Goal: Task Accomplishment & Management: Manage account settings

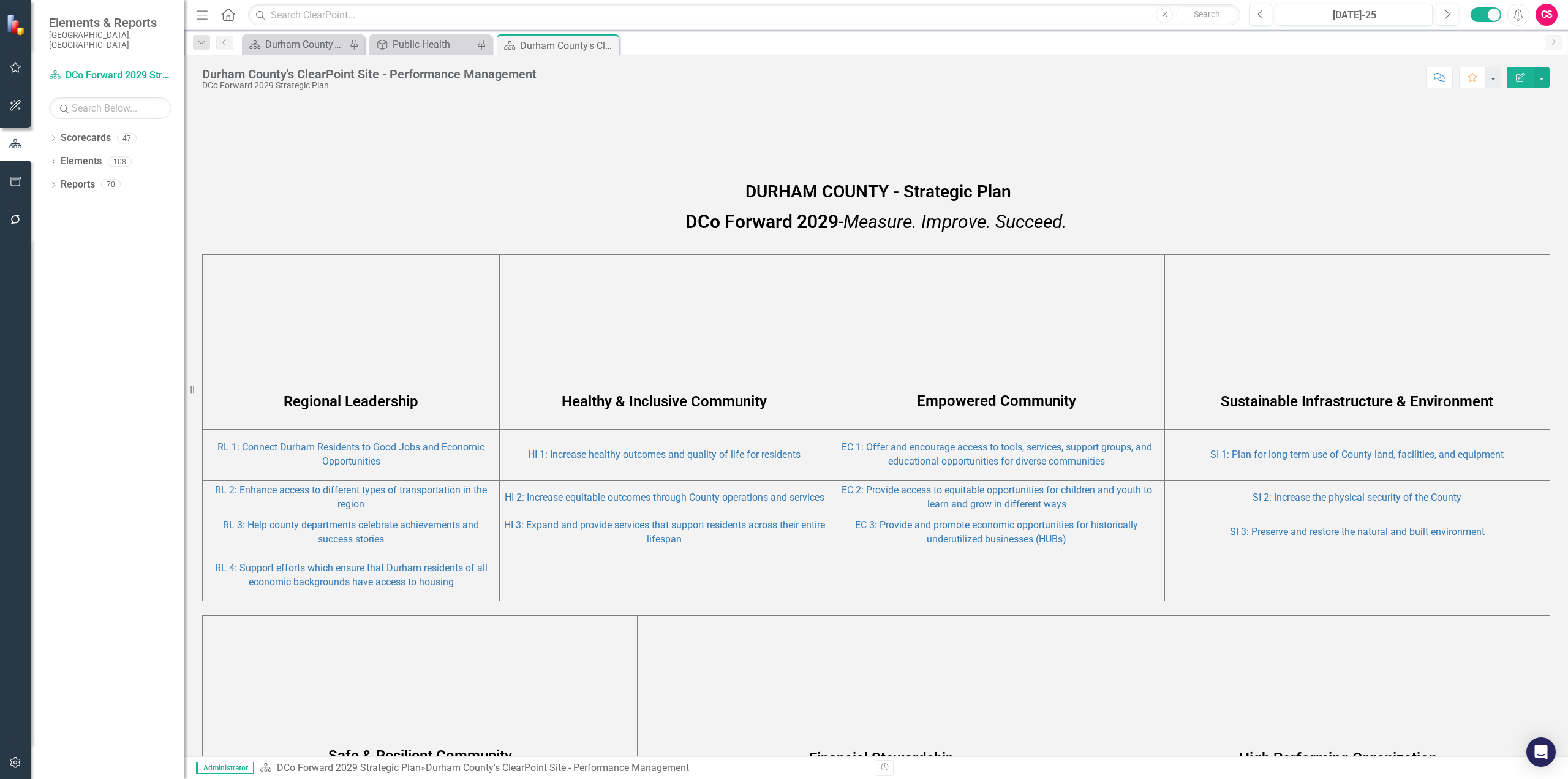
scroll to position [525, 0]
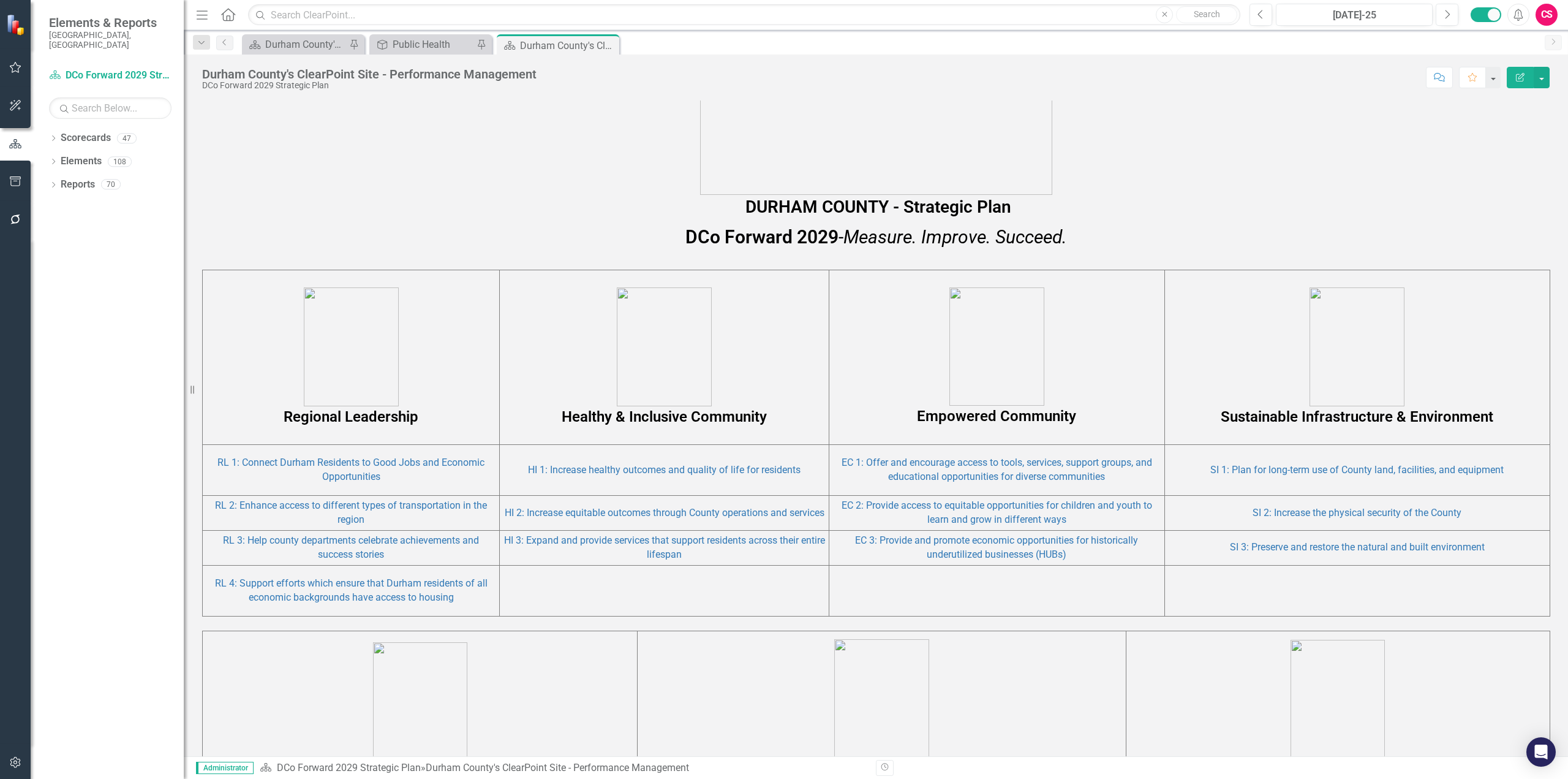
click at [1175, 305] on p "Sustainable Infrastructure & Environment" at bounding box center [1357, 357] width 379 height 139
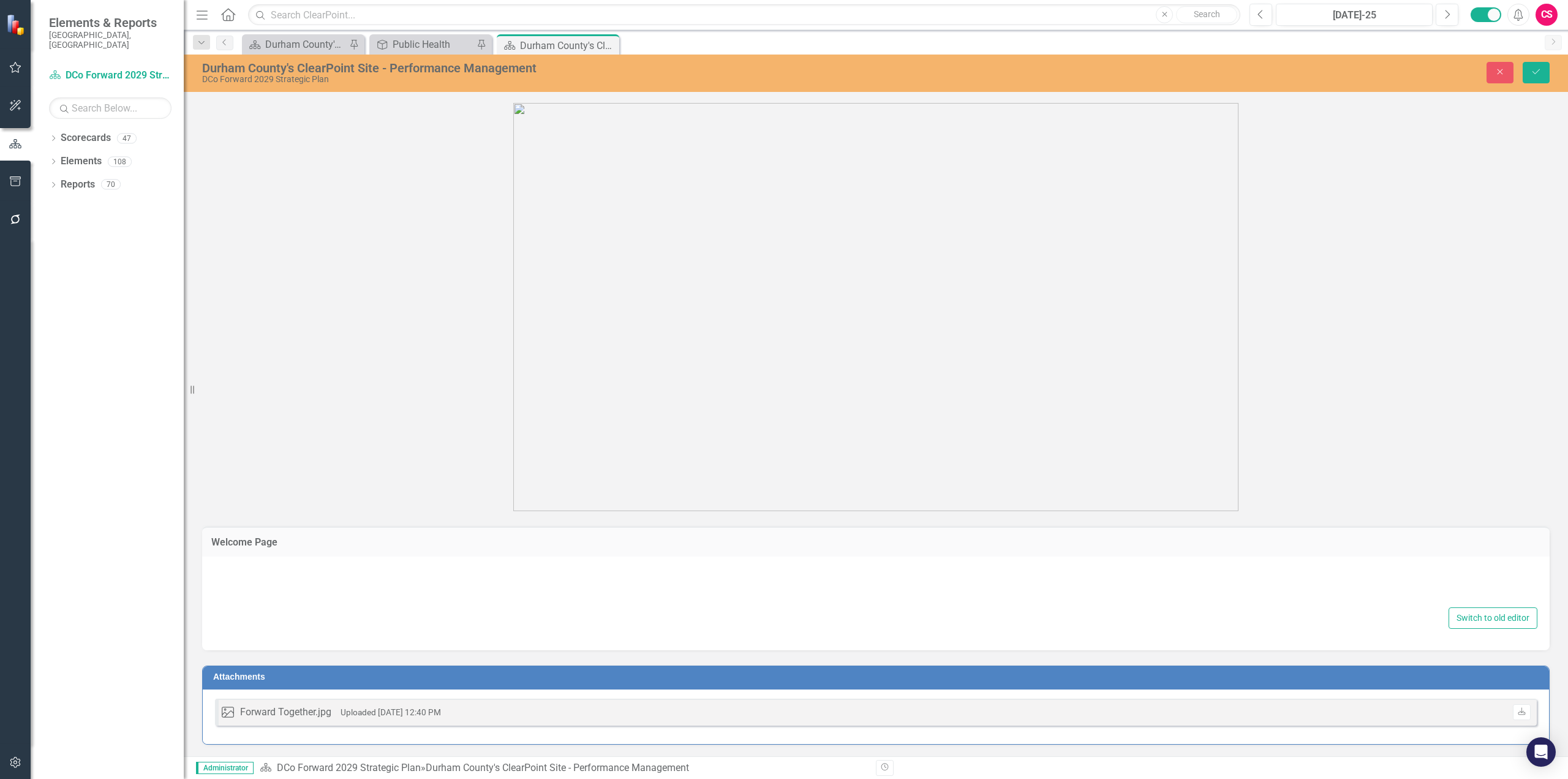
type textarea "<div class="container"> <div class="row">&nbsp;</div> <div class="row">&nbsp;</…"
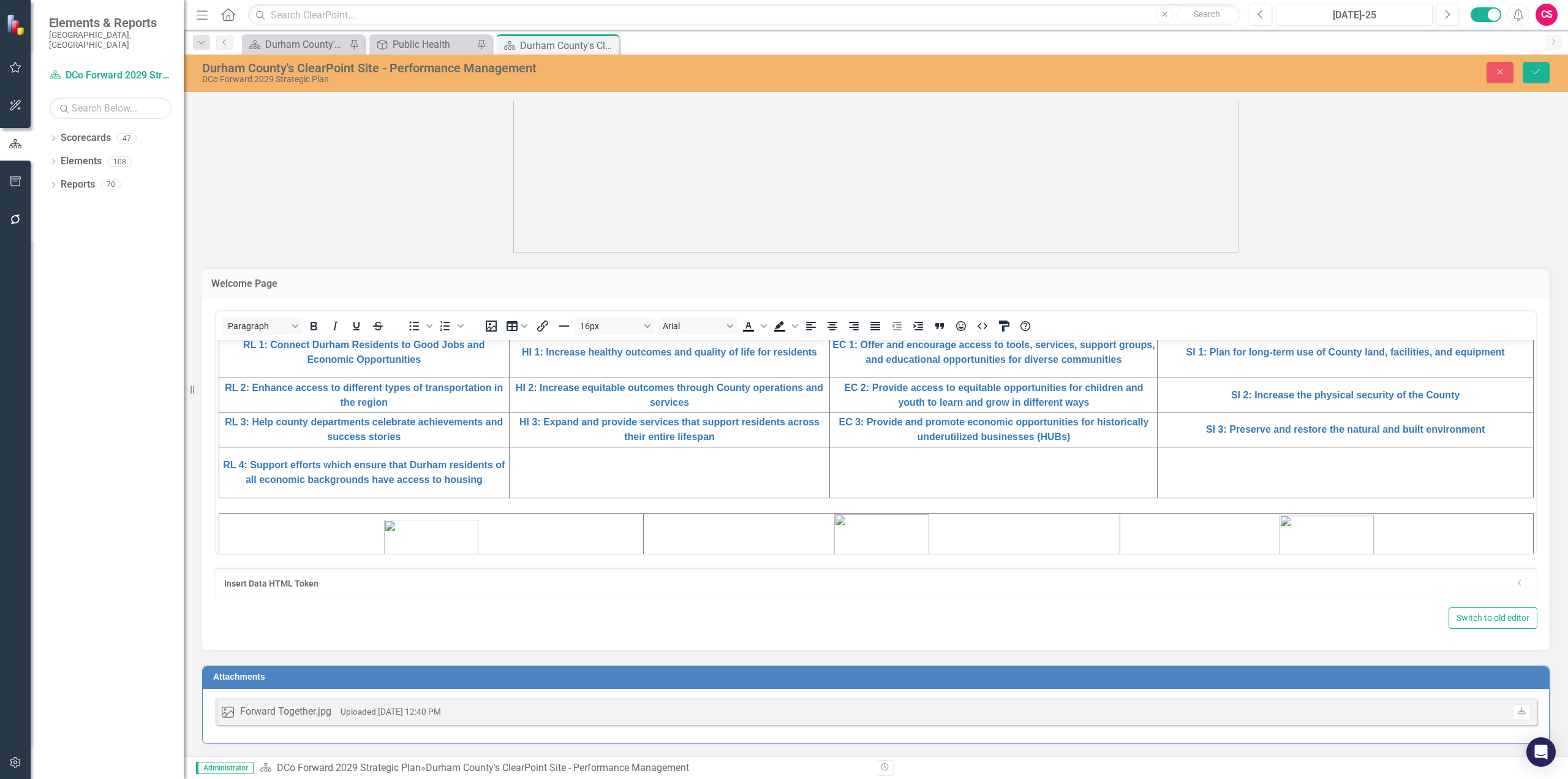
scroll to position [490, 0]
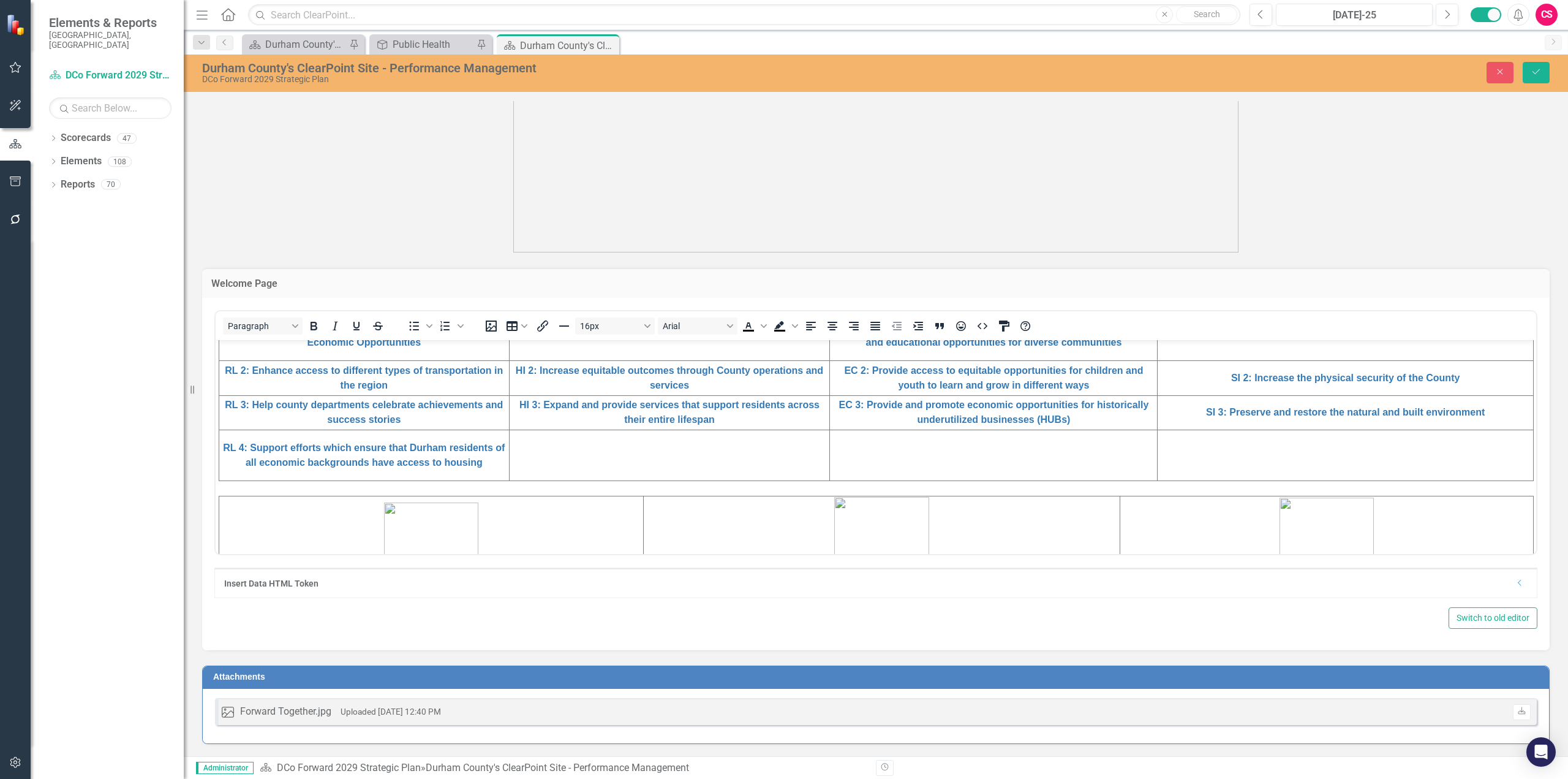
click at [1175, 584] on icon "Dropdown" at bounding box center [1520, 582] width 9 height 7
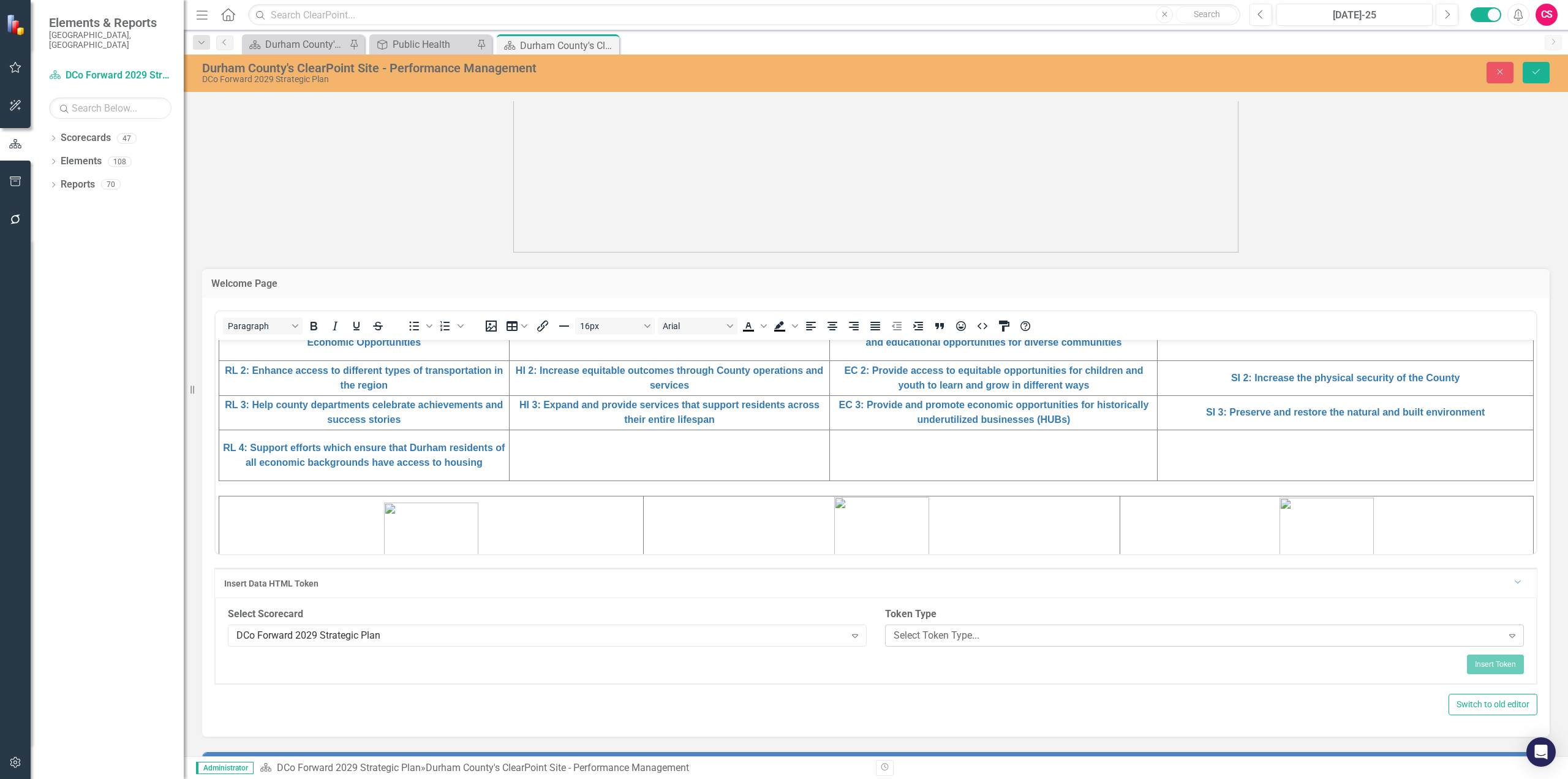
click at [909, 631] on div "Select Token Type..." at bounding box center [1198, 635] width 609 height 14
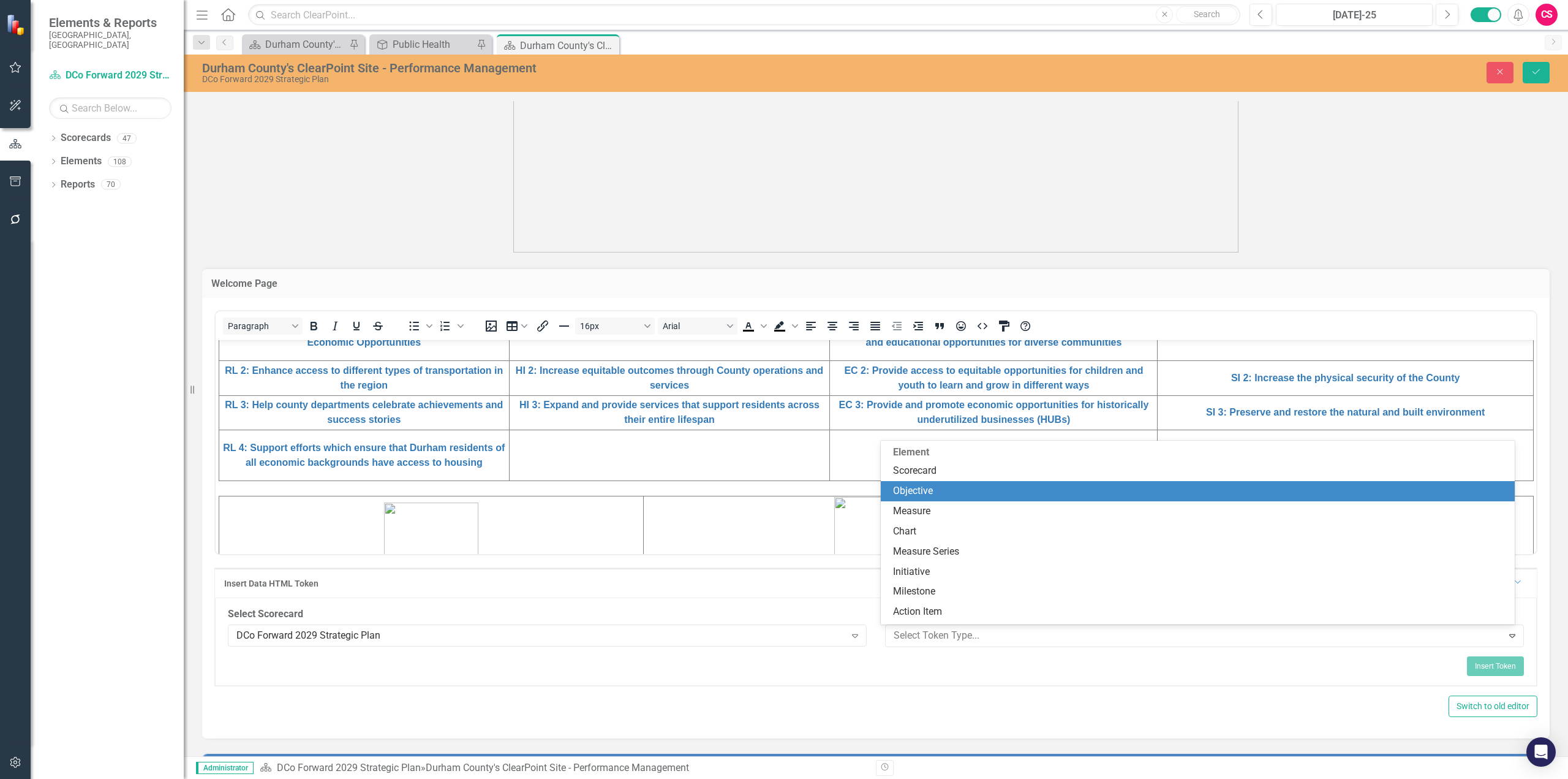
click at [943, 490] on div "Objective" at bounding box center [1200, 491] width 615 height 14
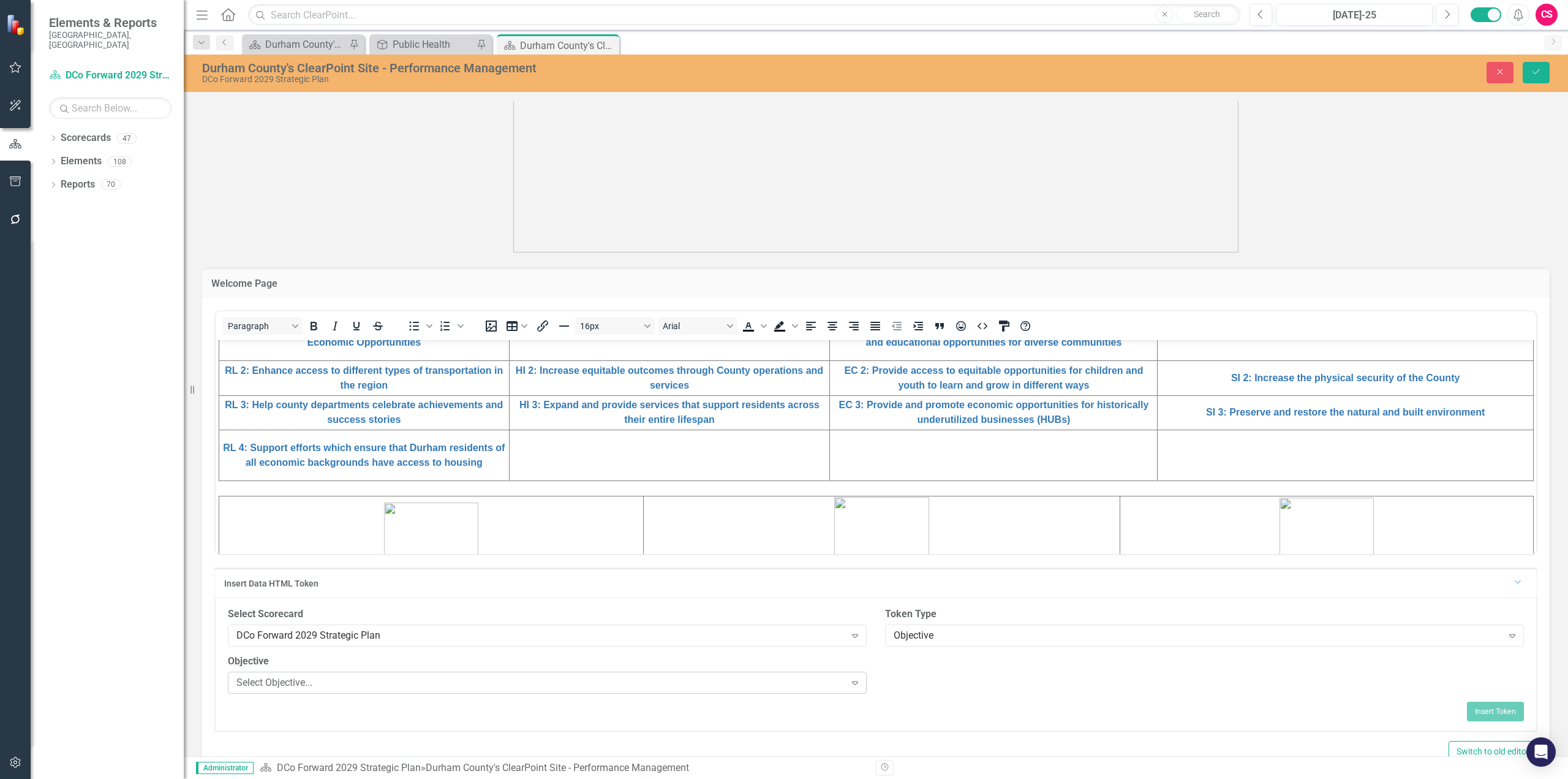
click at [338, 631] on div "Select Objective..." at bounding box center [541, 682] width 609 height 14
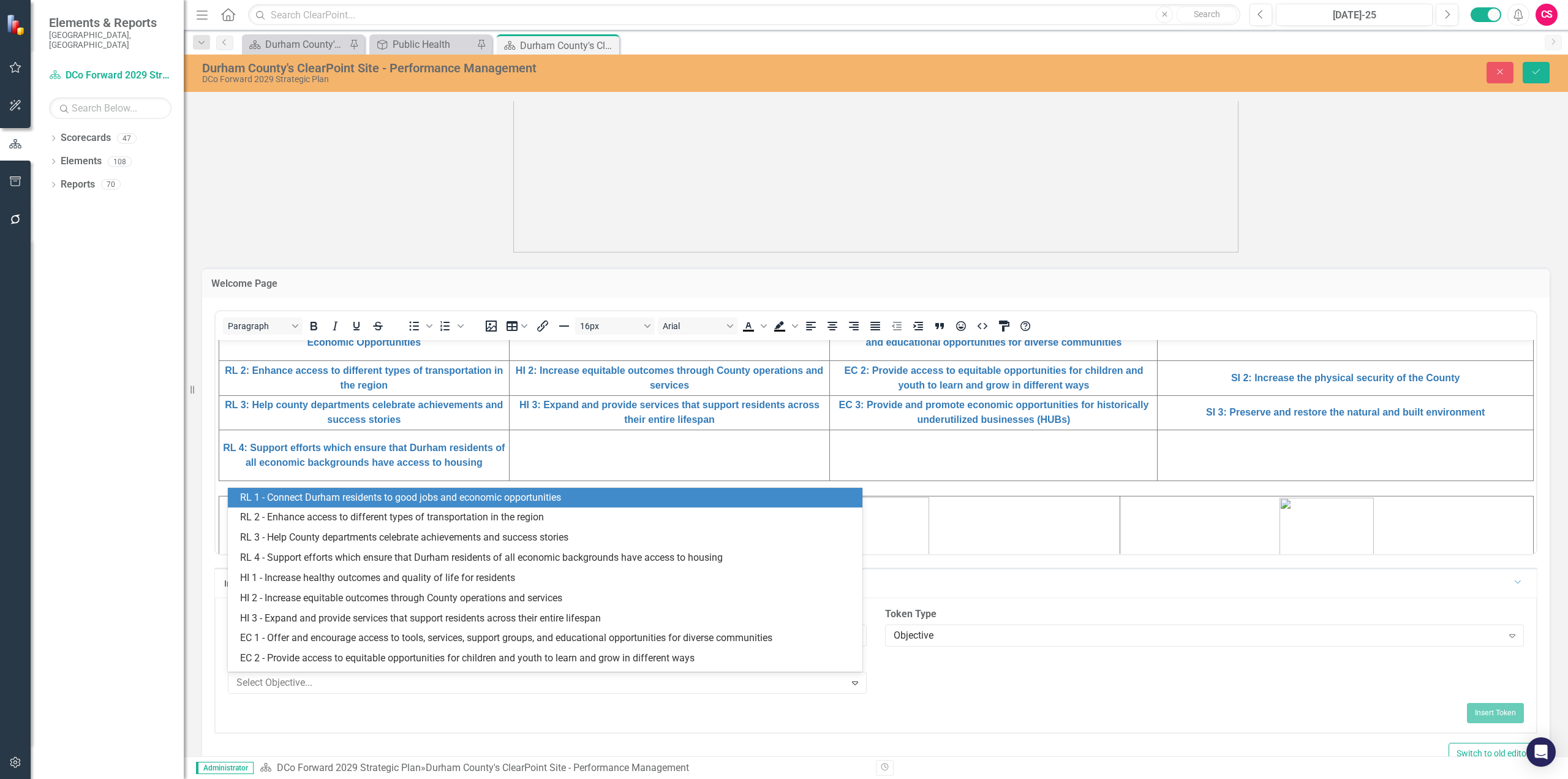
click at [555, 505] on div "RL 1 - Connect Durham residents to good jobs and economic opportunities" at bounding box center [548, 498] width 615 height 14
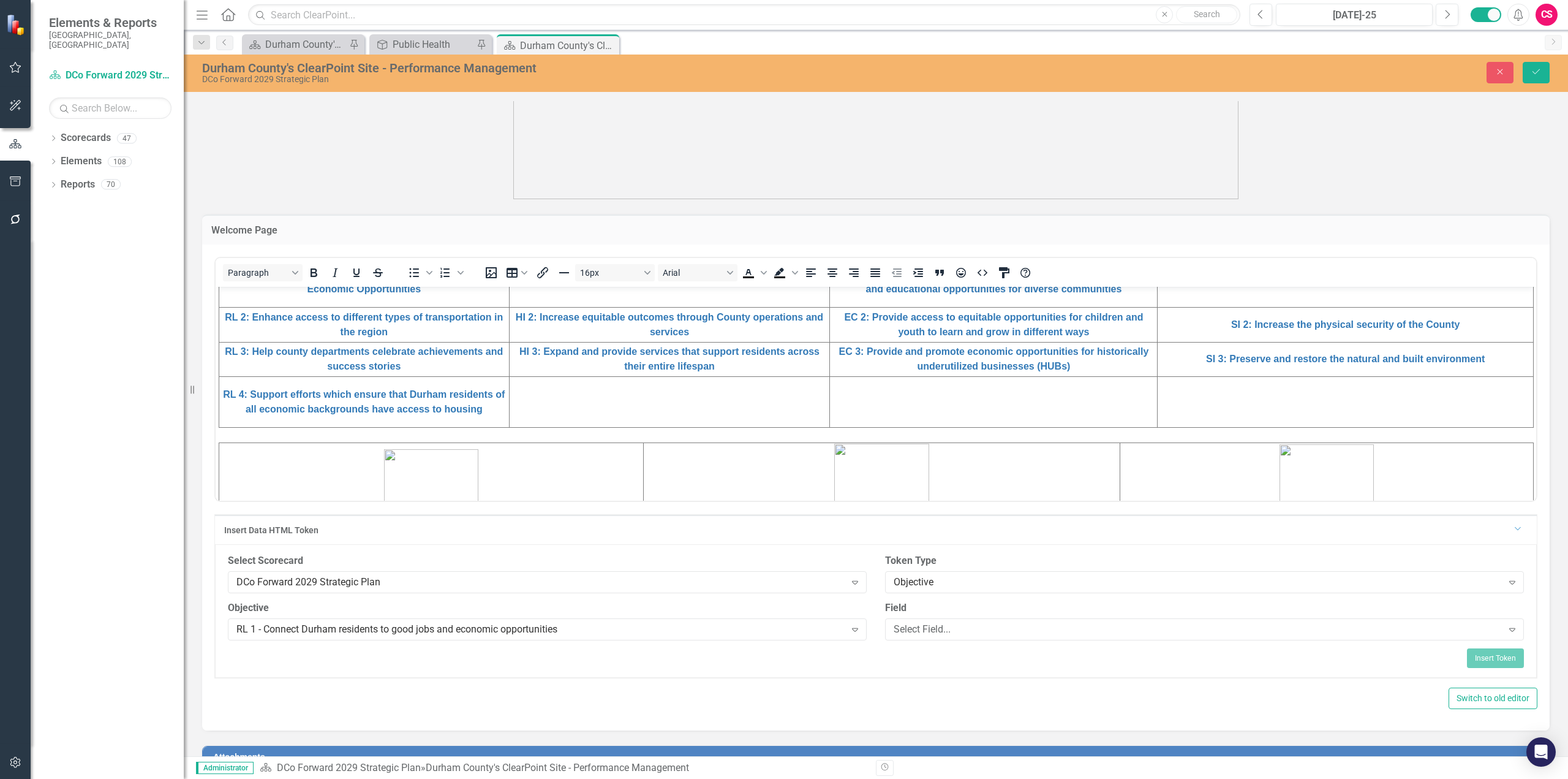
scroll to position [404, 0]
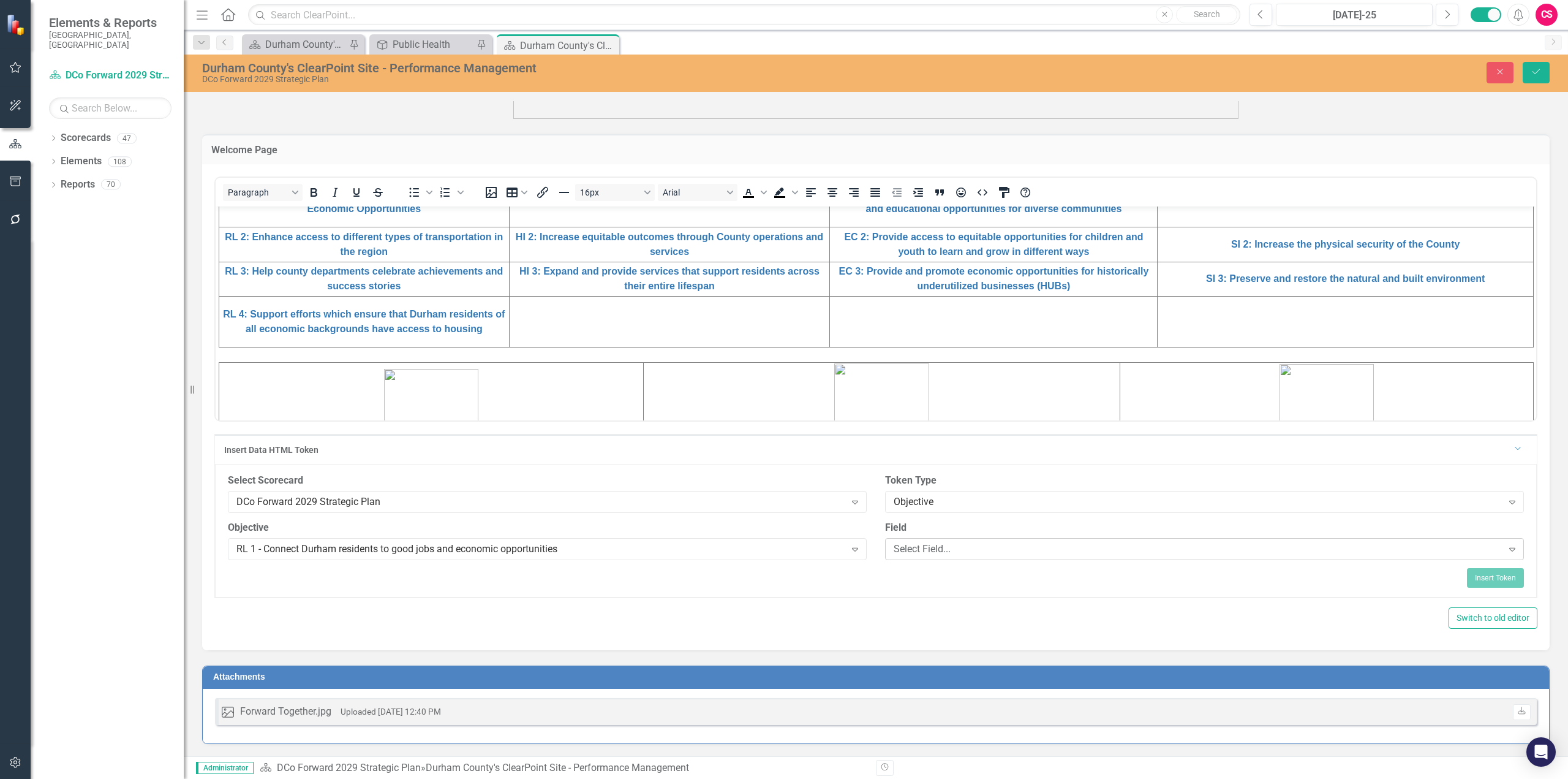
click at [1049, 543] on div "Select Field..." at bounding box center [1198, 549] width 609 height 14
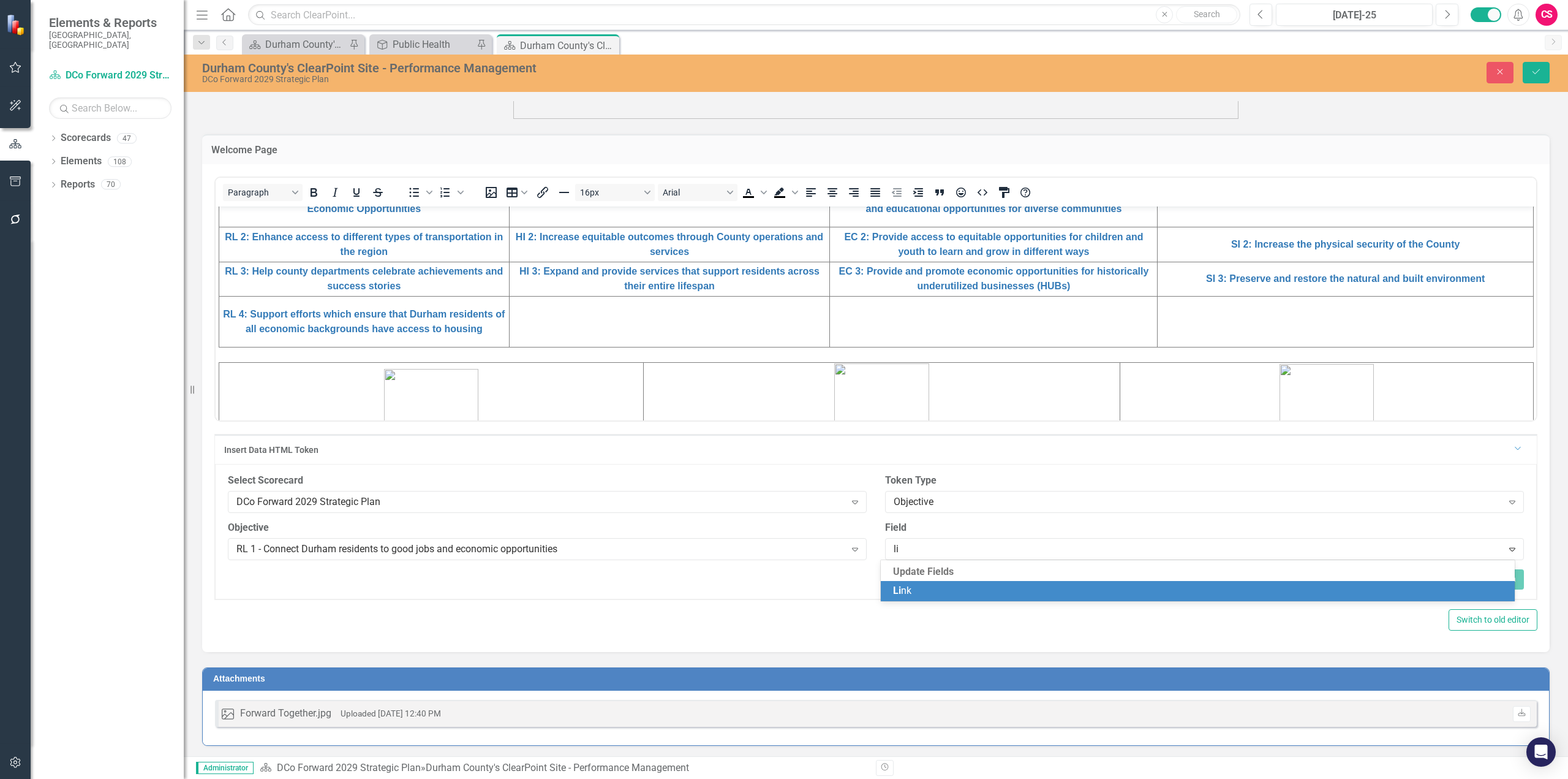
type input "lin"
click at [1013, 587] on div "[PERSON_NAME]" at bounding box center [1200, 591] width 615 height 14
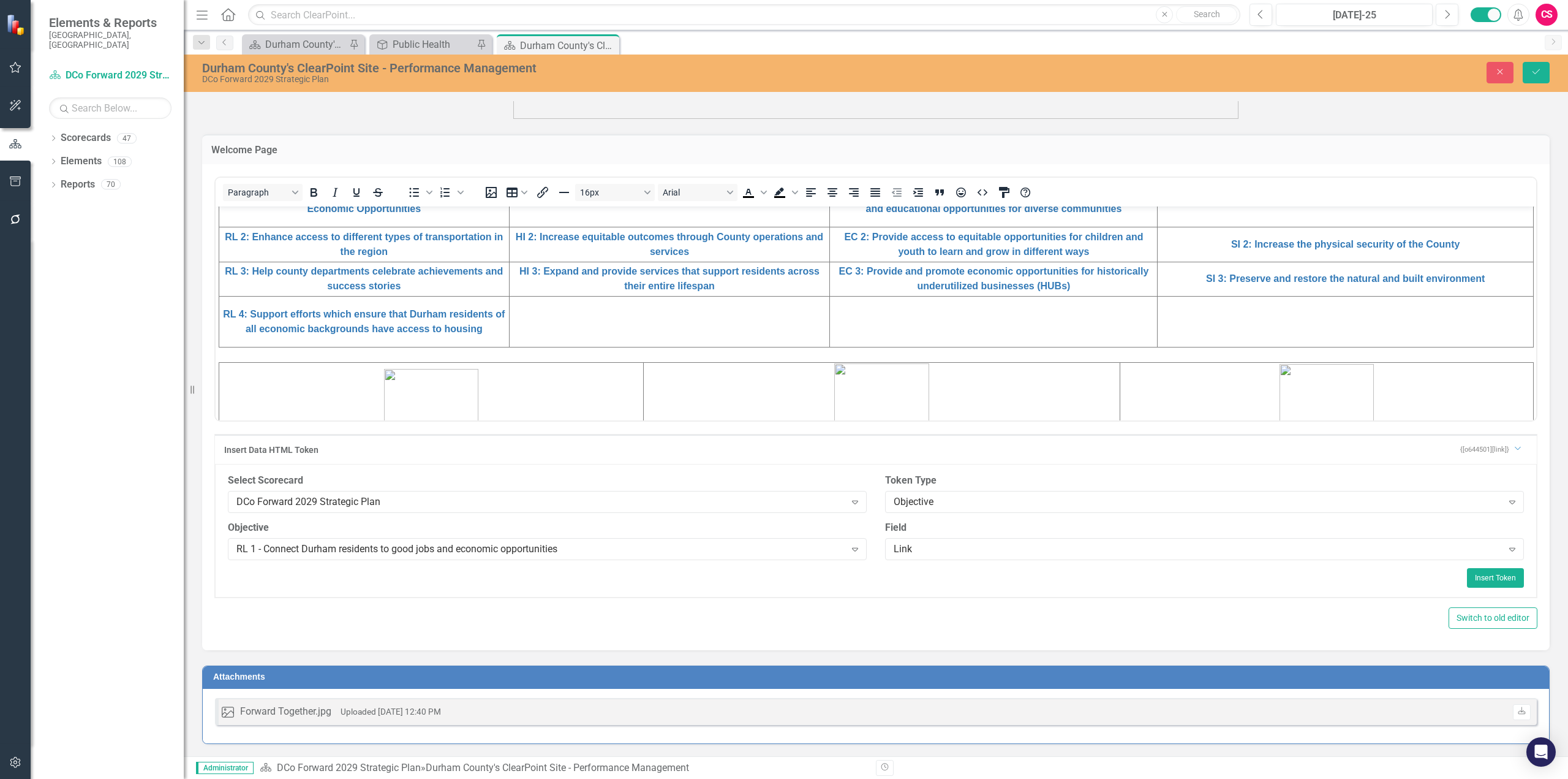
scroll to position [307, 0]
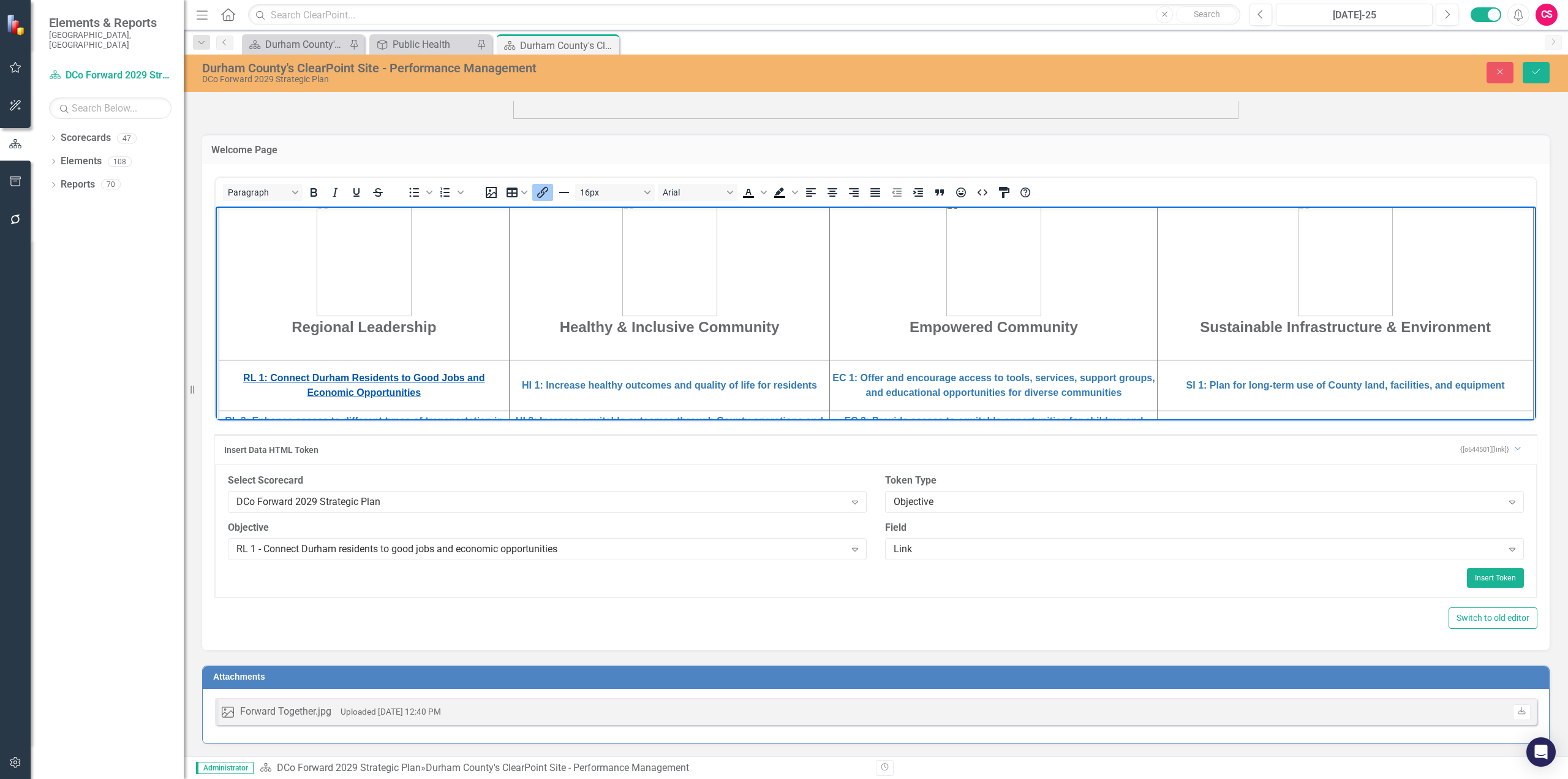
click at [337, 391] on link "RL 1: Connect Durham Residents to Good Jobs and Economic Opportunities" at bounding box center [364, 384] width 242 height 25
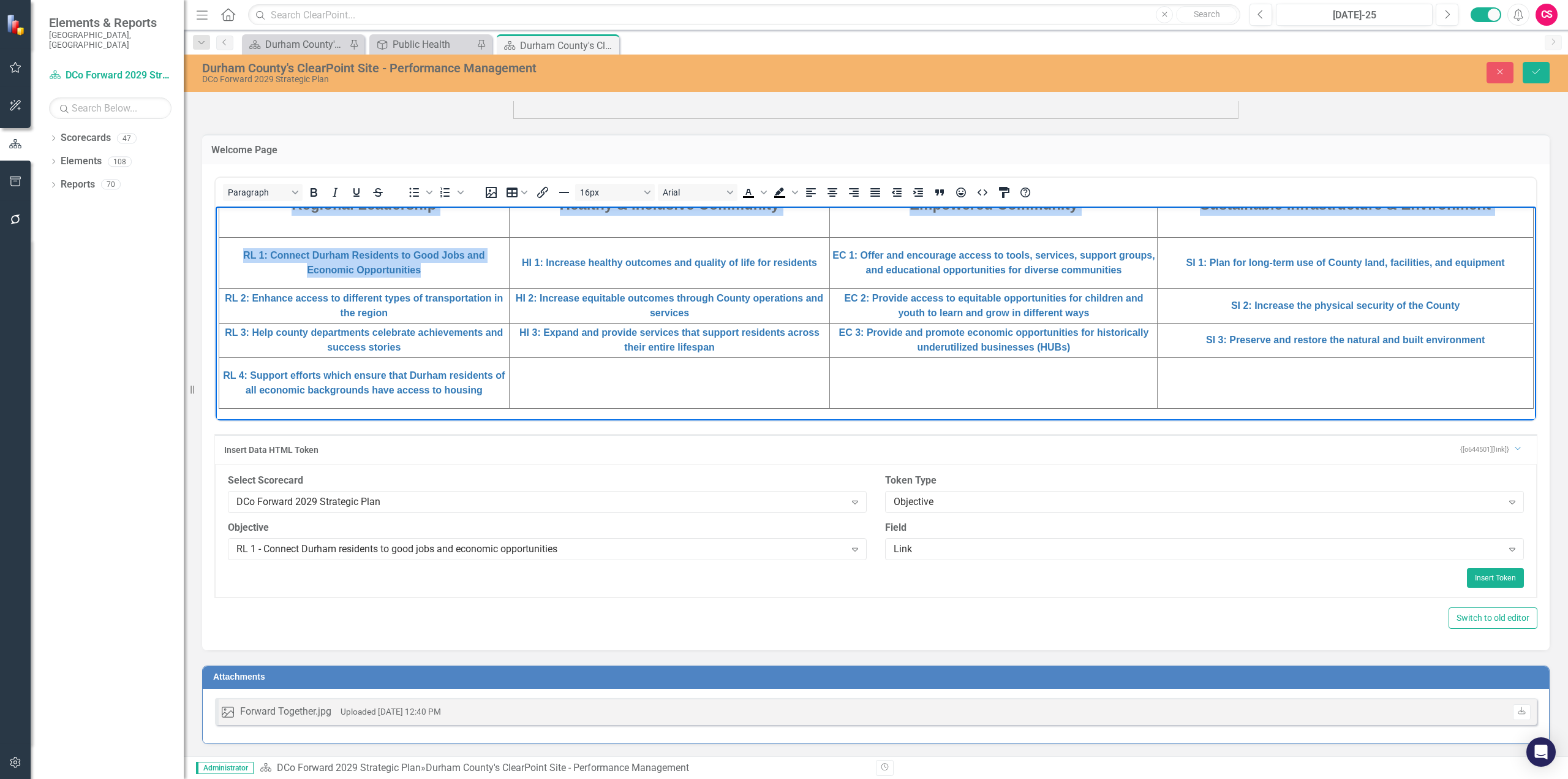
drag, startPoint x: 427, startPoint y: 269, endPoint x: 215, endPoint y: 241, distance: 213.8
click at [216, 241] on html "DURHAM COUNTY - Strategic Plan DCo Forward 2029 - Measure. Improve. Succeed. Re…" at bounding box center [876, 265] width 1321 height 976
click at [436, 270] on td "RL 1: Connect Durham Residents to Good Jobs and Economic Opportunities" at bounding box center [364, 262] width 290 height 51
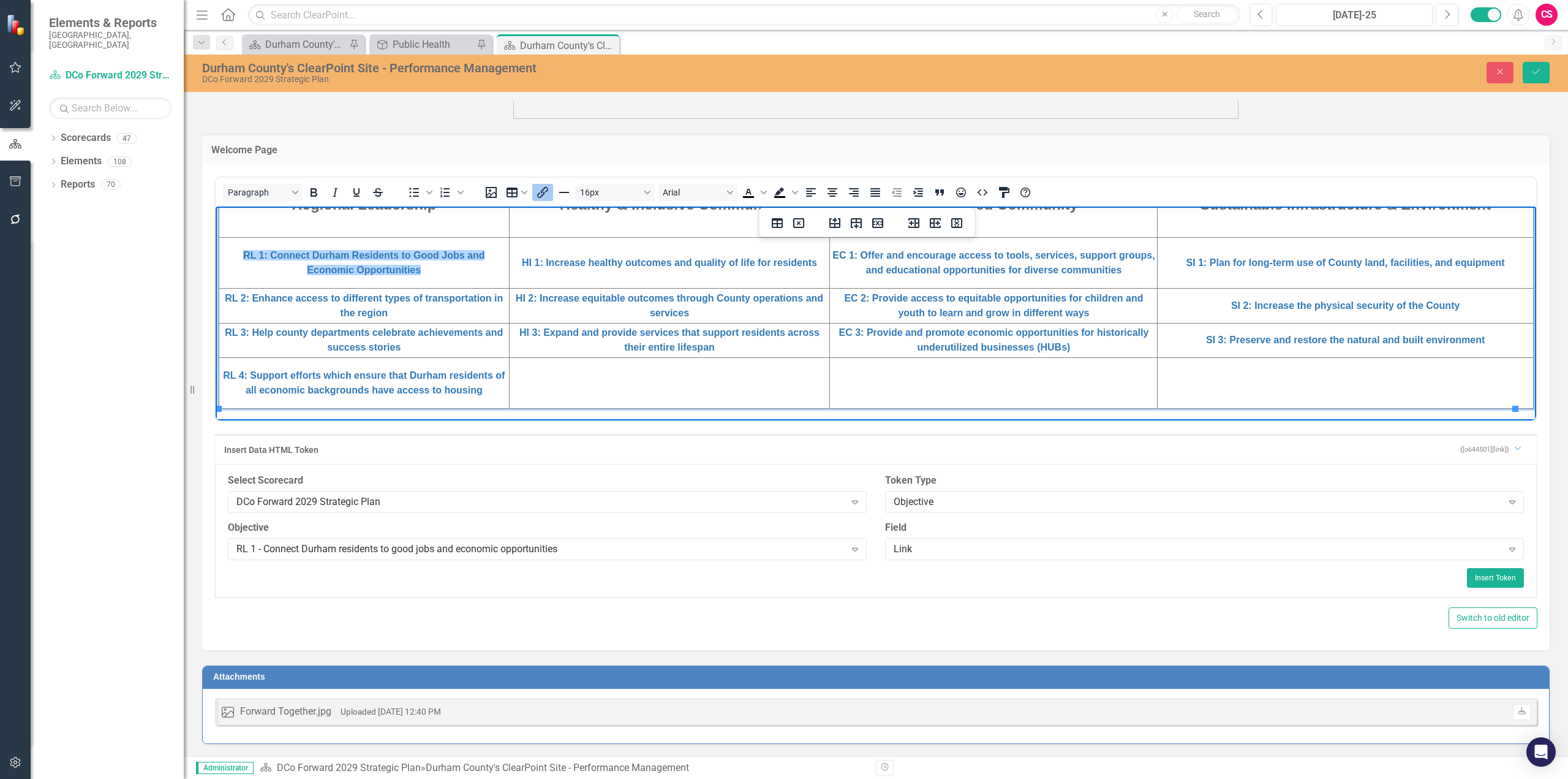
drag, startPoint x: 436, startPoint y: 270, endPoint x: 241, endPoint y: 252, distance: 195.8
click at [241, 252] on td "RL 1: Connect Durham Residents to Good Jobs and Economic Opportunities﻿" at bounding box center [364, 262] width 290 height 51
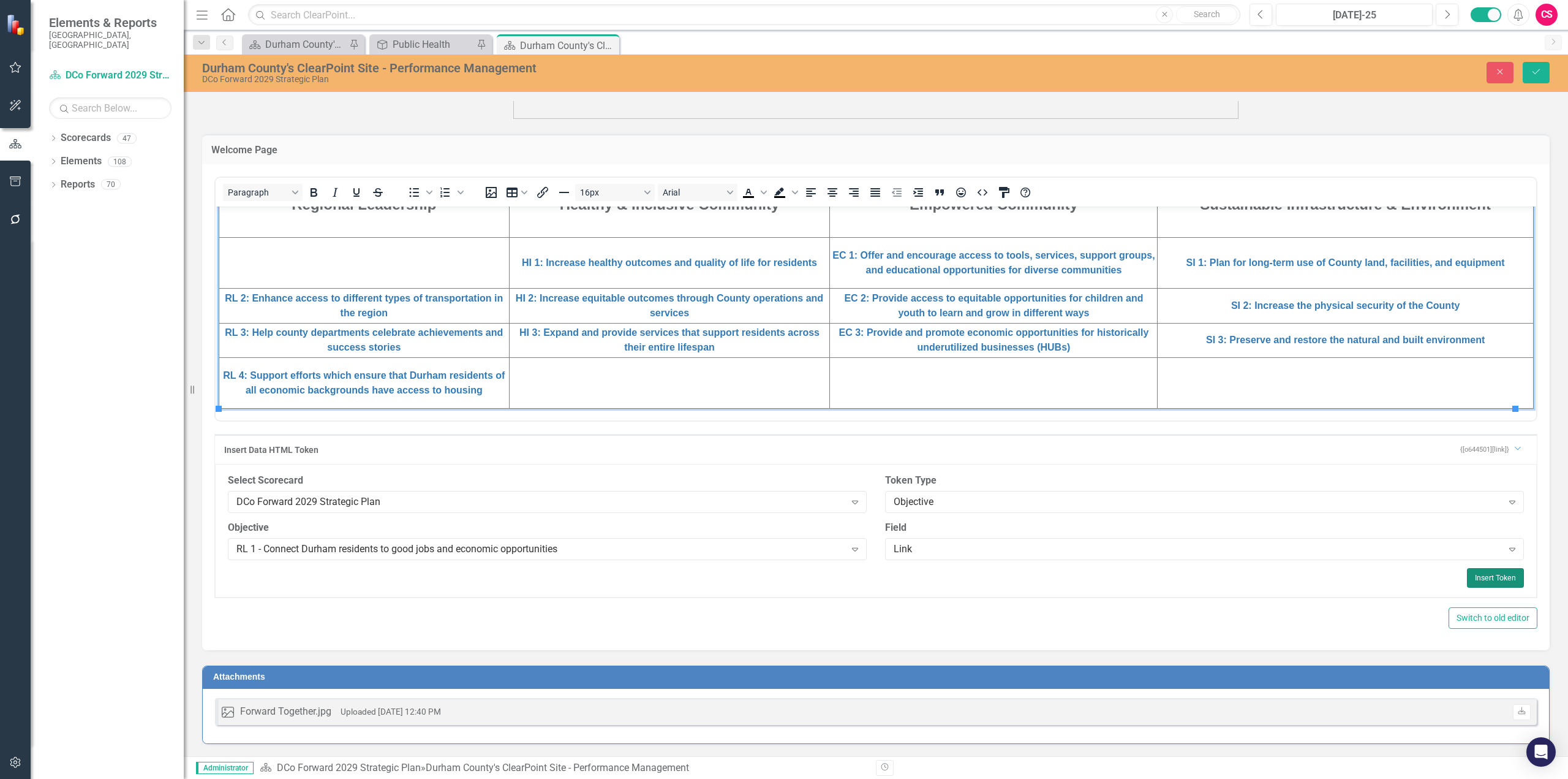
click at [1175, 572] on button "Insert Token" at bounding box center [1495, 578] width 57 height 20
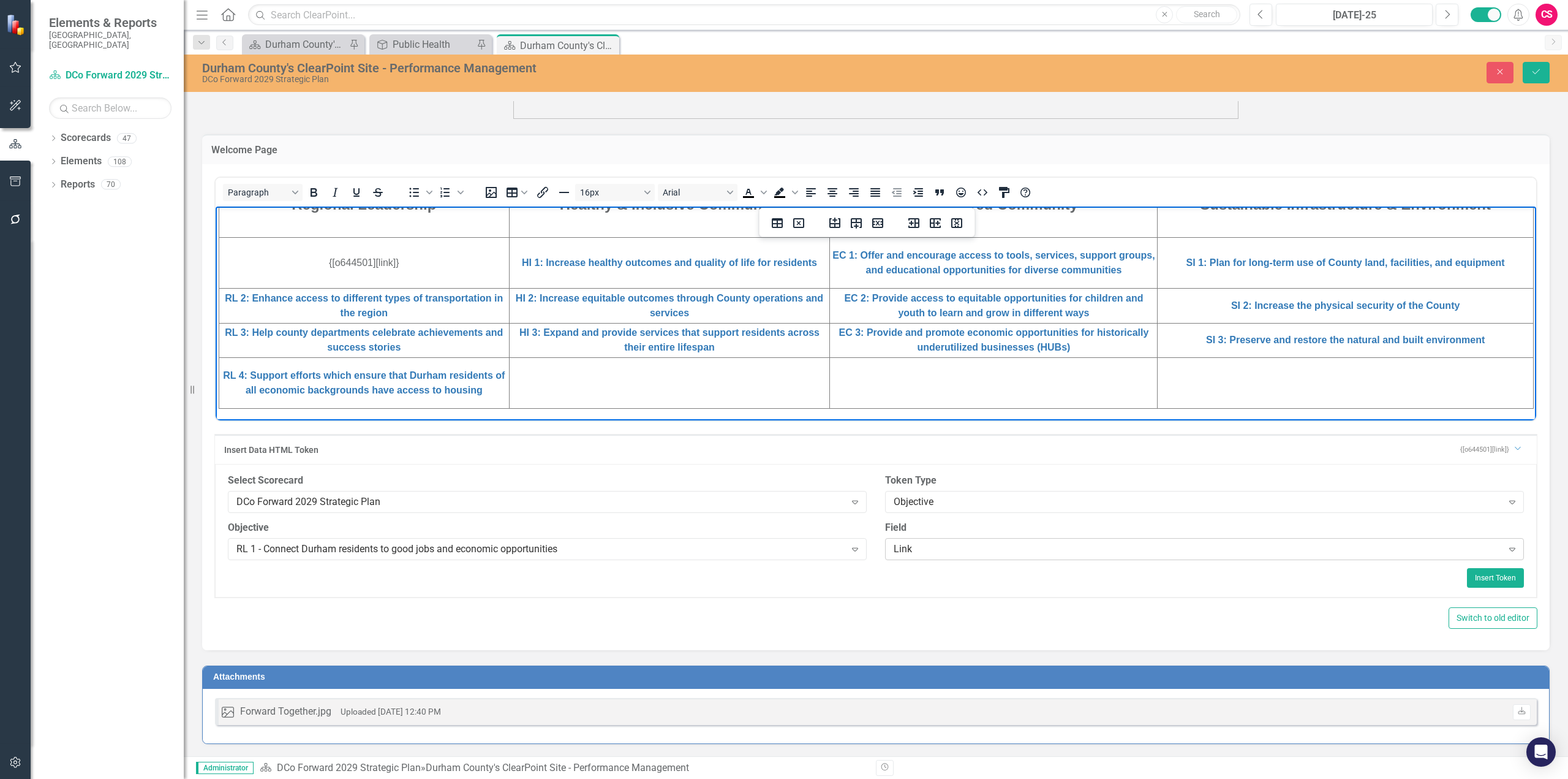
click at [936, 542] on div "Link" at bounding box center [1198, 549] width 609 height 14
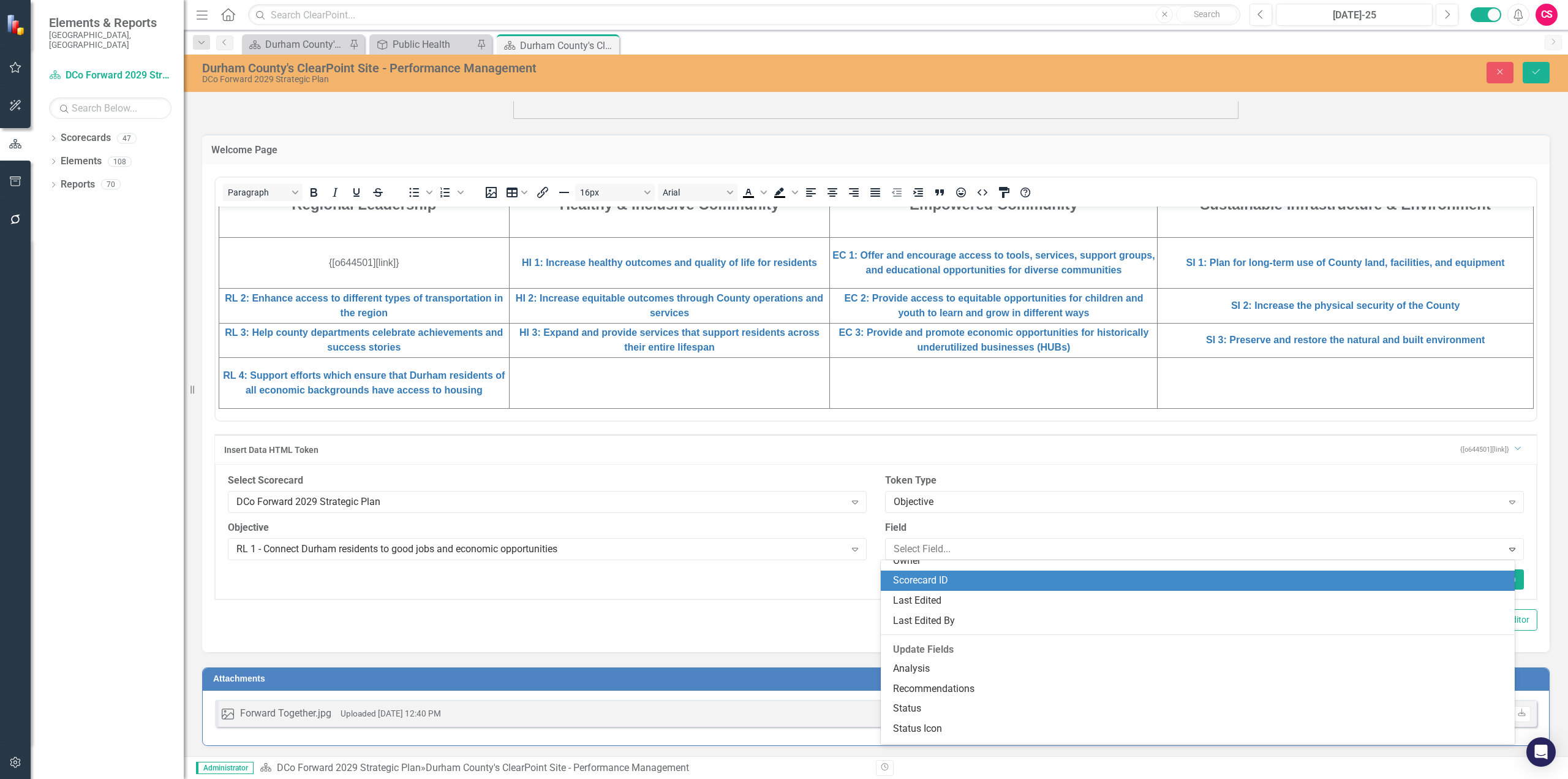
scroll to position [123, 0]
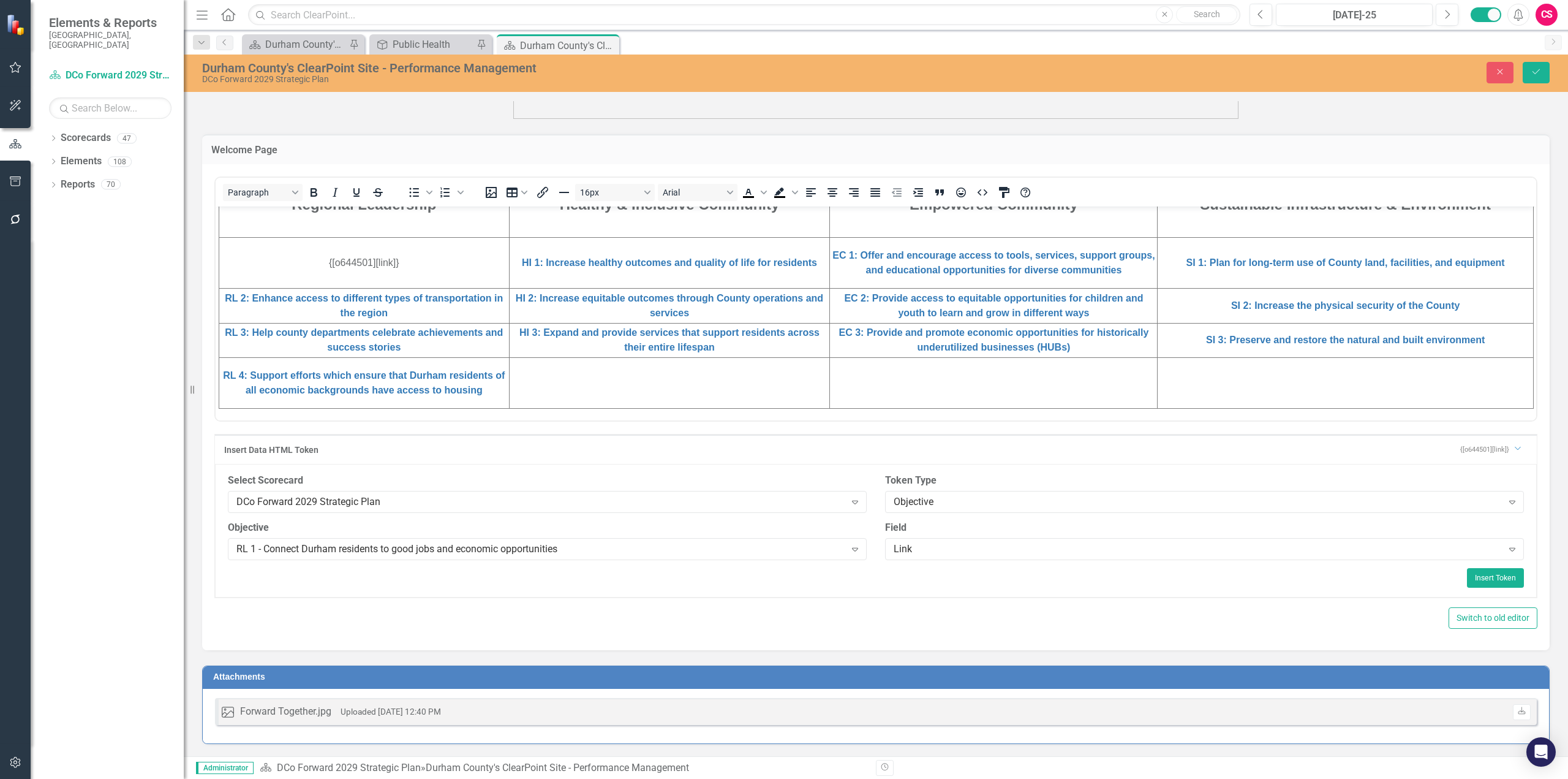
click at [758, 623] on div "Switch to old editor" at bounding box center [876, 618] width 1323 height 21
click at [1175, 71] on icon "Save" at bounding box center [1536, 71] width 11 height 8
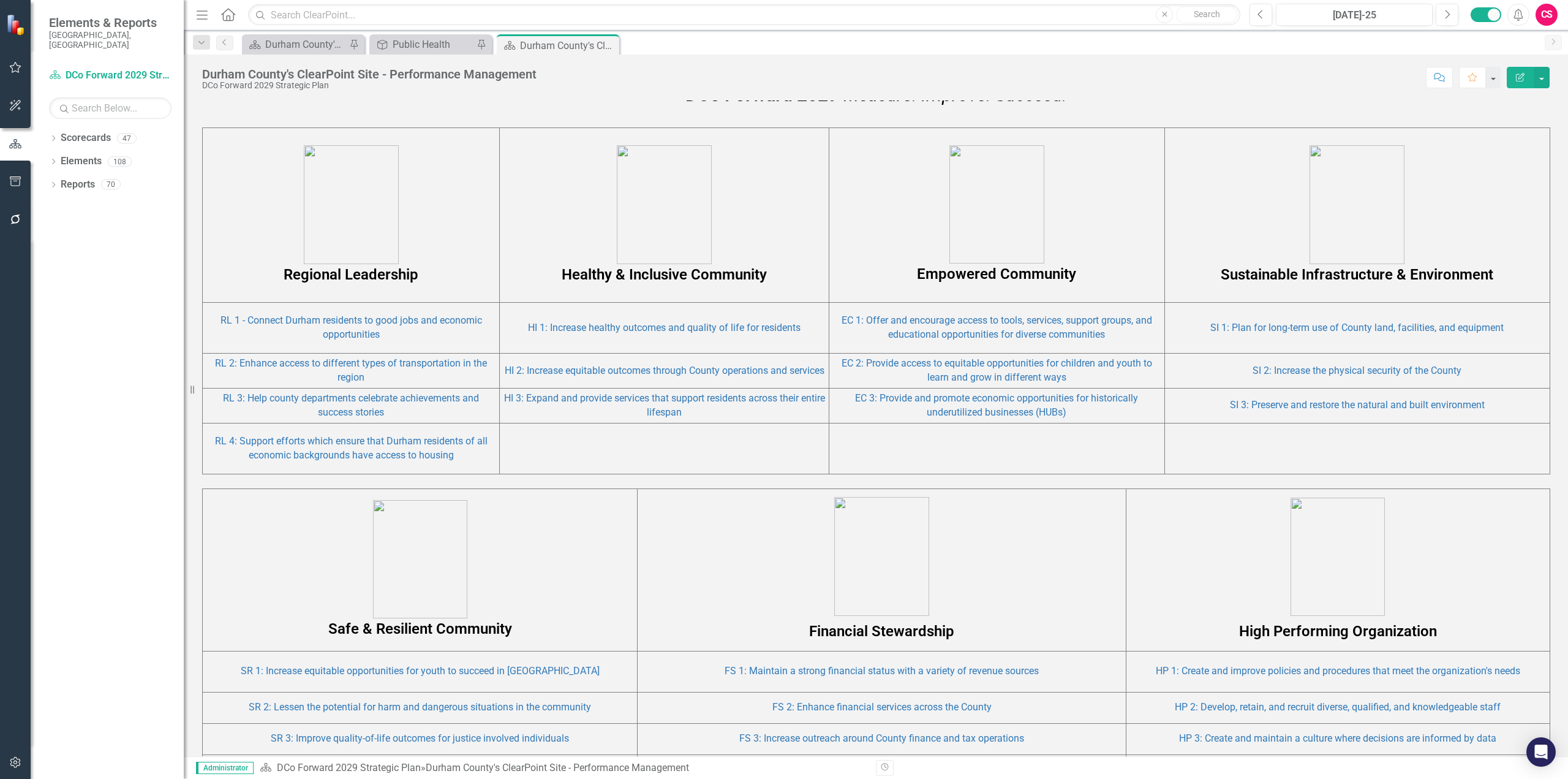
scroll to position [674, 0]
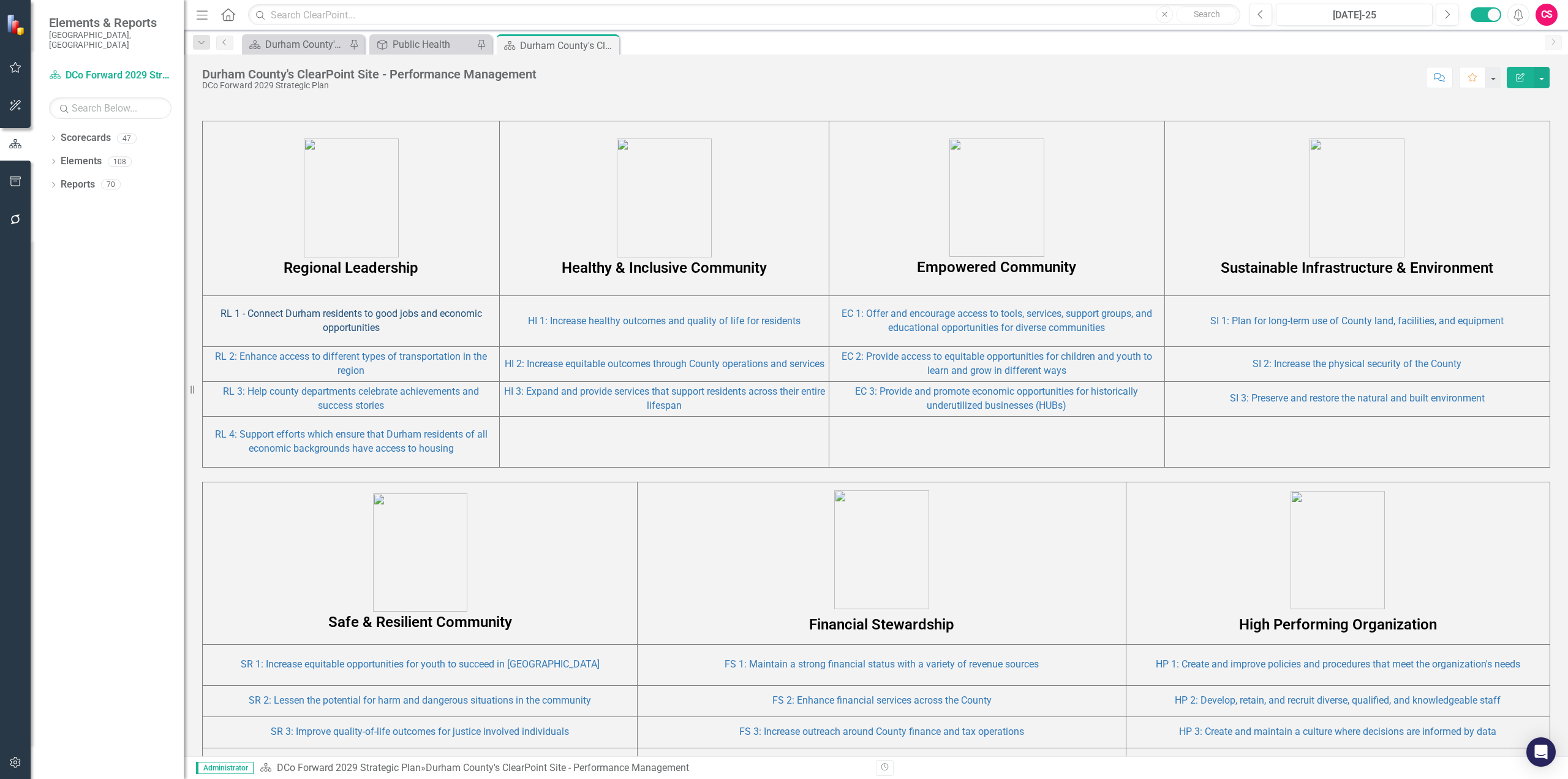
click at [299, 316] on link "RL 1 - Connect Durham residents to good jobs and economic opportunities" at bounding box center [351, 321] width 262 height 26
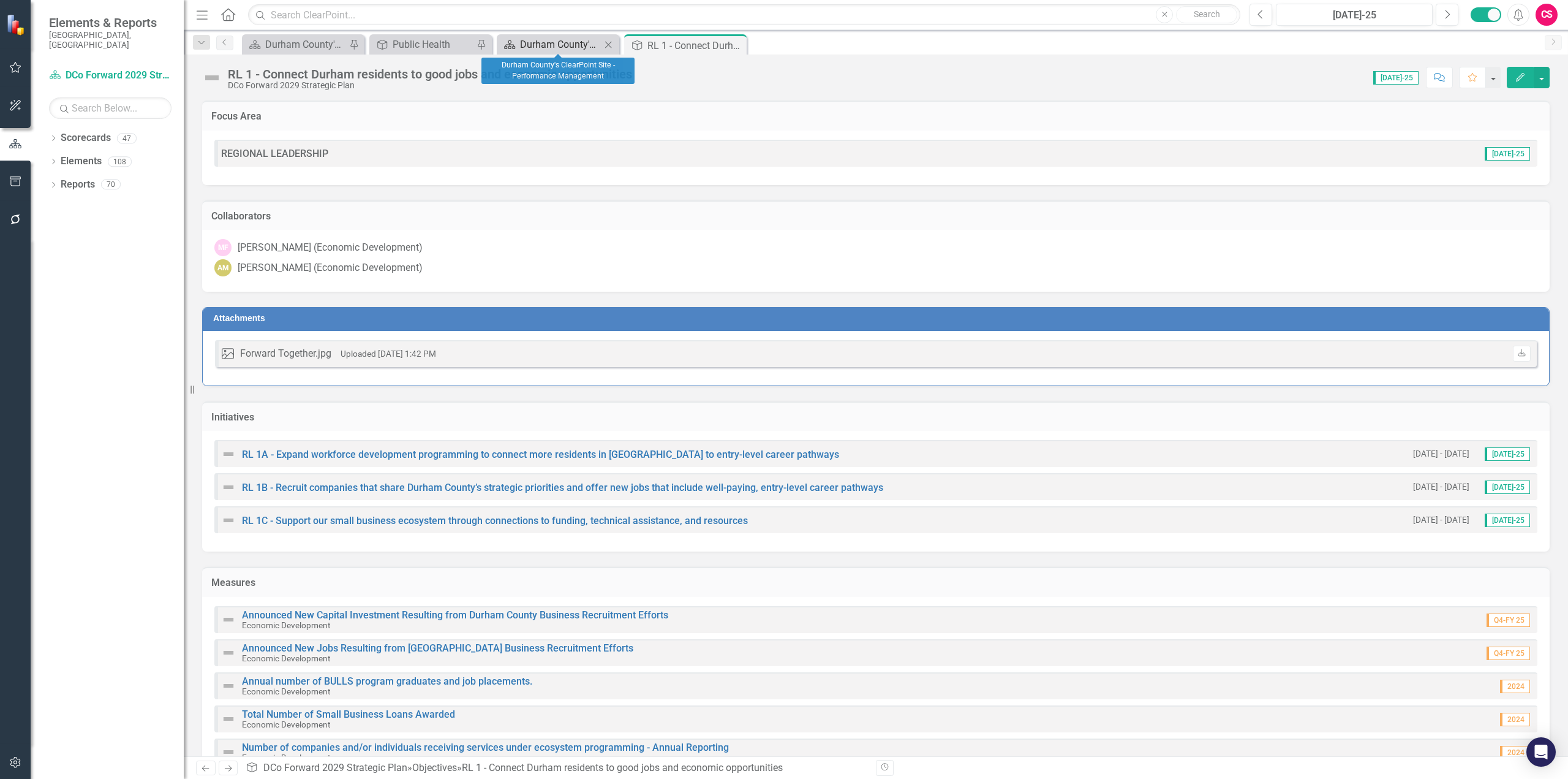
click at [534, 48] on div "Durham County's ClearPoint Site - Performance Management" at bounding box center [560, 44] width 81 height 15
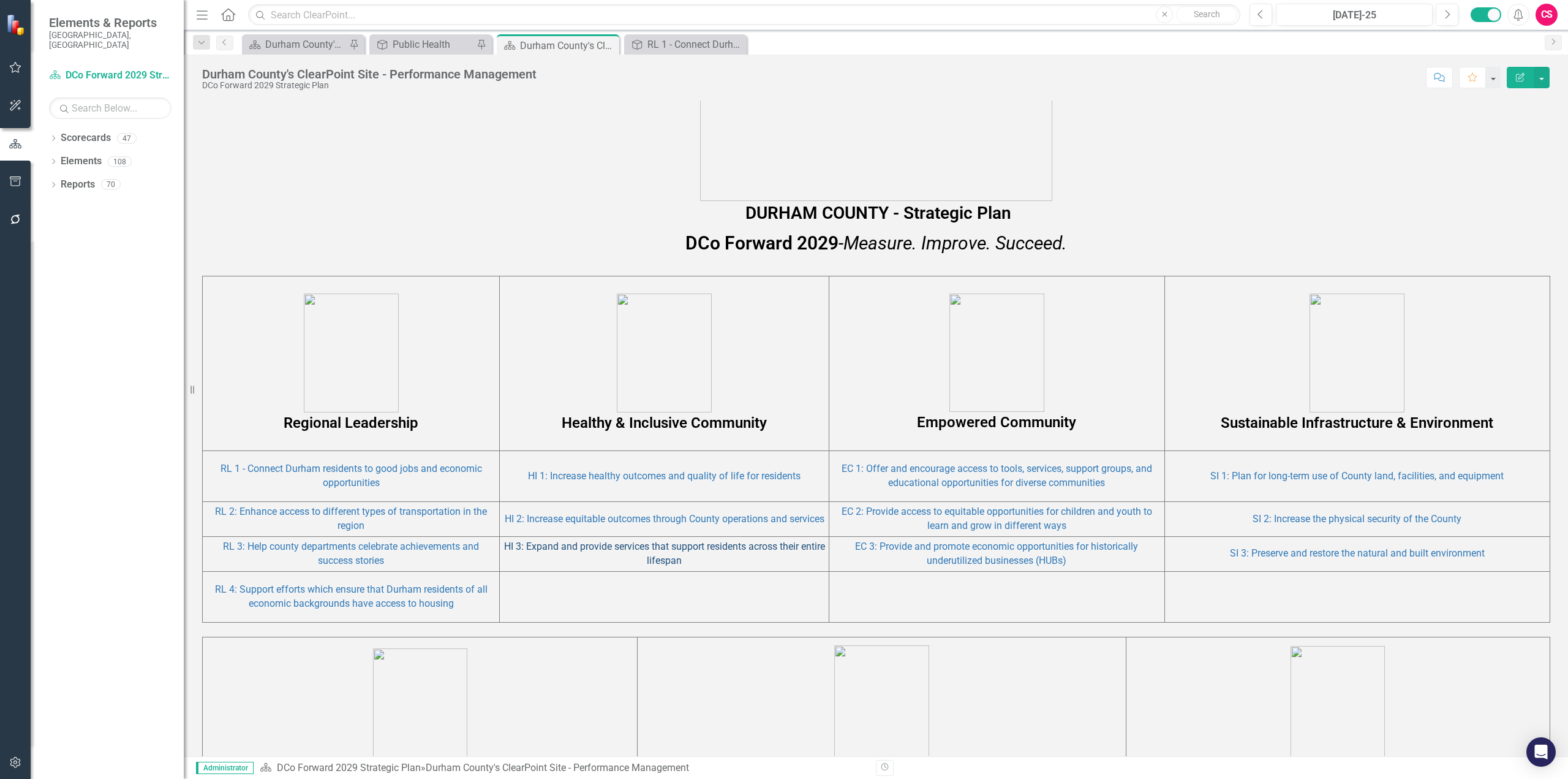
scroll to position [551, 0]
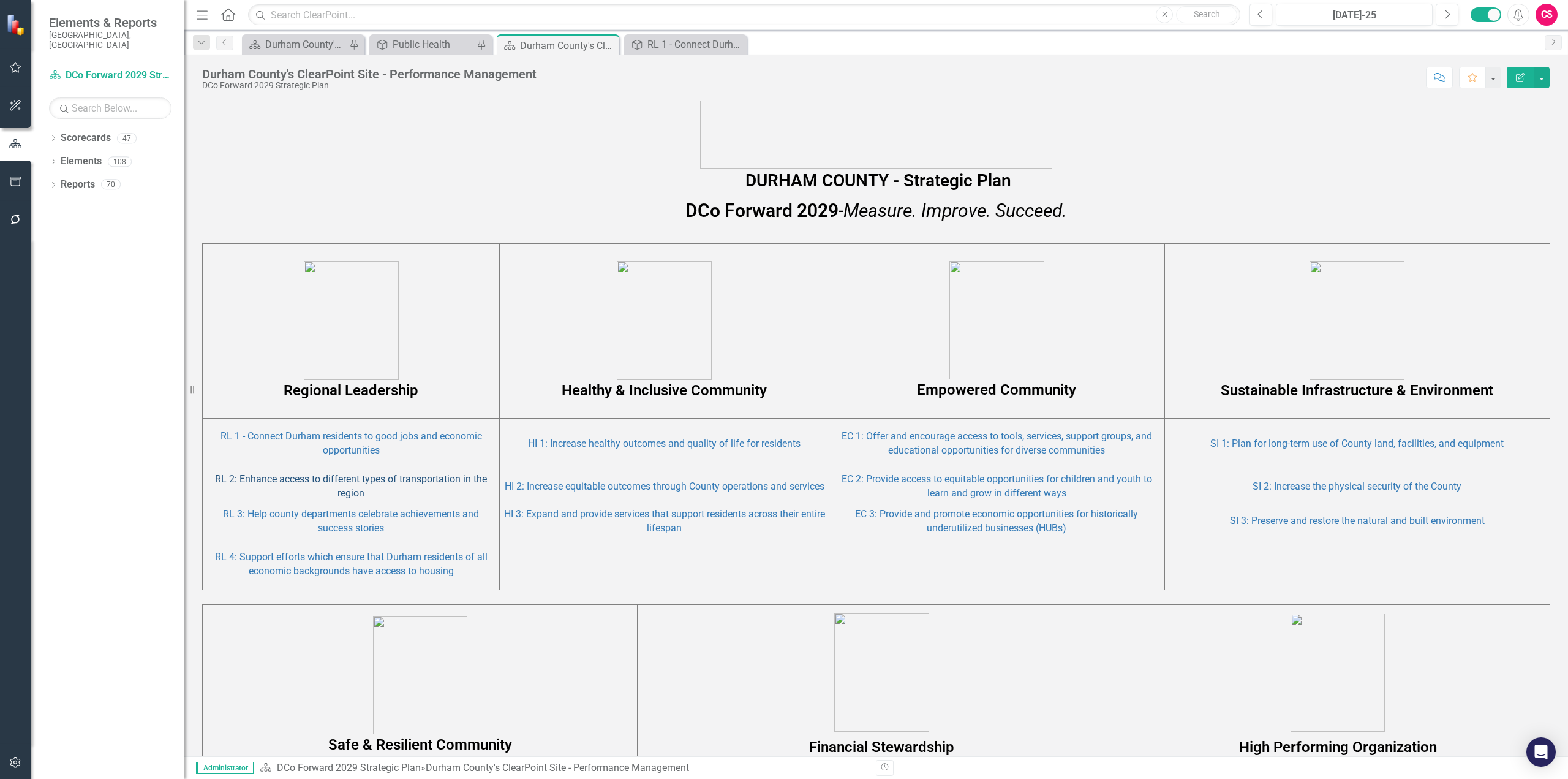
click at [360, 479] on link "RL 2: Enhance access to different types of transportation in the region" at bounding box center [351, 486] width 272 height 26
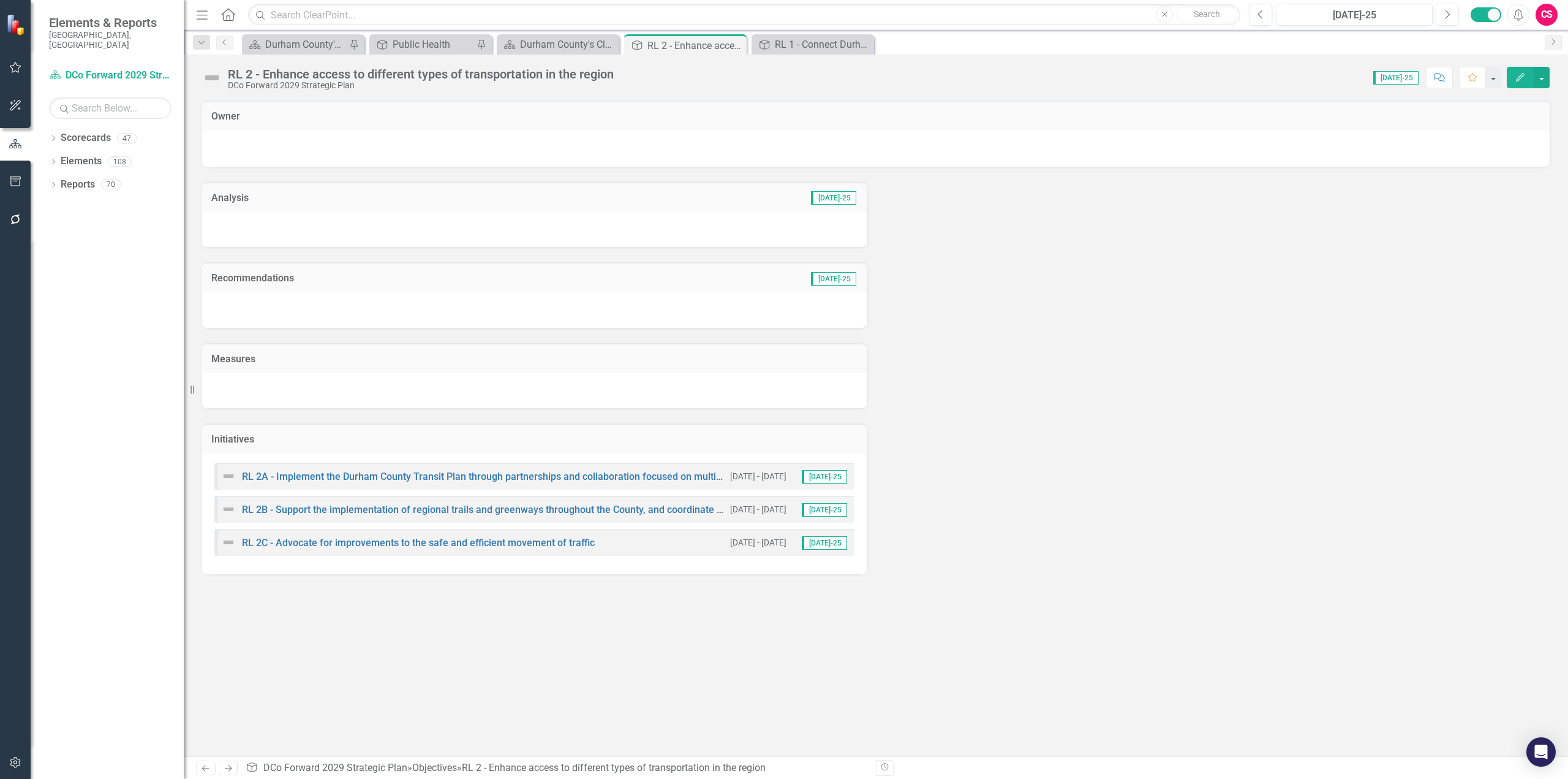
click at [1039, 386] on div "Analysis [DATE]-25 Recommendations [DATE]-25 Measures Initiatives RL 2A - Imple…" at bounding box center [876, 370] width 1366 height 407
click at [548, 49] on div "Durham County's ClearPoint Site - Performance Management" at bounding box center [560, 44] width 81 height 15
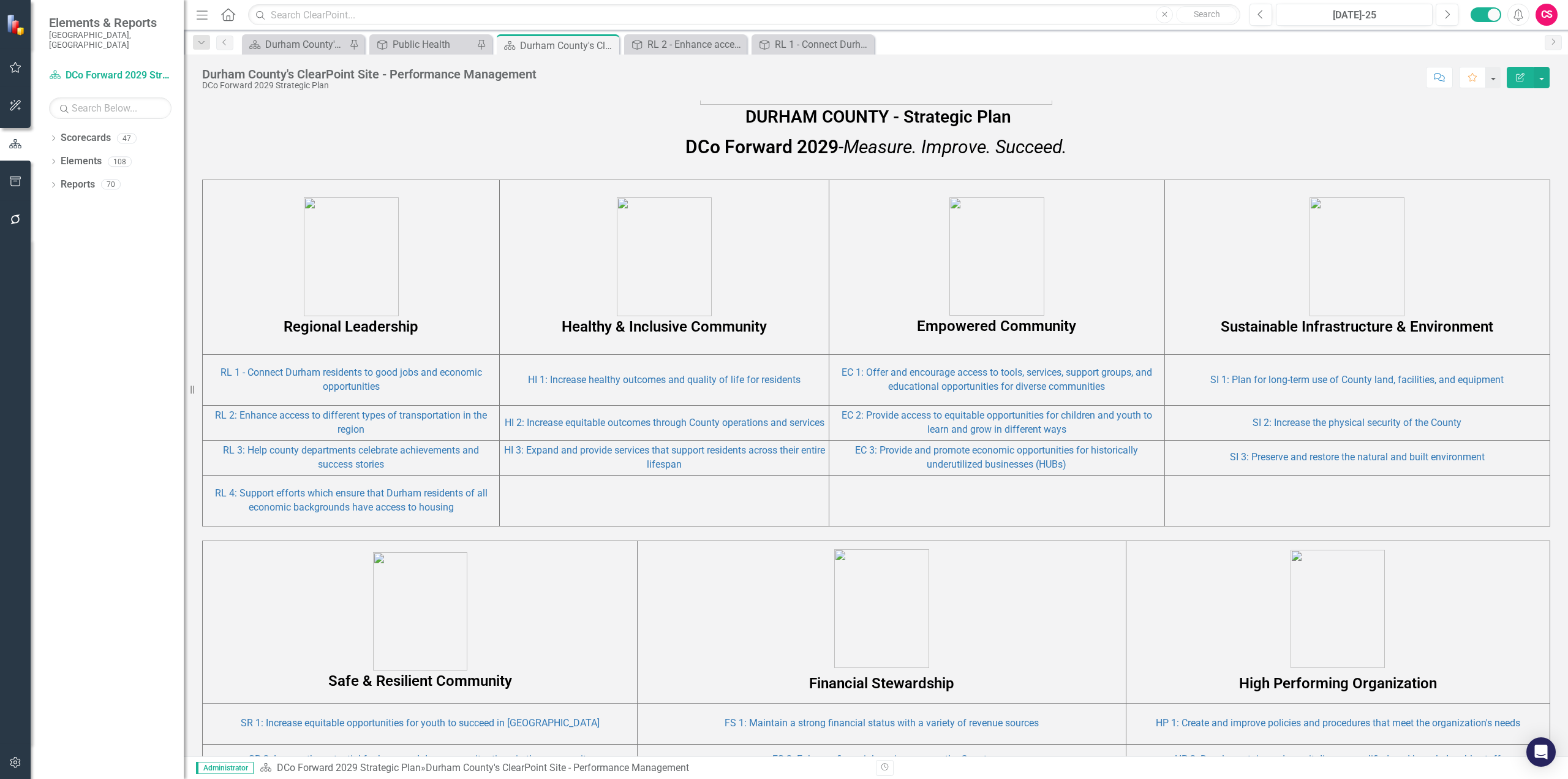
scroll to position [586, 0]
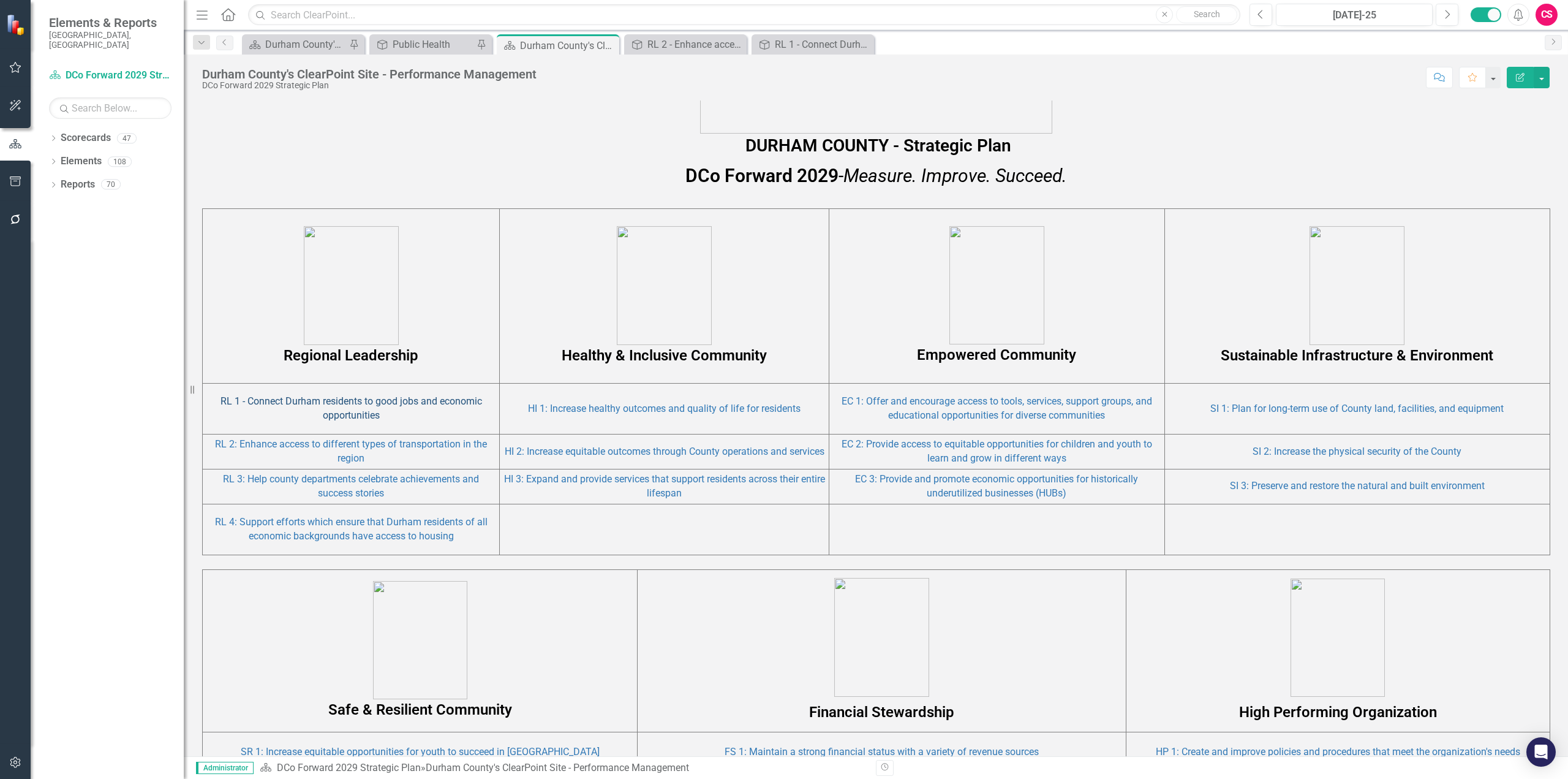
click at [305, 400] on link "RL 1 - Connect Durham residents to good jobs and economic opportunities" at bounding box center [351, 408] width 262 height 26
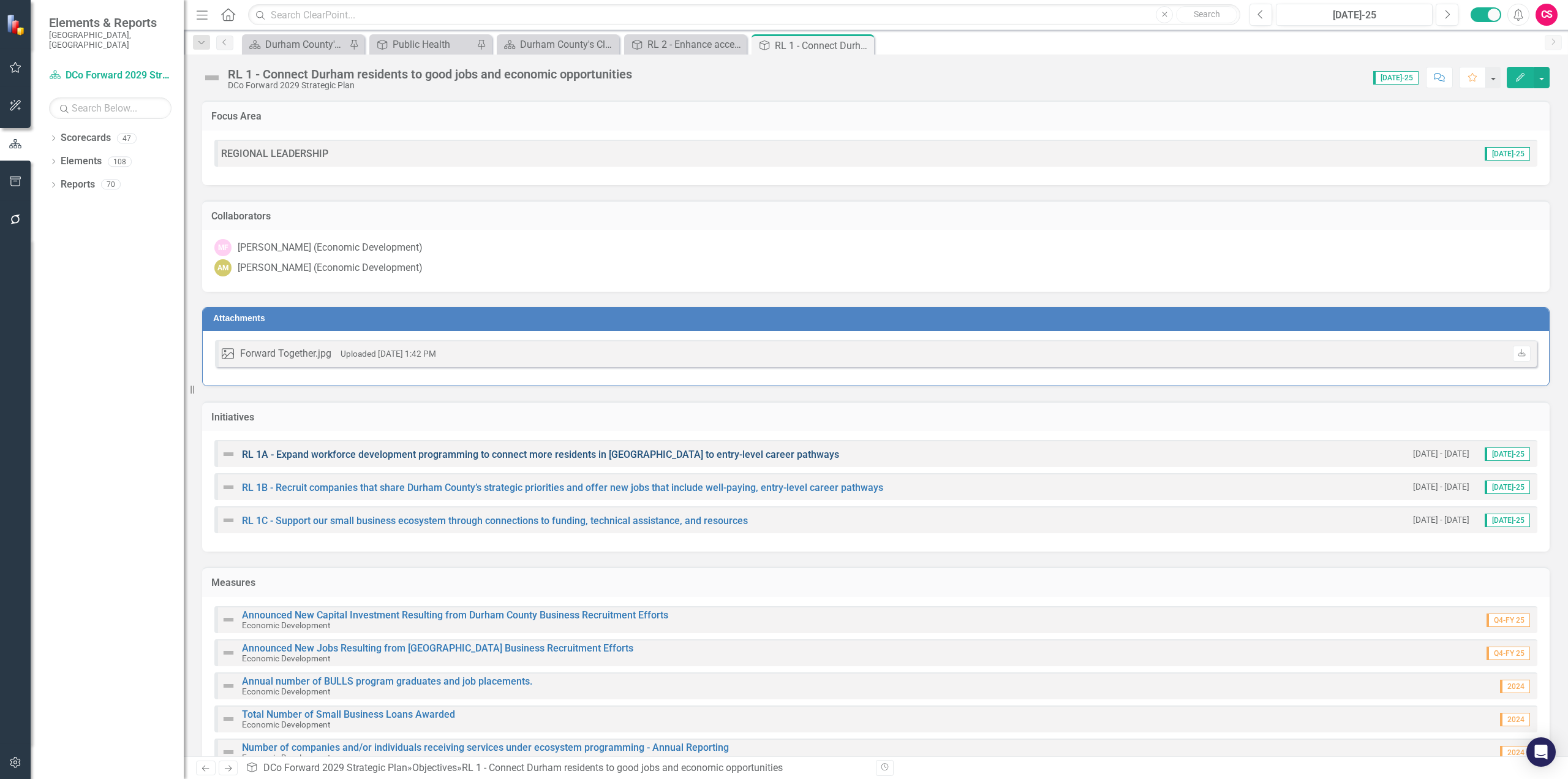
click at [434, 455] on link "RL 1A - Expand workforce development programming to connect more residents in […" at bounding box center [540, 454] width 597 height 12
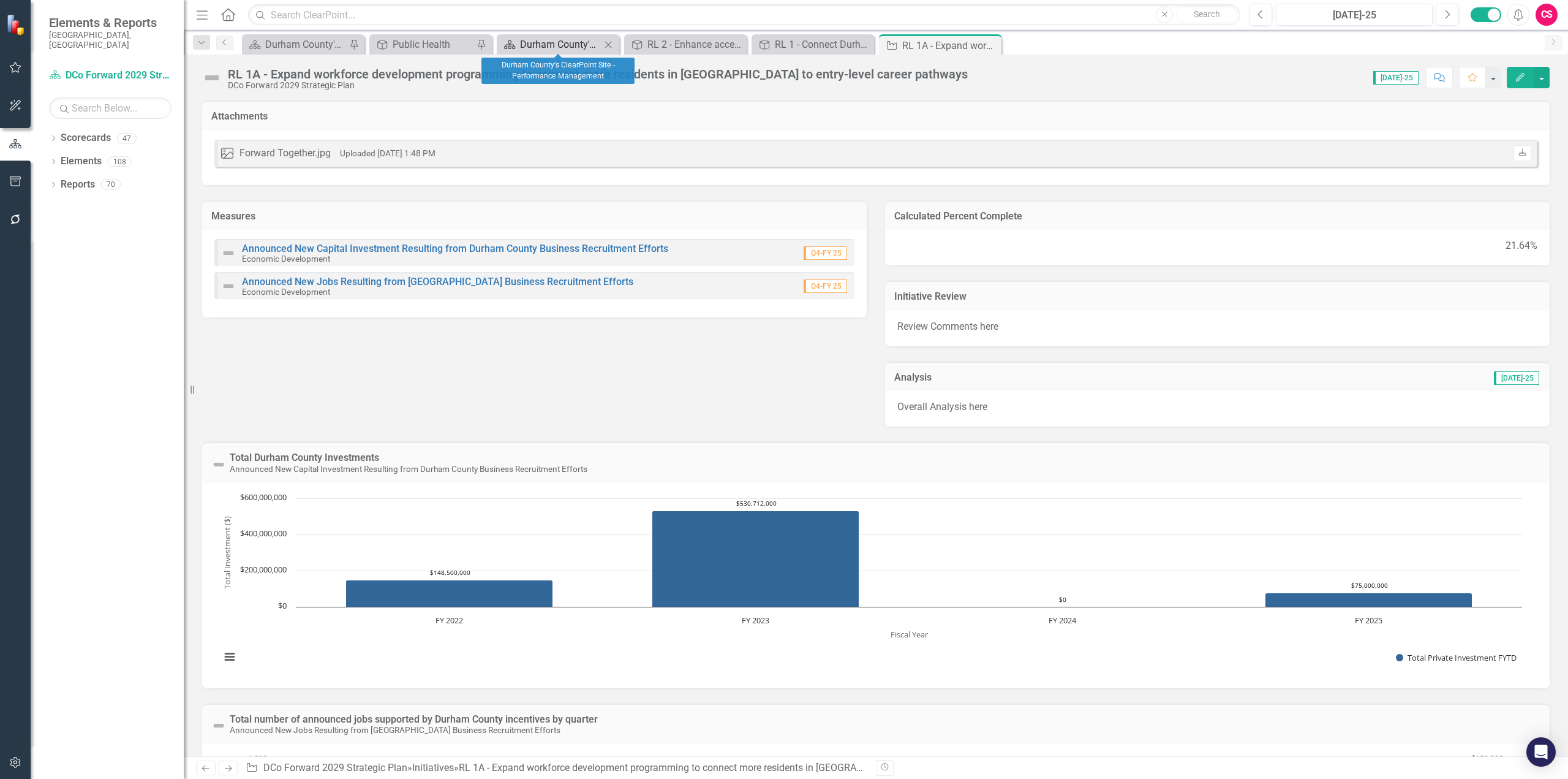
click at [564, 44] on div "Durham County's ClearPoint Site - Performance Management" at bounding box center [560, 44] width 81 height 15
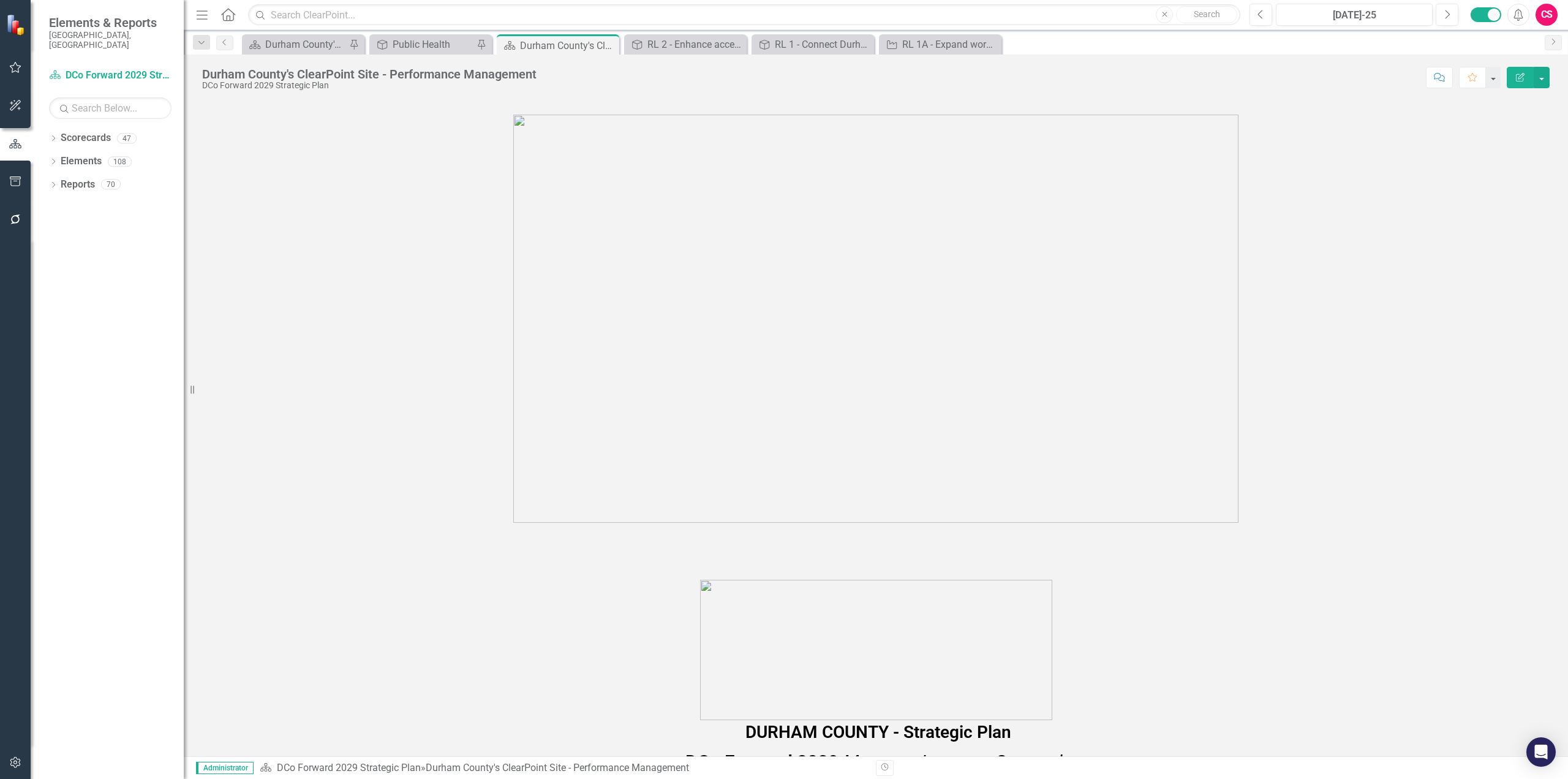
scroll to position [368, 0]
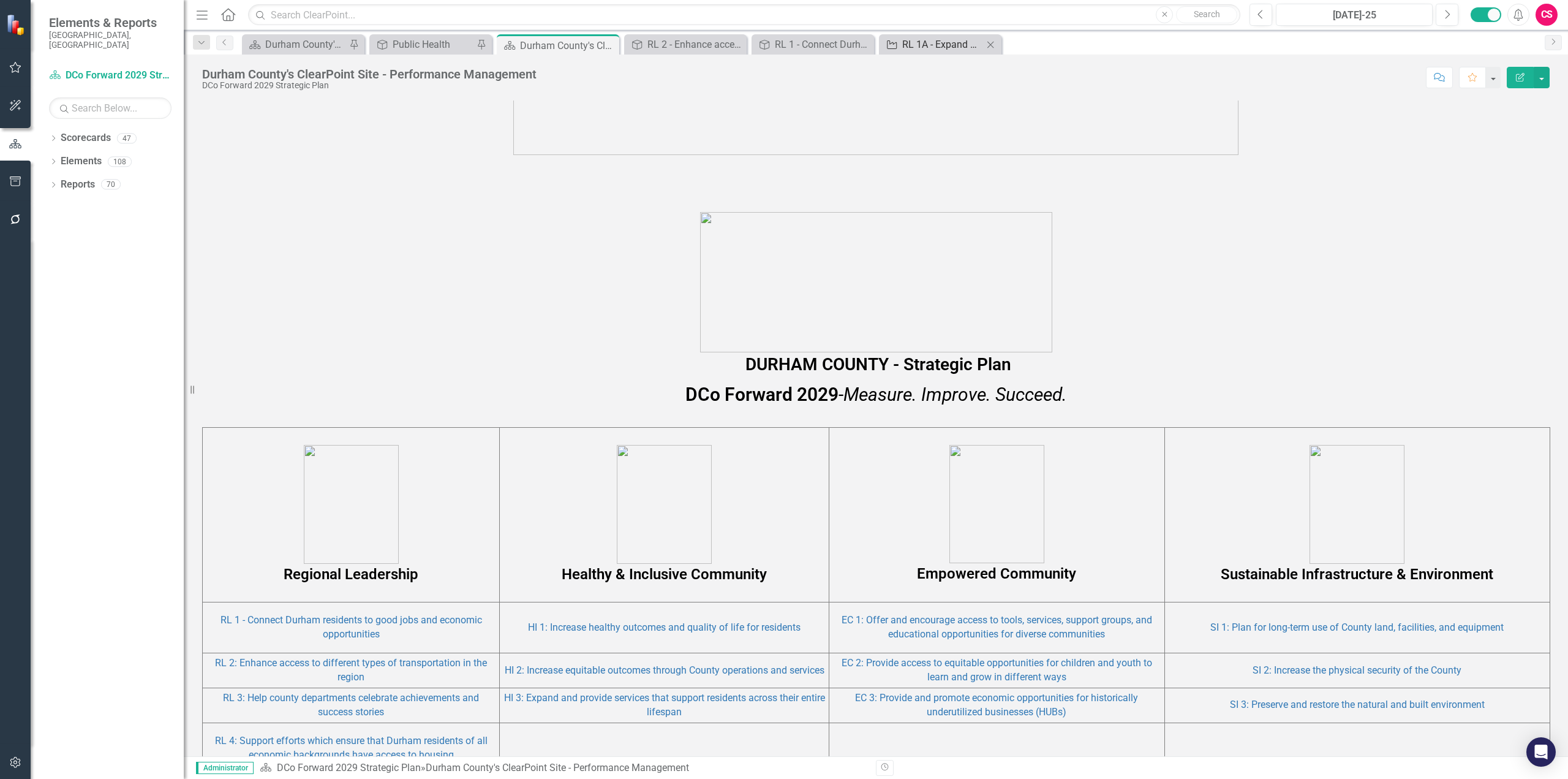
click at [916, 43] on div "RL 1A - Expand workforce development programming to connect more residents in […" at bounding box center [943, 44] width 81 height 15
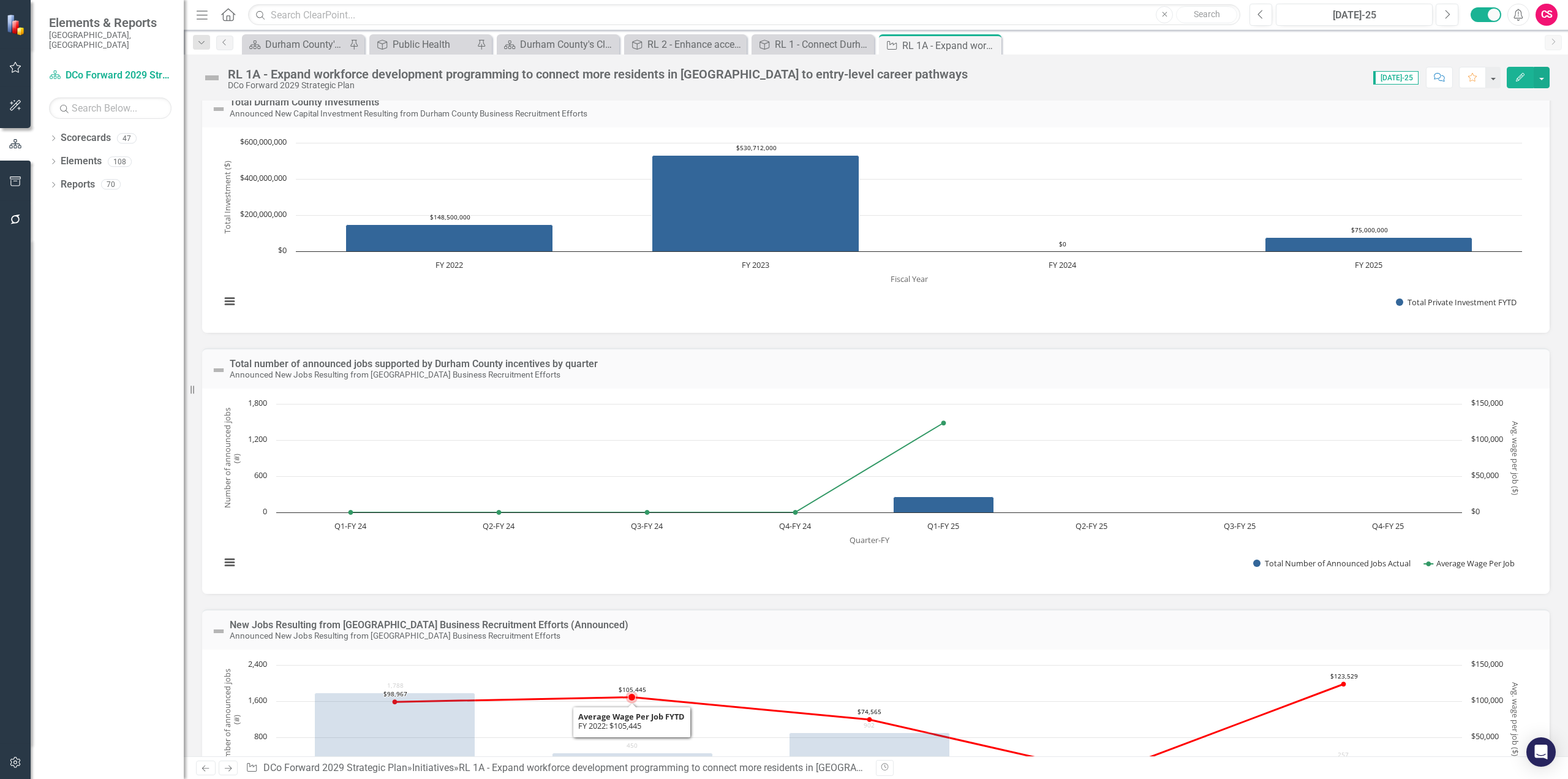
scroll to position [98, 0]
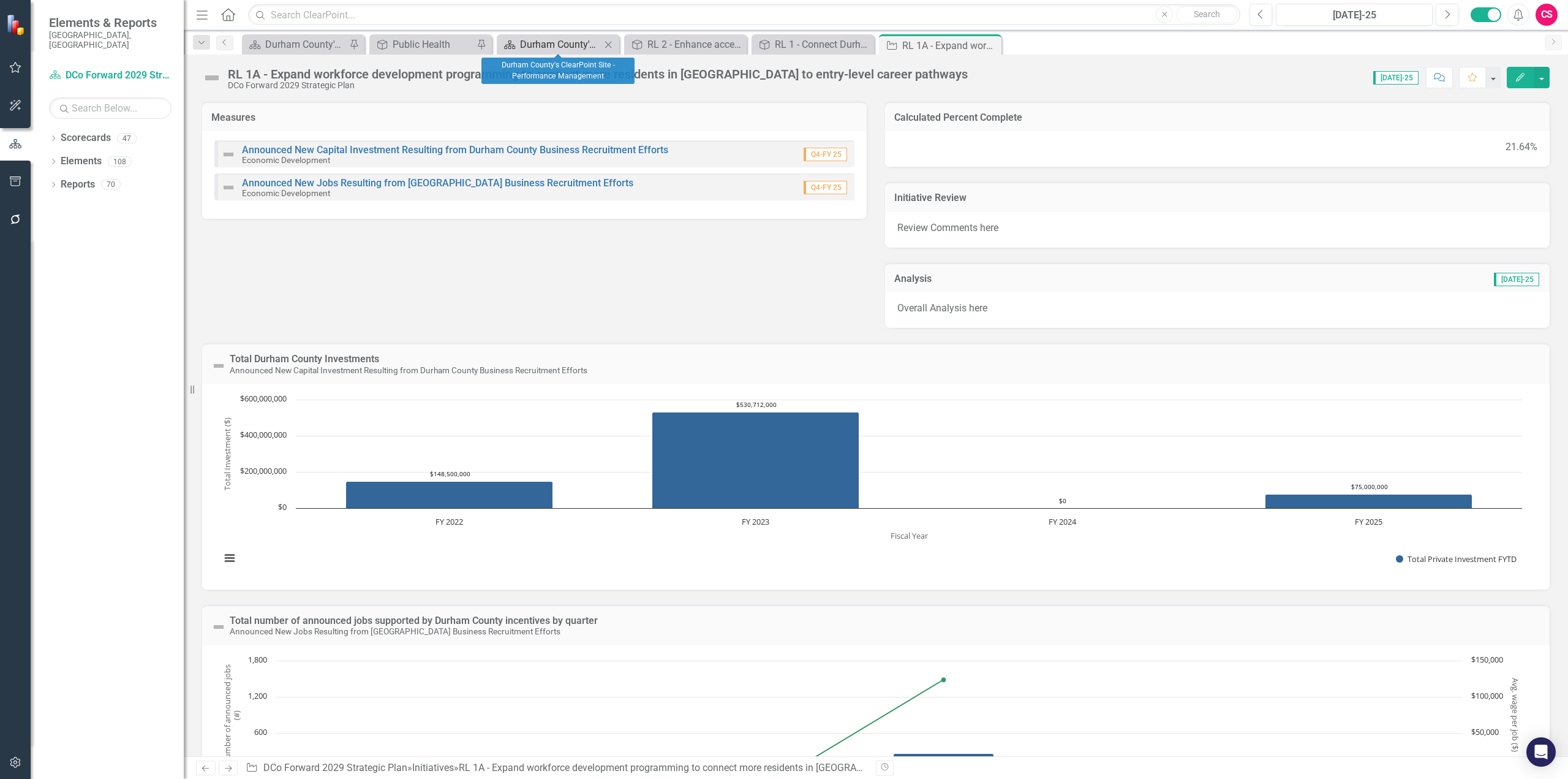
click at [564, 44] on div "Durham County's ClearPoint Site - Performance Management" at bounding box center [560, 44] width 81 height 15
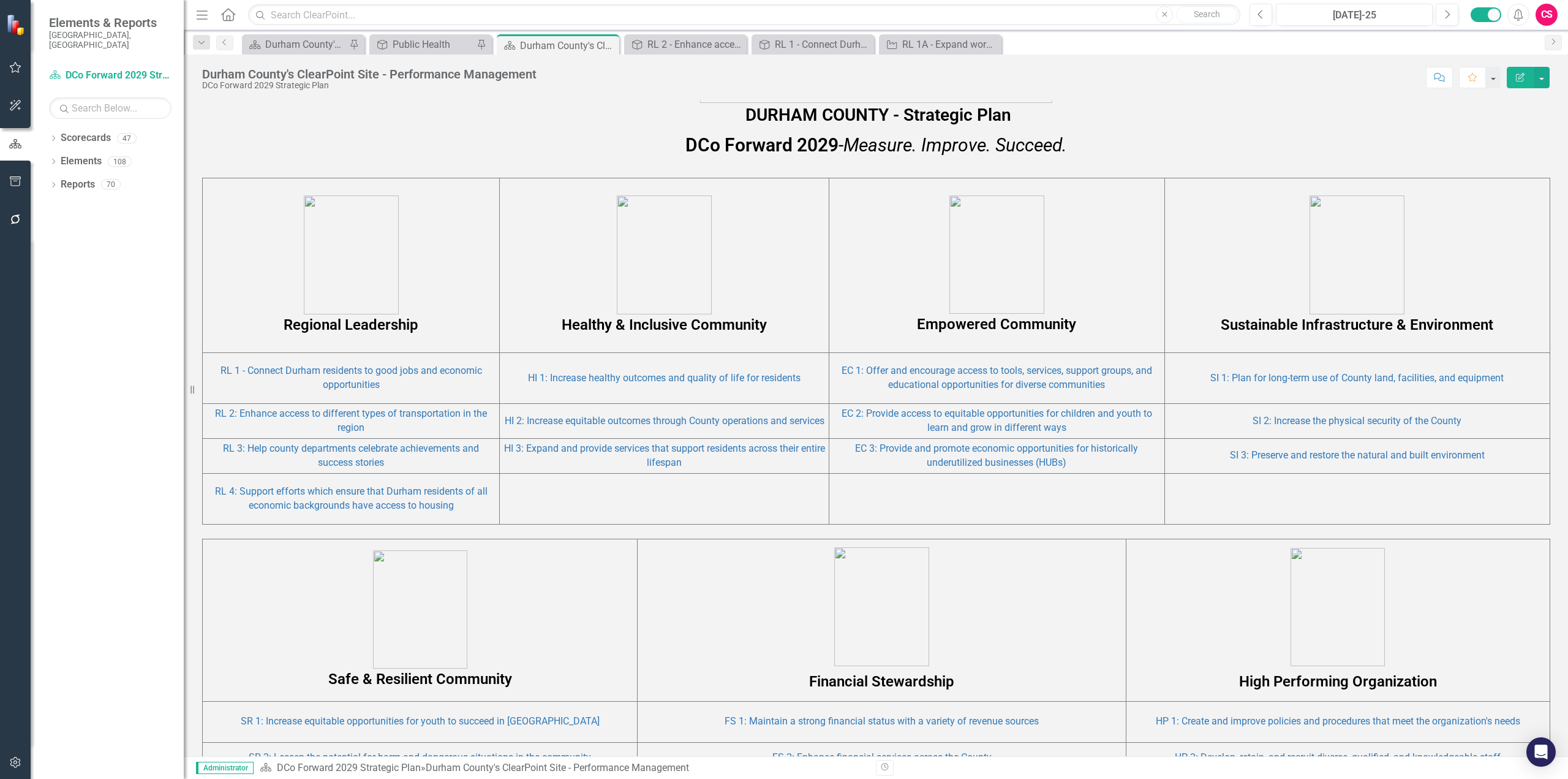
scroll to position [796, 0]
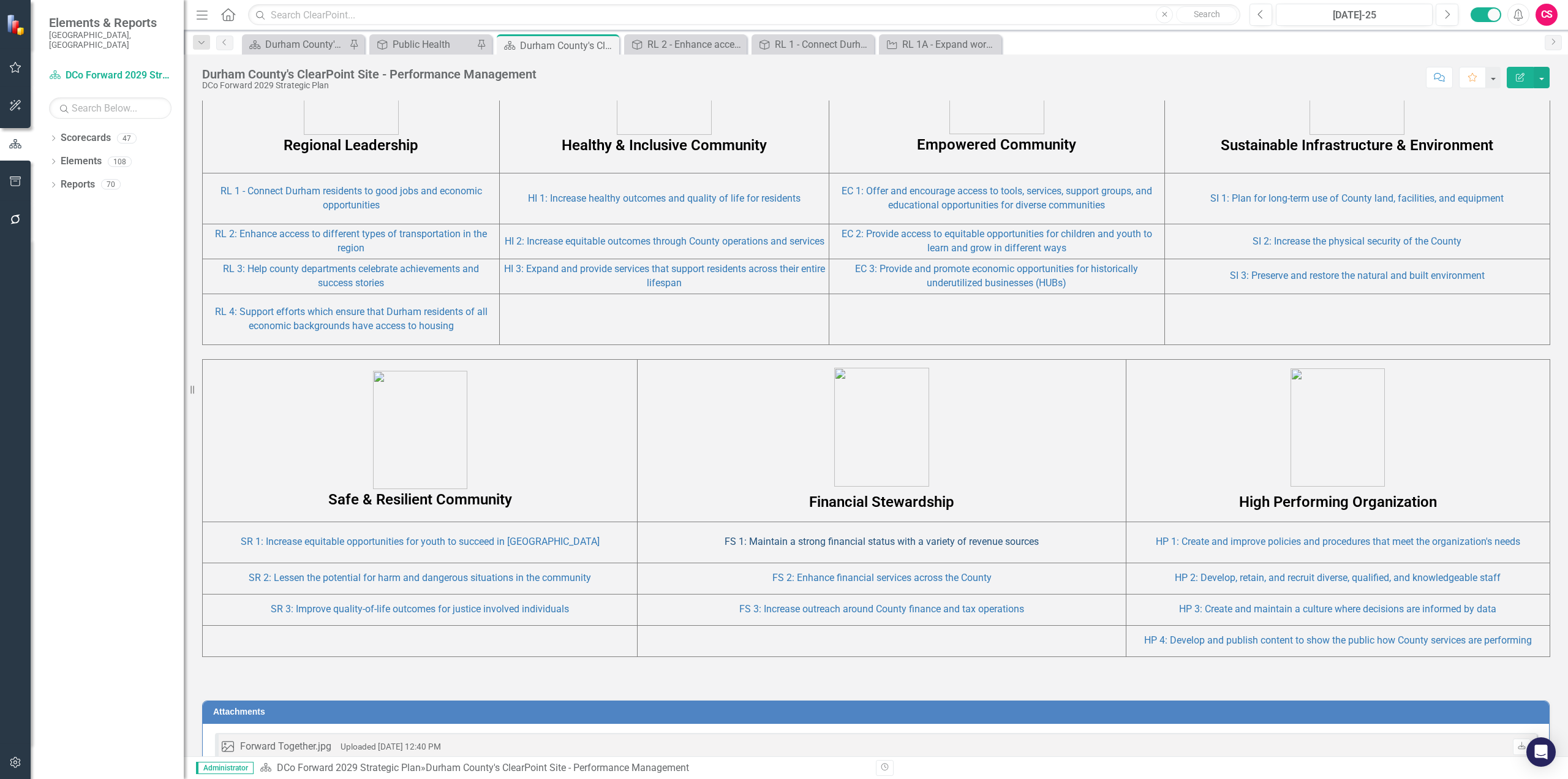
click at [769, 544] on link "FS 1: Maintain a strong financial status with a variety of revenue sources" at bounding box center [882, 541] width 314 height 12
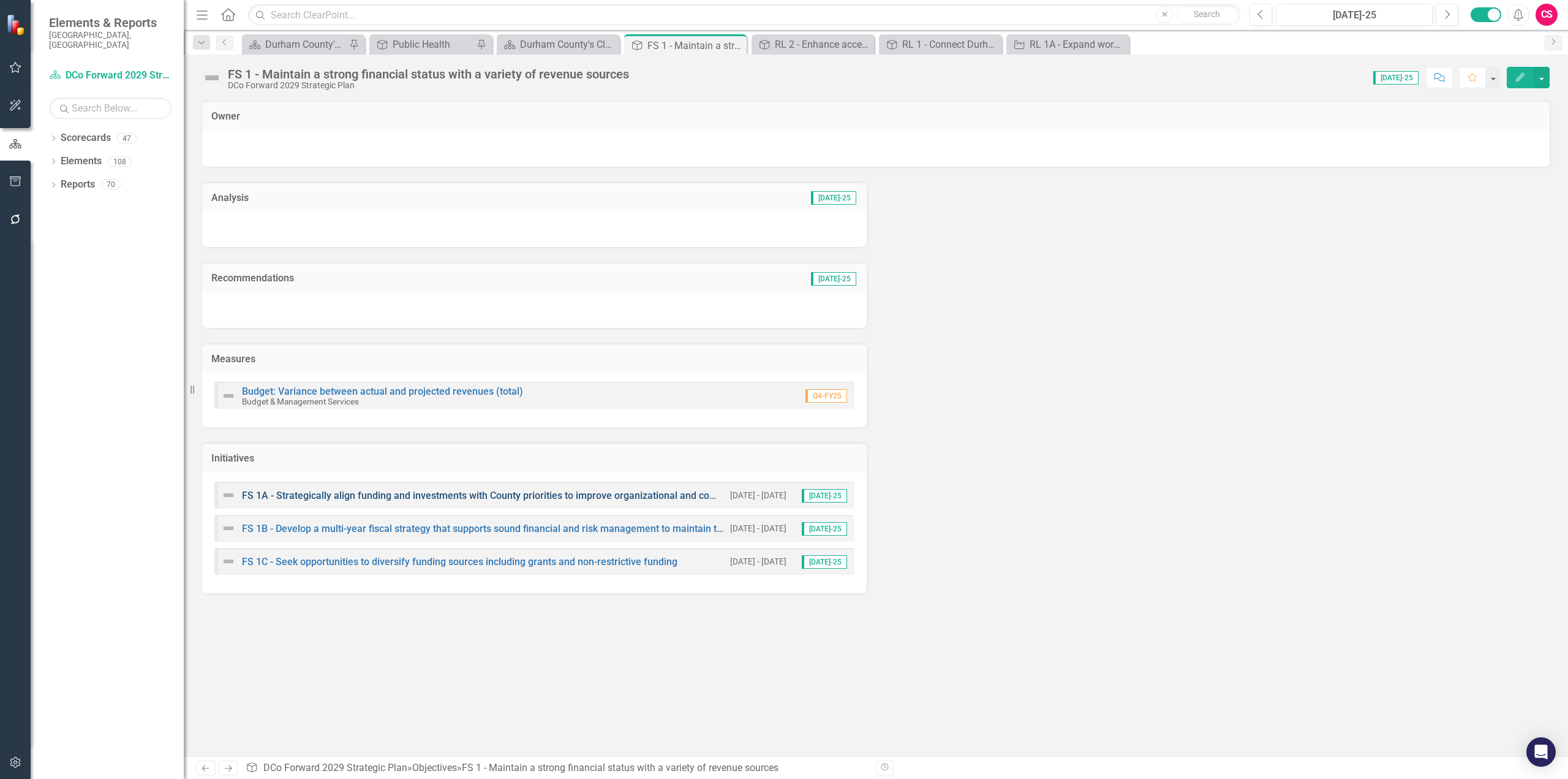
click at [330, 499] on link "FS 1A - Strategically align funding and investments with County priorities to i…" at bounding box center [518, 496] width 552 height 12
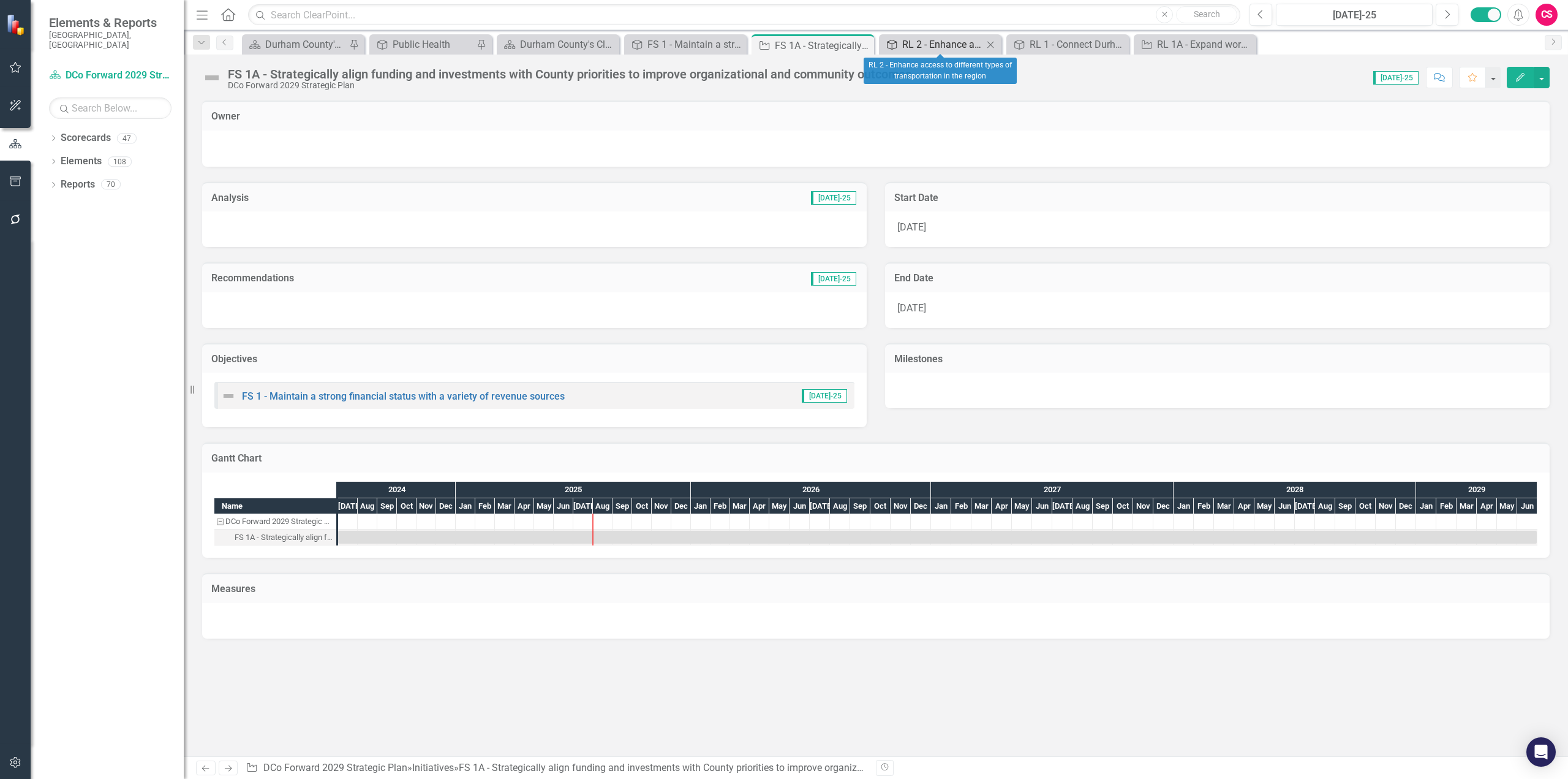
click at [935, 48] on div "RL 2 - Enhance access to different types of transportation in the region" at bounding box center [943, 44] width 81 height 15
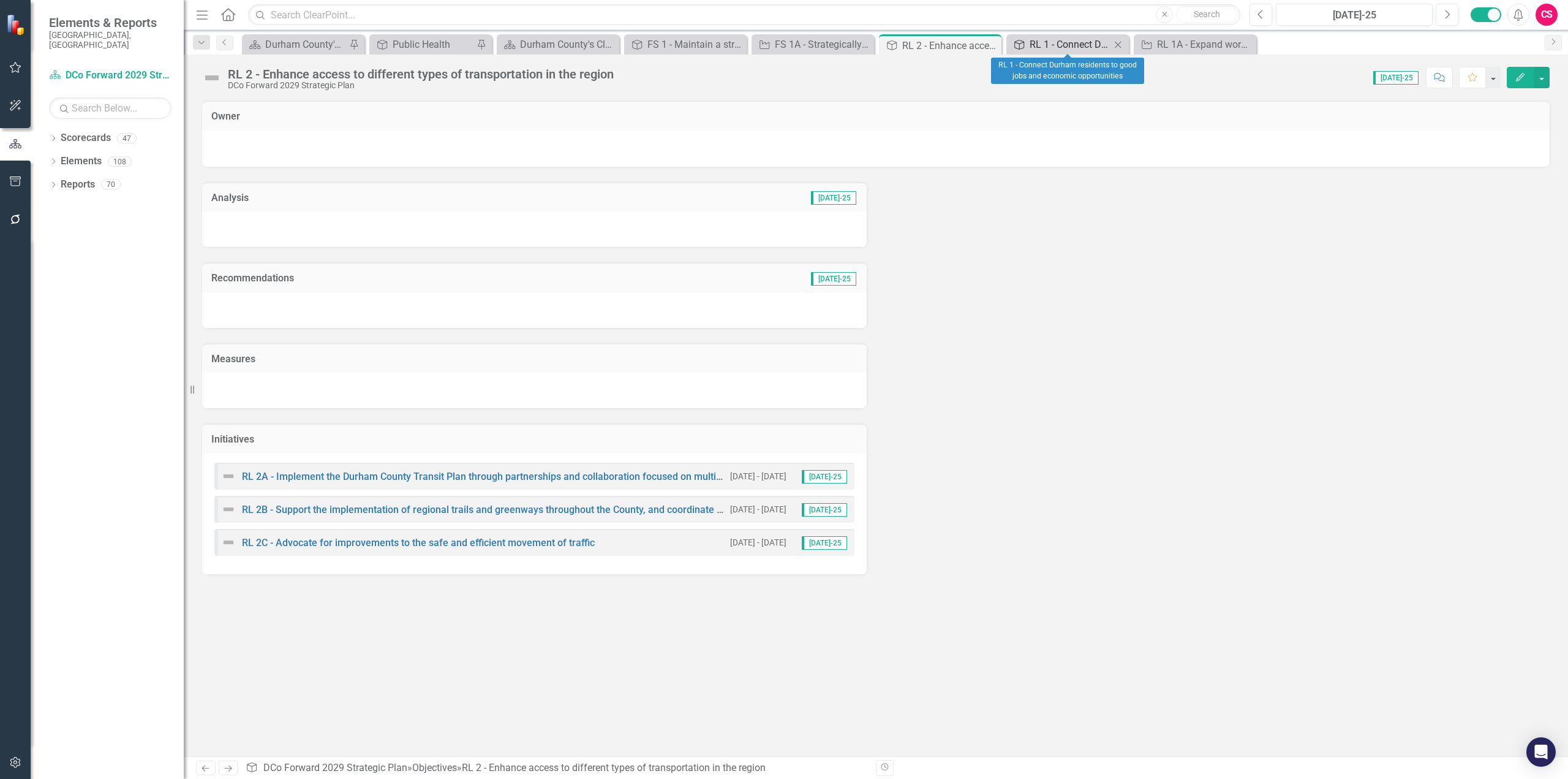
click at [1074, 46] on div "RL 1 - Connect Durham residents to good jobs and economic opportunities" at bounding box center [1070, 44] width 81 height 15
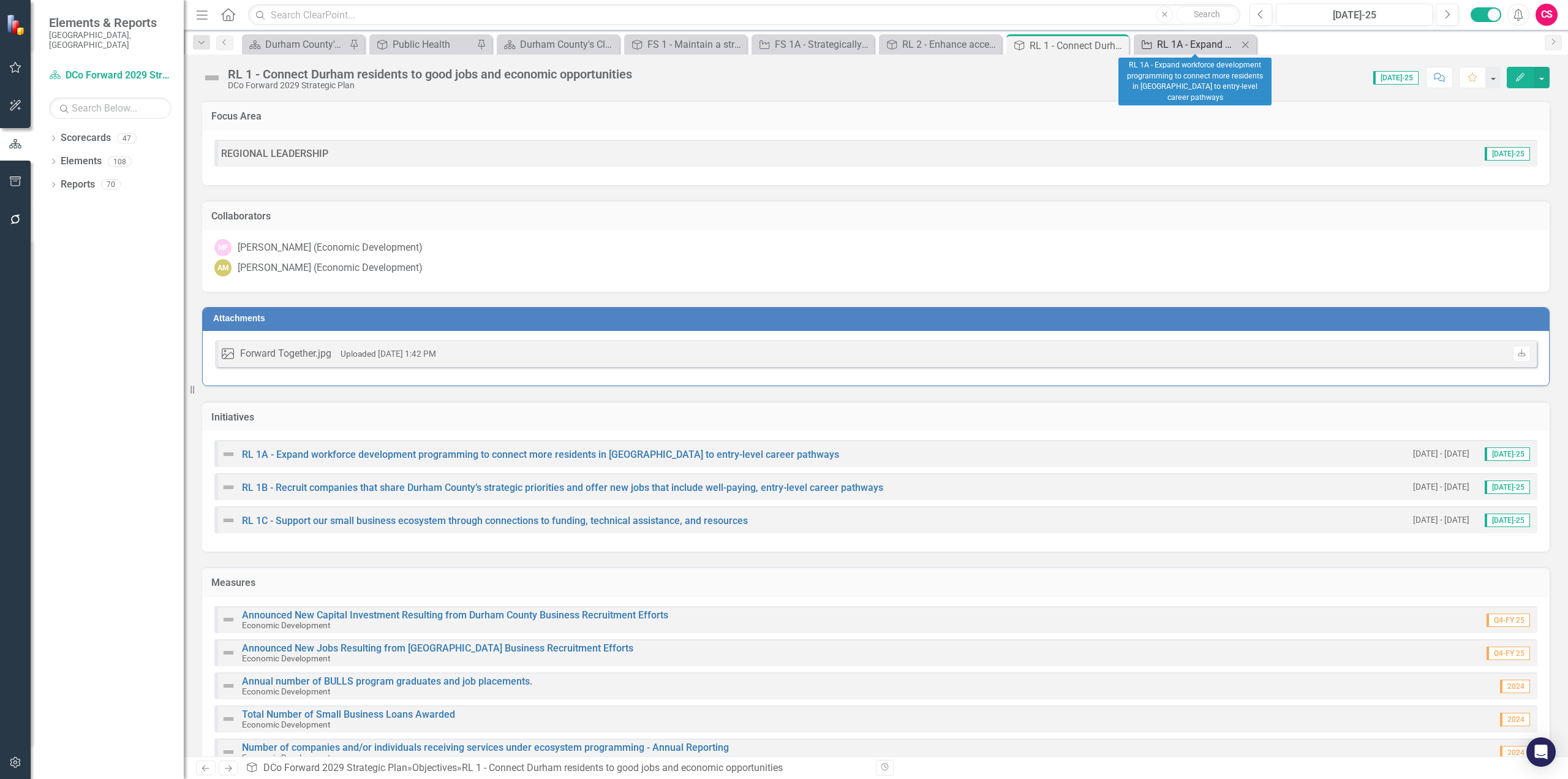
click at [1175, 41] on div "RL 1A - Expand workforce development programming to connect more residents in […" at bounding box center [1198, 44] width 81 height 15
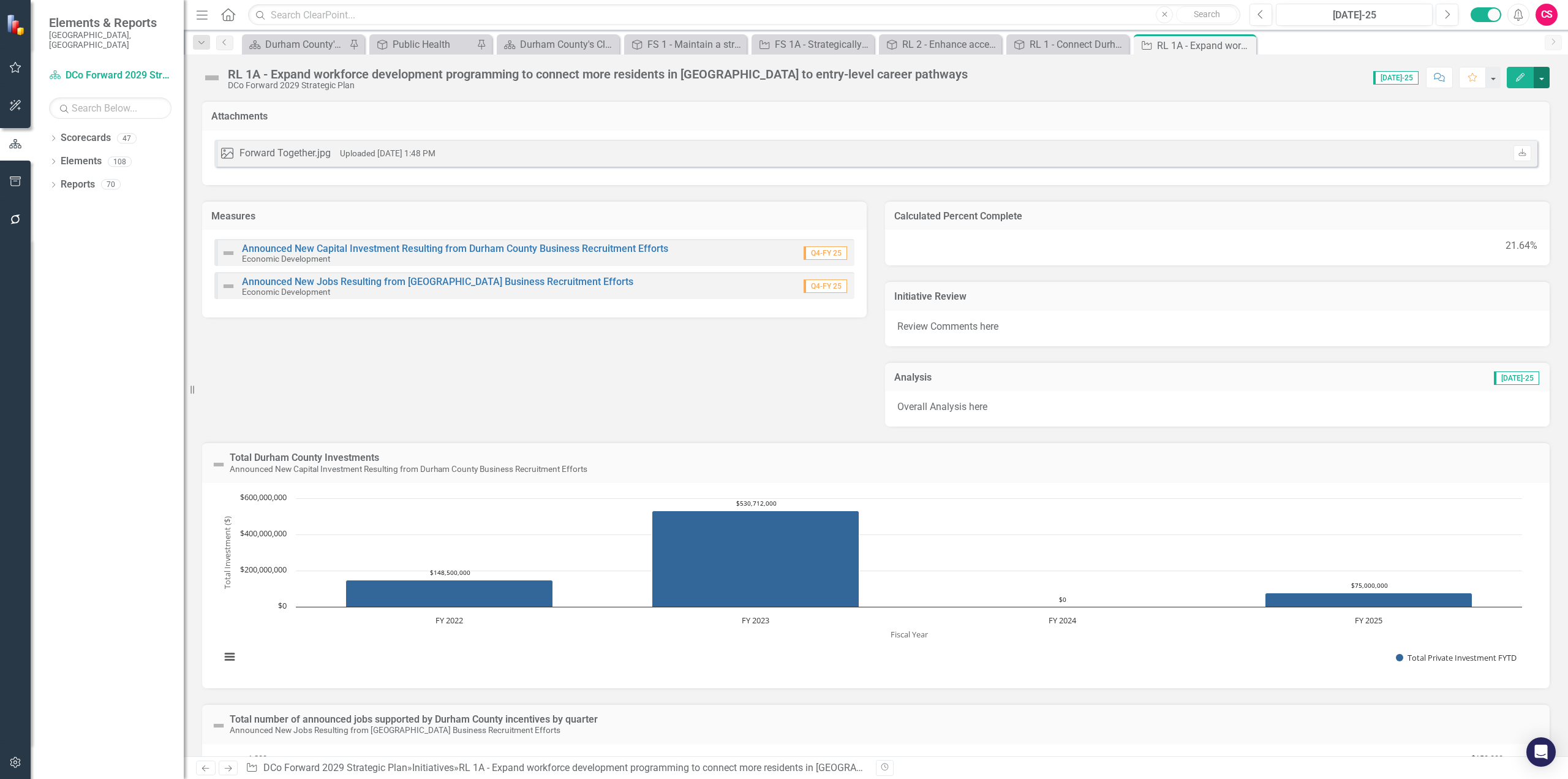
click at [1175, 87] on button "button" at bounding box center [1542, 77] width 16 height 21
click at [1175, 127] on link "Edit Report Edit Layout" at bounding box center [1475, 122] width 149 height 22
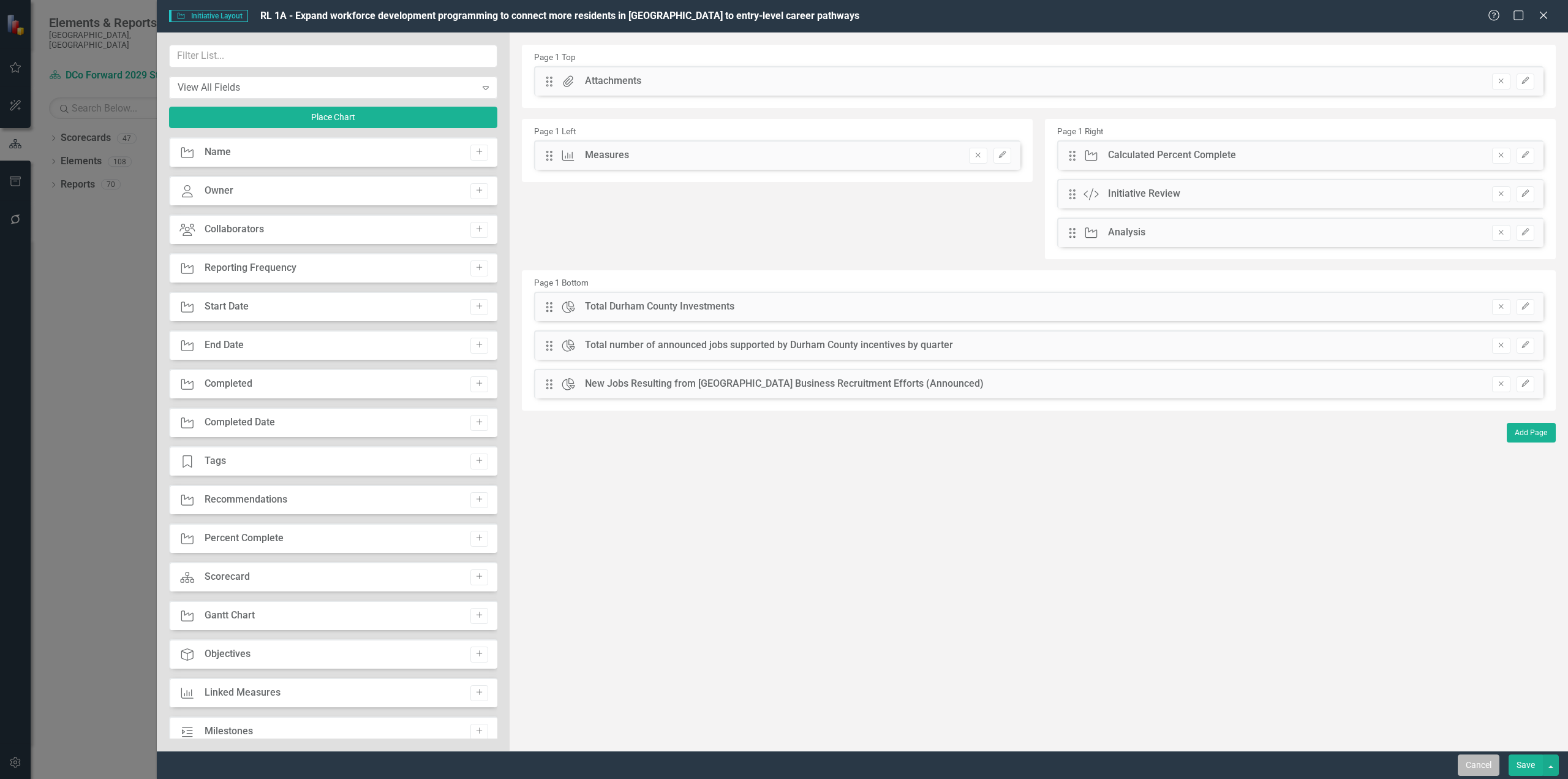
click at [1175, 631] on button "Cancel" at bounding box center [1479, 764] width 42 height 21
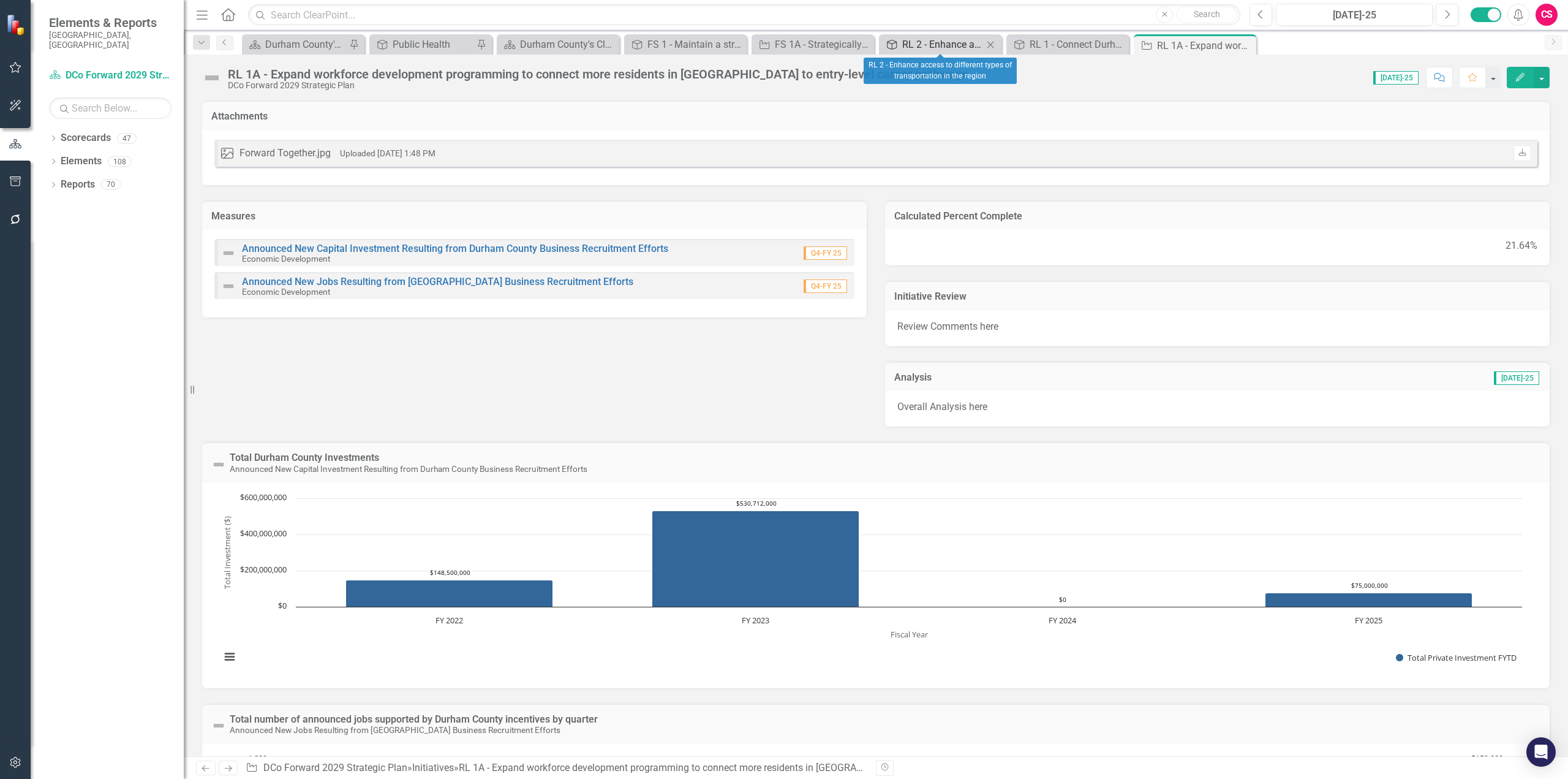
click at [920, 44] on div "RL 2 - Enhance access to different types of transportation in the region" at bounding box center [943, 44] width 81 height 15
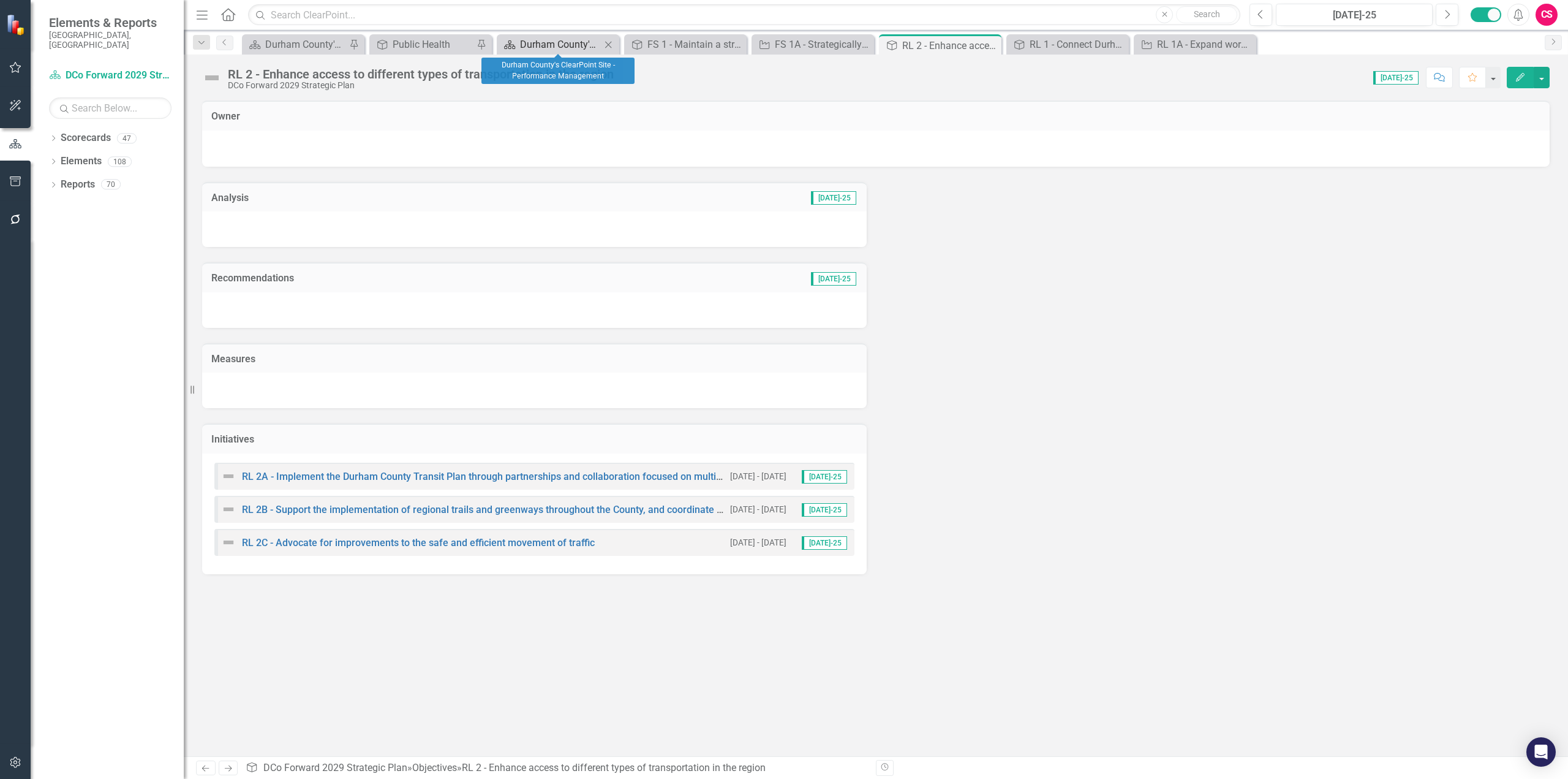
click at [545, 46] on div "Durham County's ClearPoint Site - Performance Management" at bounding box center [560, 44] width 81 height 15
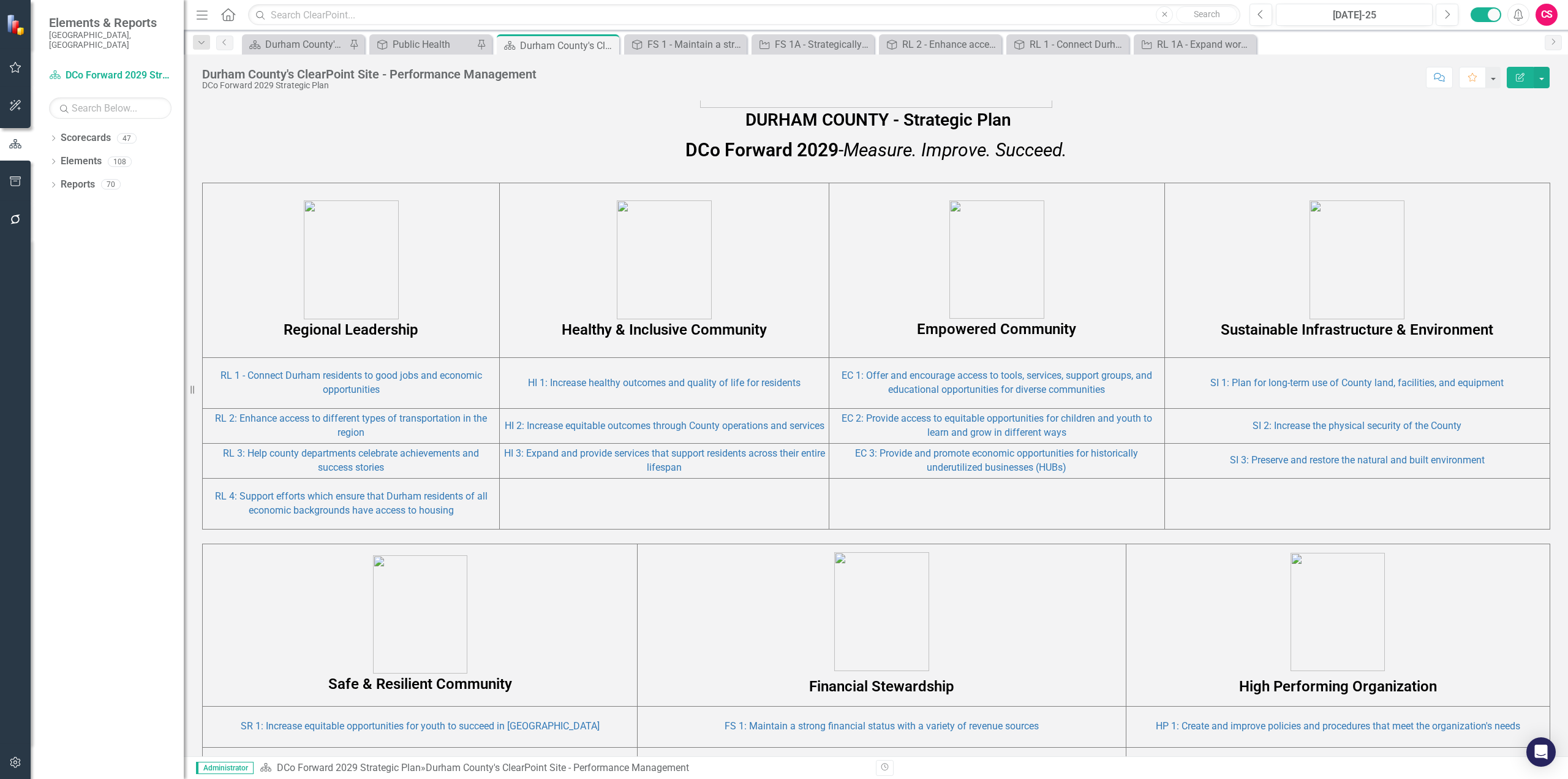
scroll to position [832, 0]
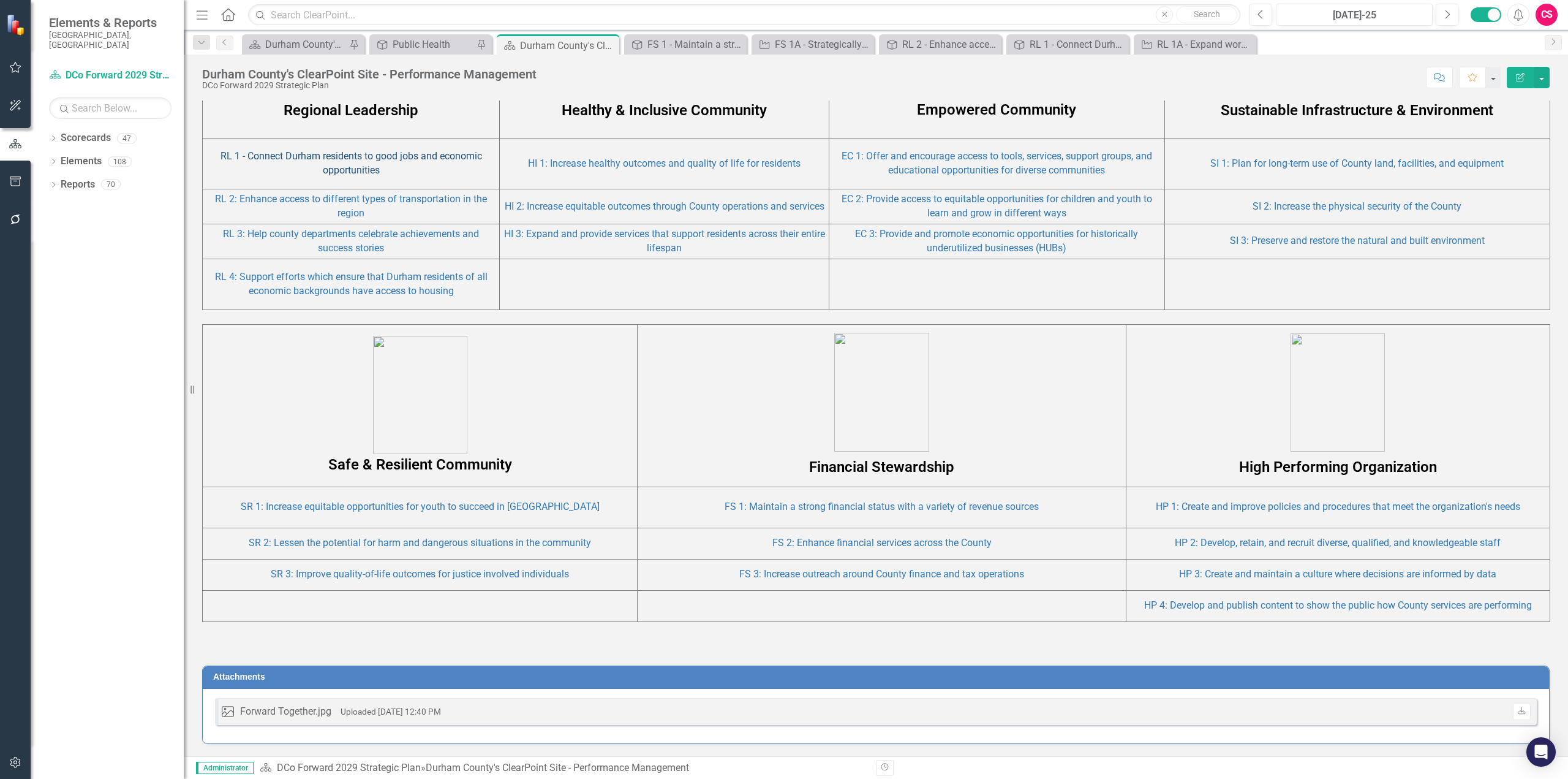
click at [339, 158] on link "RL 1 - Connect Durham residents to good jobs and economic opportunities" at bounding box center [351, 163] width 262 height 26
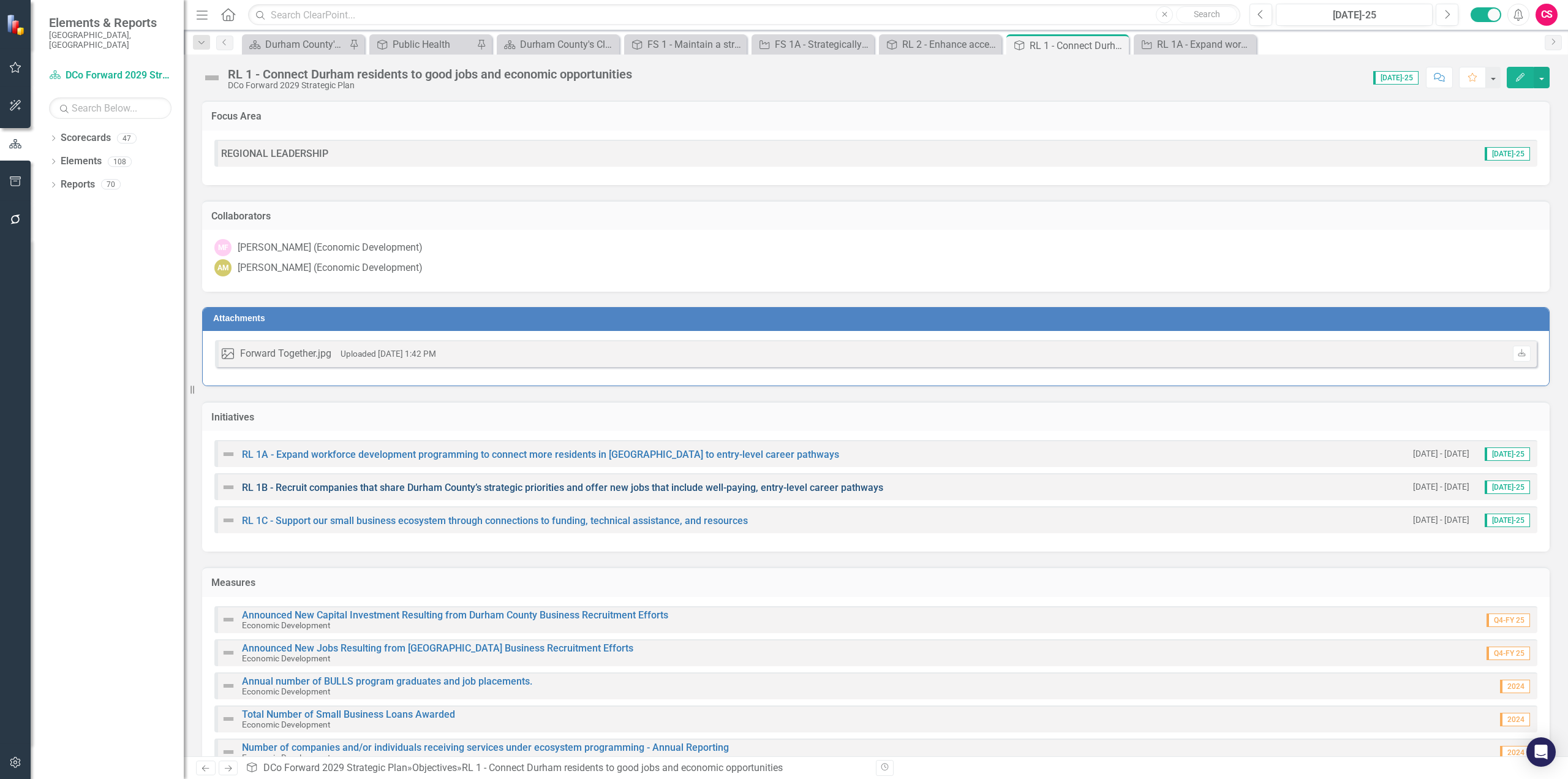
click at [341, 492] on link "RL 1B - Recruit companies that share Durham County’s strategic priorities and o…" at bounding box center [563, 487] width 641 height 12
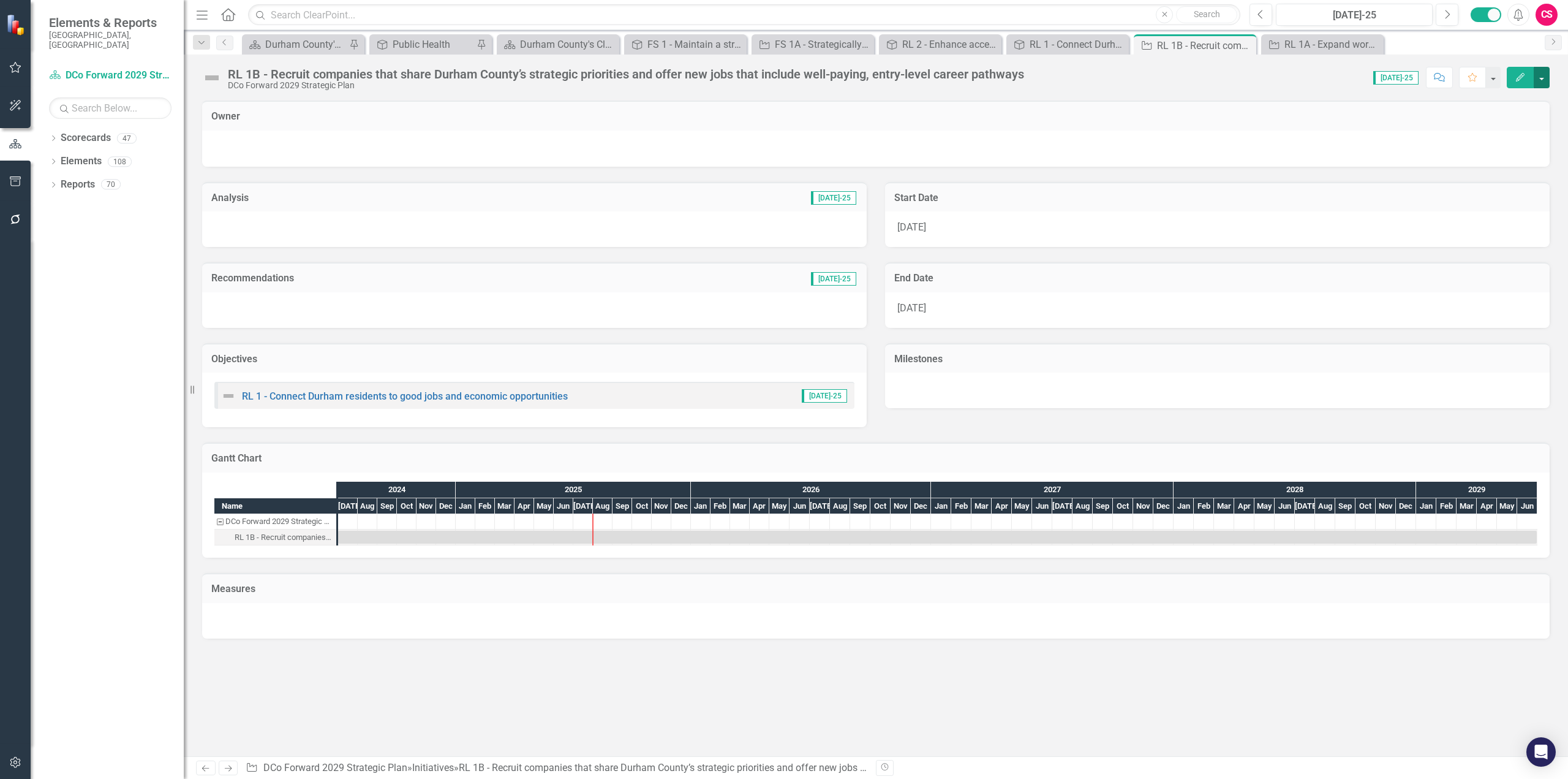
click at [1175, 76] on button "button" at bounding box center [1542, 77] width 16 height 21
click at [1175, 124] on link "Edit Report Edit Layout" at bounding box center [1475, 122] width 149 height 22
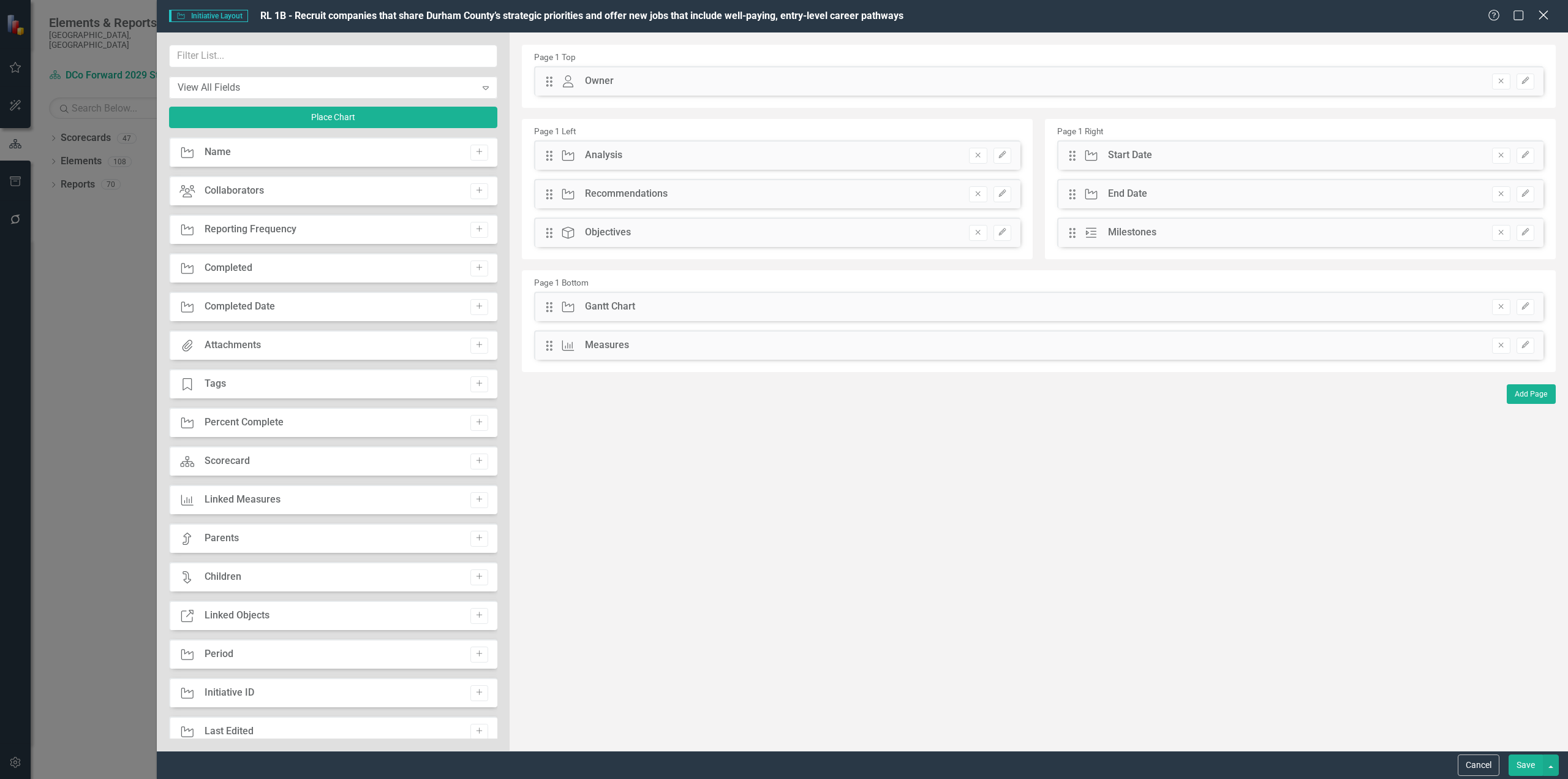
click at [1175, 18] on icon "Close" at bounding box center [1544, 15] width 15 height 12
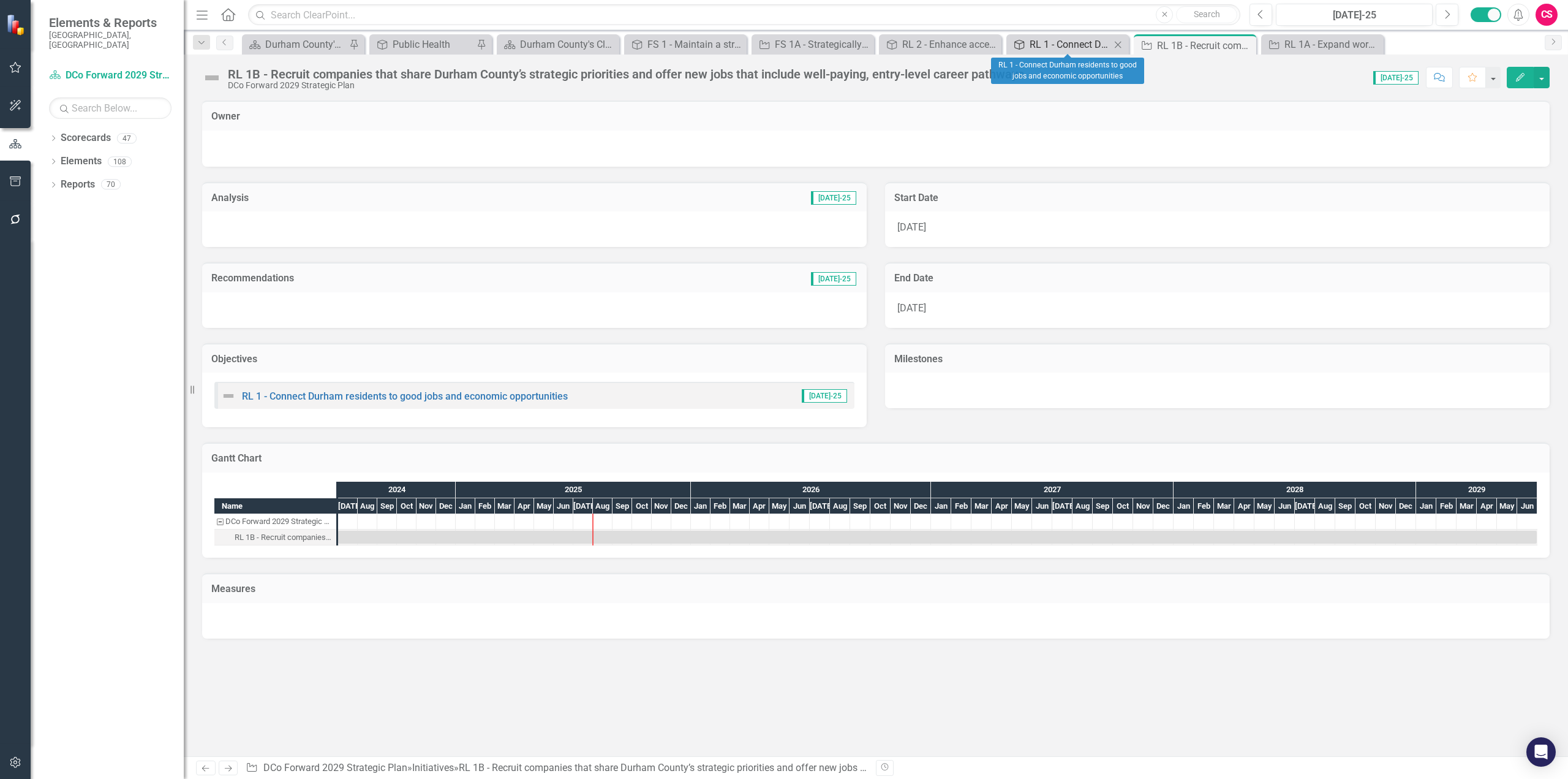
click at [1047, 46] on div "RL 1 - Connect Durham residents to good jobs and economic opportunities" at bounding box center [1070, 44] width 81 height 15
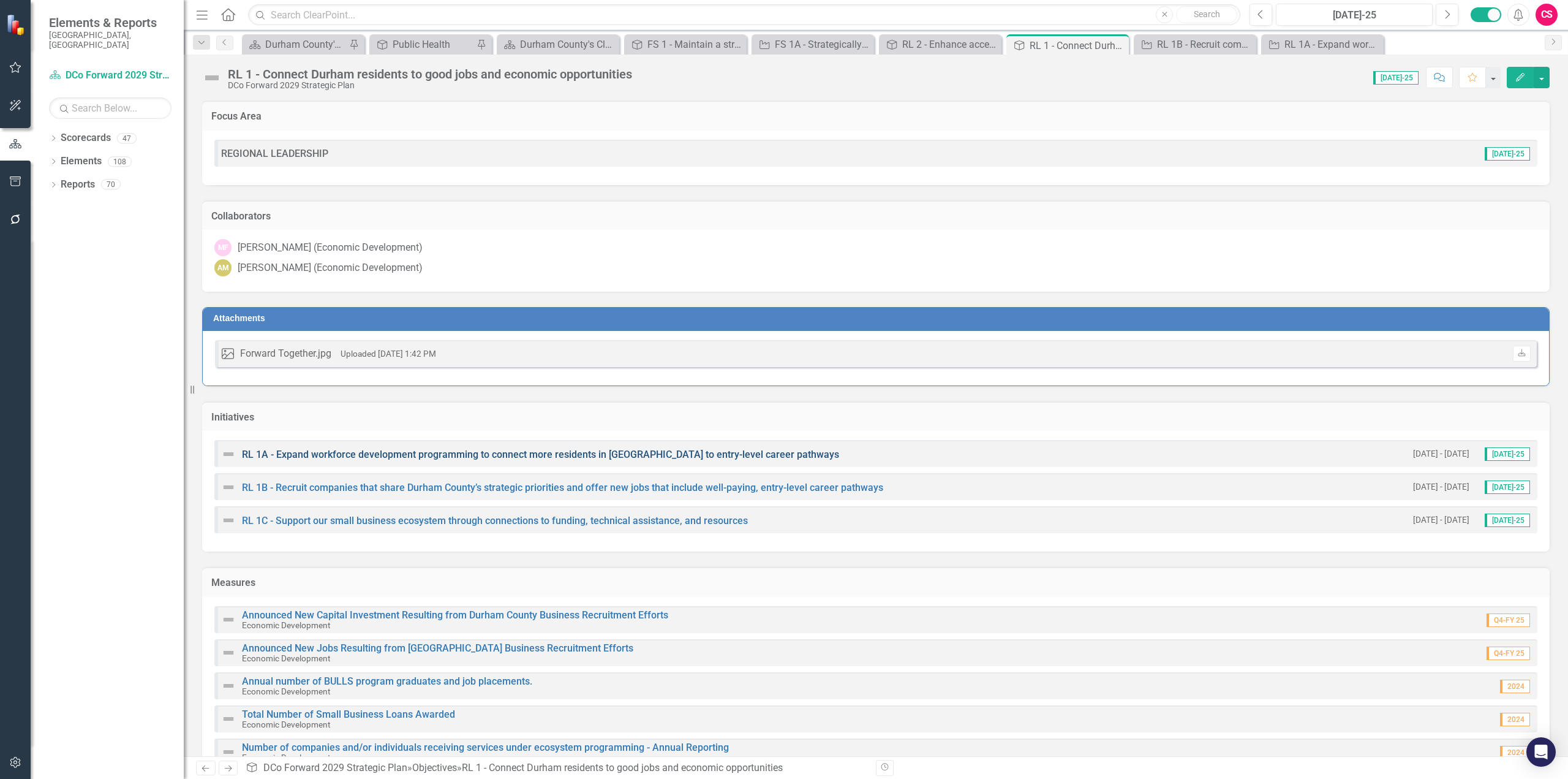
click at [337, 452] on link "RL 1A - Expand workforce development programming to connect more residents in […" at bounding box center [540, 454] width 597 height 12
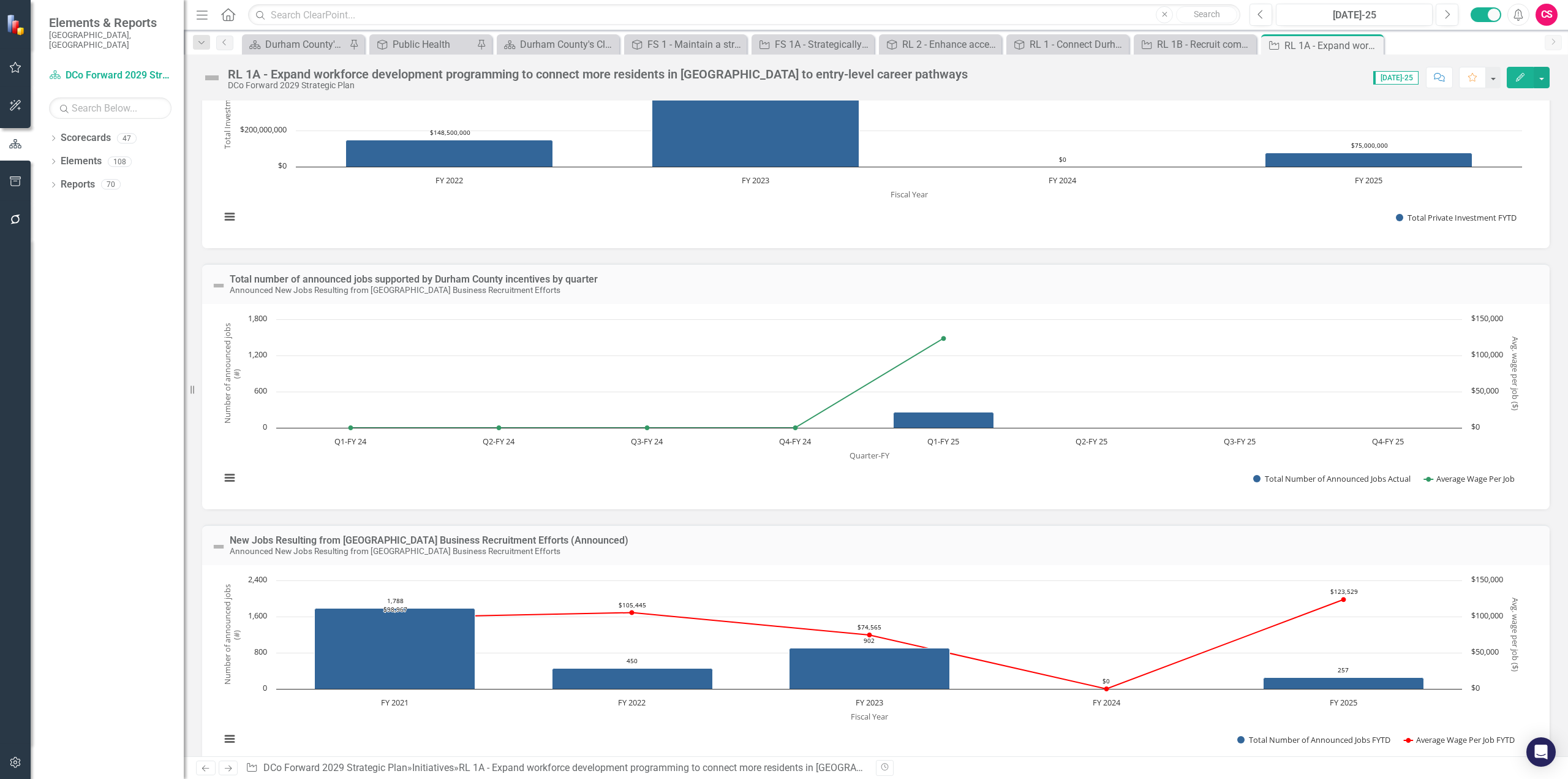
scroll to position [466, 0]
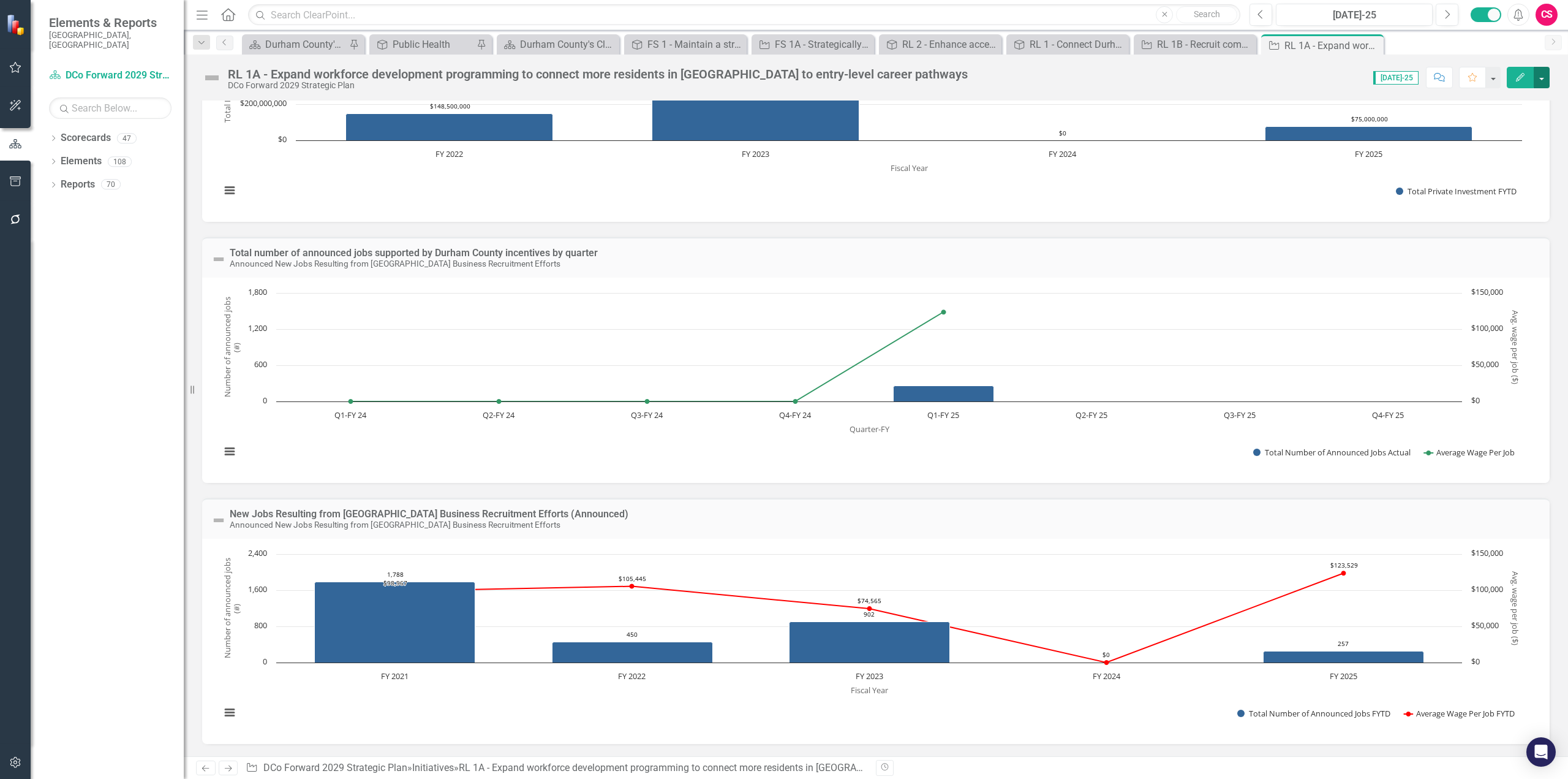
click at [1175, 80] on button "button" at bounding box center [1542, 77] width 16 height 21
click at [1175, 127] on link "Edit Report Edit Layout" at bounding box center [1475, 122] width 149 height 22
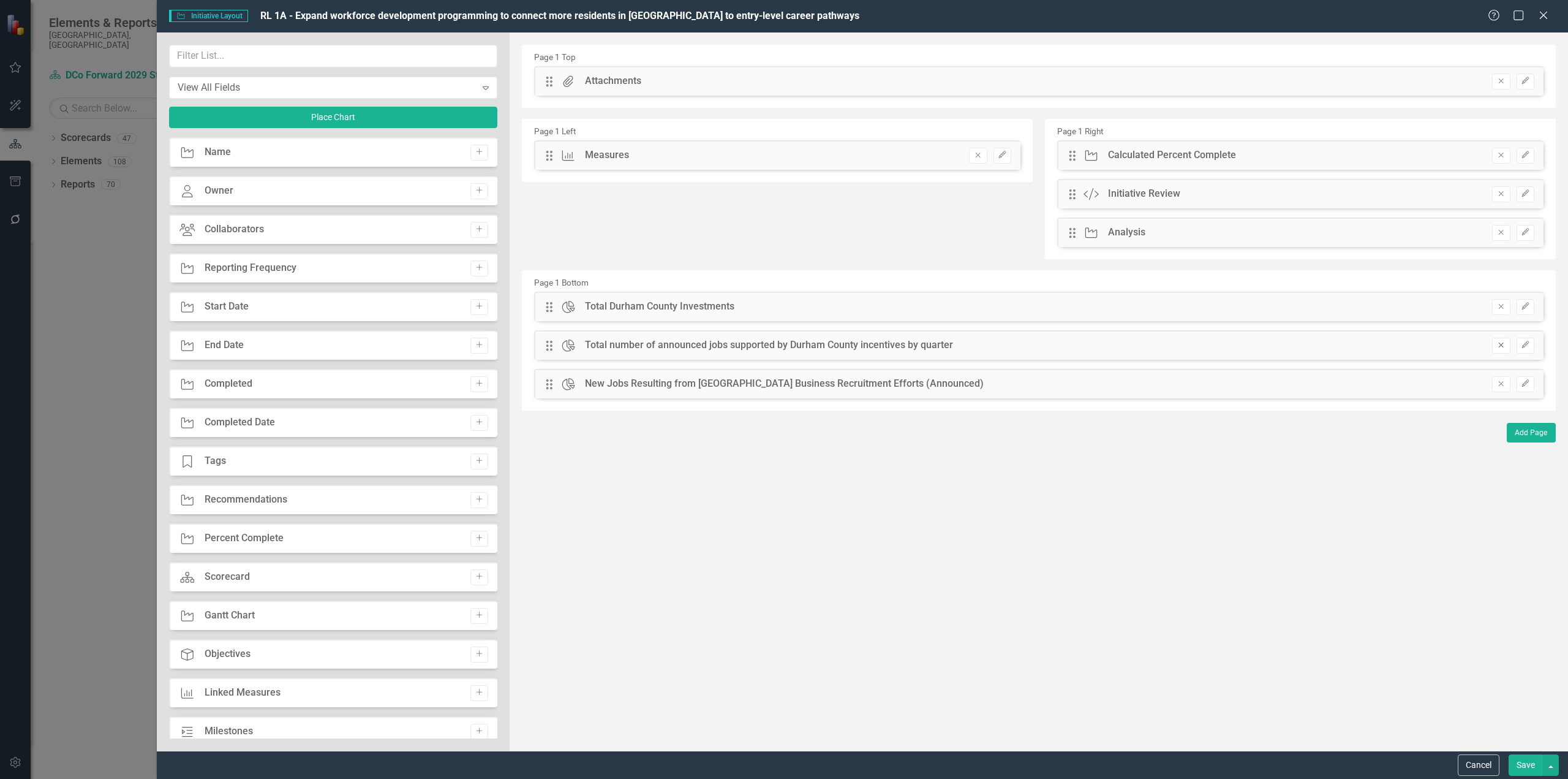
click at [1175, 348] on icon "Remove" at bounding box center [1501, 345] width 9 height 7
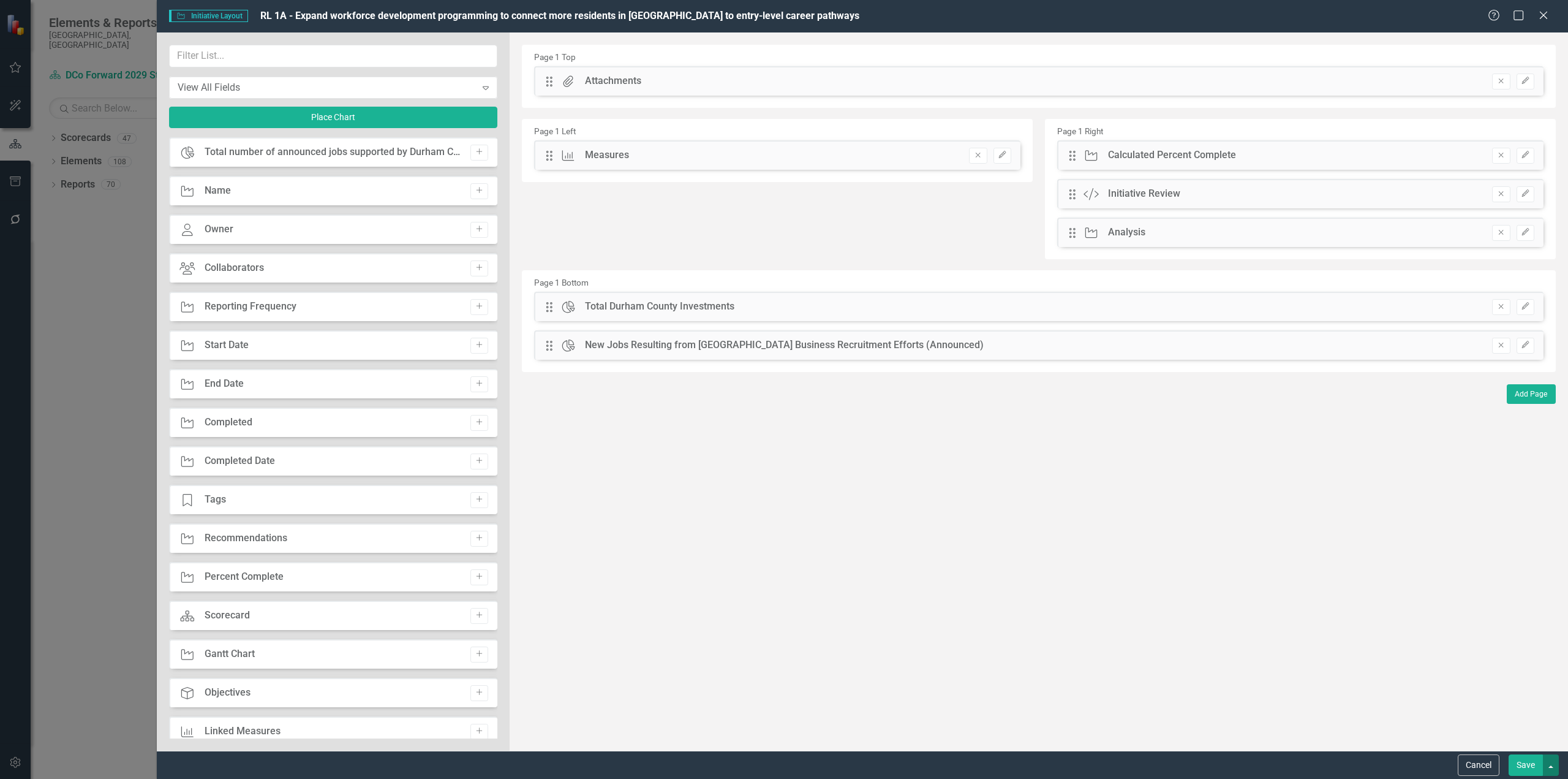
click at [1175, 631] on button "button" at bounding box center [1551, 764] width 16 height 21
click at [1060, 631] on div "The fields (or pods) that are available for you to include on the detail page a…" at bounding box center [1038, 391] width 1058 height 718
click at [1175, 631] on button "Cancel" at bounding box center [1479, 764] width 42 height 21
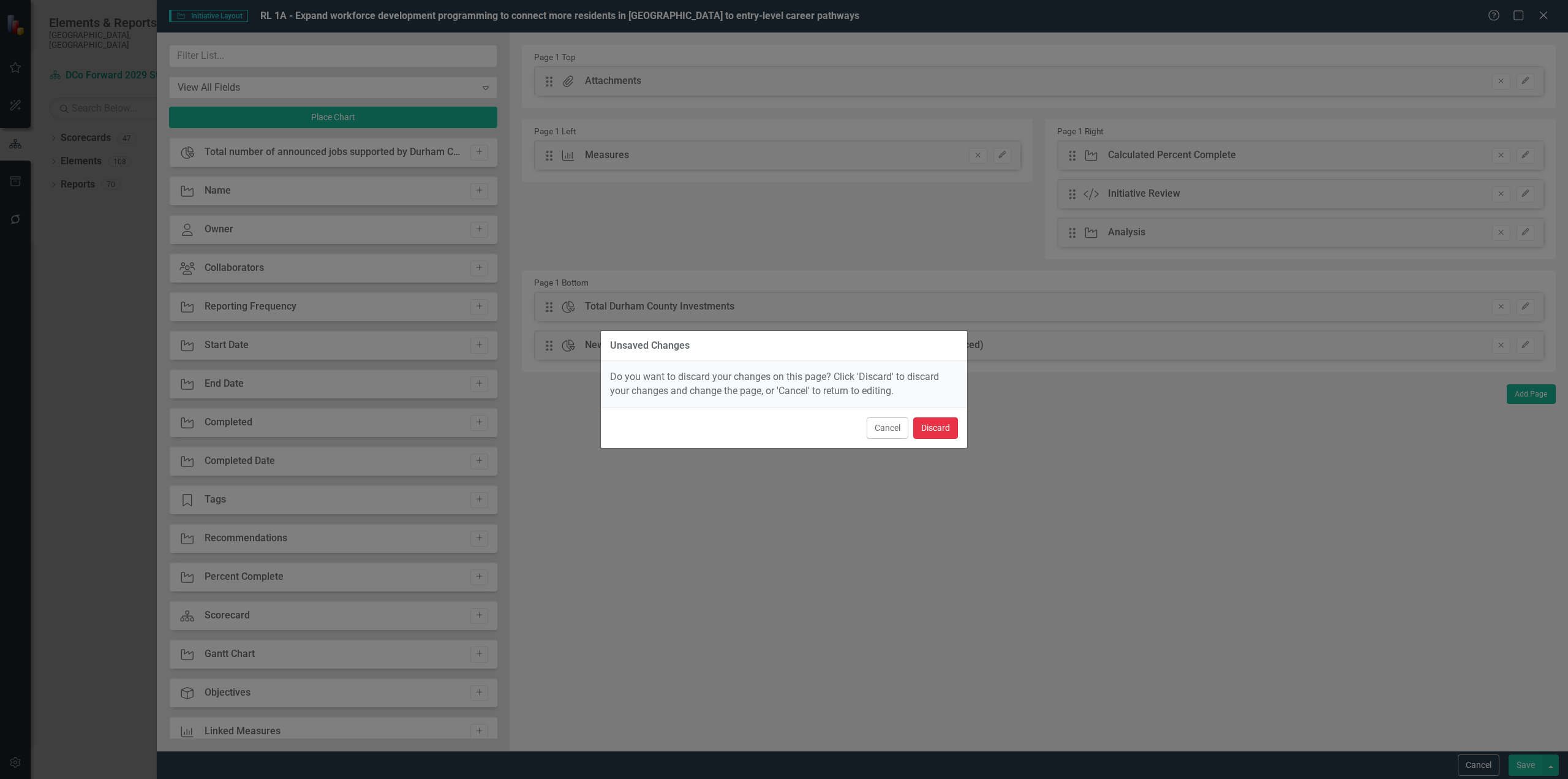
click at [932, 425] on button "Discard" at bounding box center [936, 427] width 45 height 21
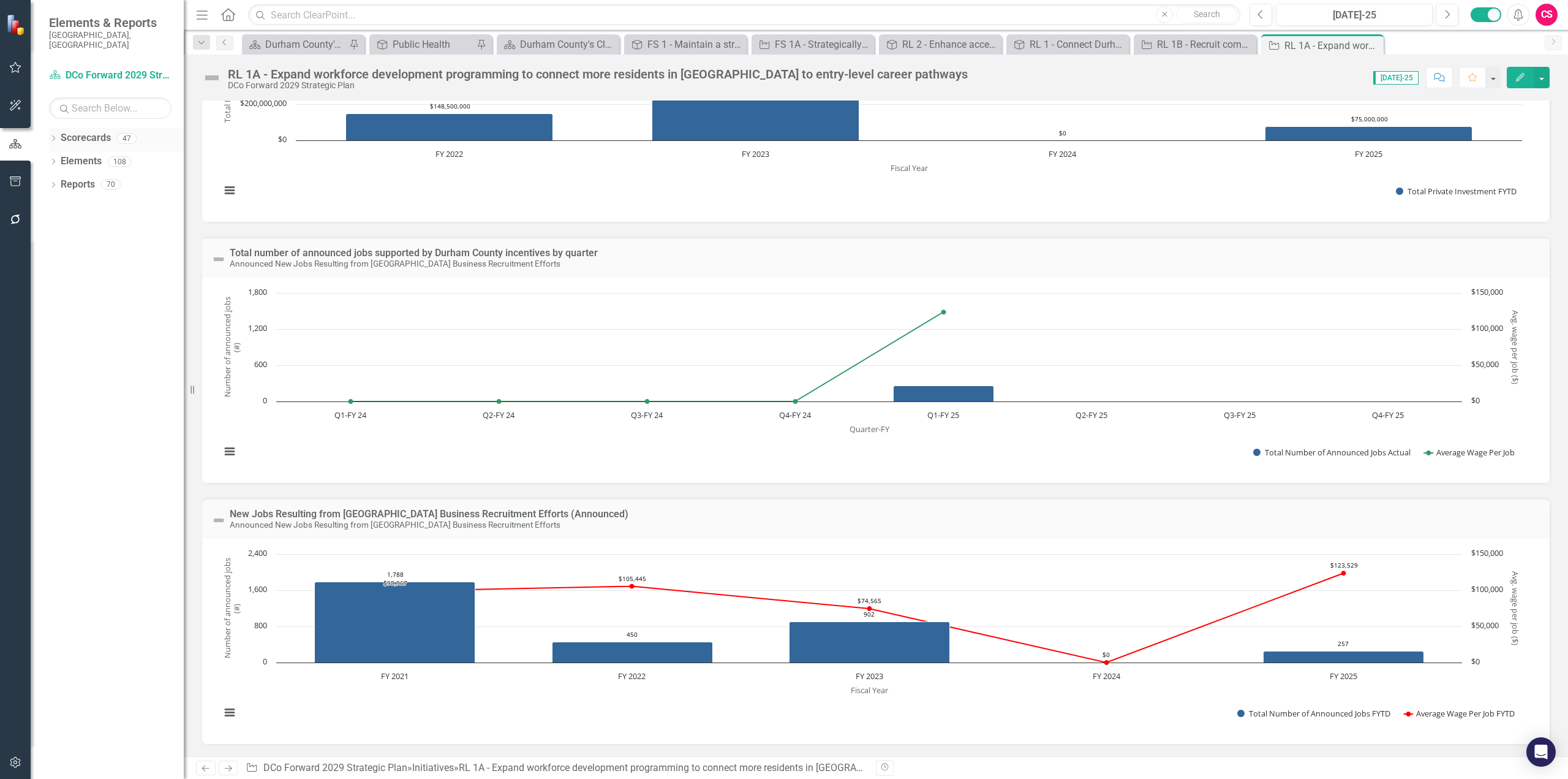
click at [80, 131] on link "Scorecards" at bounding box center [85, 138] width 50 height 14
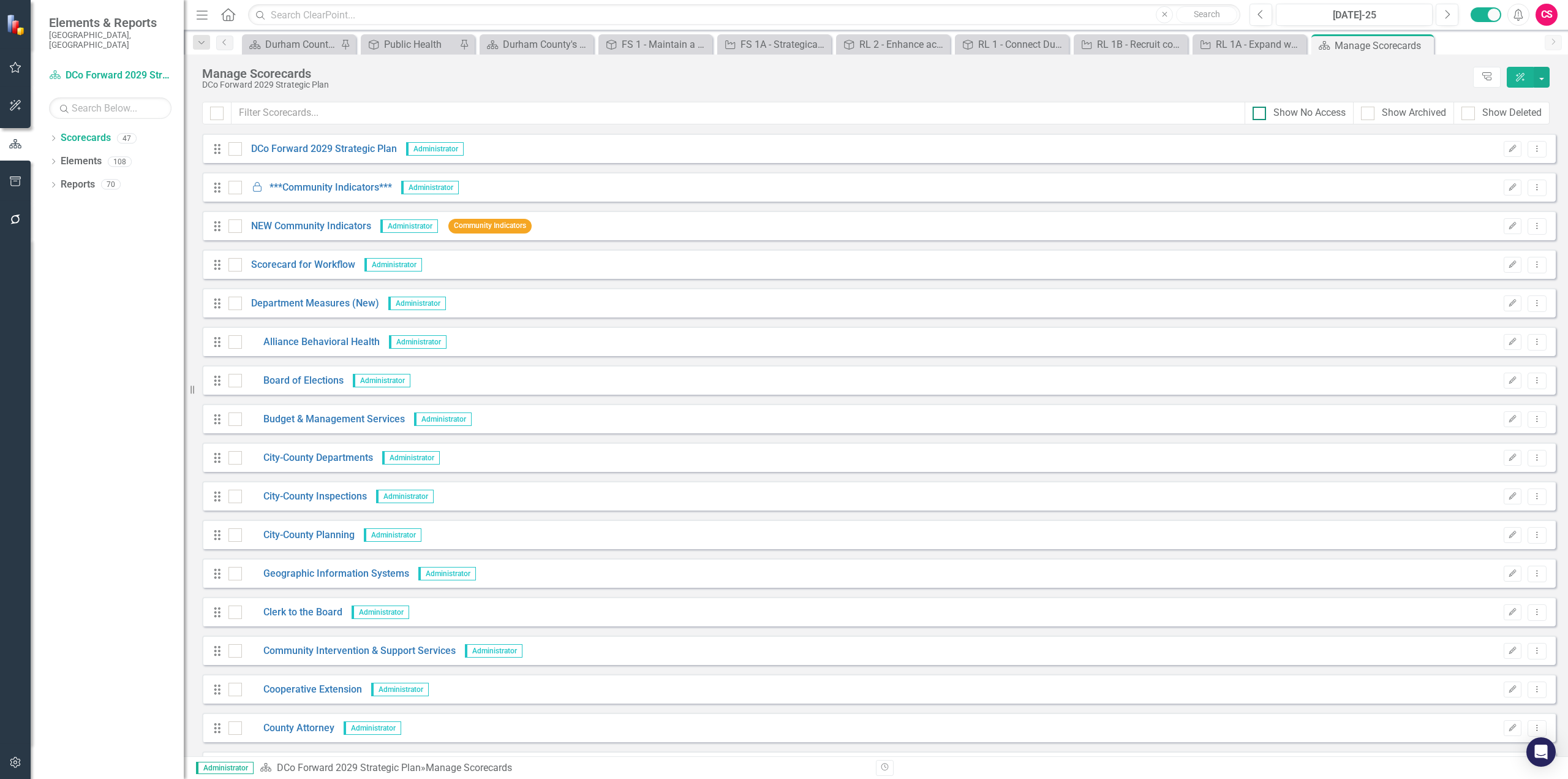
click at [1175, 112] on div at bounding box center [1259, 113] width 13 height 13
click at [1175, 112] on input "Show No Access" at bounding box center [1256, 111] width 8 height 8
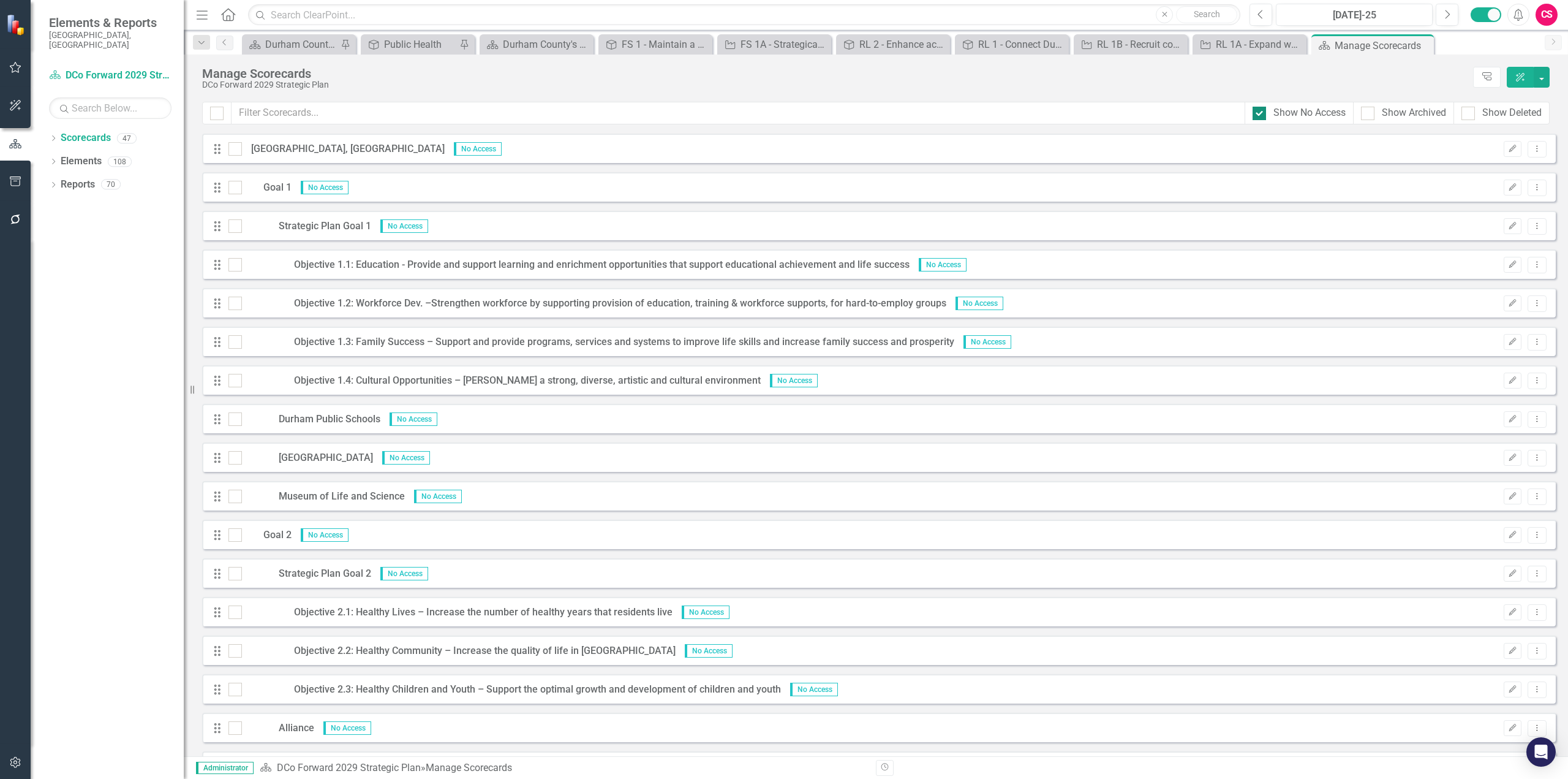
click at [1175, 114] on input "Show No Access" at bounding box center [1256, 111] width 8 height 8
checkbox input "false"
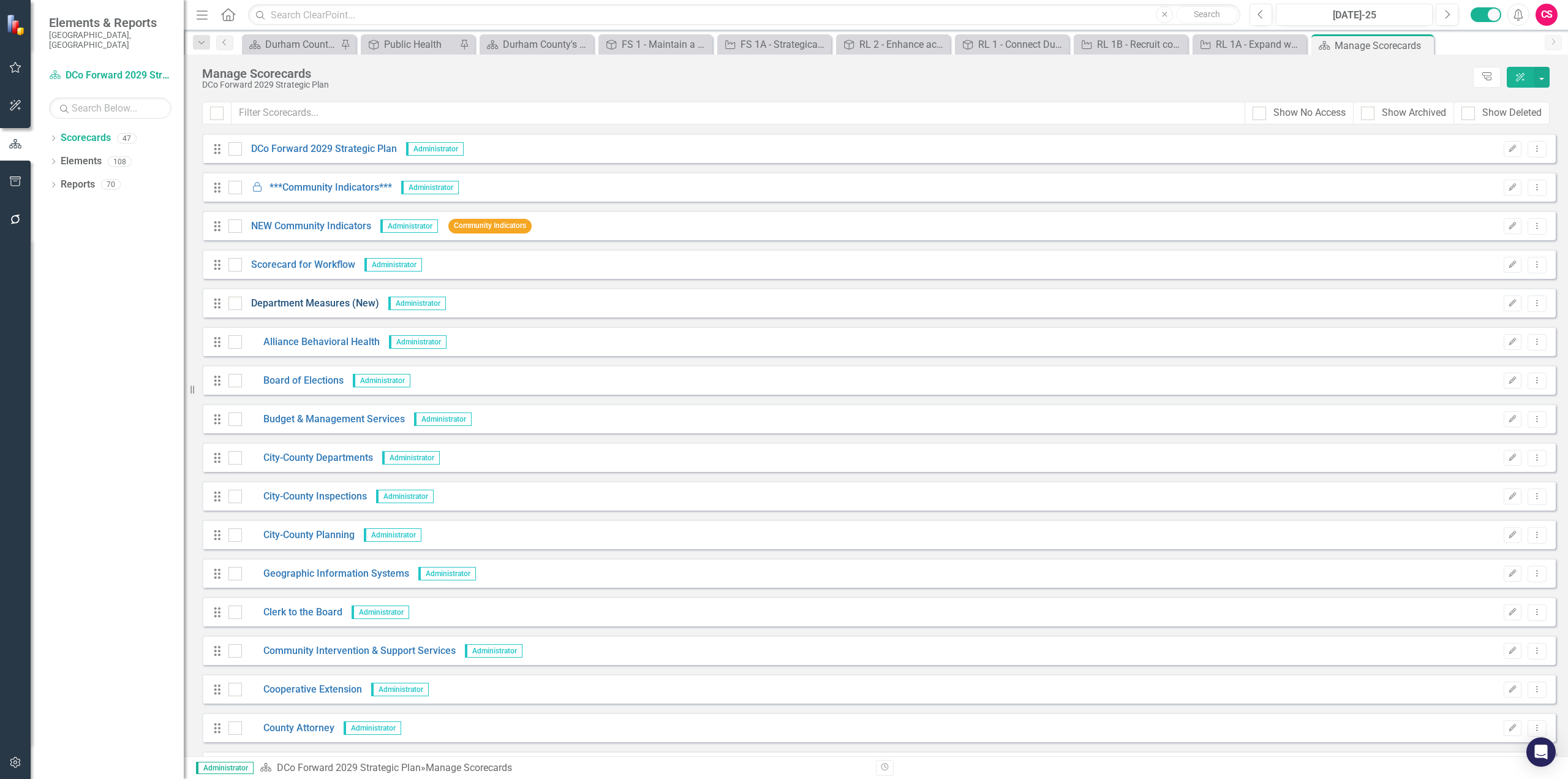
click at [323, 303] on link "Department Measures (New)" at bounding box center [311, 303] width 138 height 14
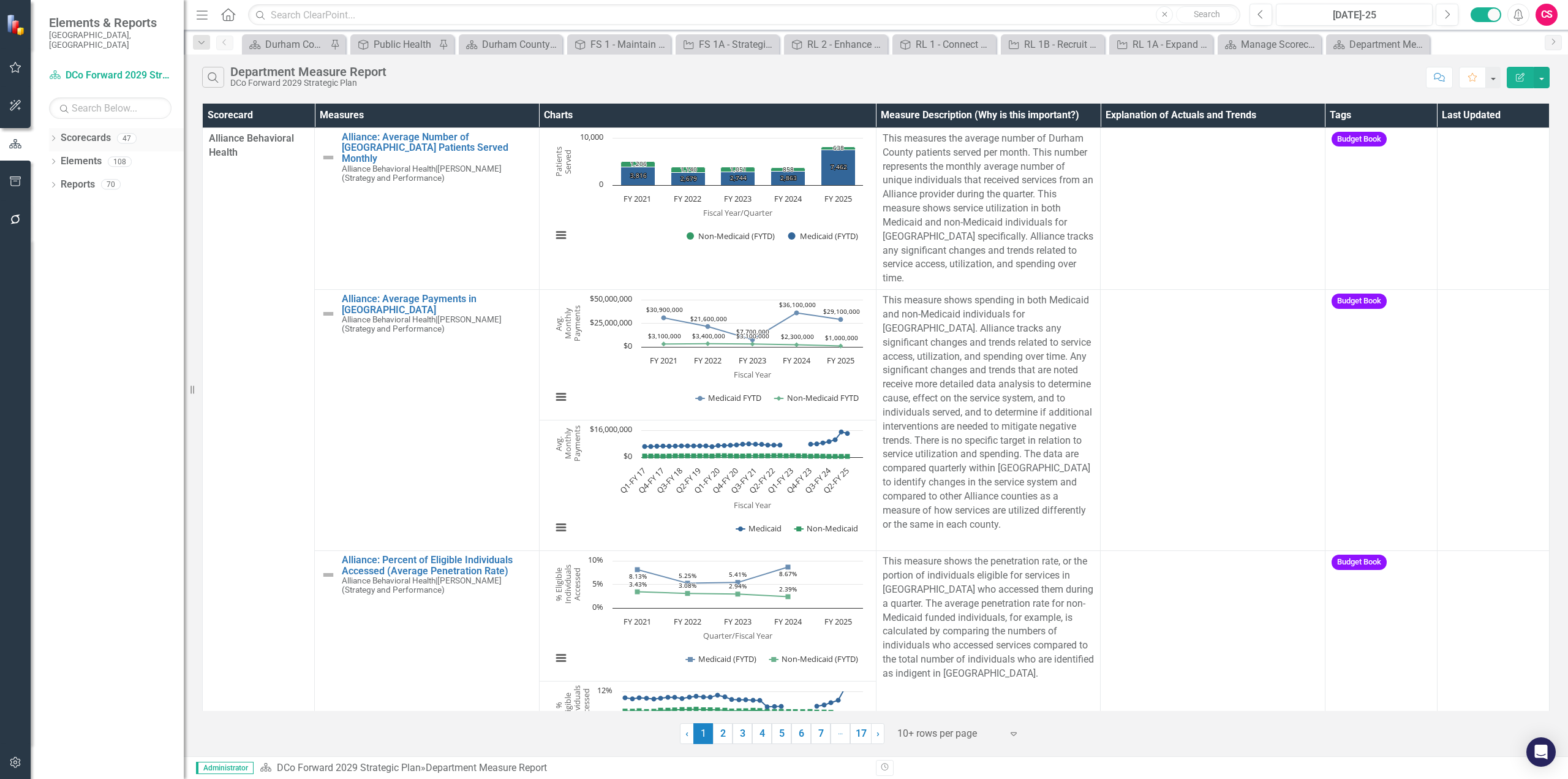
click at [83, 131] on link "Scorecards" at bounding box center [85, 138] width 50 height 14
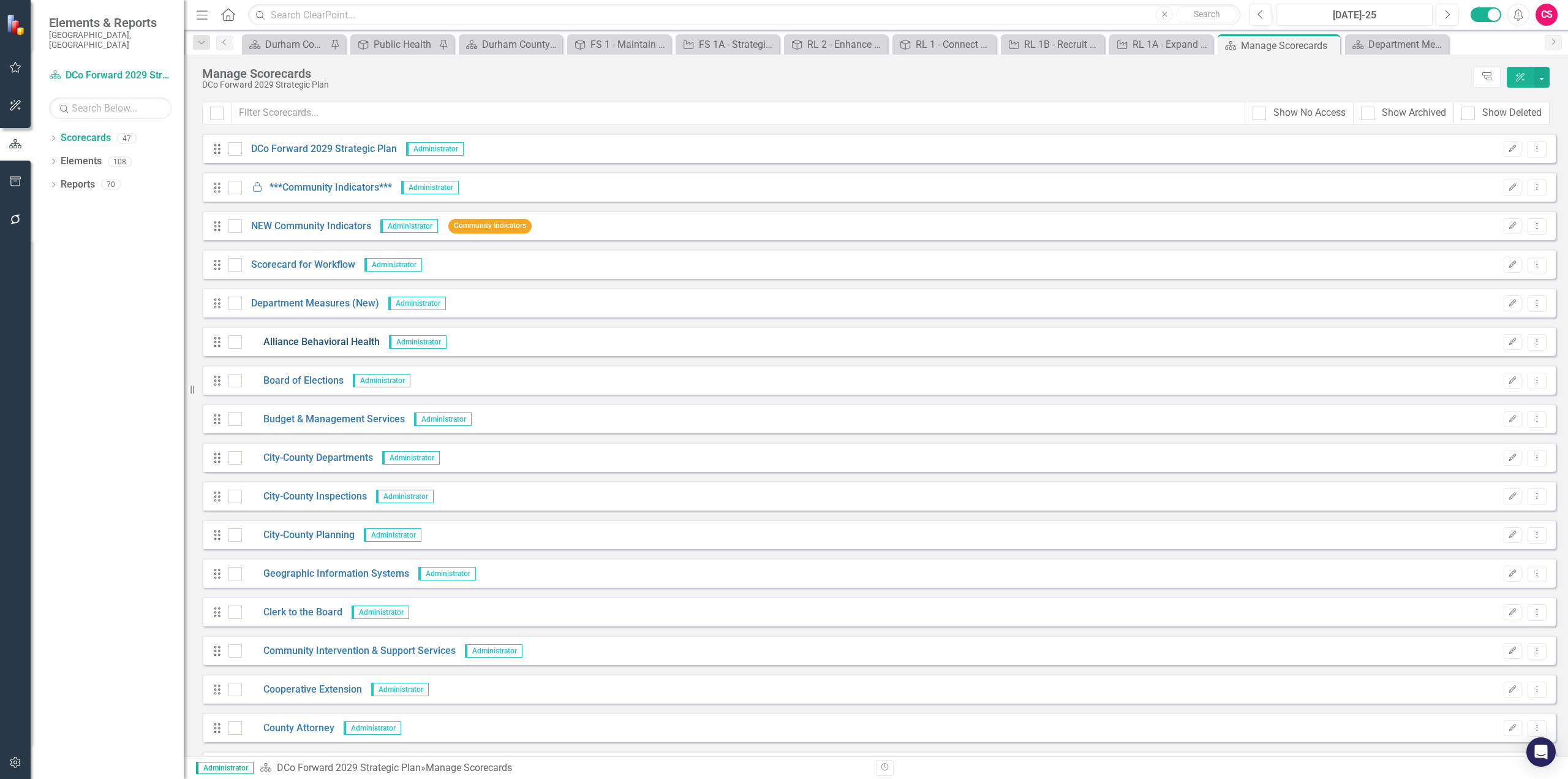
click at [320, 341] on link "Alliance Behavioral Health" at bounding box center [311, 342] width 138 height 14
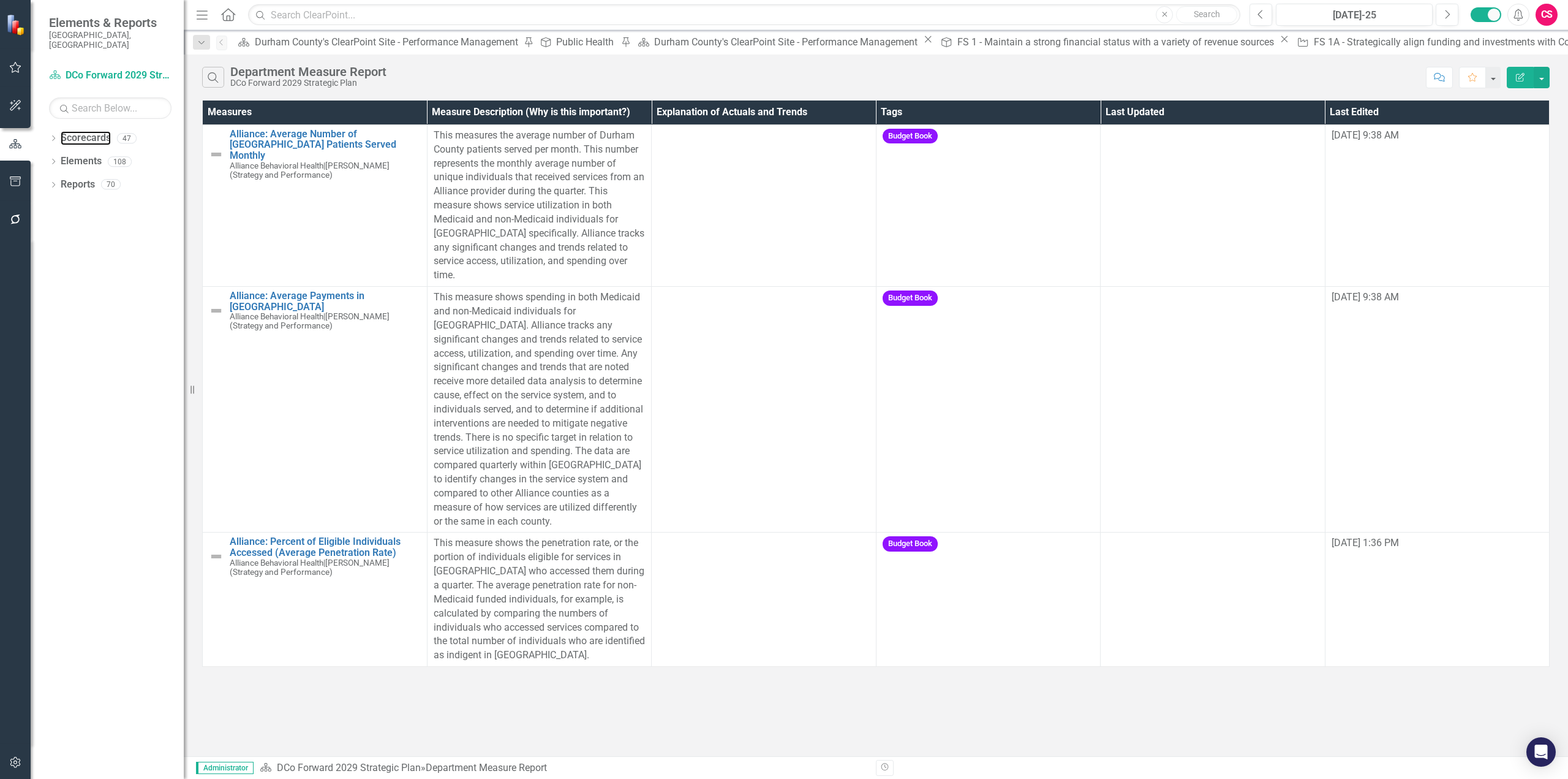
drag, startPoint x: 80, startPoint y: 123, endPoint x: 157, endPoint y: 222, distance: 125.4
click at [80, 131] on link "Scorecards" at bounding box center [85, 138] width 50 height 14
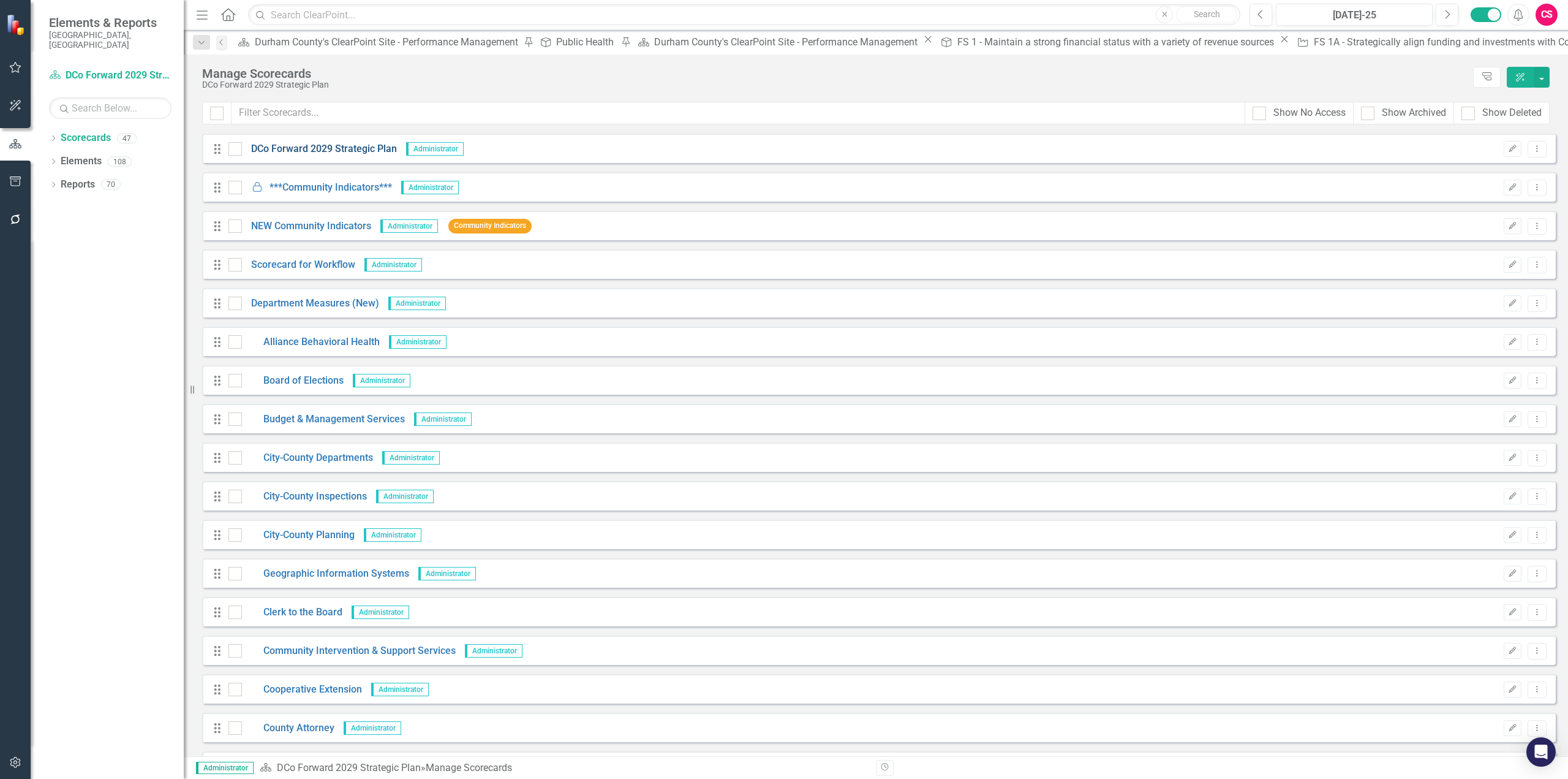
click at [314, 143] on link "DCo Forward 2029 Strategic Plan" at bounding box center [319, 149] width 155 height 14
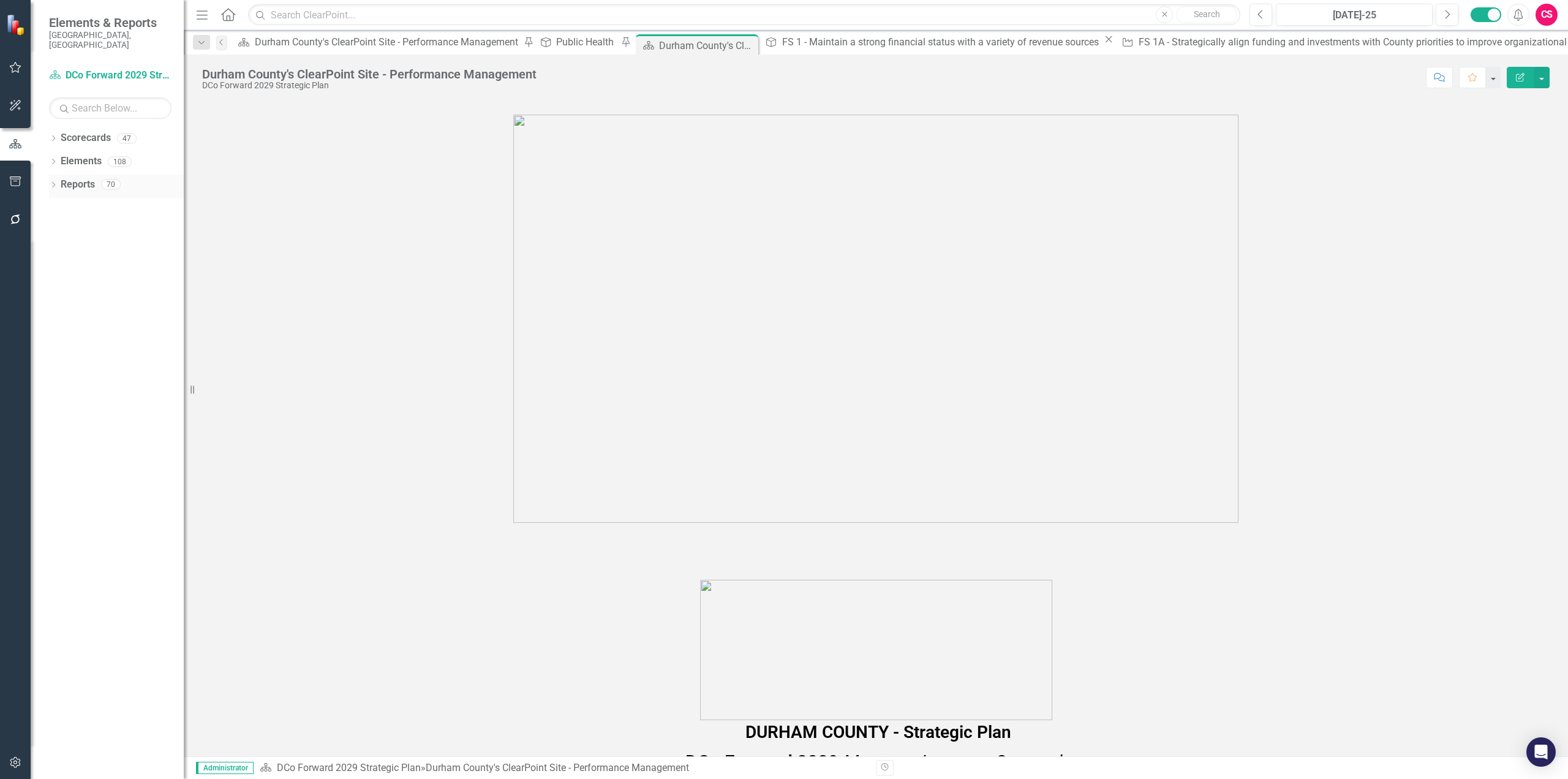
click at [70, 177] on link "Reports" at bounding box center [77, 184] width 34 height 14
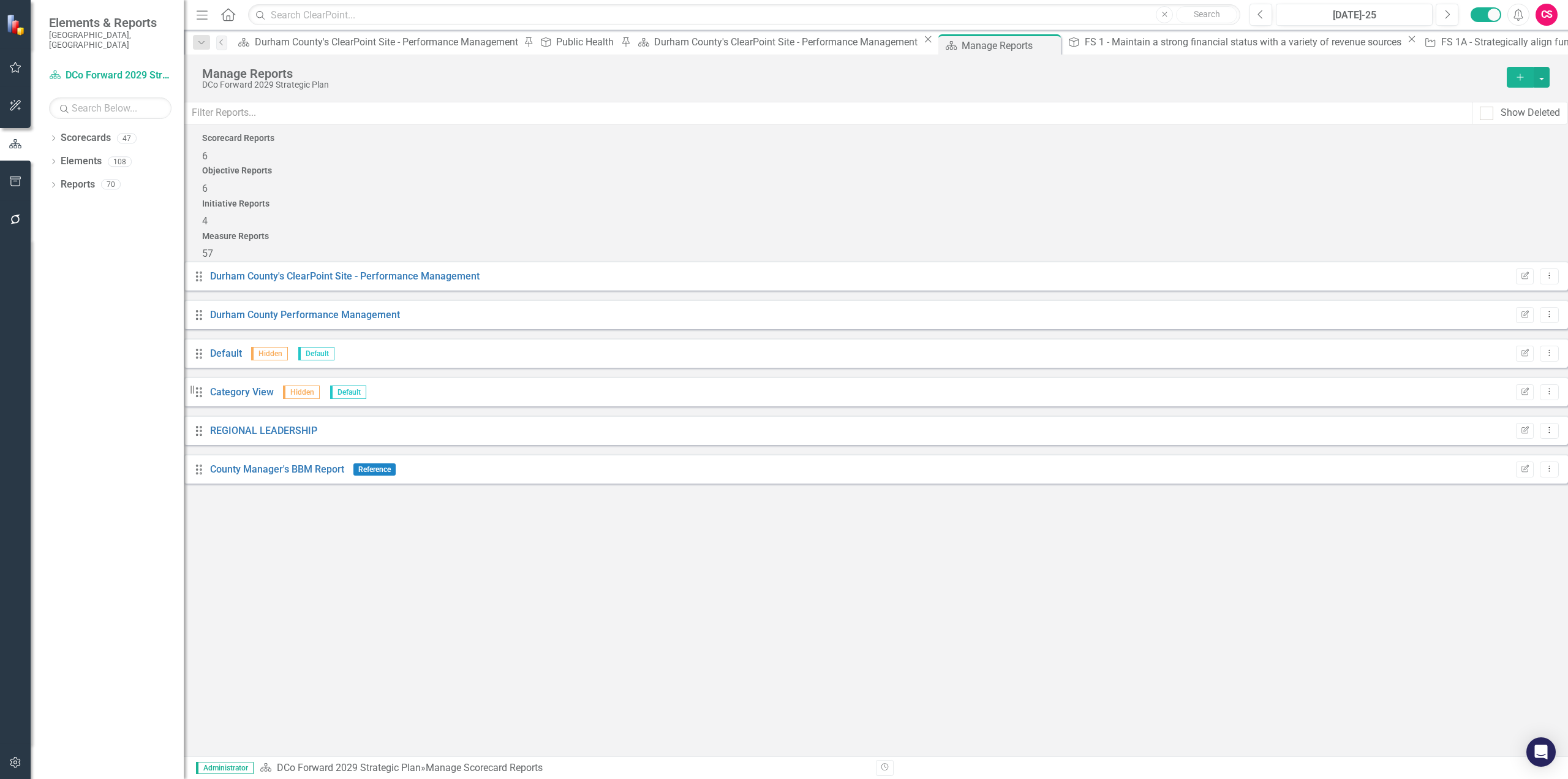
click at [1175, 231] on div "Measure Reports 57" at bounding box center [876, 246] width 1348 height 30
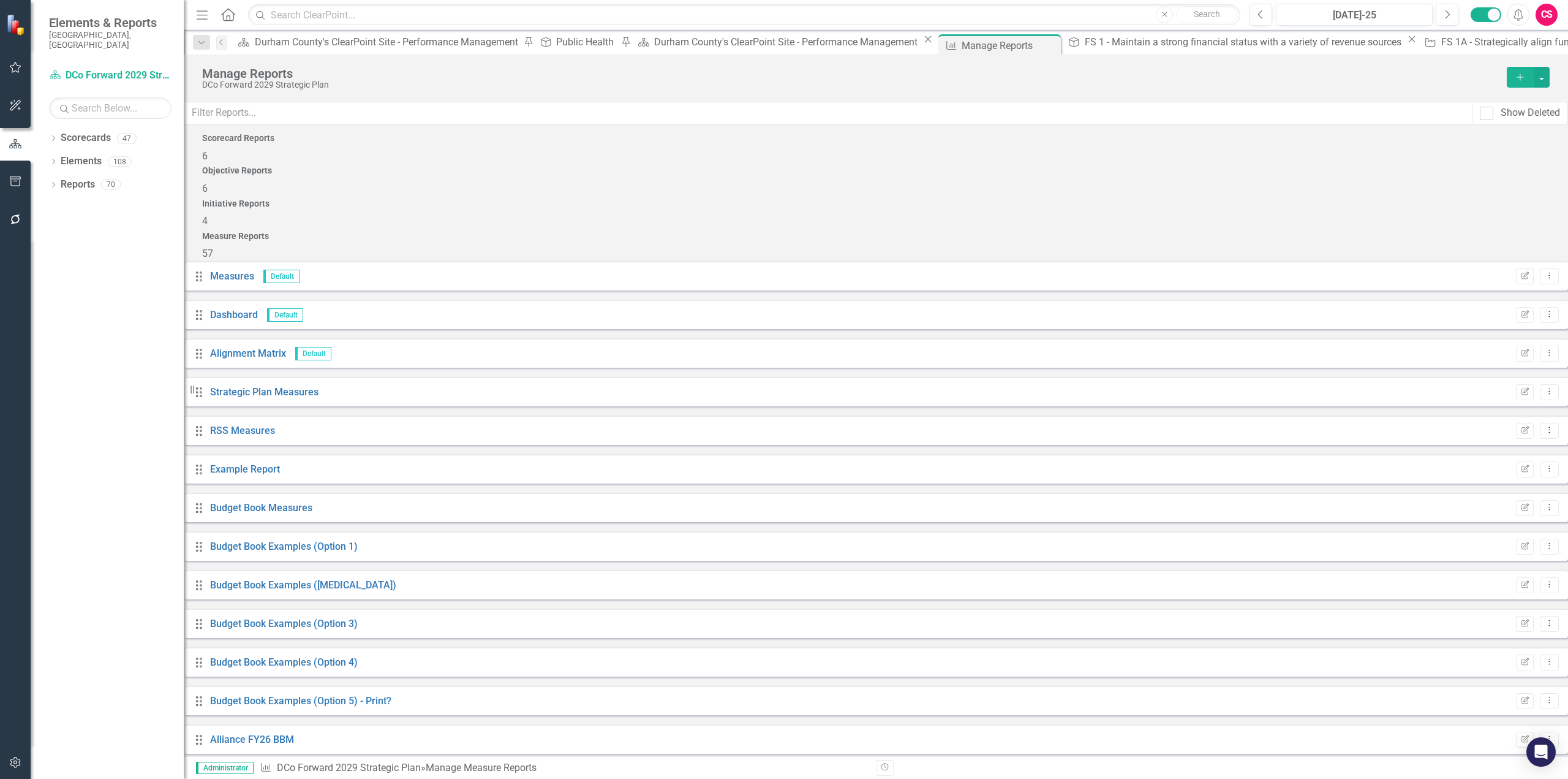
scroll to position [919, 0]
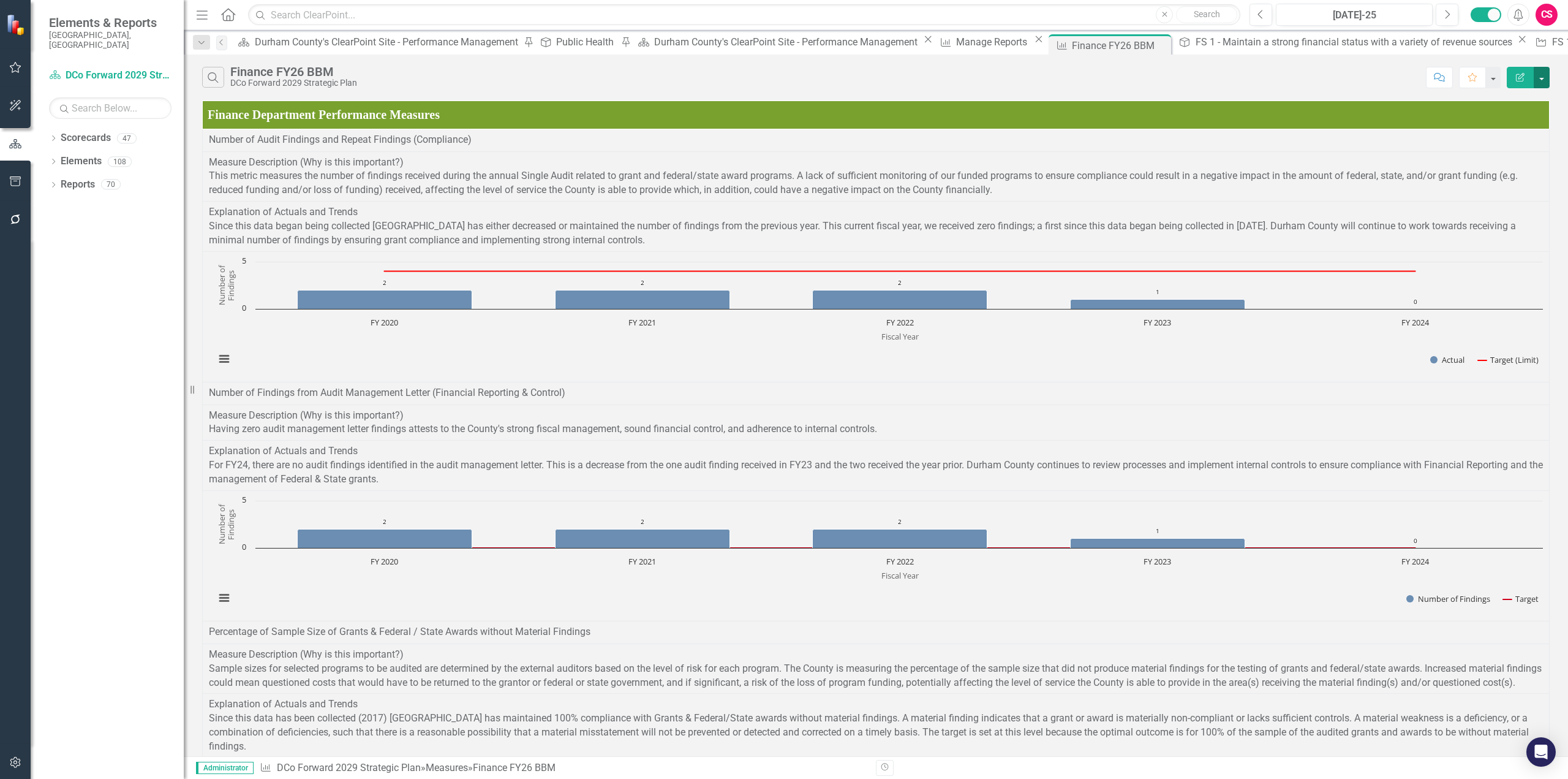
click at [1175, 87] on button "button" at bounding box center [1542, 77] width 16 height 21
click at [1175, 100] on link "Edit Report Edit Report" at bounding box center [1501, 100] width 97 height 22
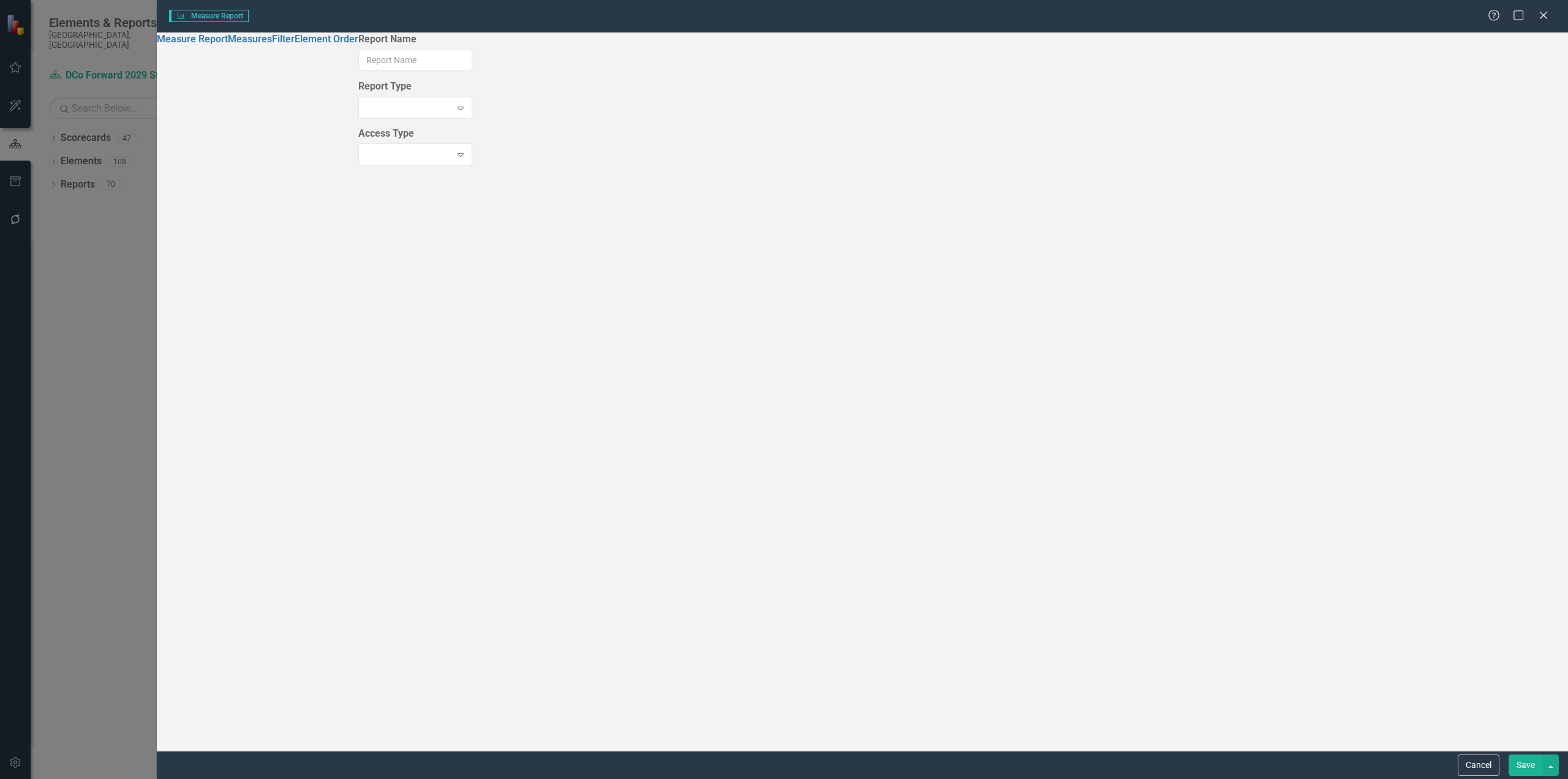
type input "Finance FY26 BBM"
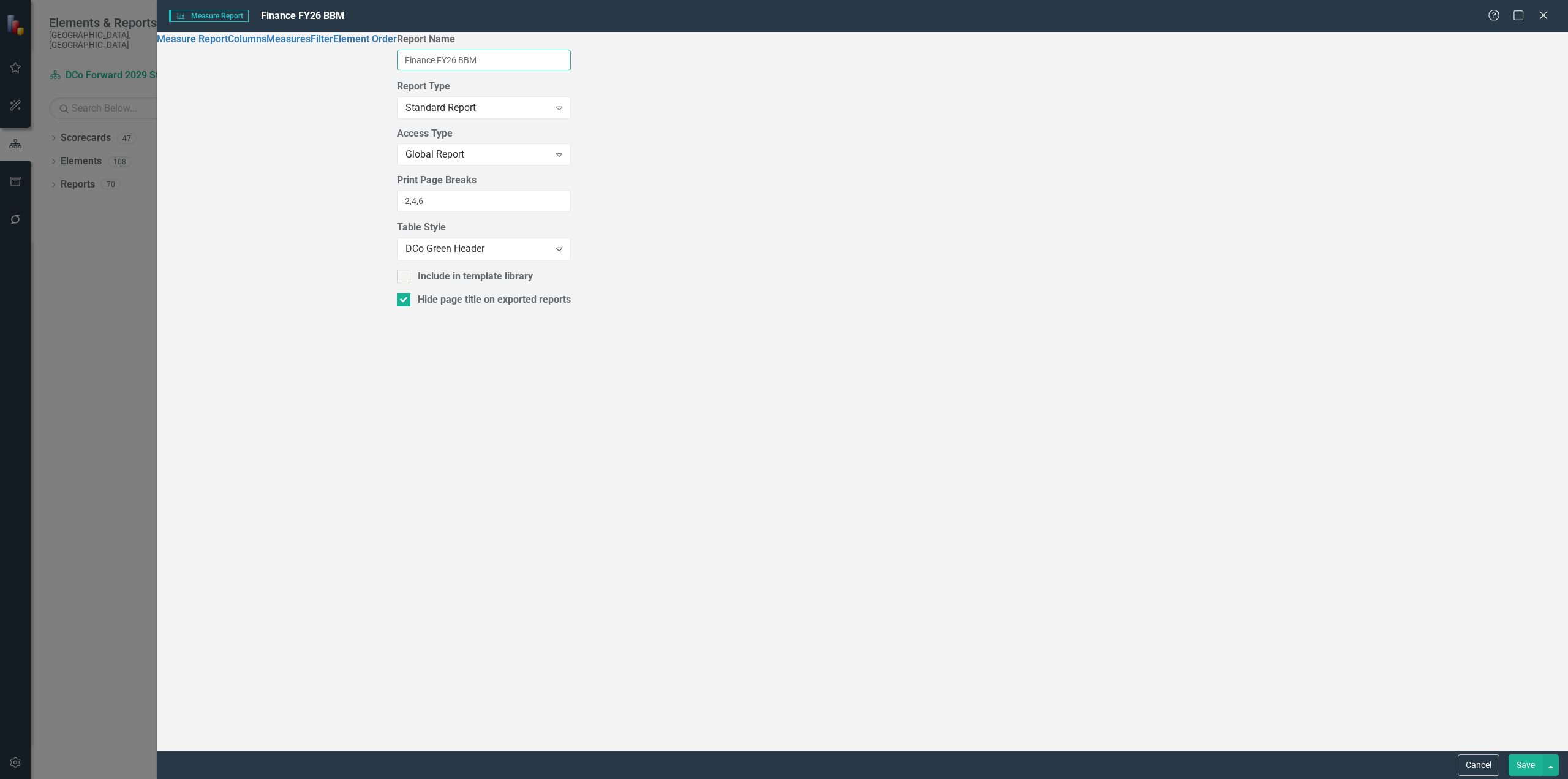
drag, startPoint x: 522, startPoint y: 67, endPoint x: 542, endPoint y: 69, distance: 20.1
click at [542, 69] on input "Finance FY26 BBM" at bounding box center [484, 60] width 174 height 21
click at [571, 338] on div "Report Name Finance FY26 BBM Report Type Standard Report Expand Global Reports …" at bounding box center [484, 391] width 174 height 718
click at [1175, 631] on button "Cancel" at bounding box center [1479, 764] width 42 height 21
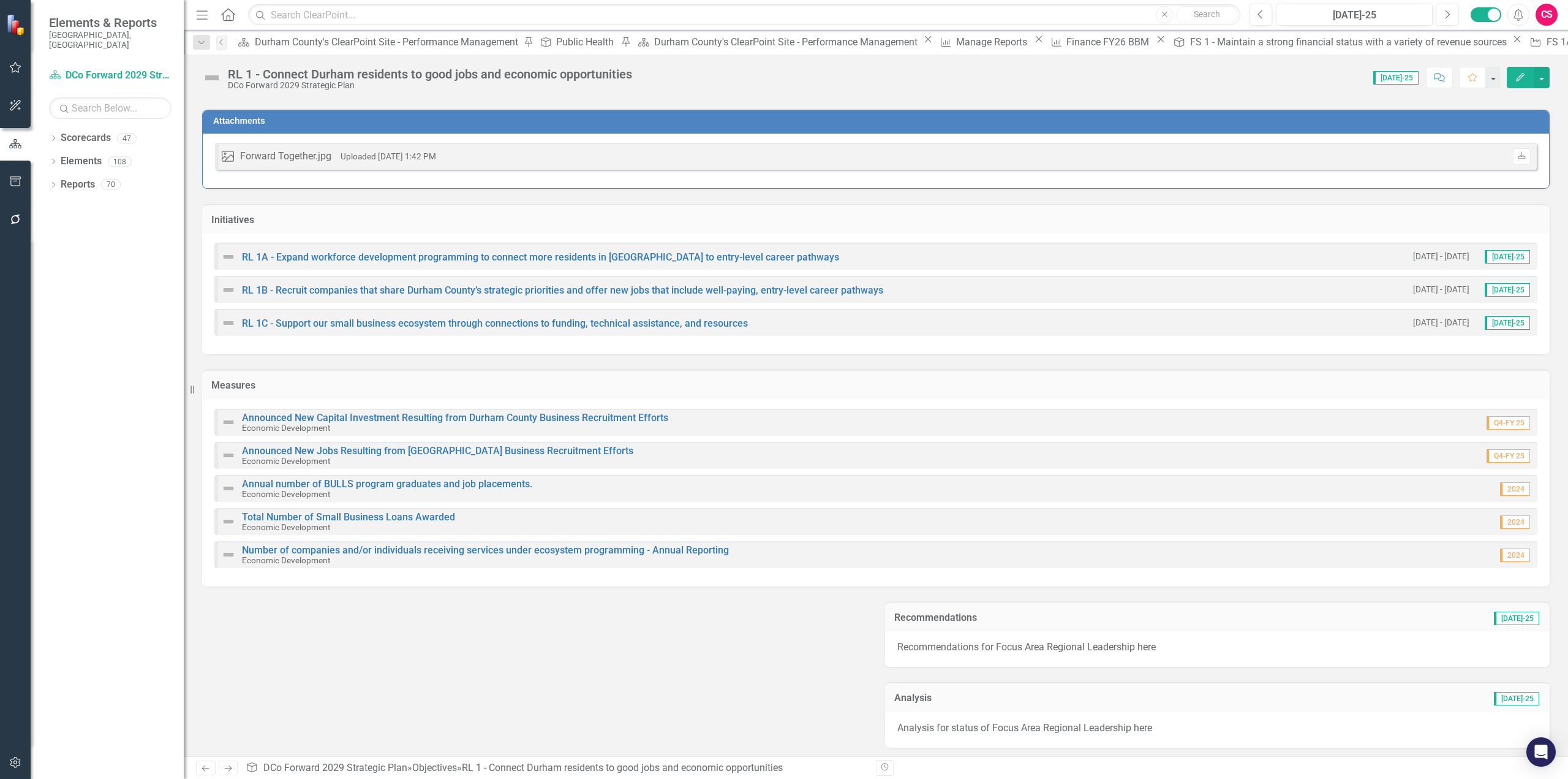
scroll to position [201, 0]
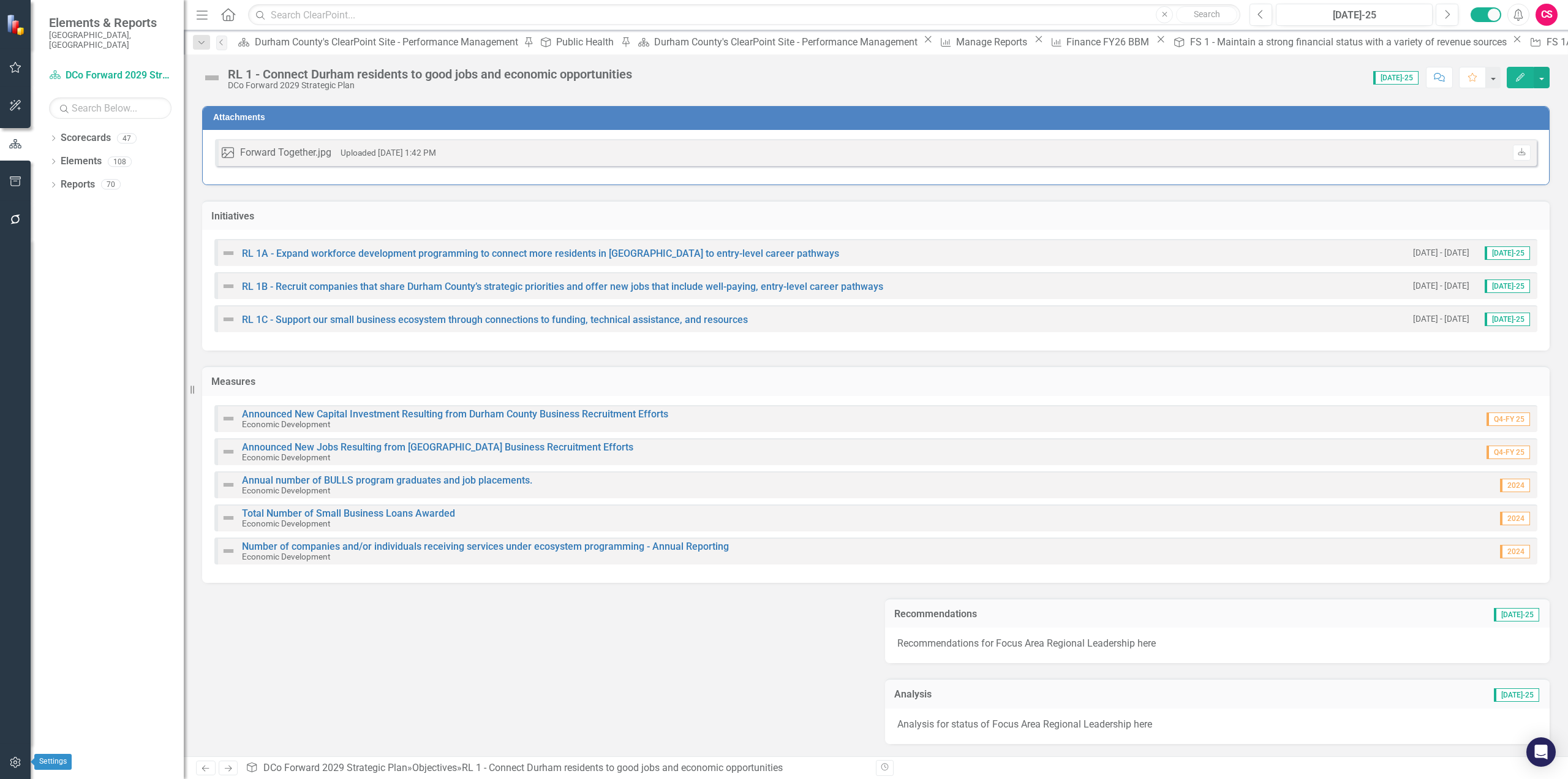
click at [19, 631] on icon "button" at bounding box center [15, 762] width 10 height 11
click at [84, 205] on link "System Setup" at bounding box center [107, 198] width 153 height 14
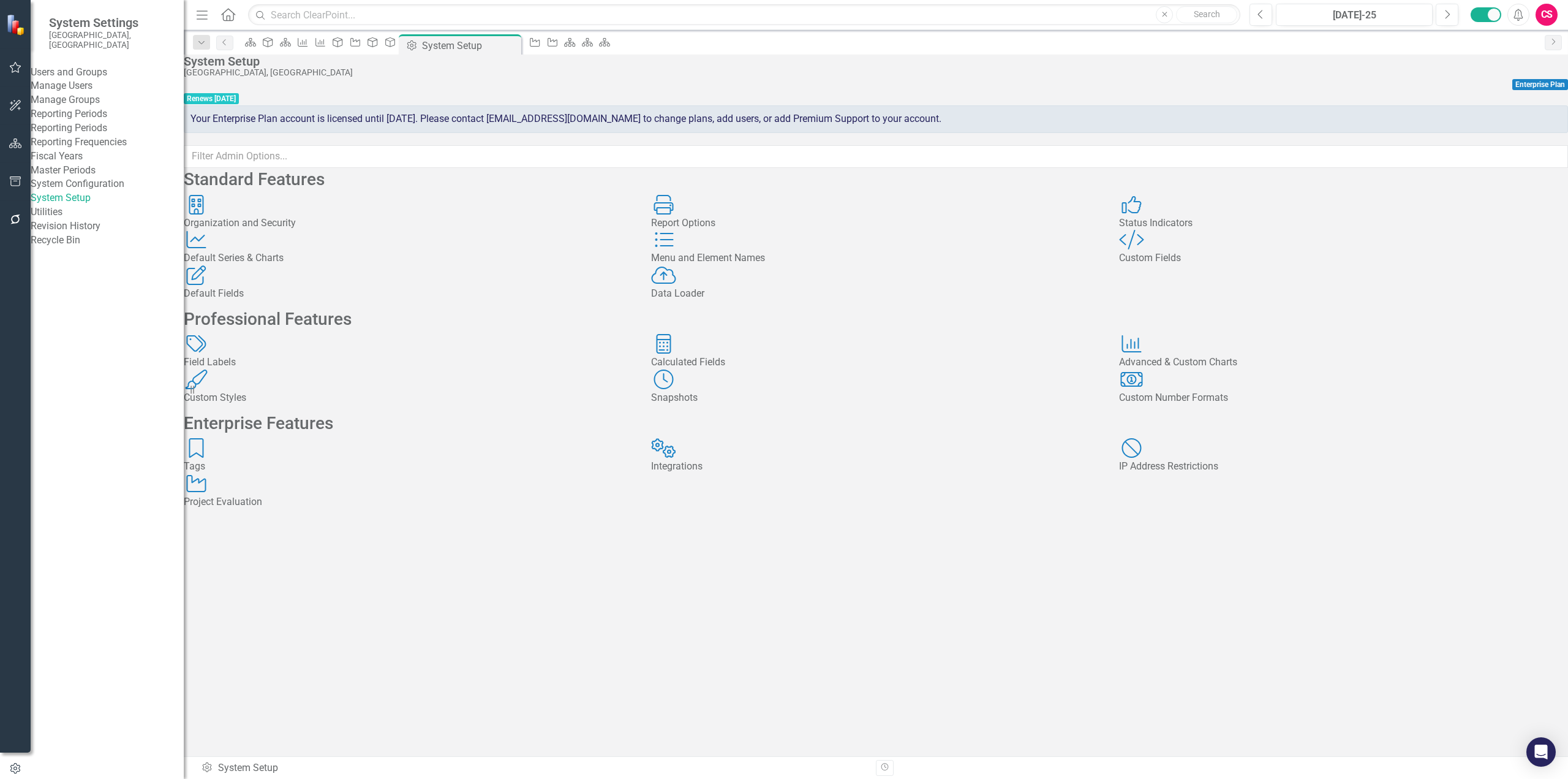
click at [434, 301] on div "Default Fields Default Fields" at bounding box center [408, 283] width 449 height 35
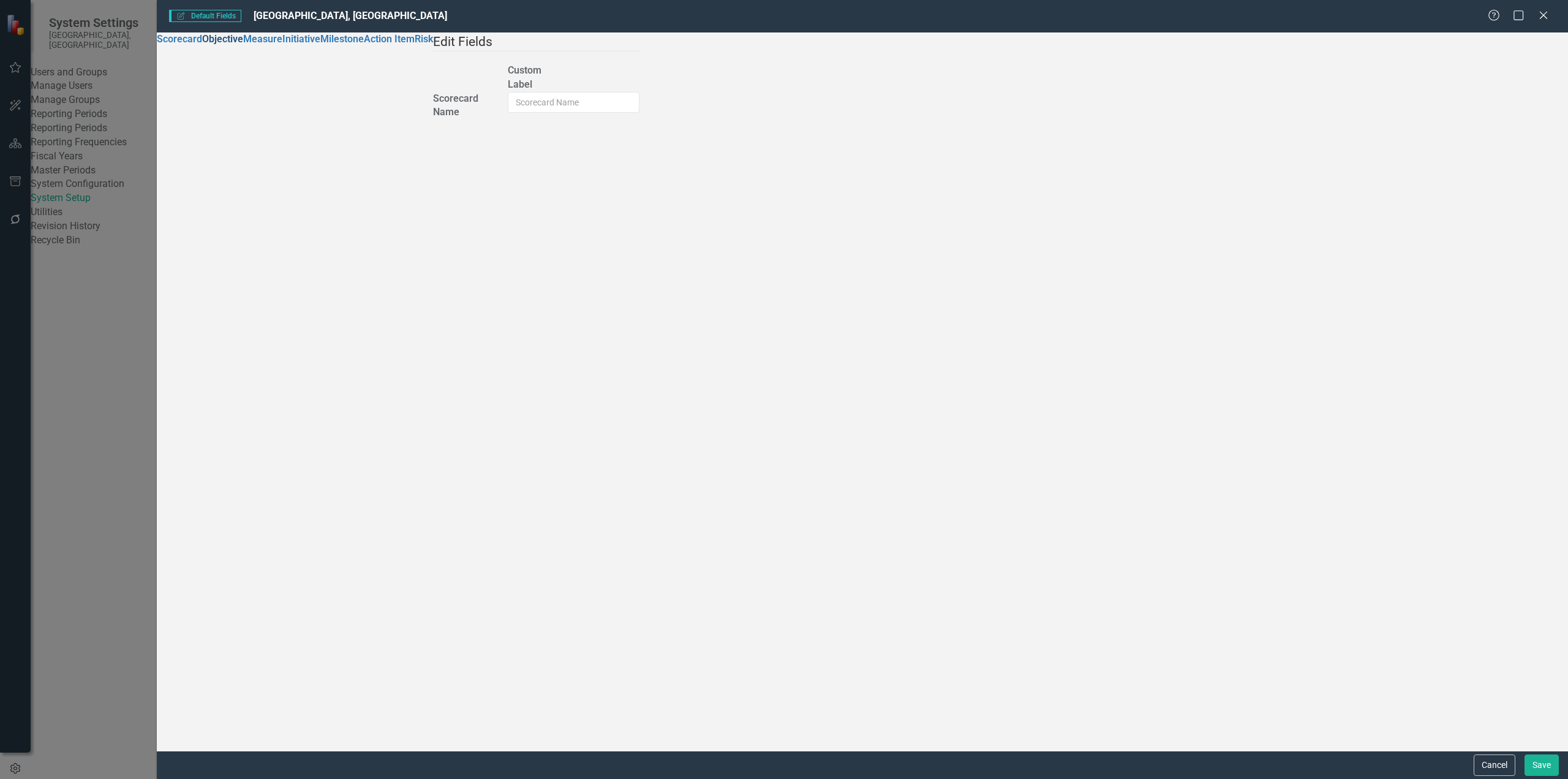
click at [211, 45] on link "Objective" at bounding box center [223, 39] width 41 height 12
click at [1175, 631] on button "Cancel" at bounding box center [1495, 764] width 42 height 21
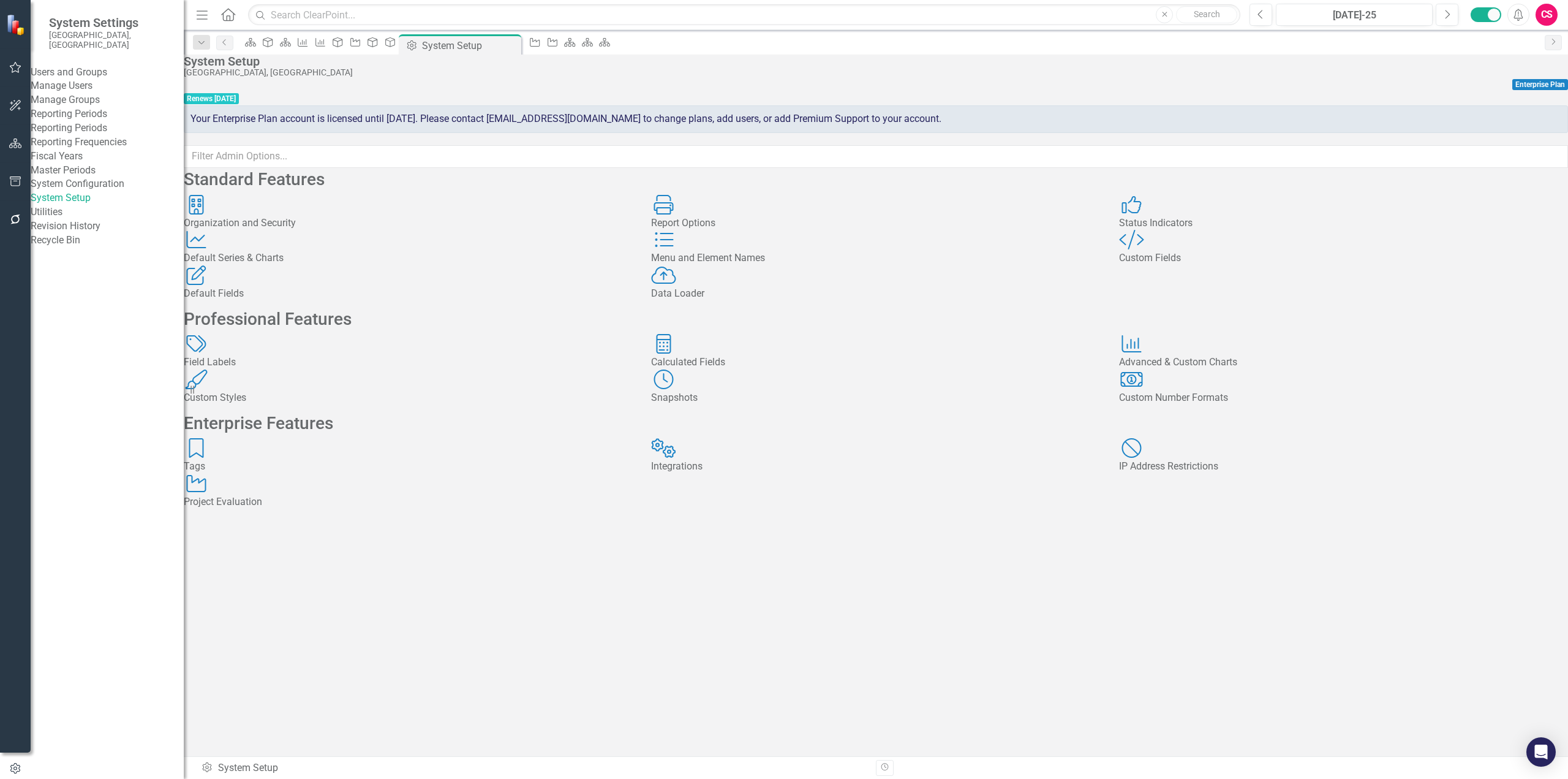
click at [472, 370] on div "Field Labels Field Labels" at bounding box center [408, 352] width 449 height 35
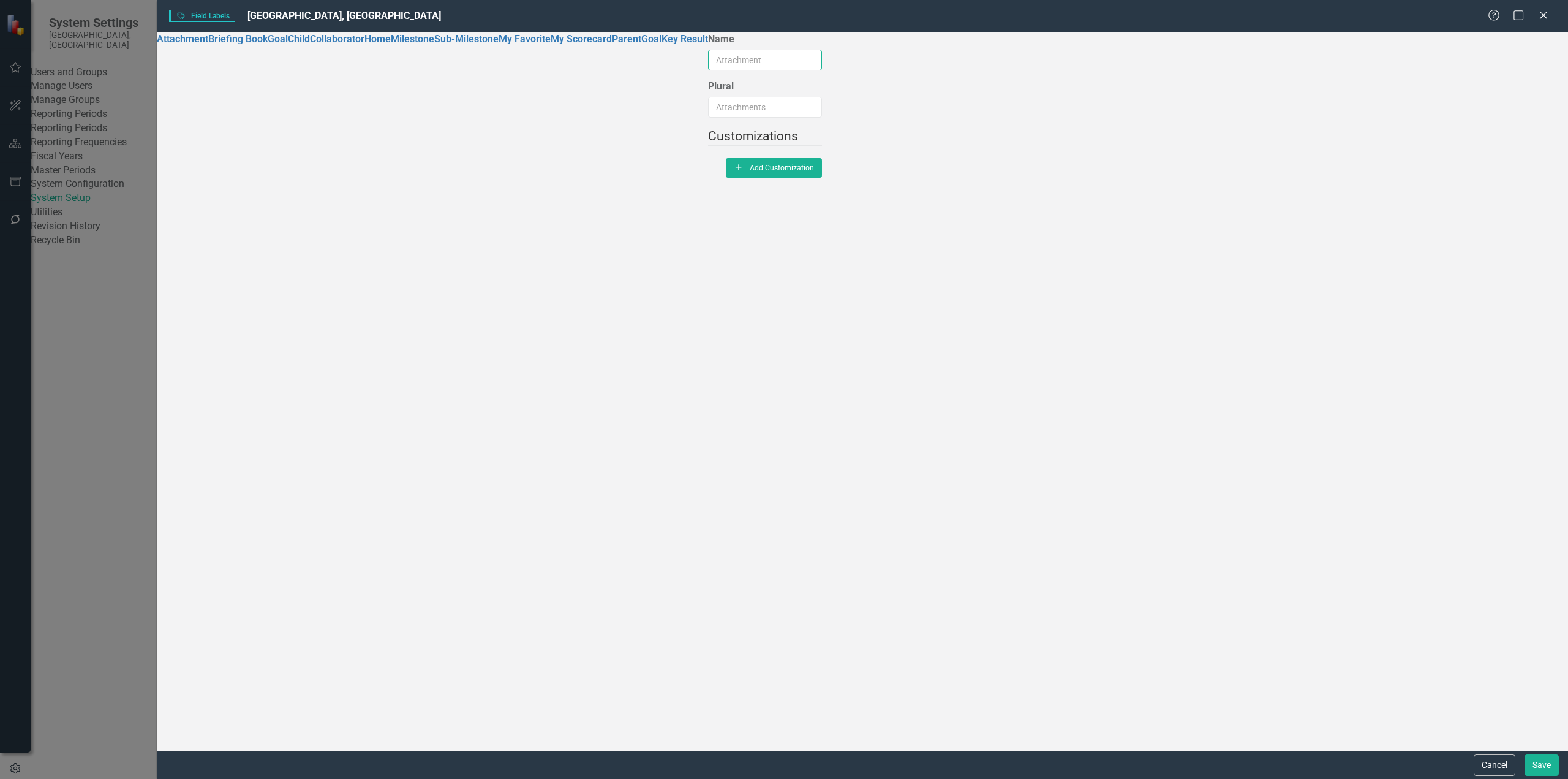
click at [708, 65] on input "Name" at bounding box center [765, 60] width 114 height 21
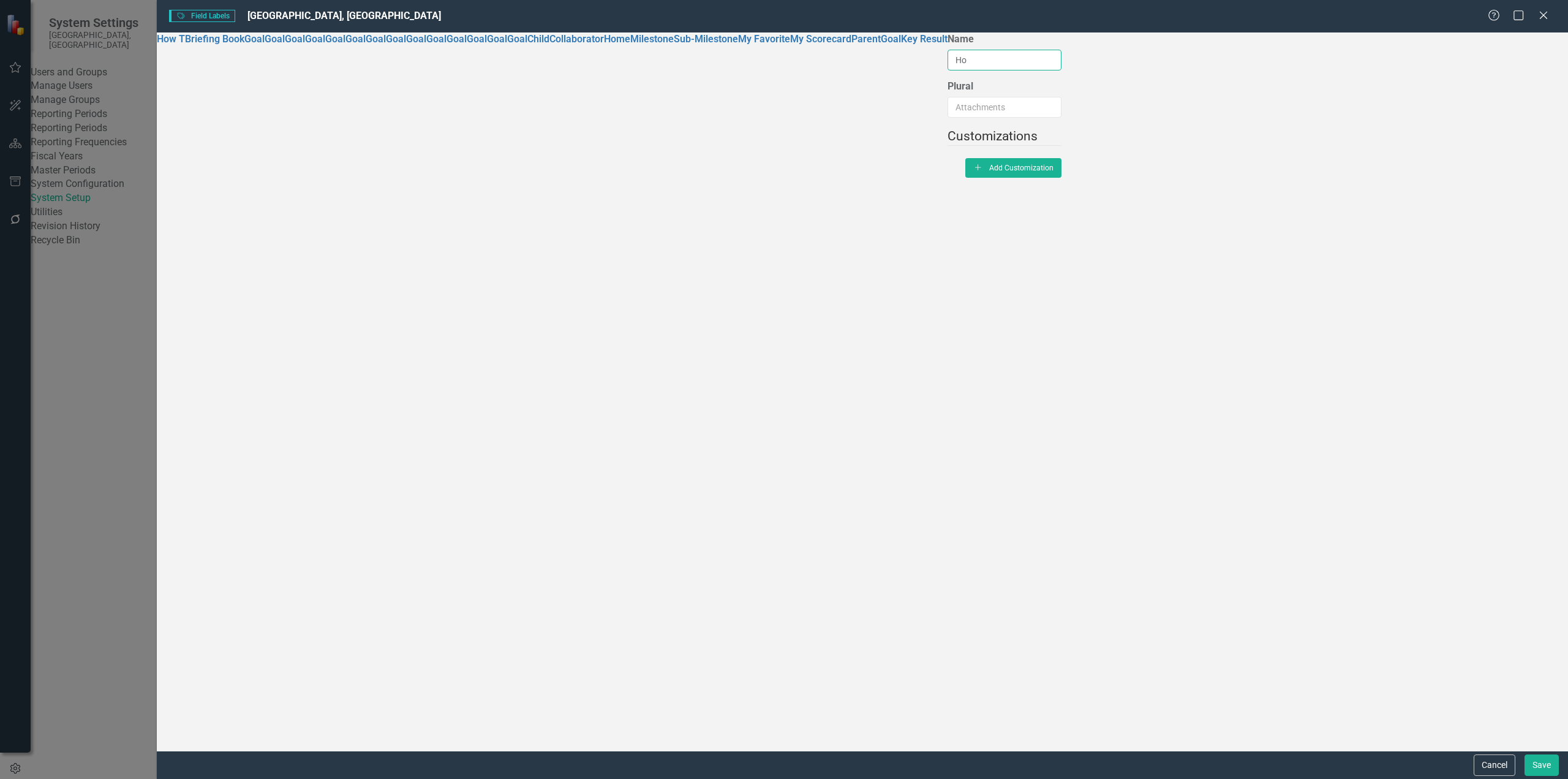
type input "H"
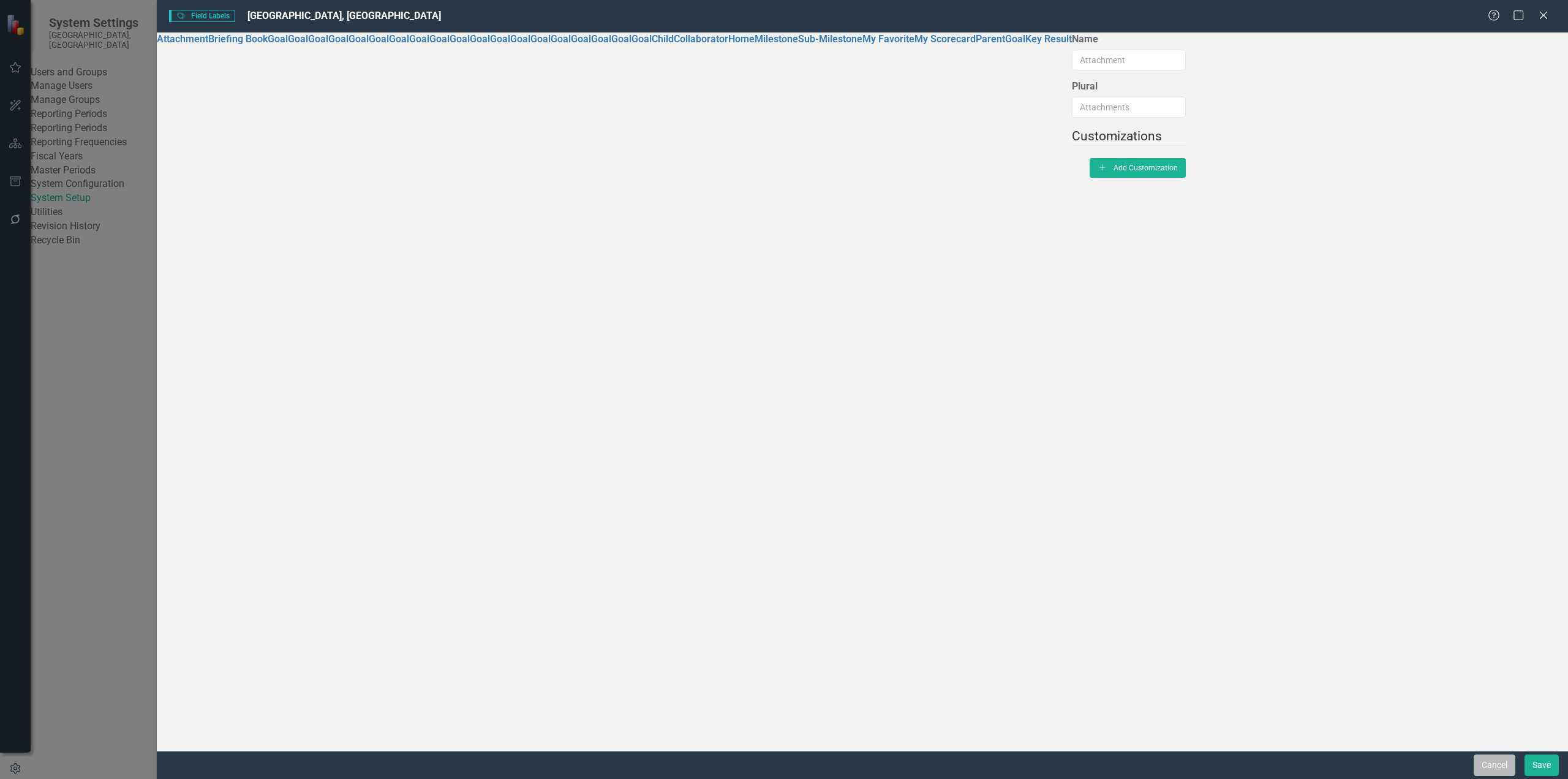
click at [1175, 631] on button "Cancel" at bounding box center [1495, 764] width 42 height 21
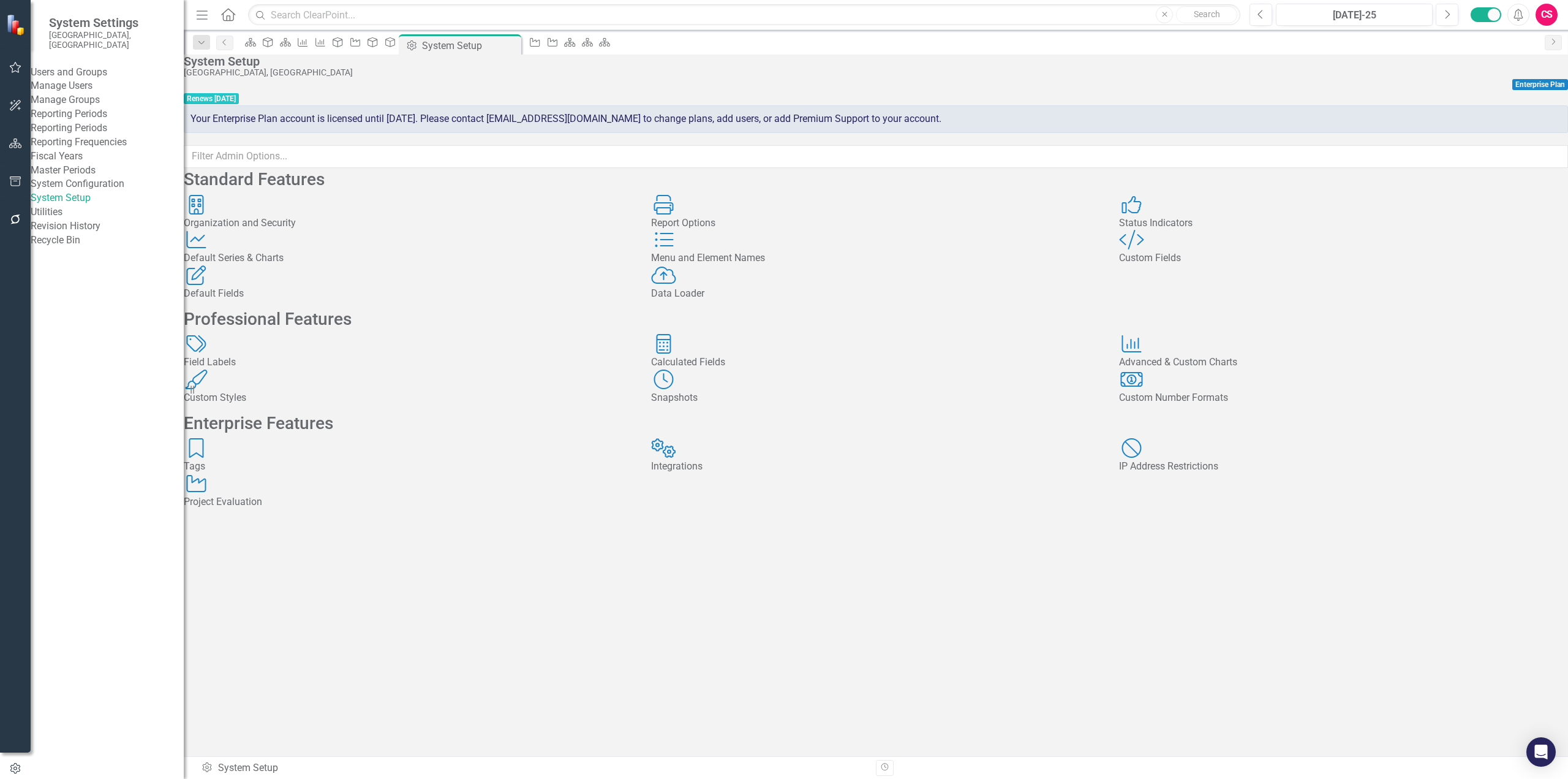
click at [1175, 265] on div "Custom Fields" at bounding box center [1344, 258] width 449 height 14
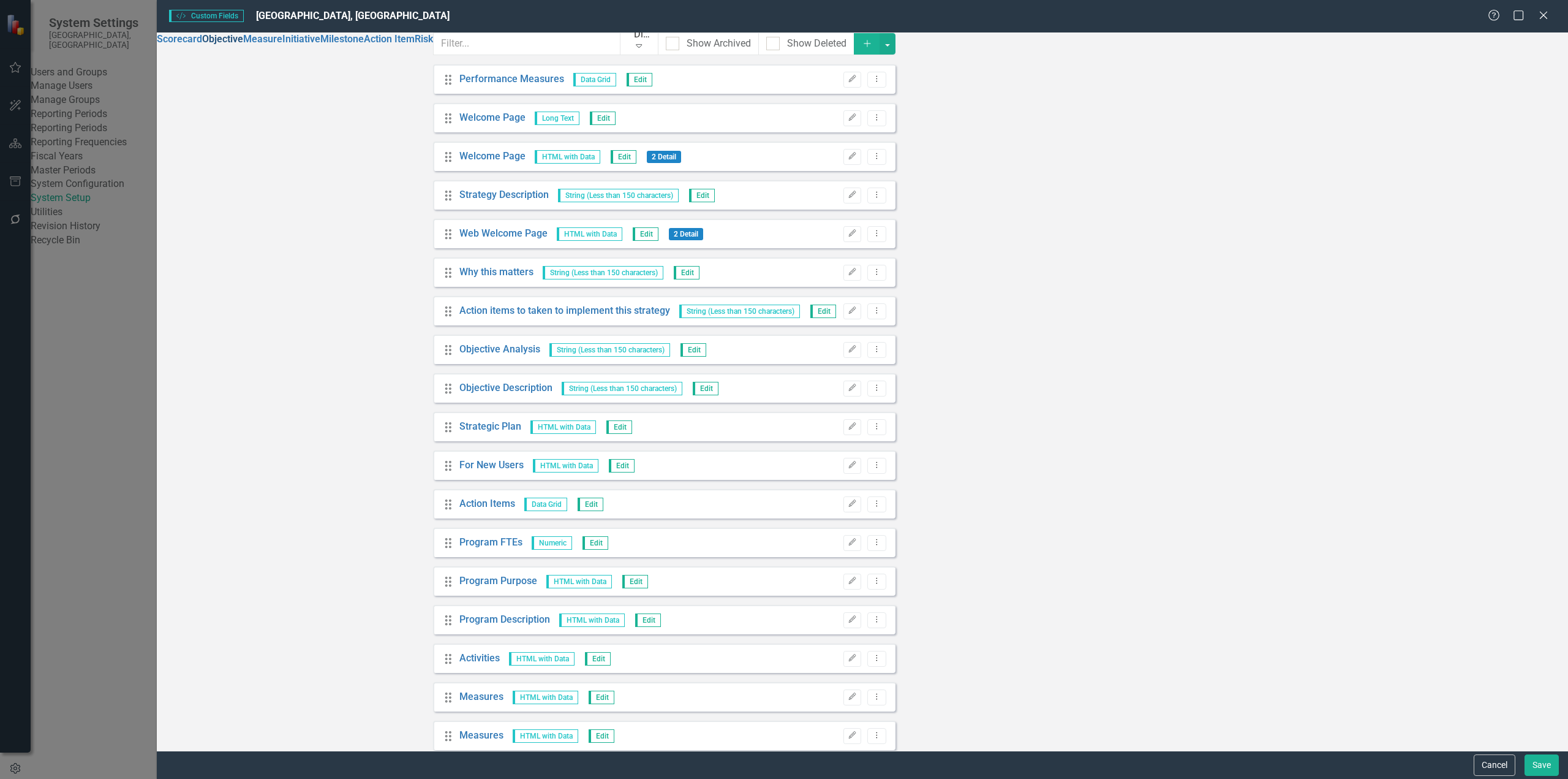
click at [212, 45] on link "Objective" at bounding box center [223, 39] width 41 height 12
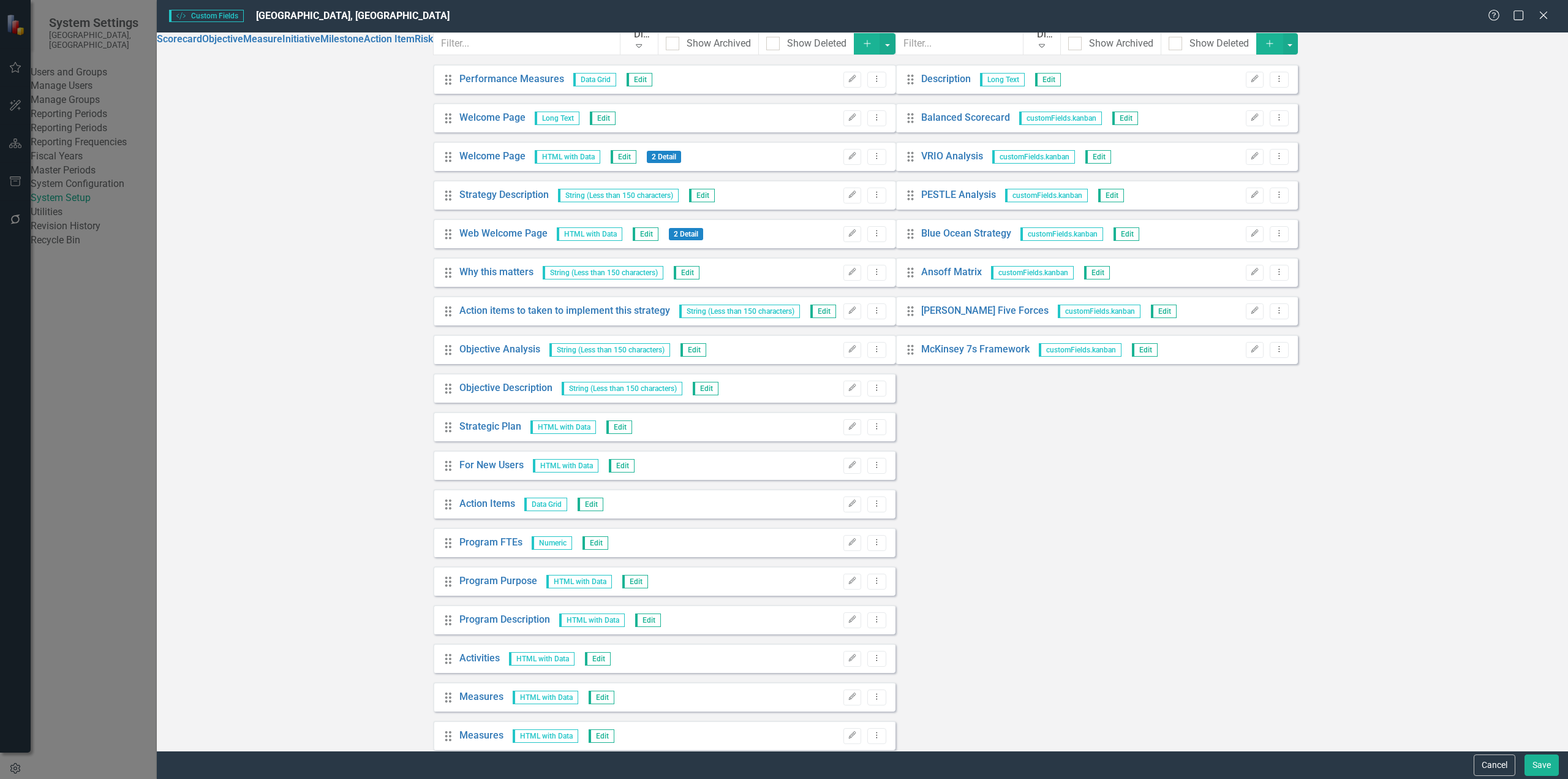
click at [1175, 48] on icon "Add" at bounding box center [1270, 43] width 11 height 8
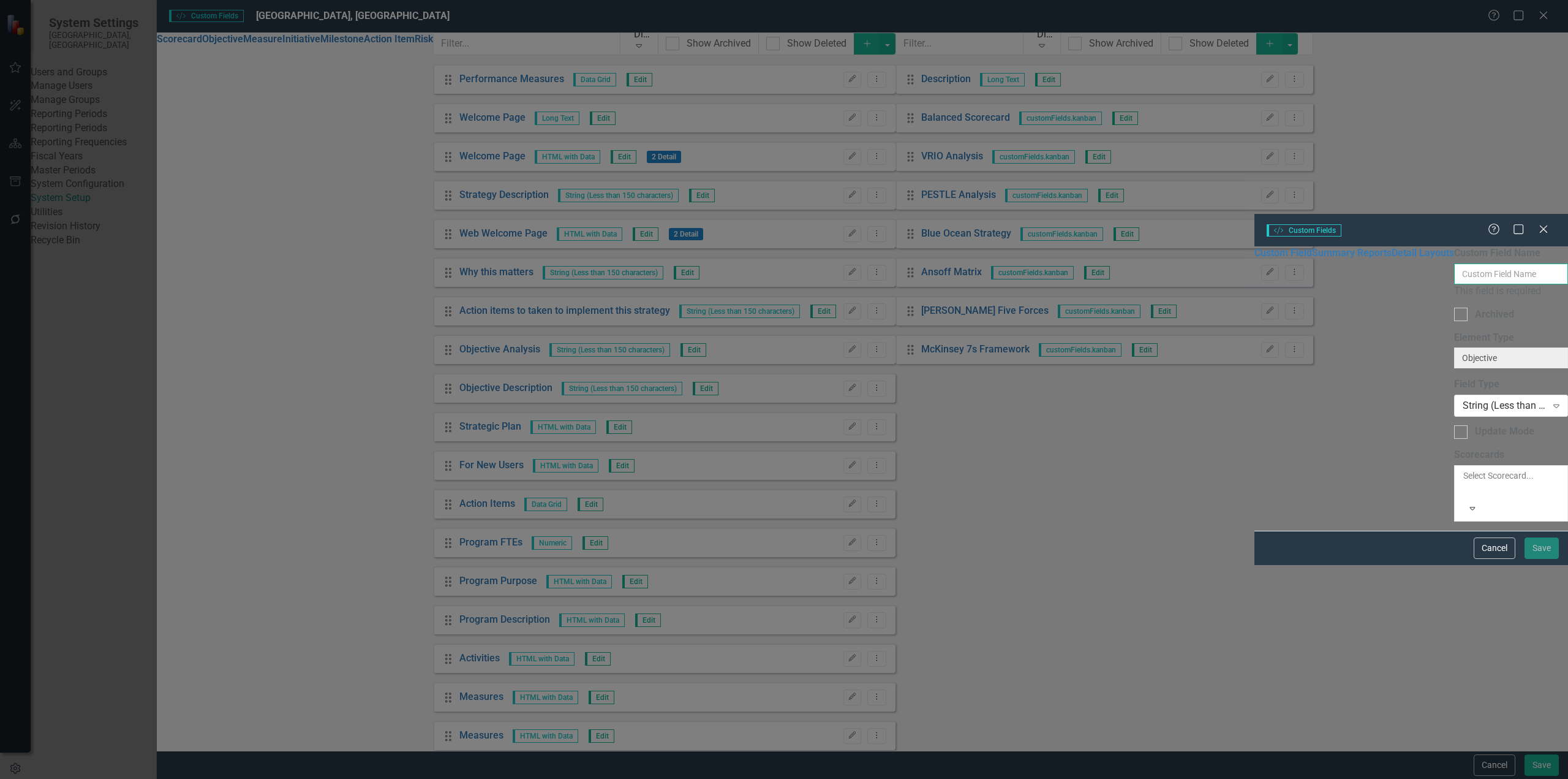
click at [1175, 264] on input "Custom Field Name" at bounding box center [1511, 274] width 114 height 21
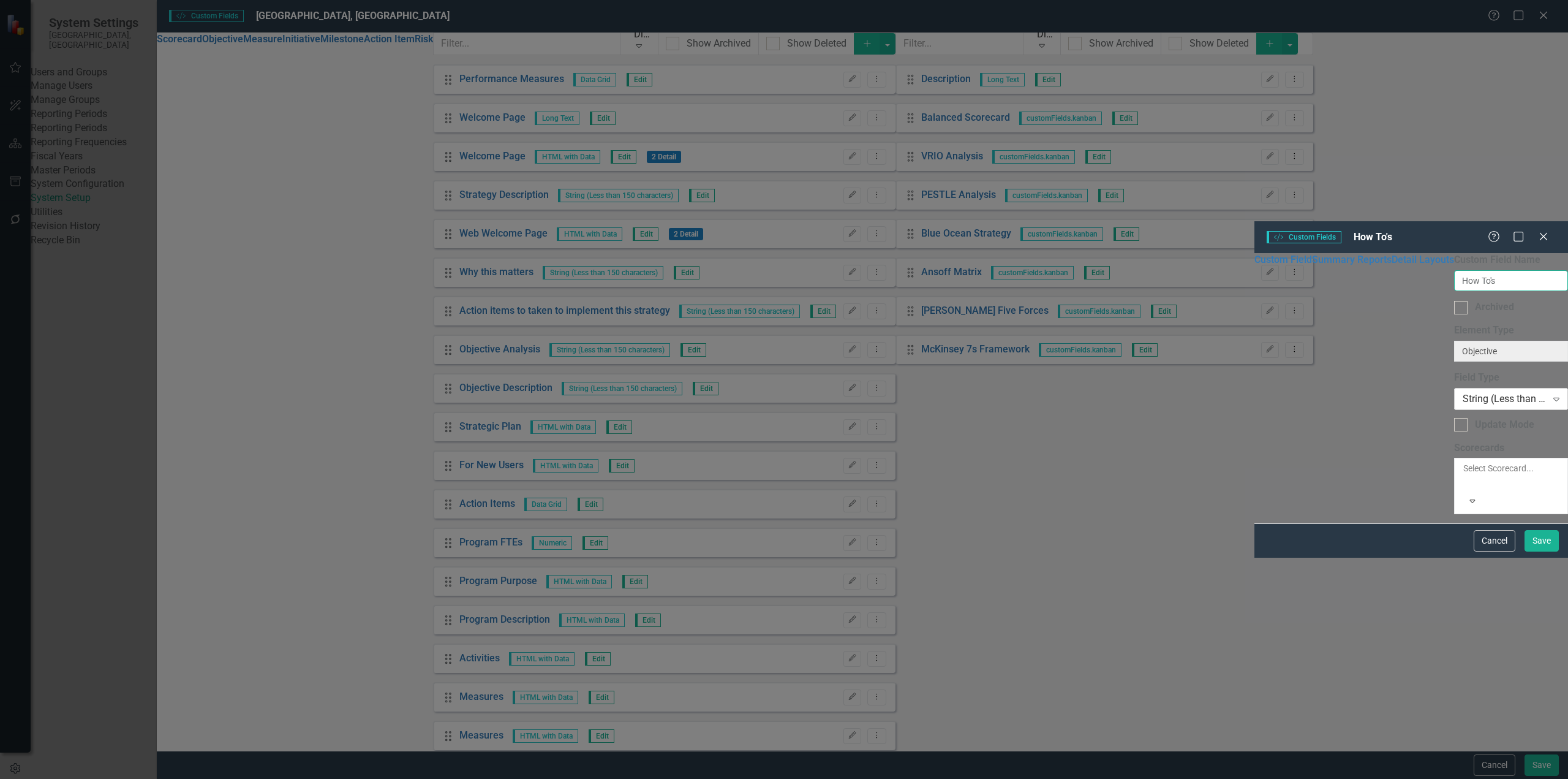
type input "How To's"
click at [1175, 391] on div "String (Less than 150 characters)" at bounding box center [1504, 398] width 84 height 14
type input "htm"
click at [1175, 551] on button "Cancel" at bounding box center [1495, 541] width 42 height 21
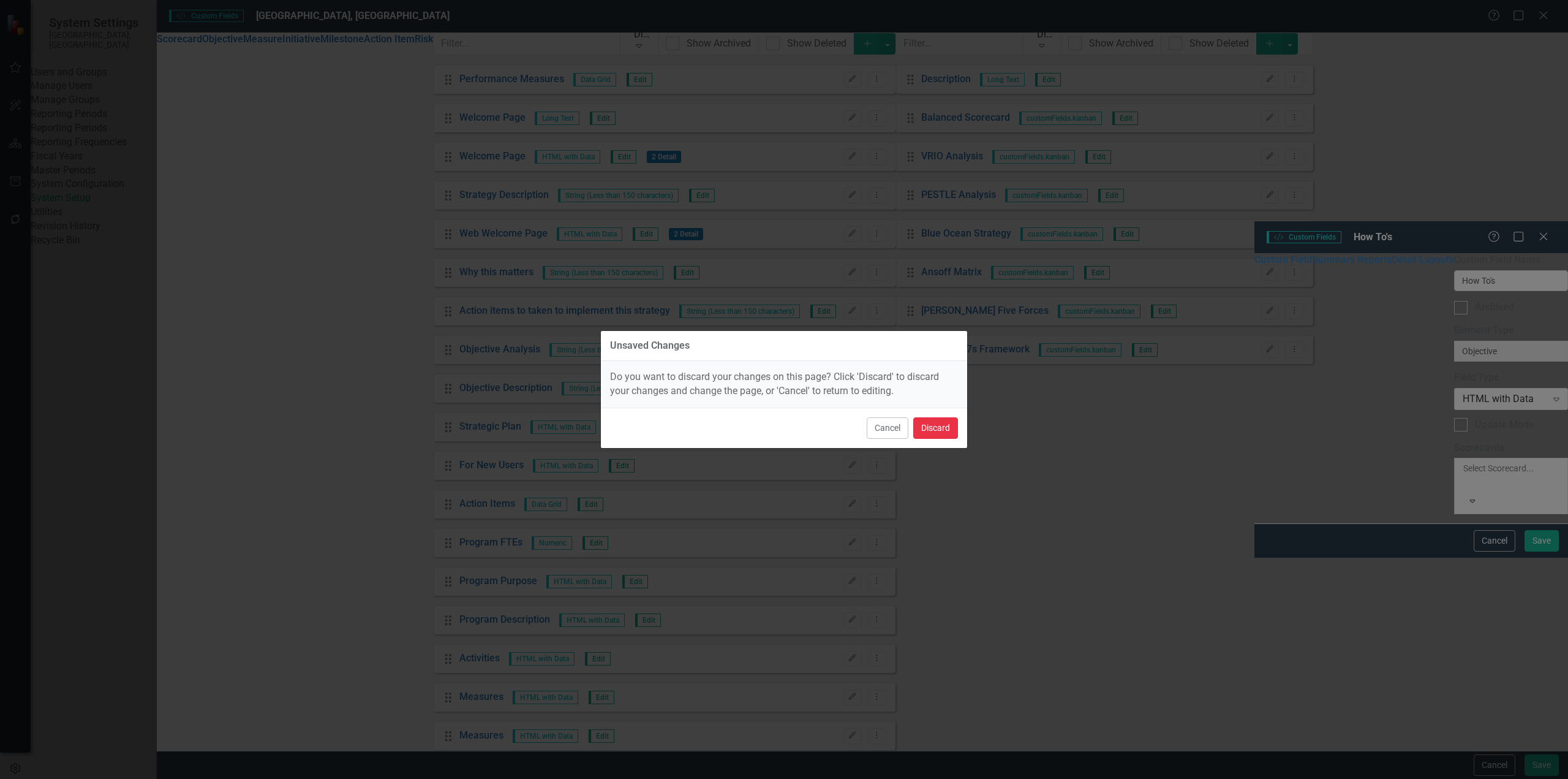
click at [937, 427] on button "Discard" at bounding box center [936, 427] width 45 height 21
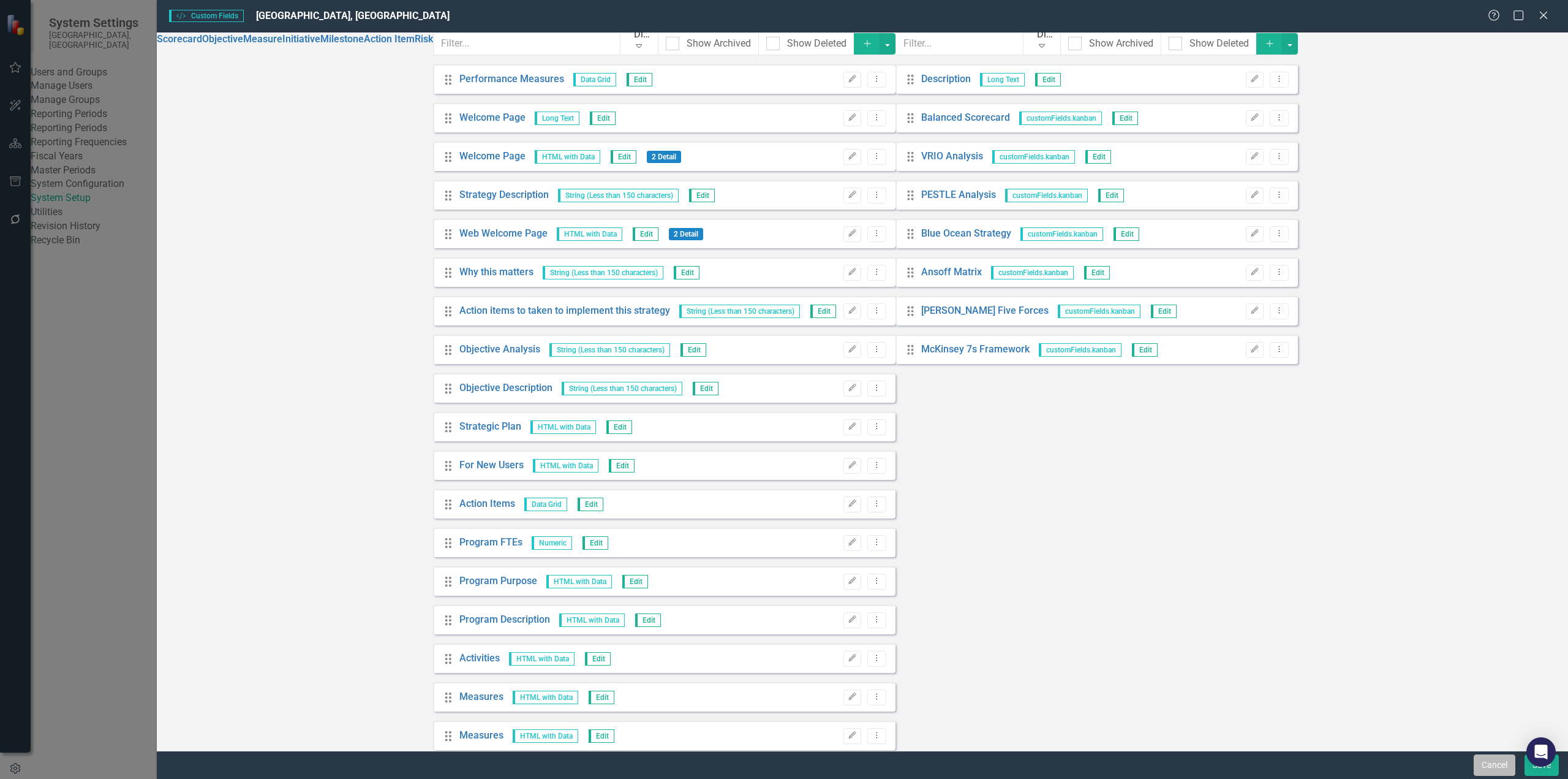
click at [1175, 631] on button "Cancel" at bounding box center [1495, 764] width 42 height 21
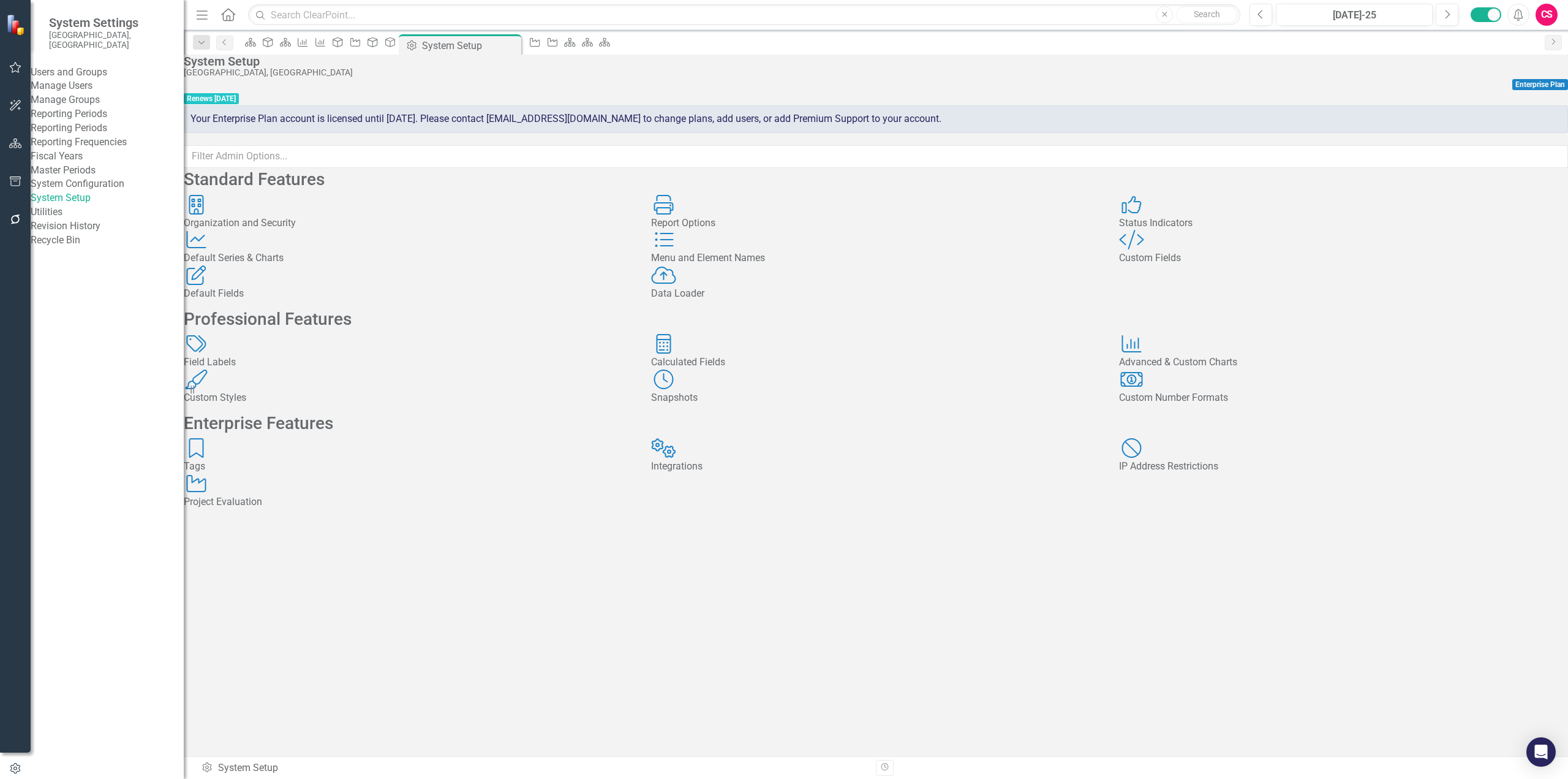
click at [1175, 265] on div "Custom Style Custom Fields" at bounding box center [1344, 247] width 449 height 35
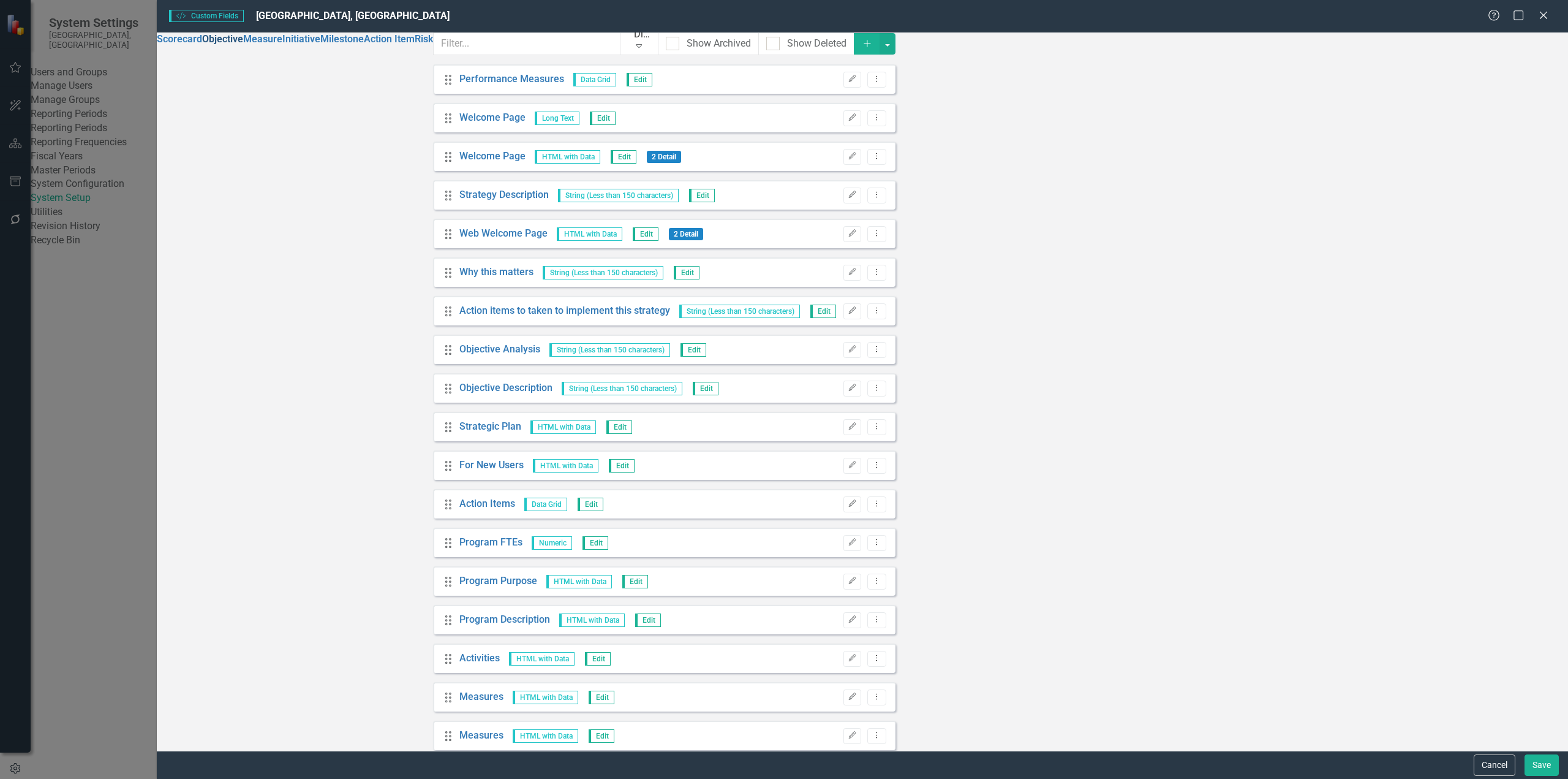
click at [211, 45] on link "Objective" at bounding box center [223, 39] width 41 height 12
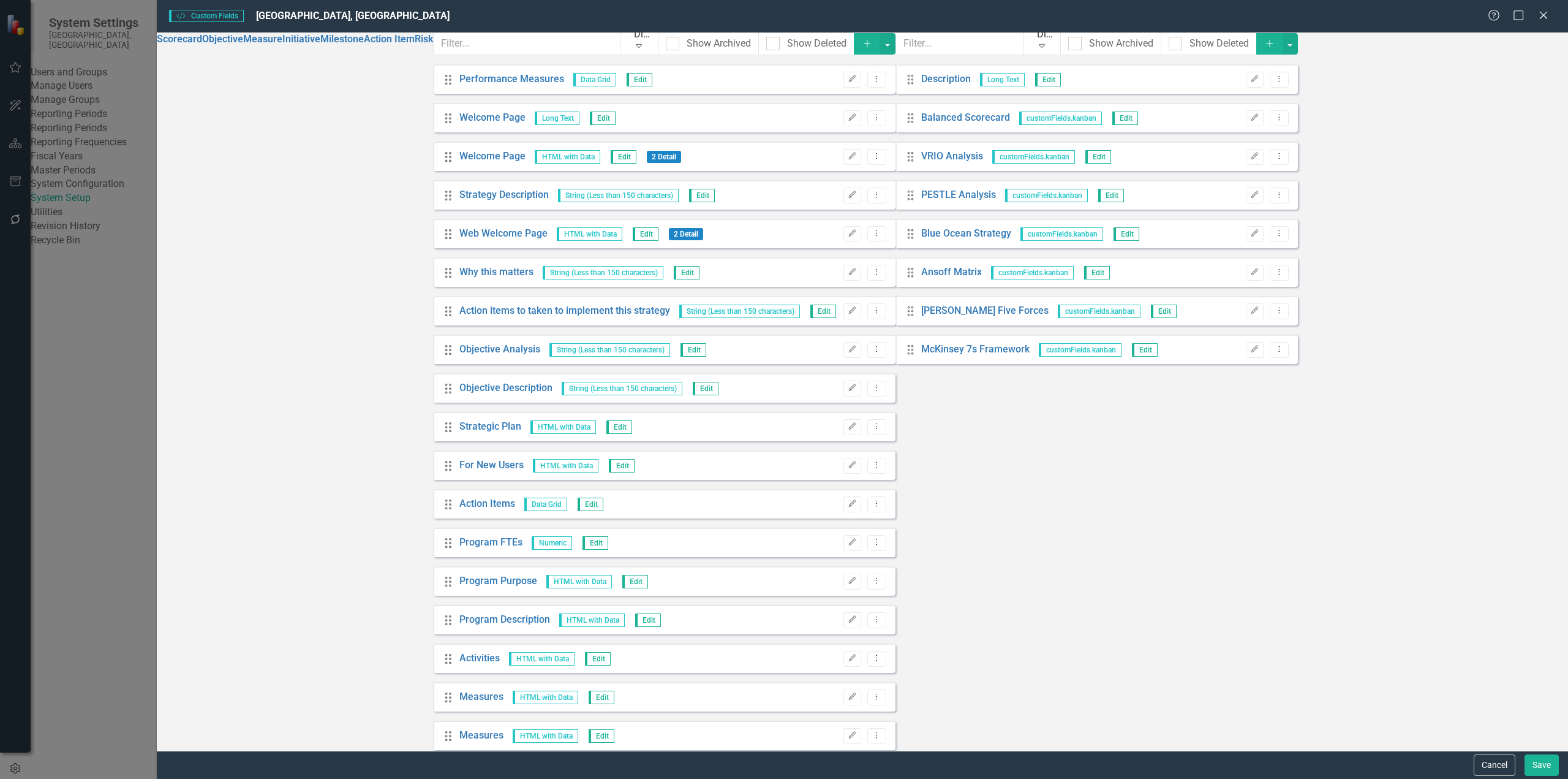
click at [1175, 48] on icon "Add" at bounding box center [1270, 43] width 11 height 8
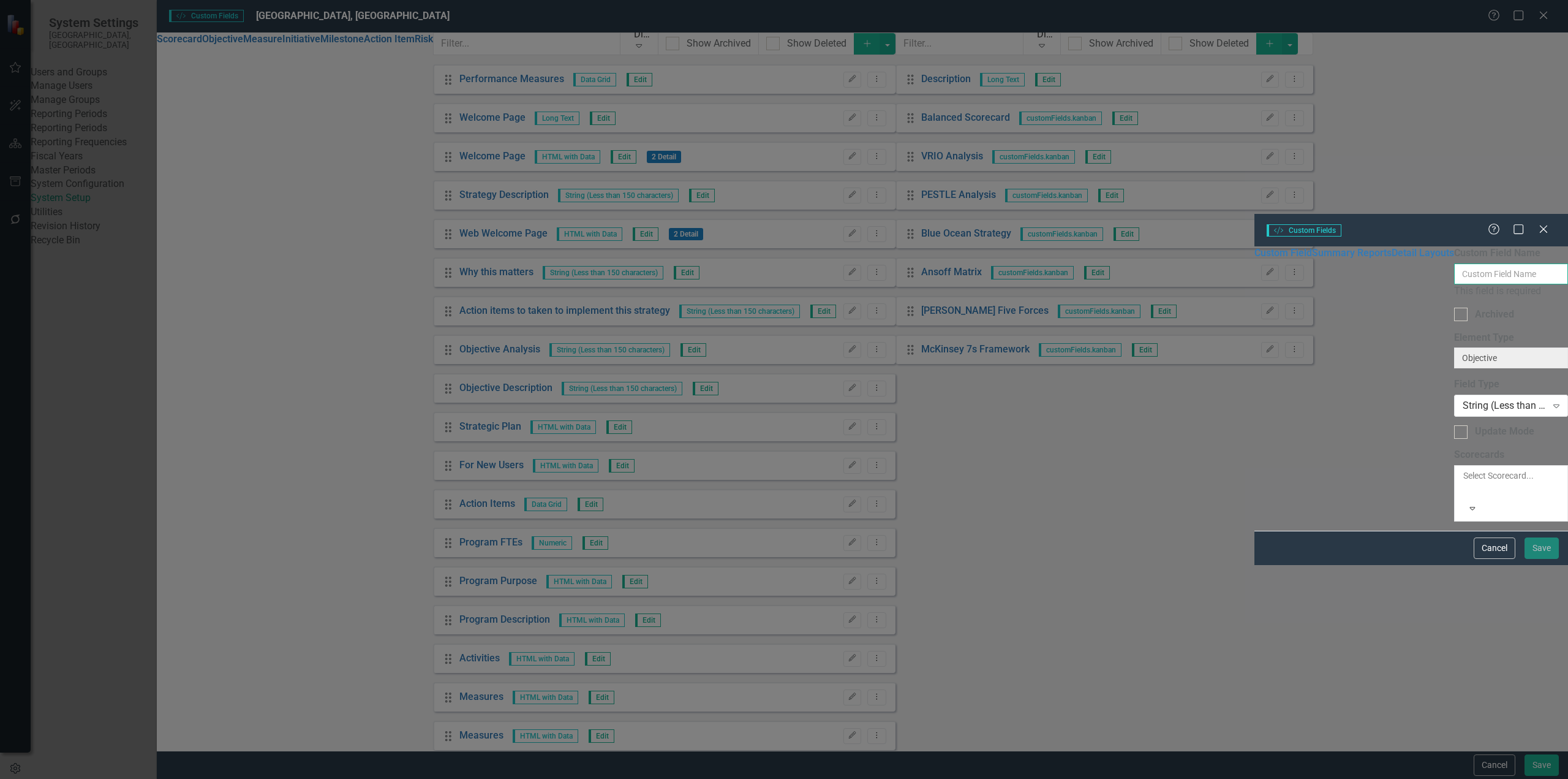
click at [1175, 264] on input "Custom Field Name" at bounding box center [1511, 274] width 114 height 21
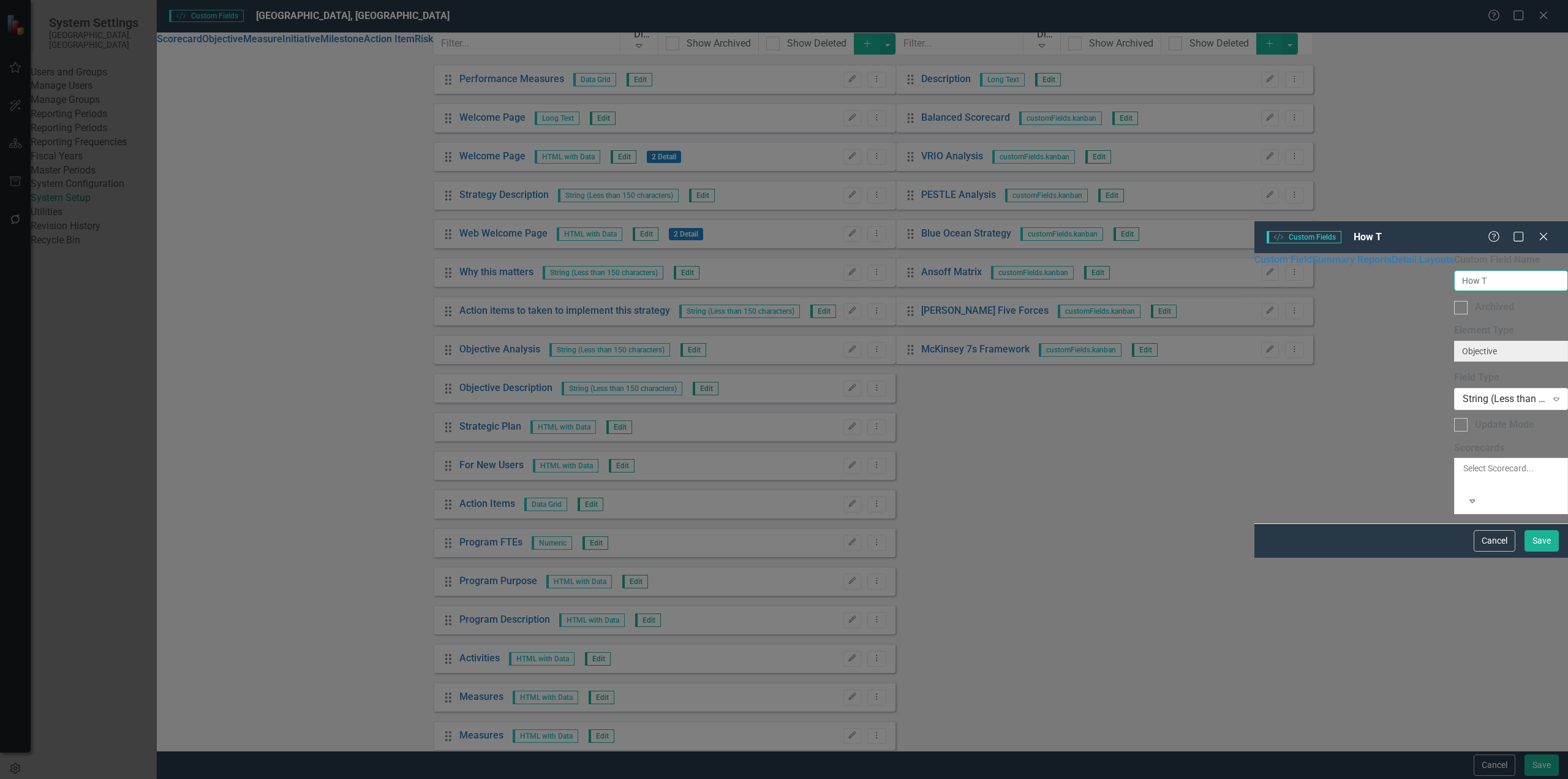
type input "How To's"
click at [1175, 391] on div "String (Less than 150 characters)" at bounding box center [1504, 398] width 84 height 14
type input "htm"
click at [1175, 514] on div "Custom Field Name How To's Archived Element Type Objective ClearPoint Can Do Mo…" at bounding box center [1511, 388] width 114 height 270
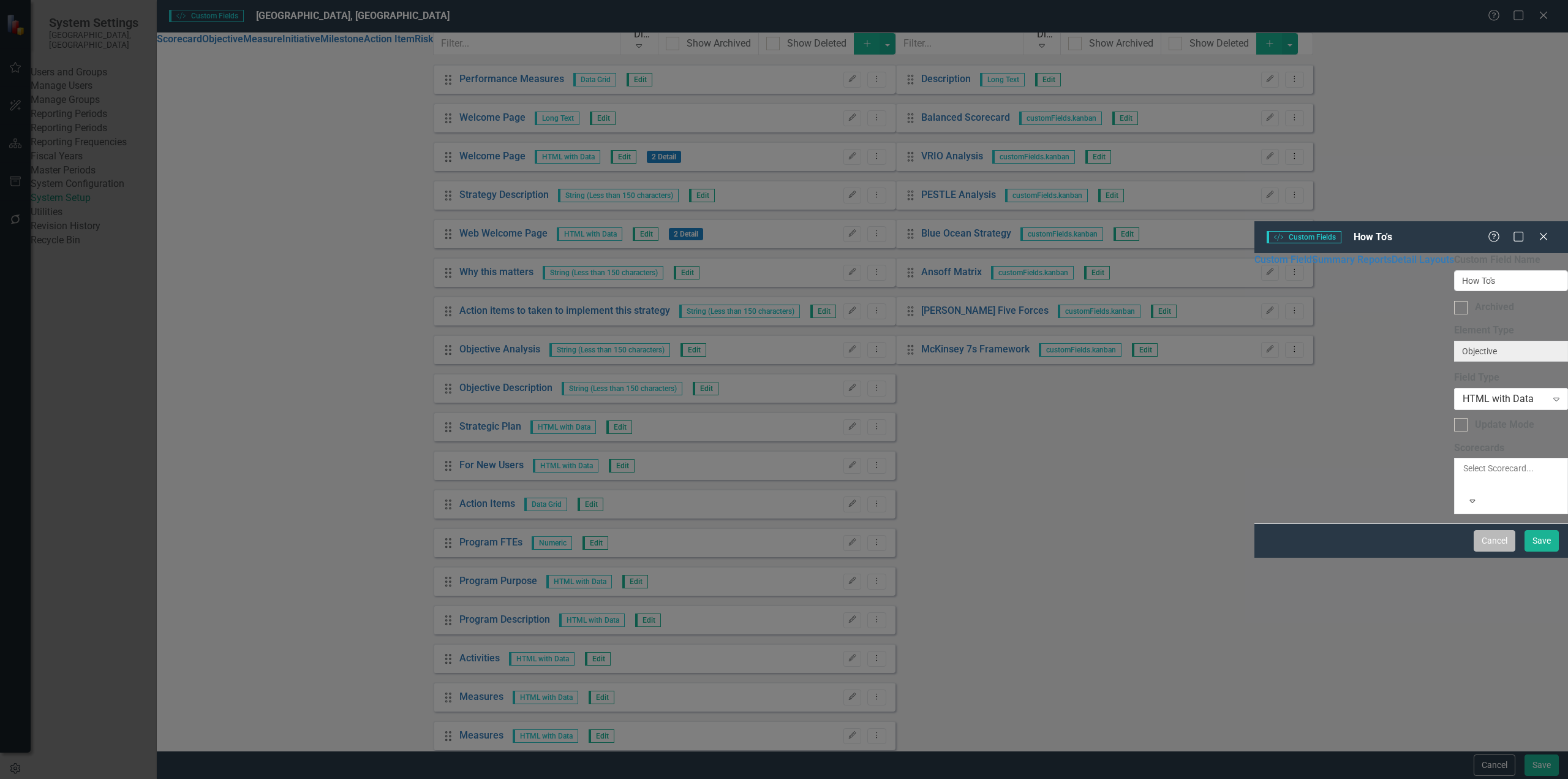
click at [1175, 551] on button "Cancel" at bounding box center [1495, 541] width 42 height 21
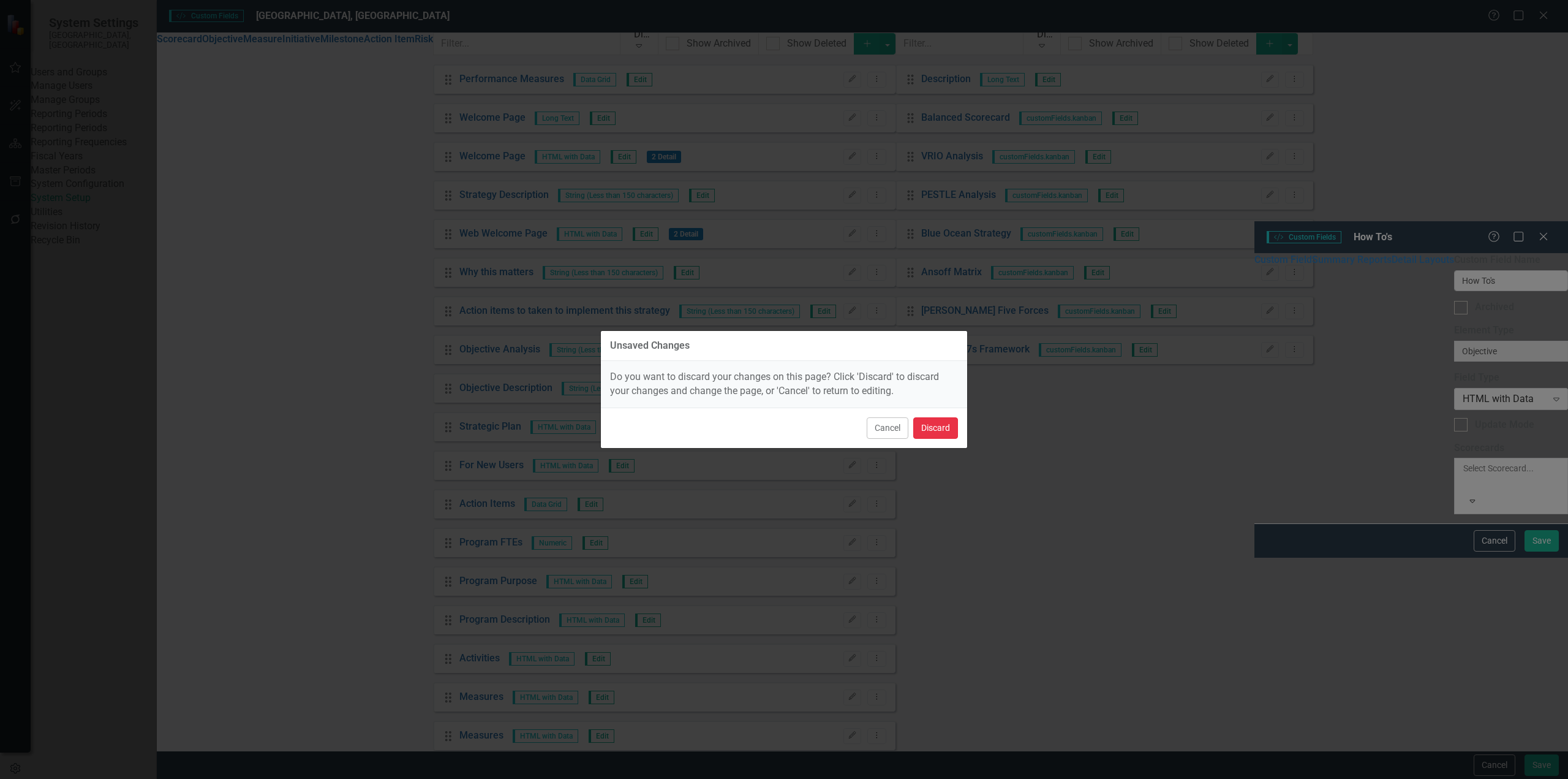
click at [932, 430] on button "Discard" at bounding box center [936, 427] width 45 height 21
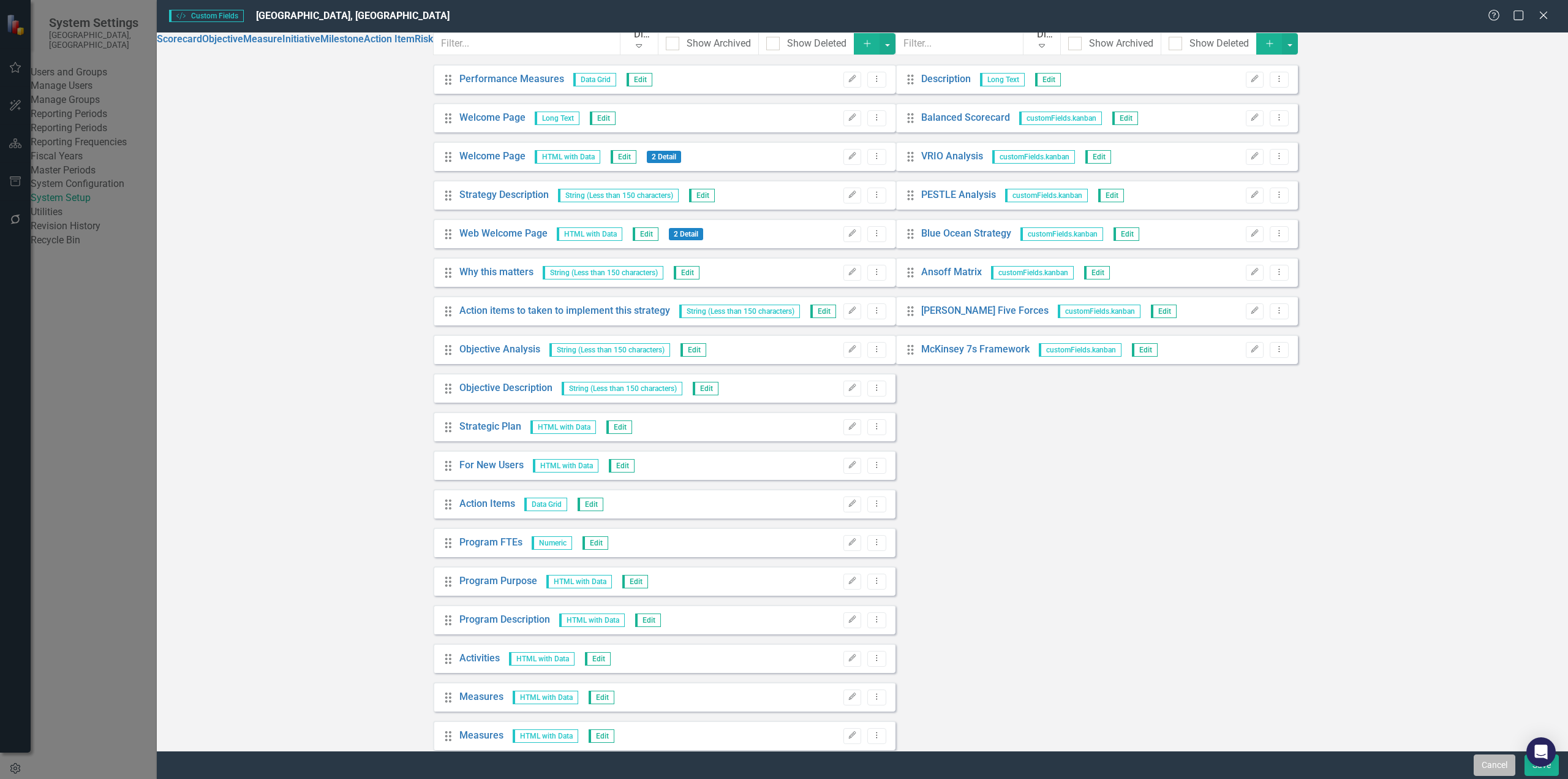
click at [1175, 631] on button "Cancel" at bounding box center [1495, 764] width 42 height 21
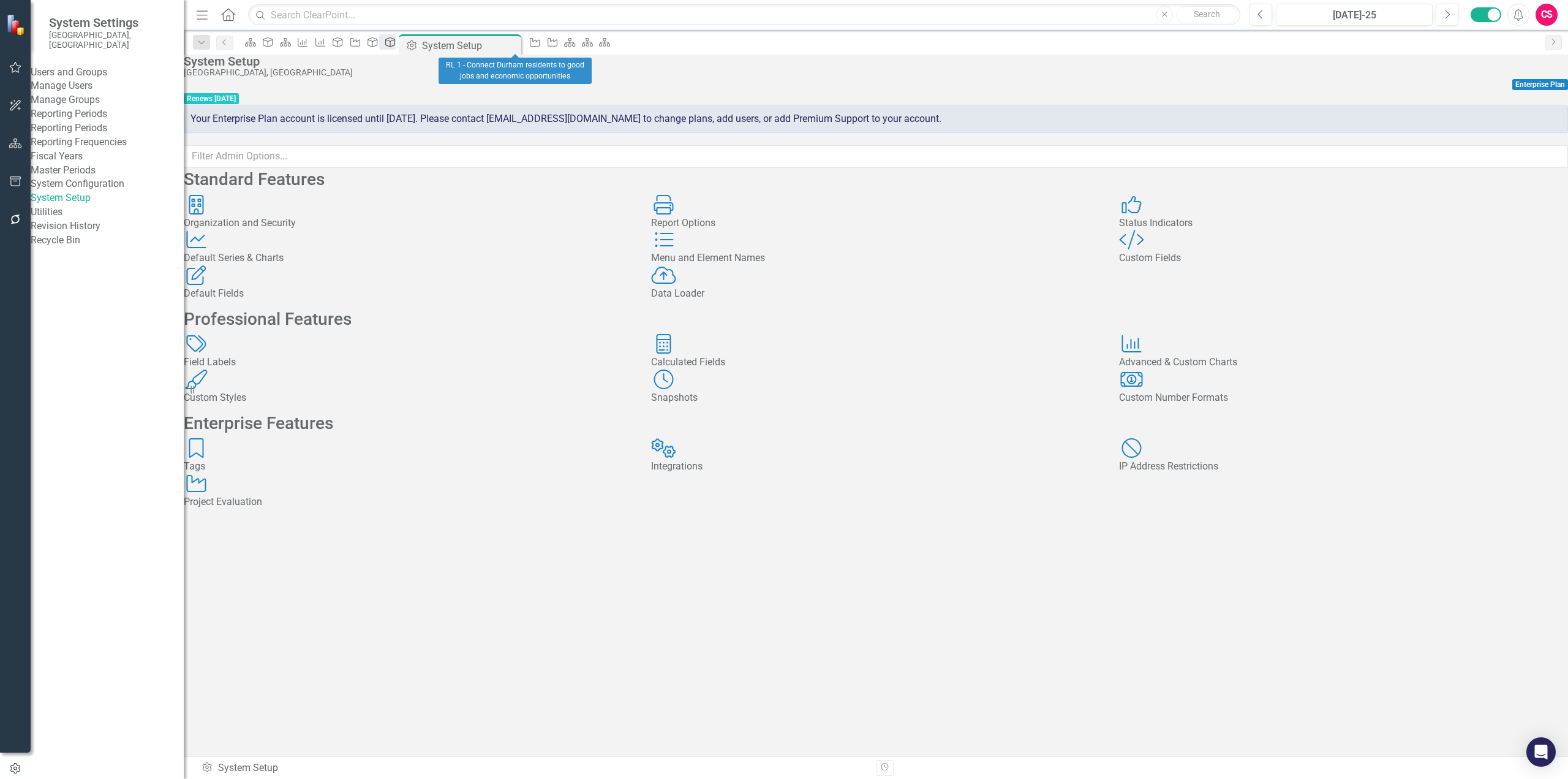
click at [396, 47] on icon "Objective" at bounding box center [390, 42] width 12 height 10
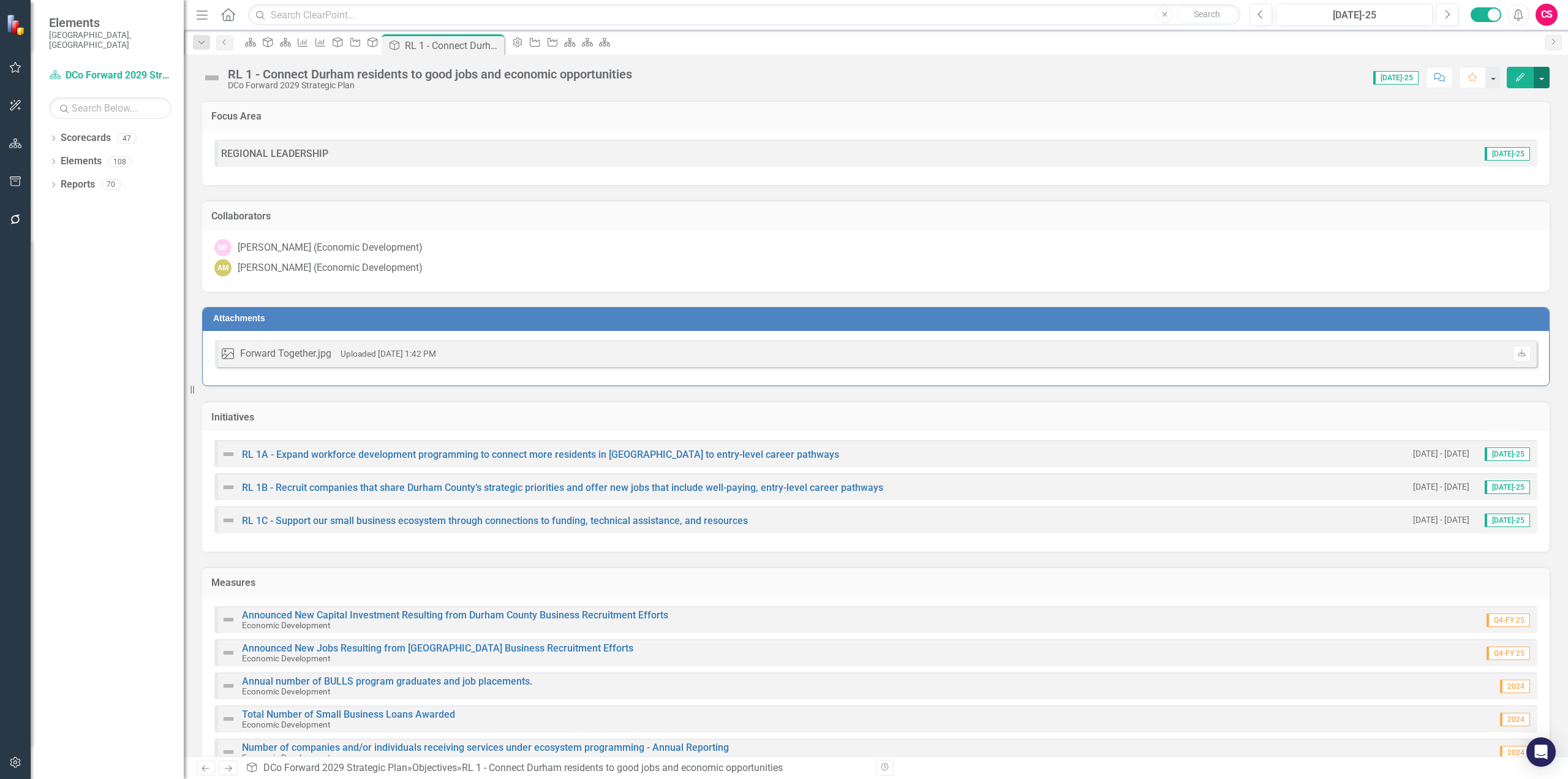
click at [1175, 83] on button "button" at bounding box center [1542, 77] width 16 height 21
click at [1175, 125] on link "Edit Report Edit Layout" at bounding box center [1499, 122] width 99 height 22
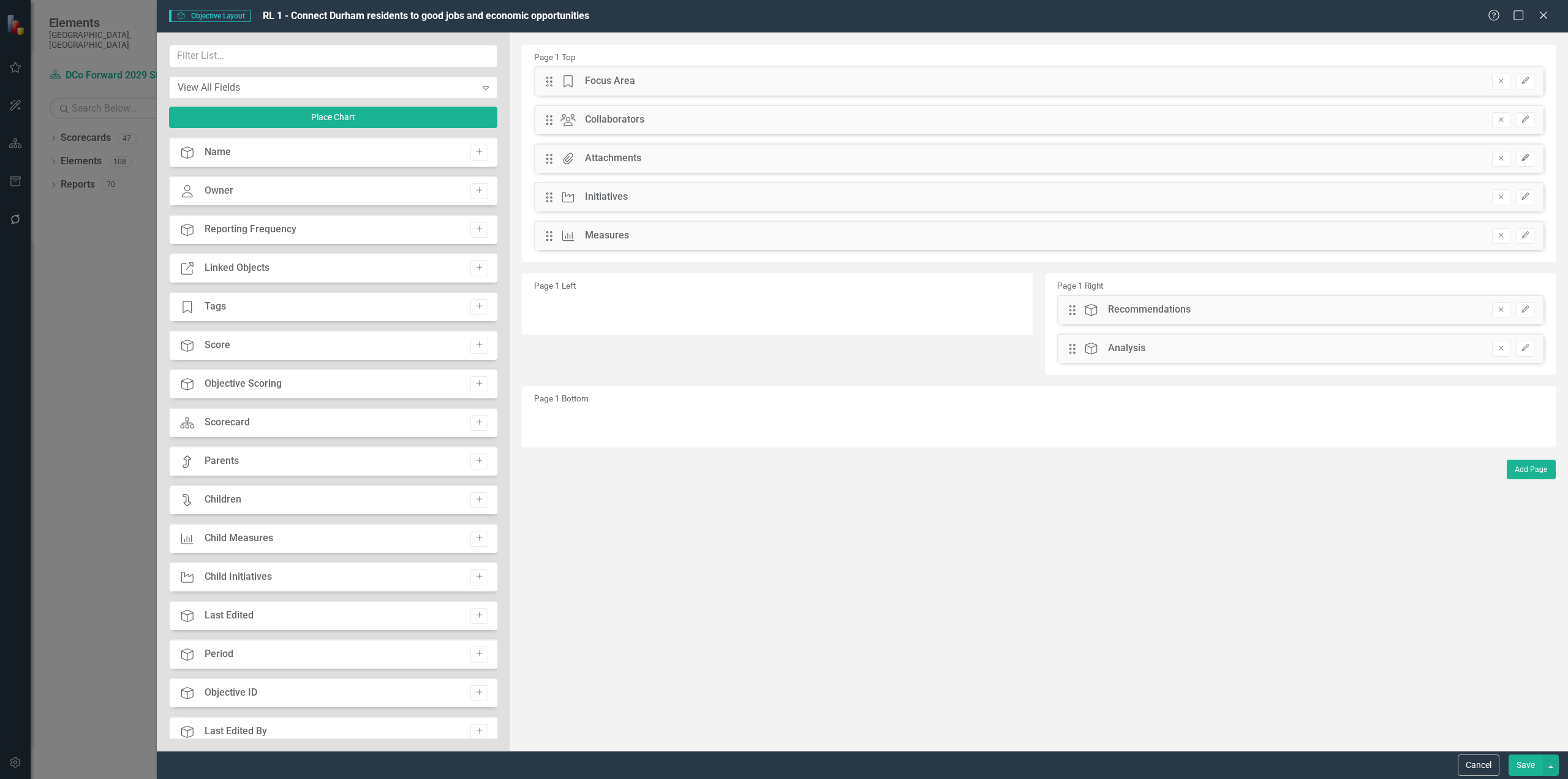
click at [1175, 157] on icon "Edit" at bounding box center [1526, 157] width 9 height 7
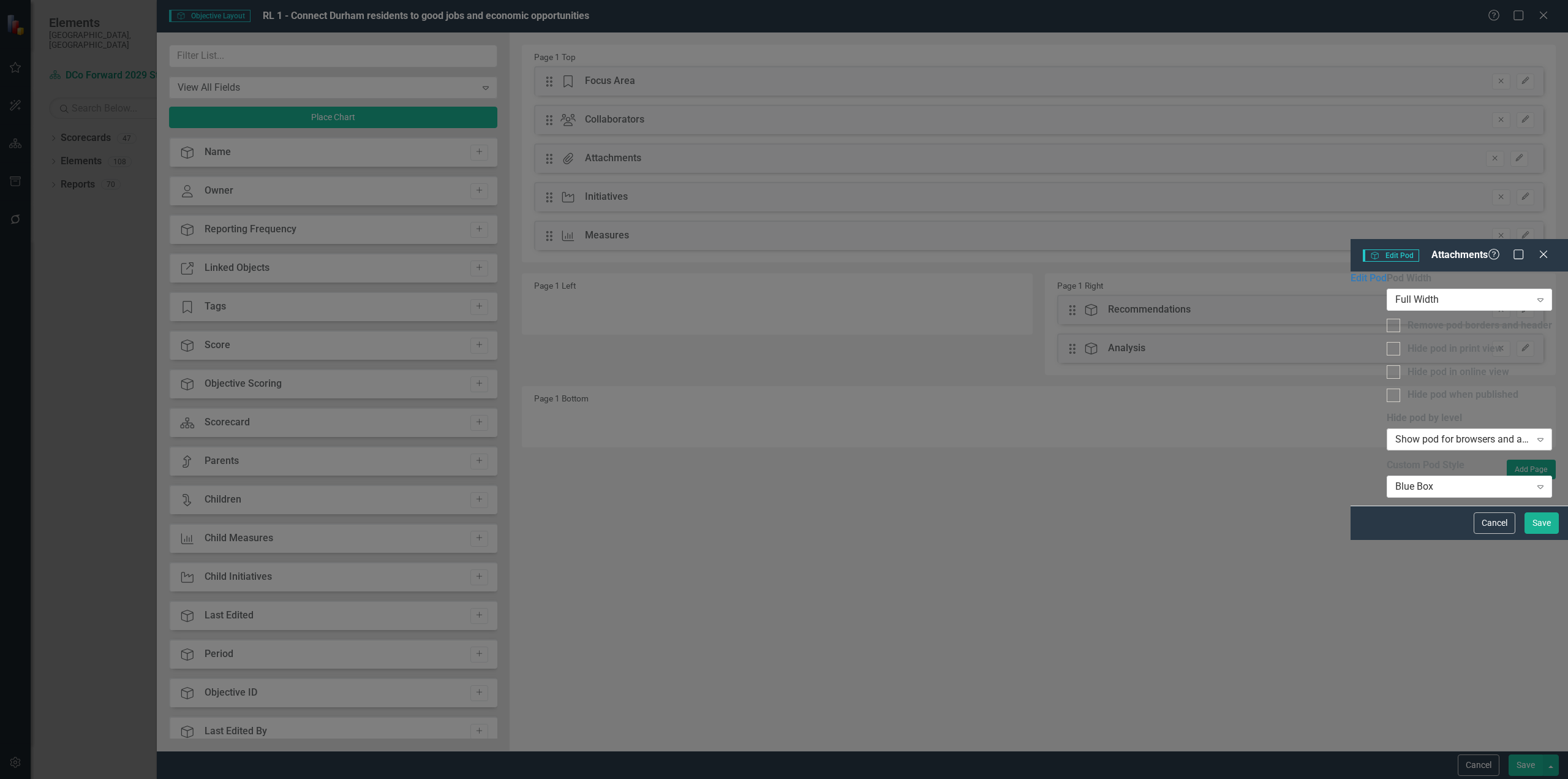
click at [1175, 433] on div "Show pod for browsers and above" at bounding box center [1463, 440] width 136 height 14
click at [1175, 416] on div "Pod Width Full Width Expand Remove pod borders and header Hide pod in print vie…" at bounding box center [1469, 388] width 165 height 236
click at [1175, 433] on div "Show pod for browsers and above" at bounding box center [1463, 440] width 136 height 14
click at [1175, 505] on div "Pod Width Full Width Expand Remove pod borders and header Hide pod in print vie…" at bounding box center [1469, 388] width 165 height 234
click at [1175, 533] on button "Cancel" at bounding box center [1495, 523] width 42 height 21
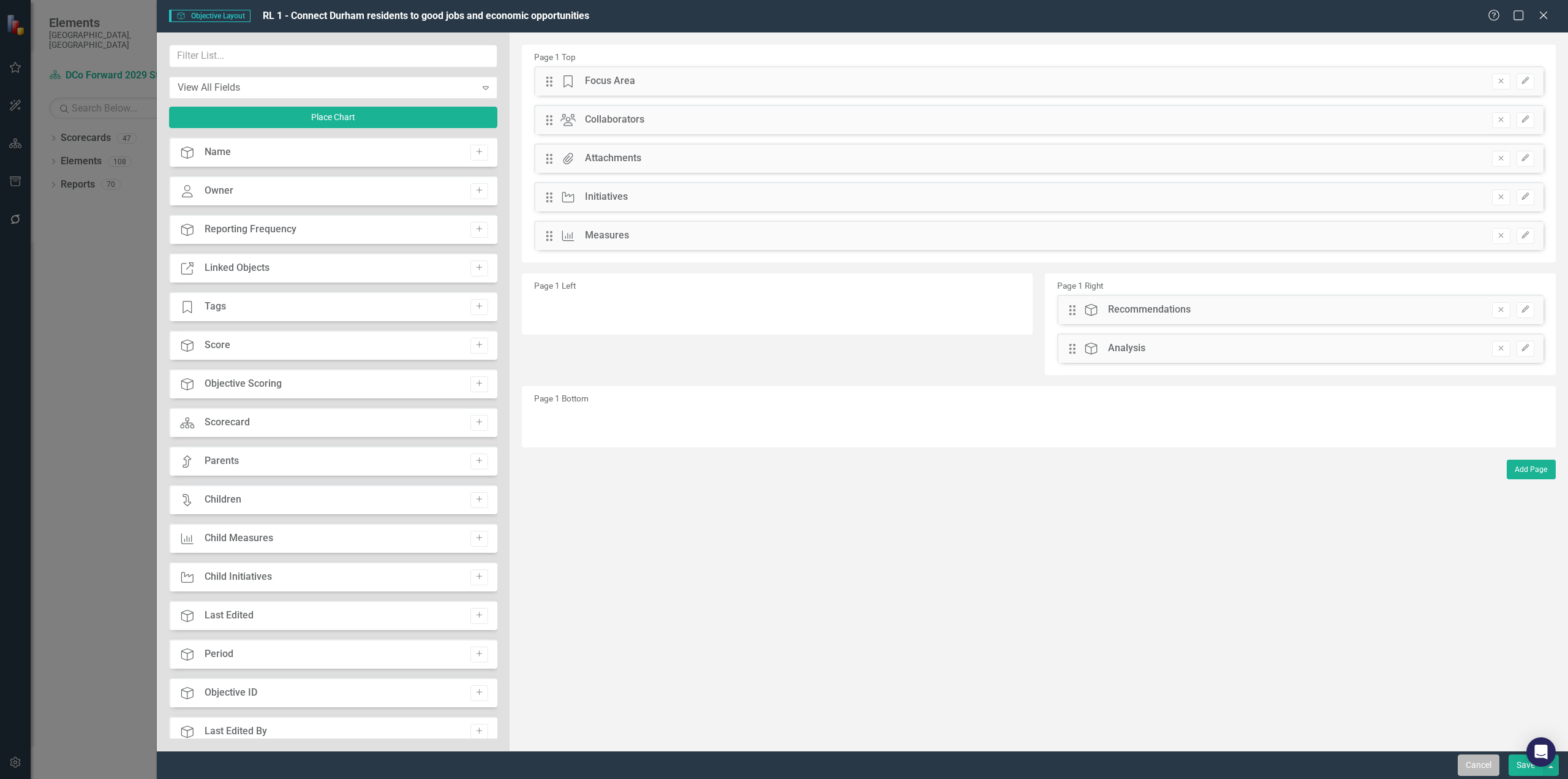
click at [1175, 631] on button "Cancel" at bounding box center [1479, 764] width 42 height 21
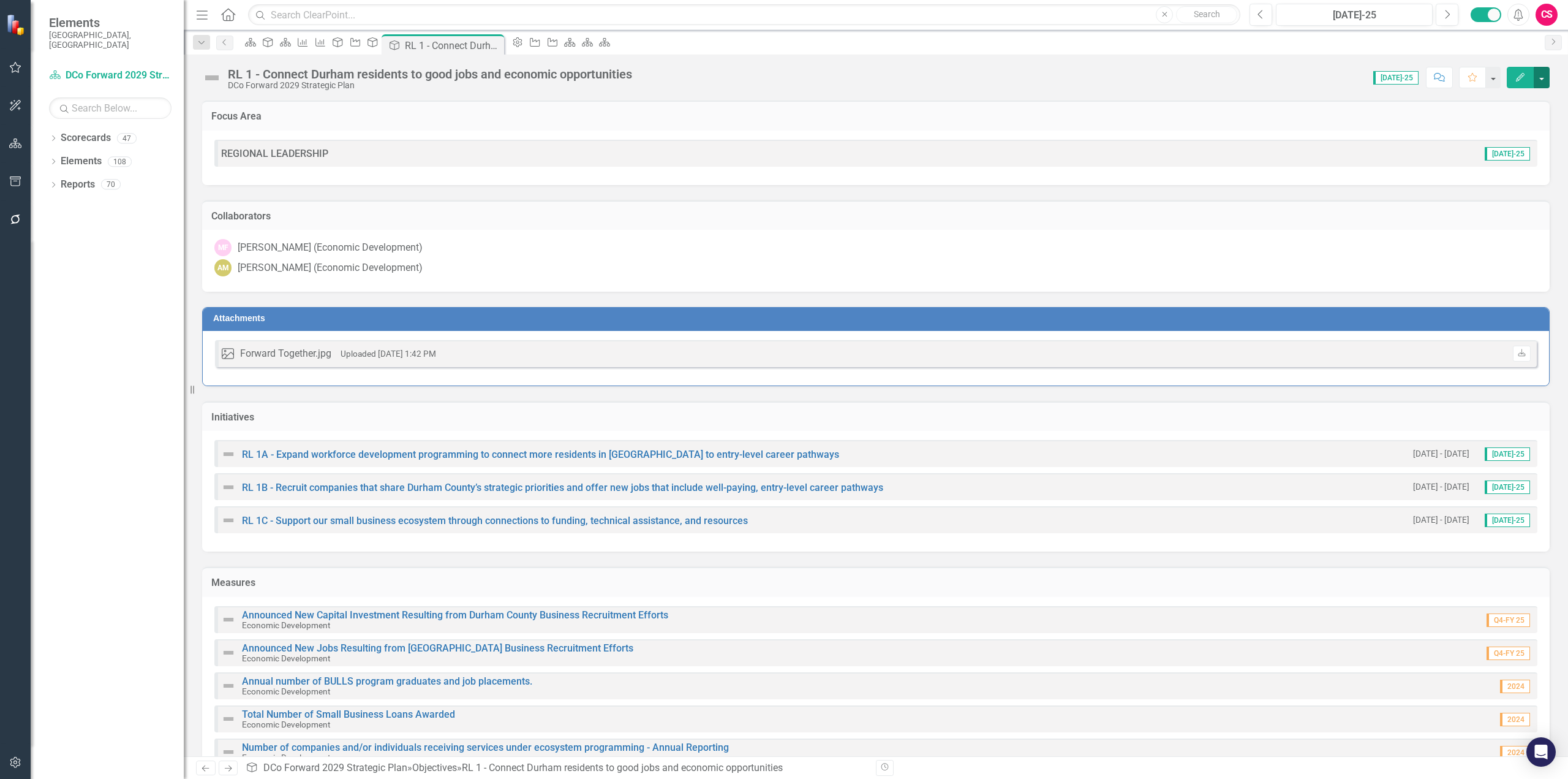
click at [1175, 80] on button "button" at bounding box center [1542, 77] width 16 height 21
click at [1175, 116] on link "Edit Report Edit Layout" at bounding box center [1499, 122] width 99 height 22
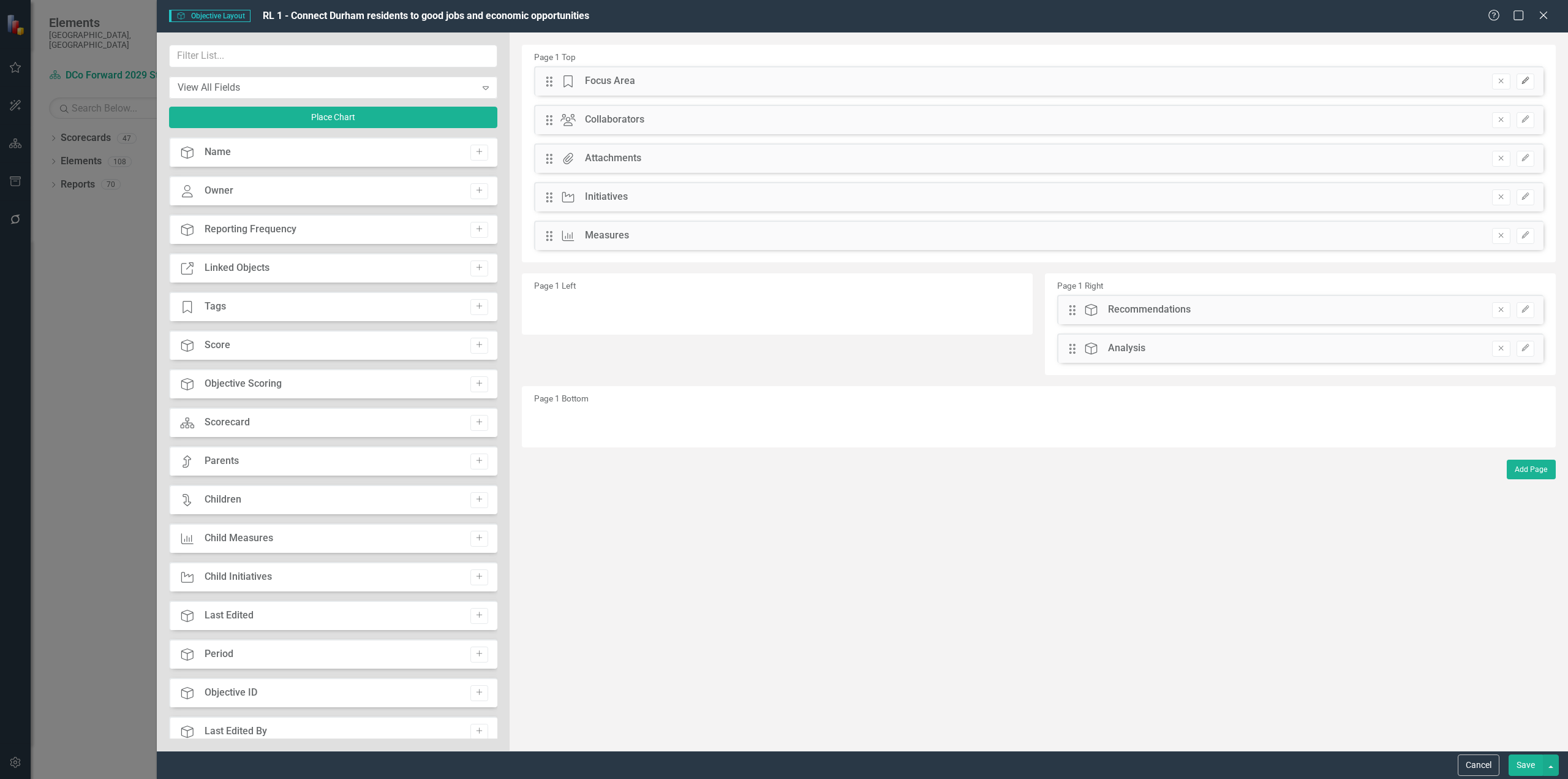
click at [1175, 84] on icon "Edit" at bounding box center [1526, 80] width 9 height 7
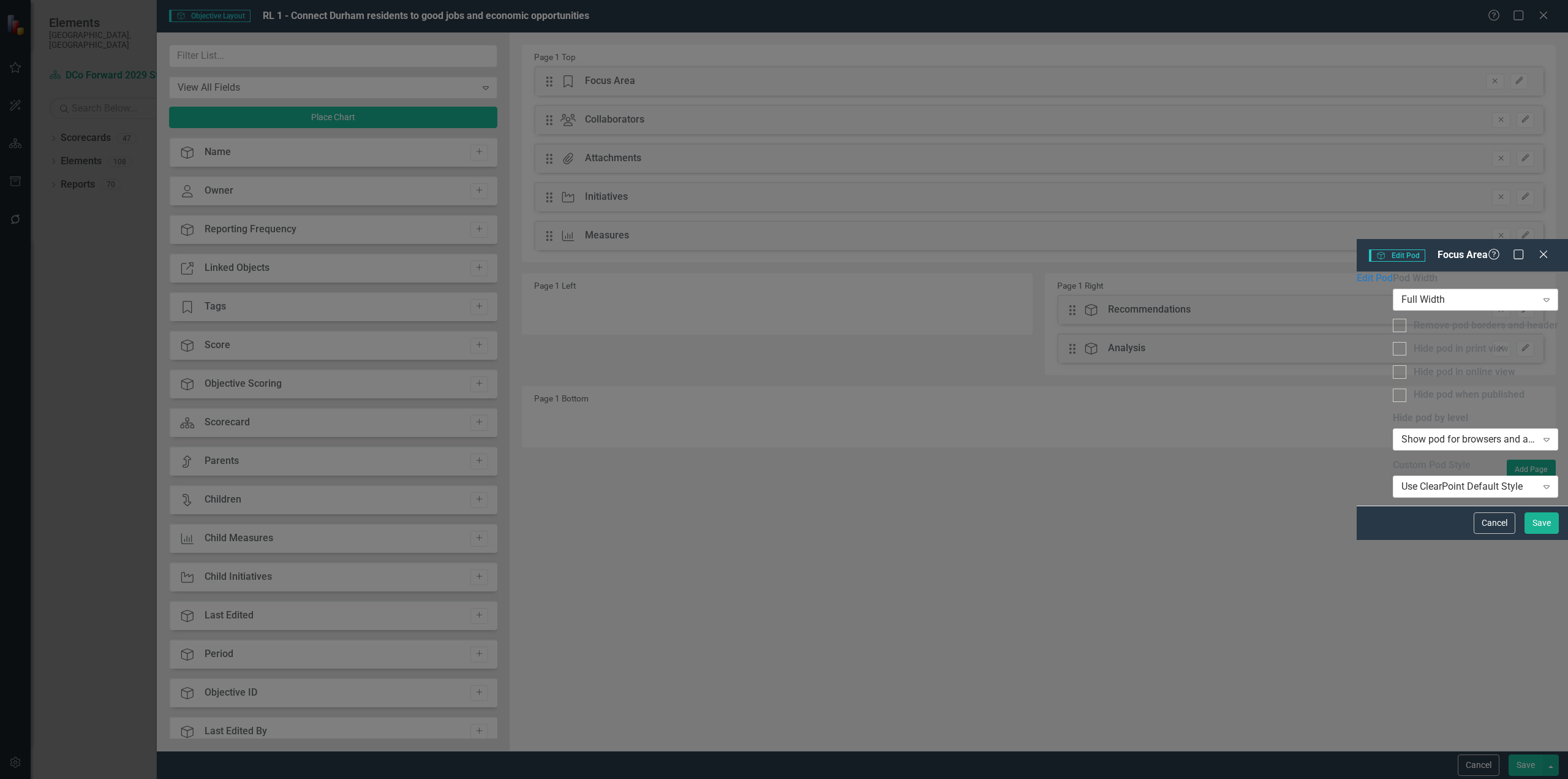
click at [1175, 292] on div "Full Width" at bounding box center [1469, 300] width 136 height 14
click at [1175, 534] on button "Cancel" at bounding box center [1495, 523] width 42 height 21
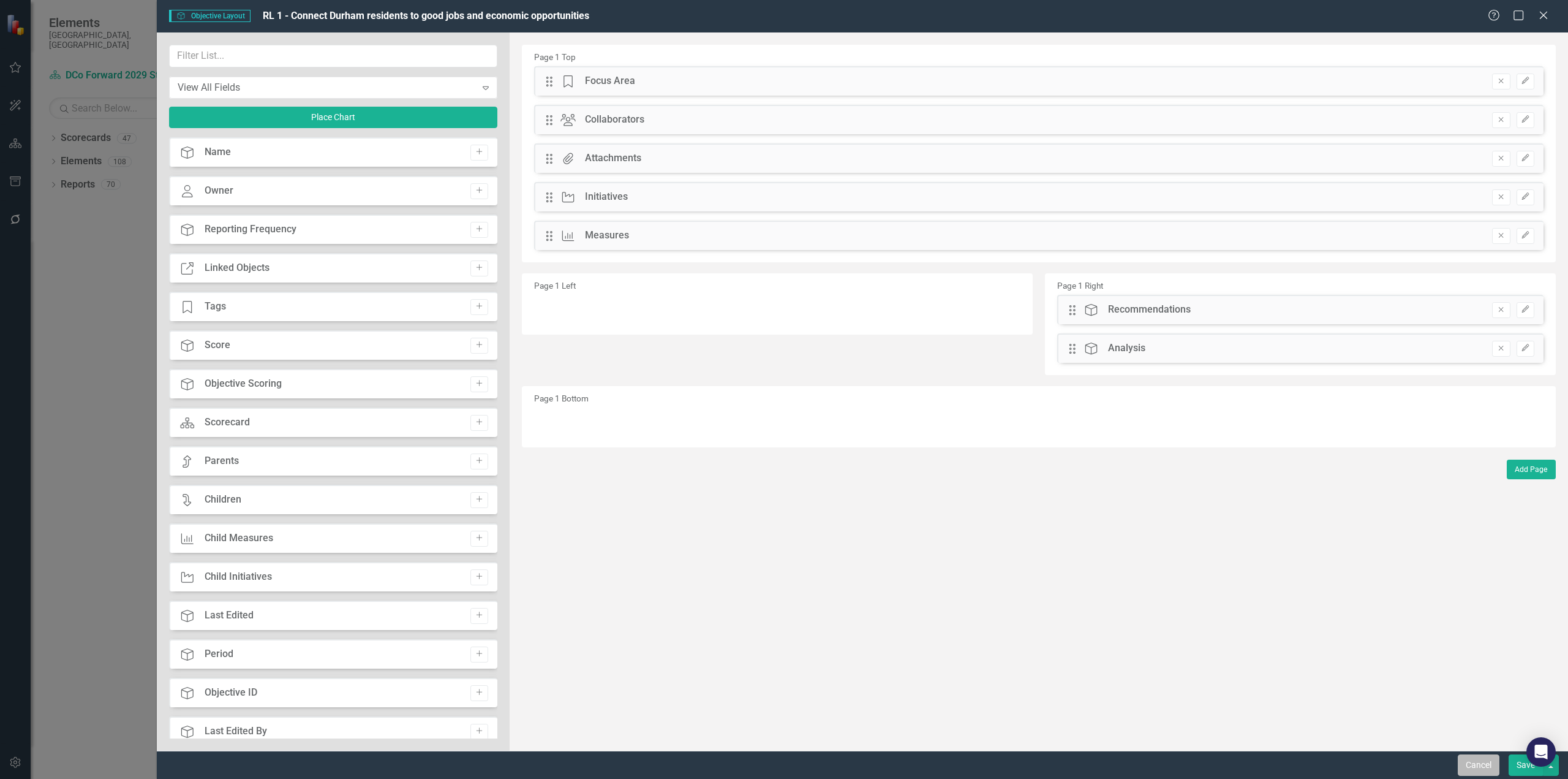
click at [1175, 631] on button "Cancel" at bounding box center [1479, 764] width 42 height 21
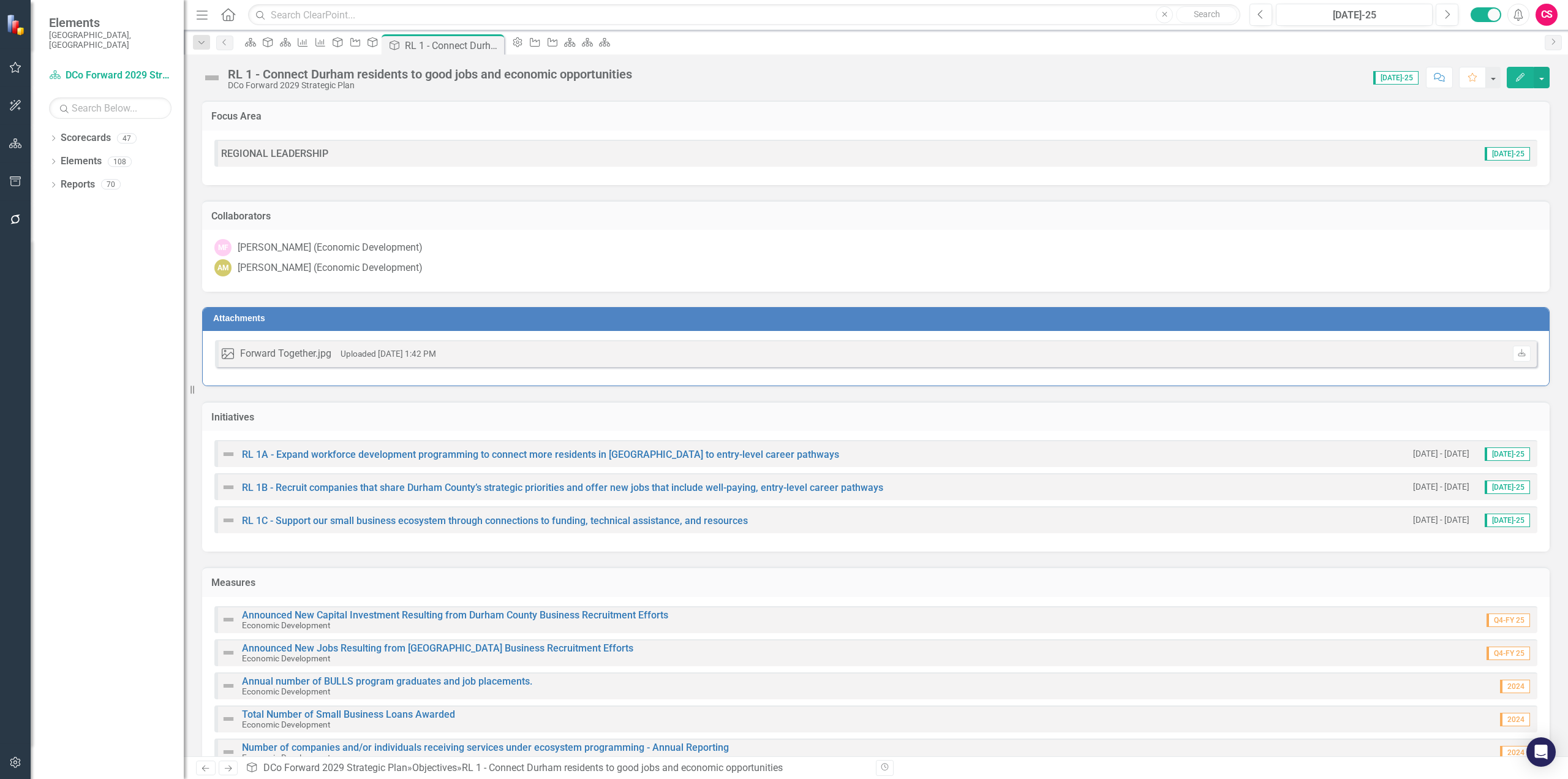
drag, startPoint x: 1536, startPoint y: 184, endPoint x: 418, endPoint y: 178, distance: 1118.0
click at [418, 178] on div "Focus Area REGIONAL LEADERSHIP [DATE]-25 Collaborators MF [PERSON_NAME] (Econom…" at bounding box center [876, 434] width 1366 height 699
click at [93, 131] on link "Scorecards" at bounding box center [85, 138] width 50 height 14
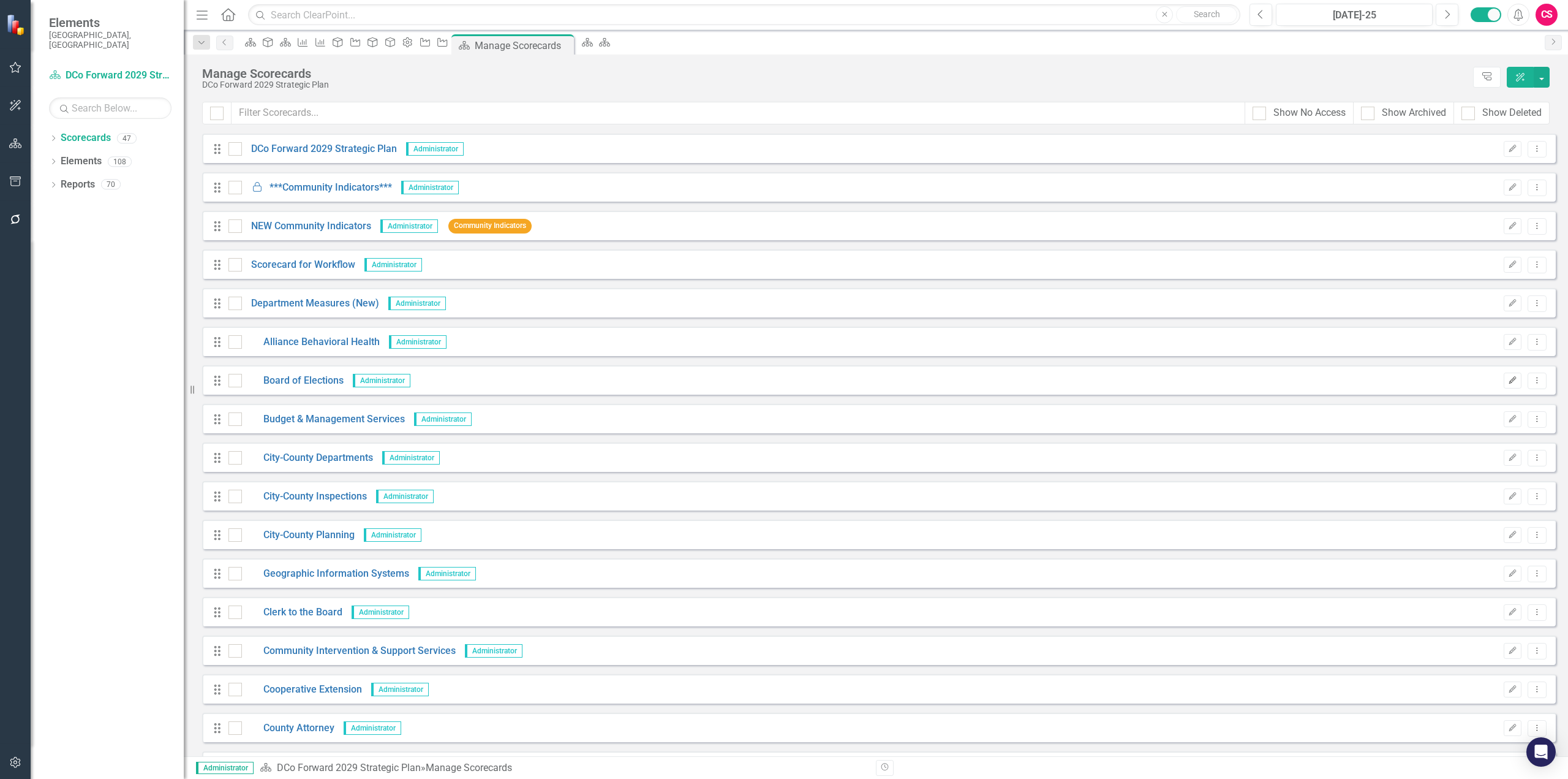
click at [1175, 377] on icon "Edit" at bounding box center [1513, 380] width 9 height 7
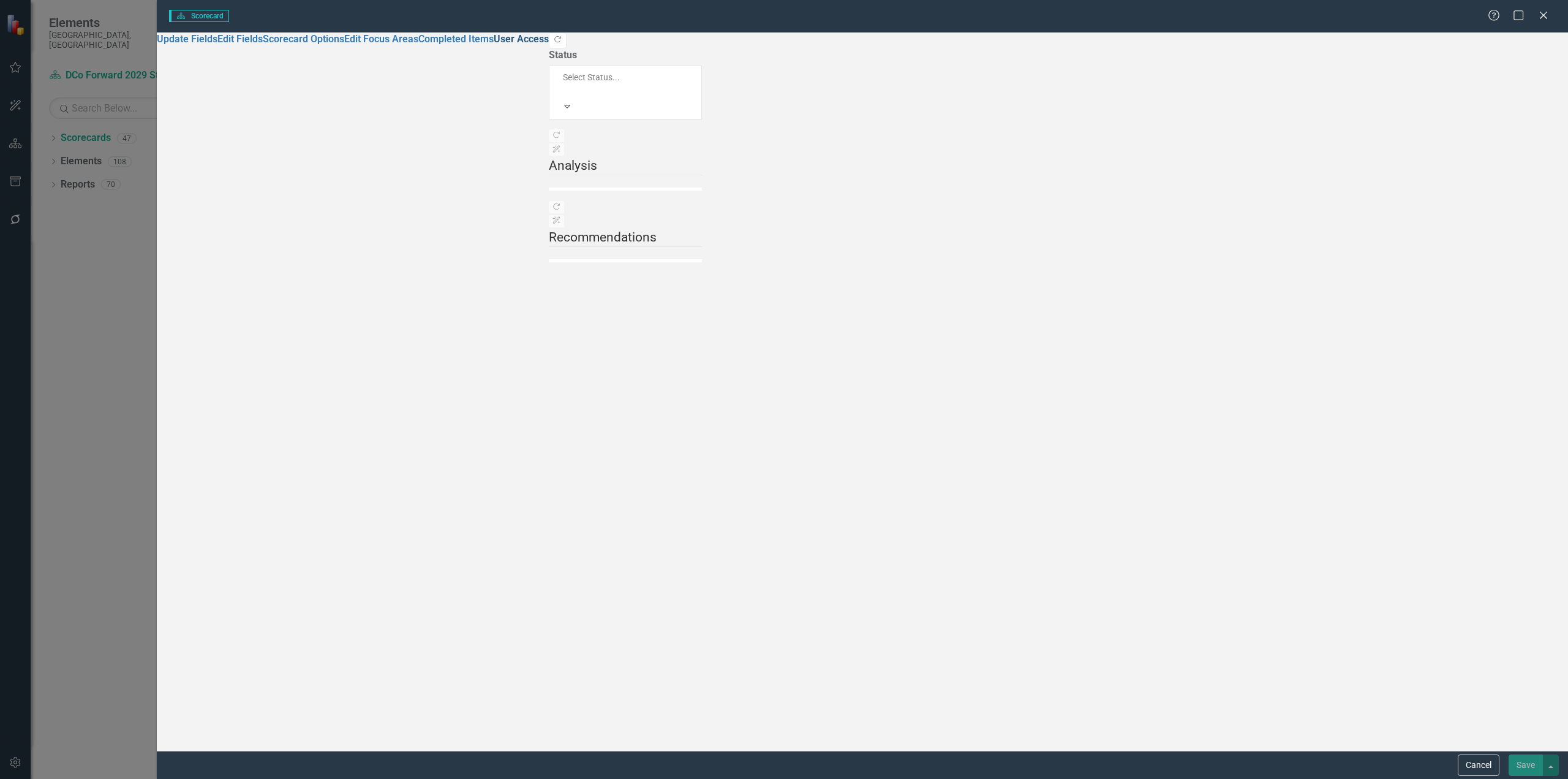
click at [494, 45] on link "User Access" at bounding box center [521, 39] width 55 height 12
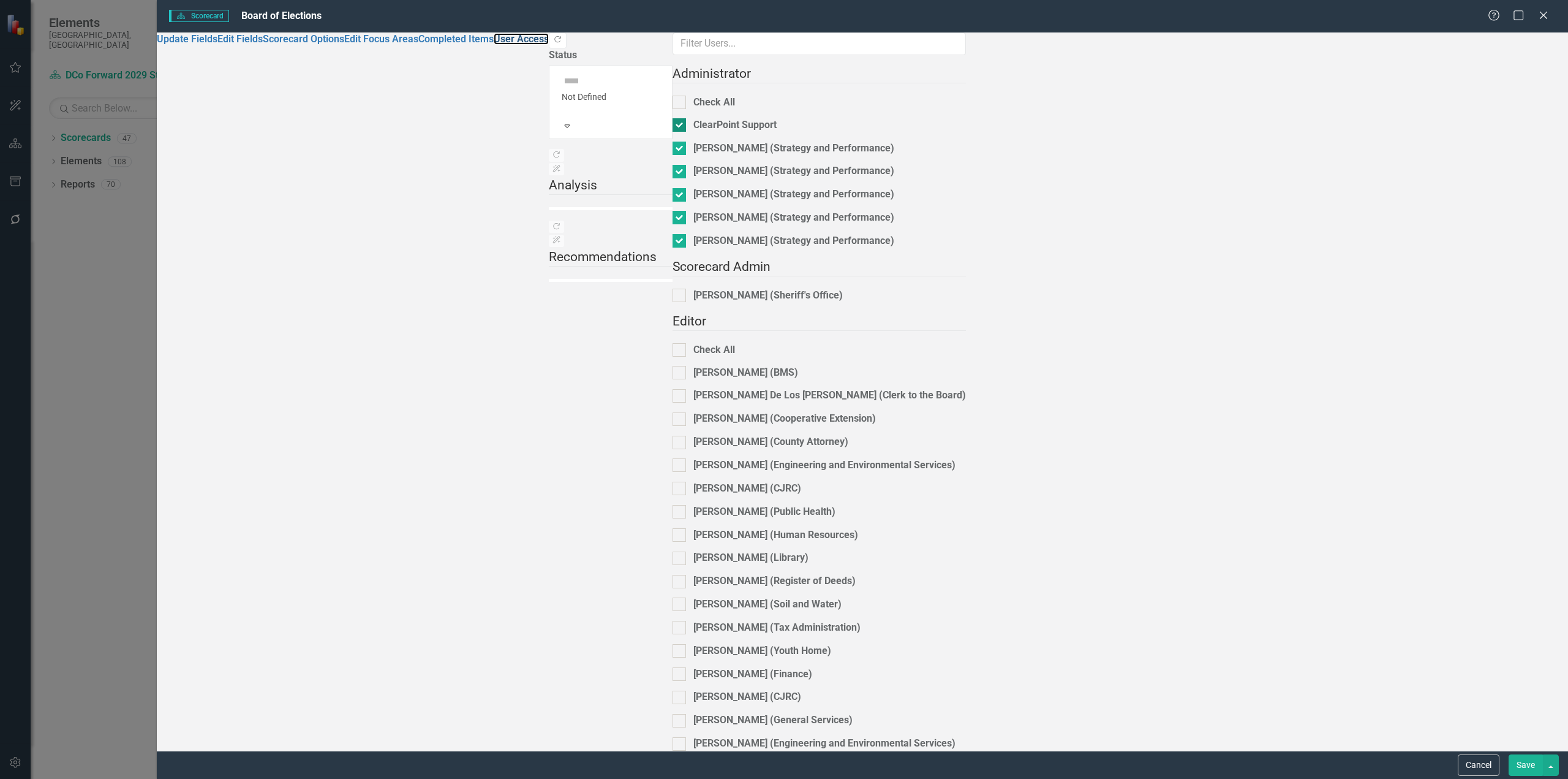
checkbox input "true"
checkbox input "false"
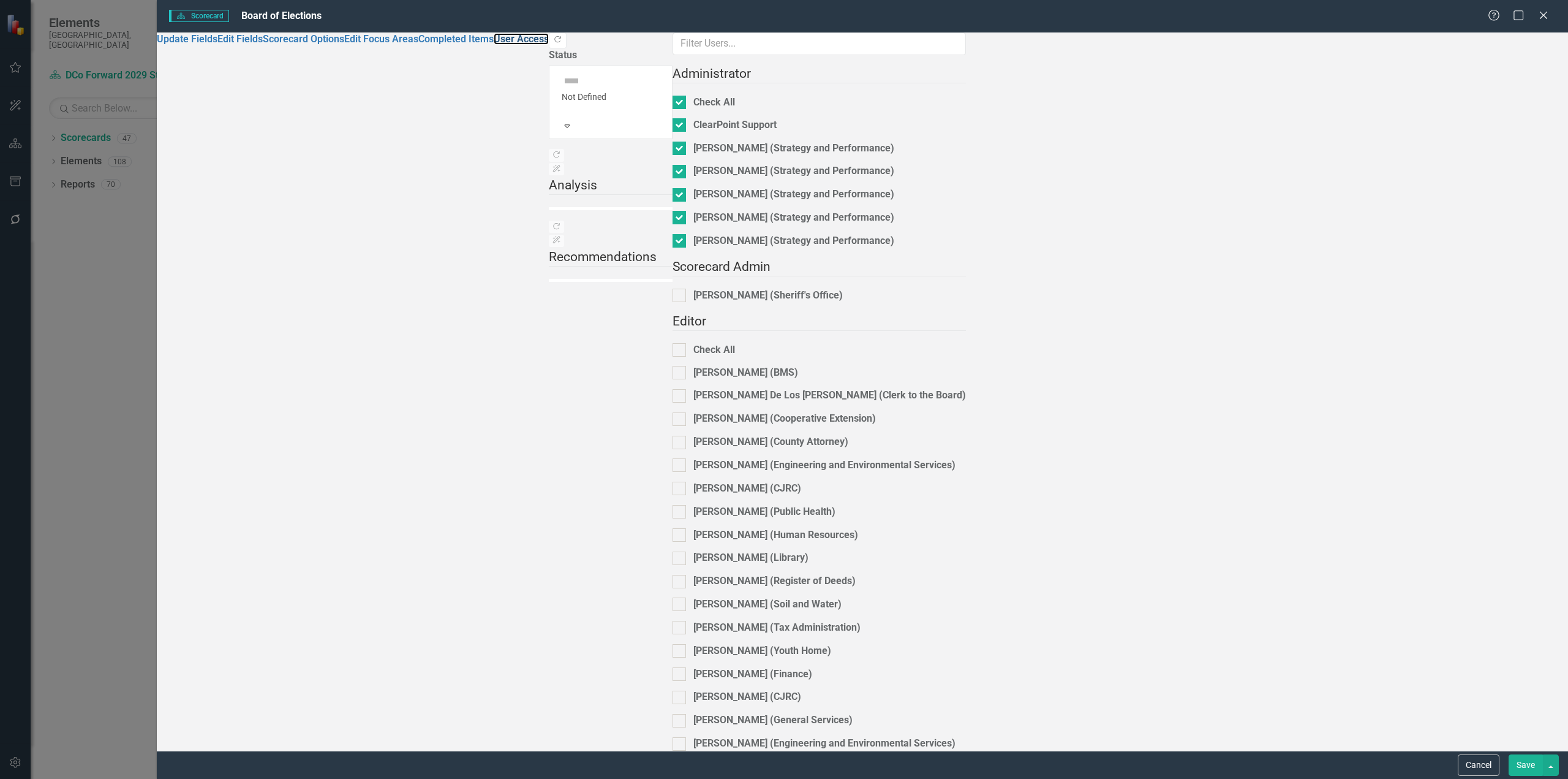
scroll to position [61, 0]
click at [1175, 631] on button "Cancel" at bounding box center [1479, 764] width 42 height 21
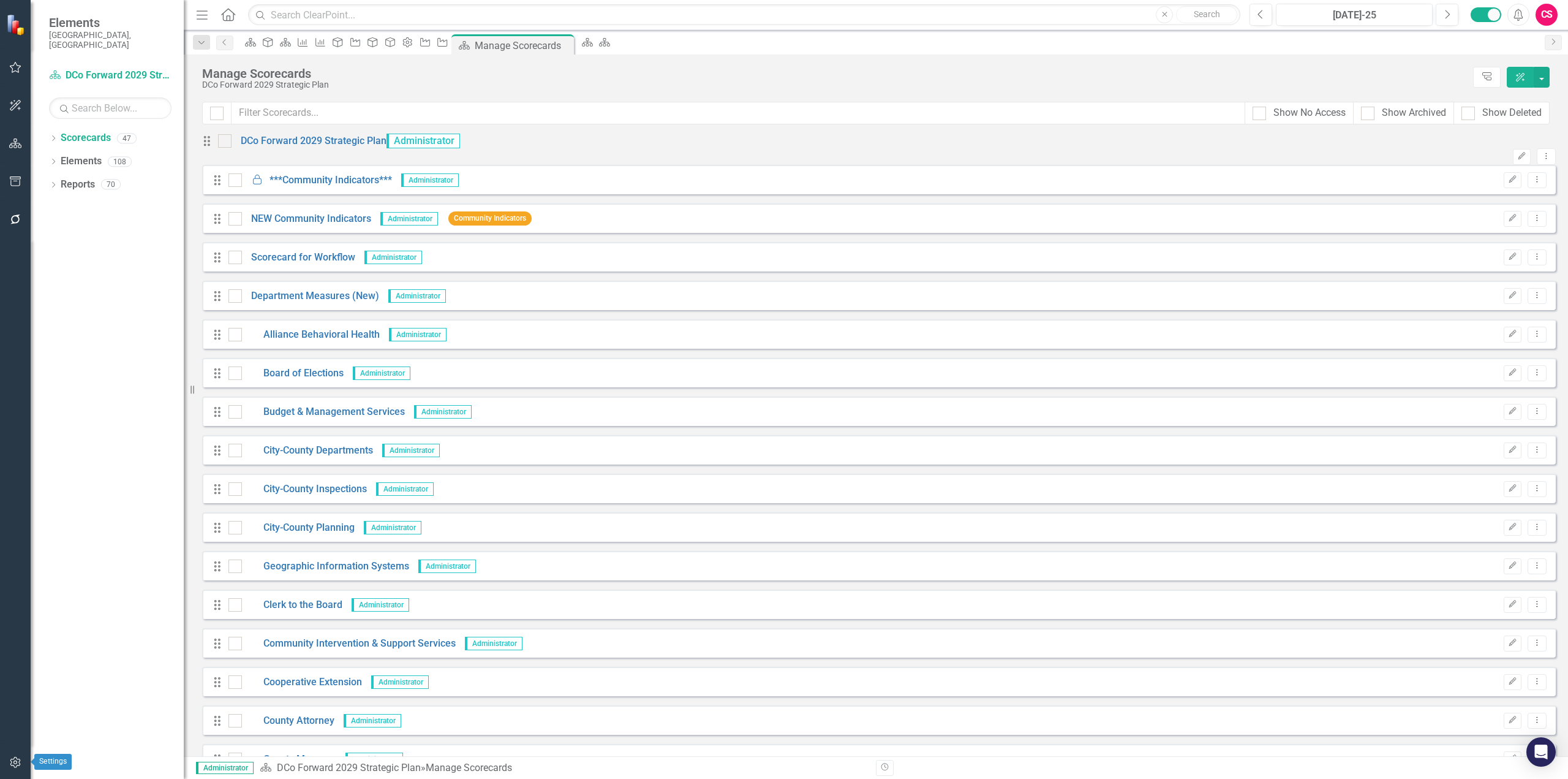
click at [14, 631] on icon "button" at bounding box center [15, 762] width 10 height 11
click at [85, 85] on link "Manage Users" at bounding box center [107, 86] width 153 height 14
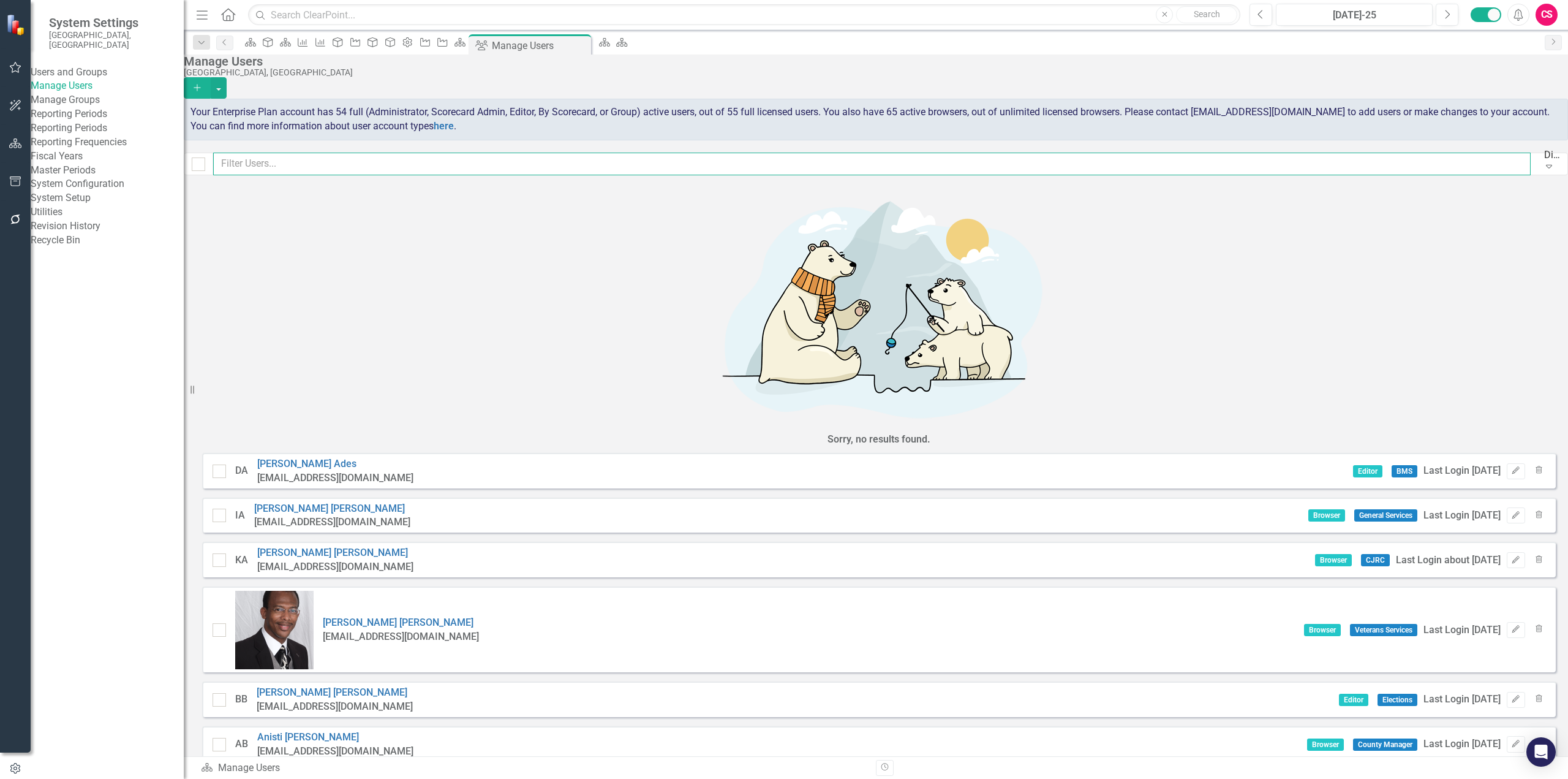
click at [416, 168] on input "text" at bounding box center [872, 163] width 1317 height 22
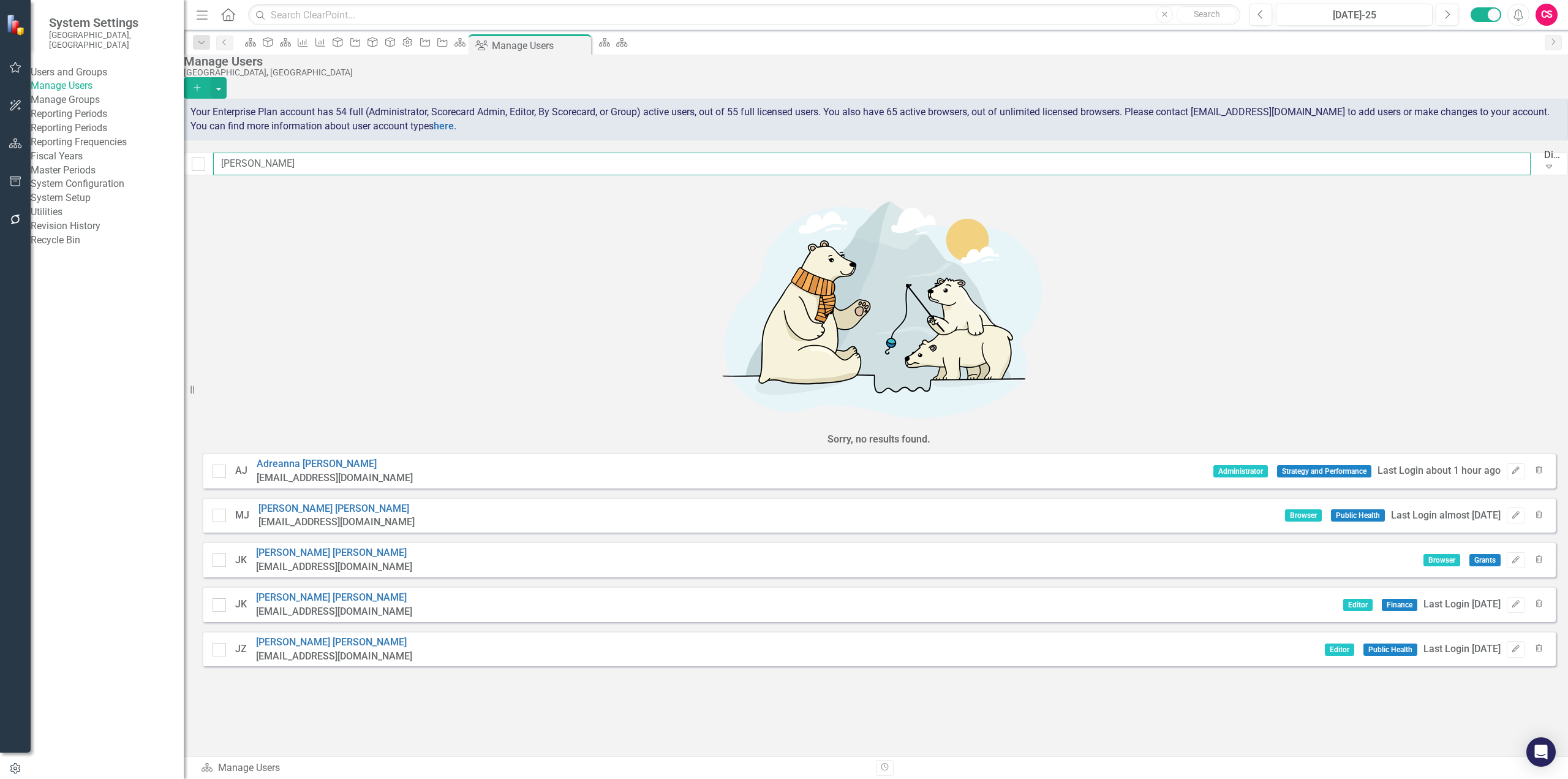
type input "[PERSON_NAME]"
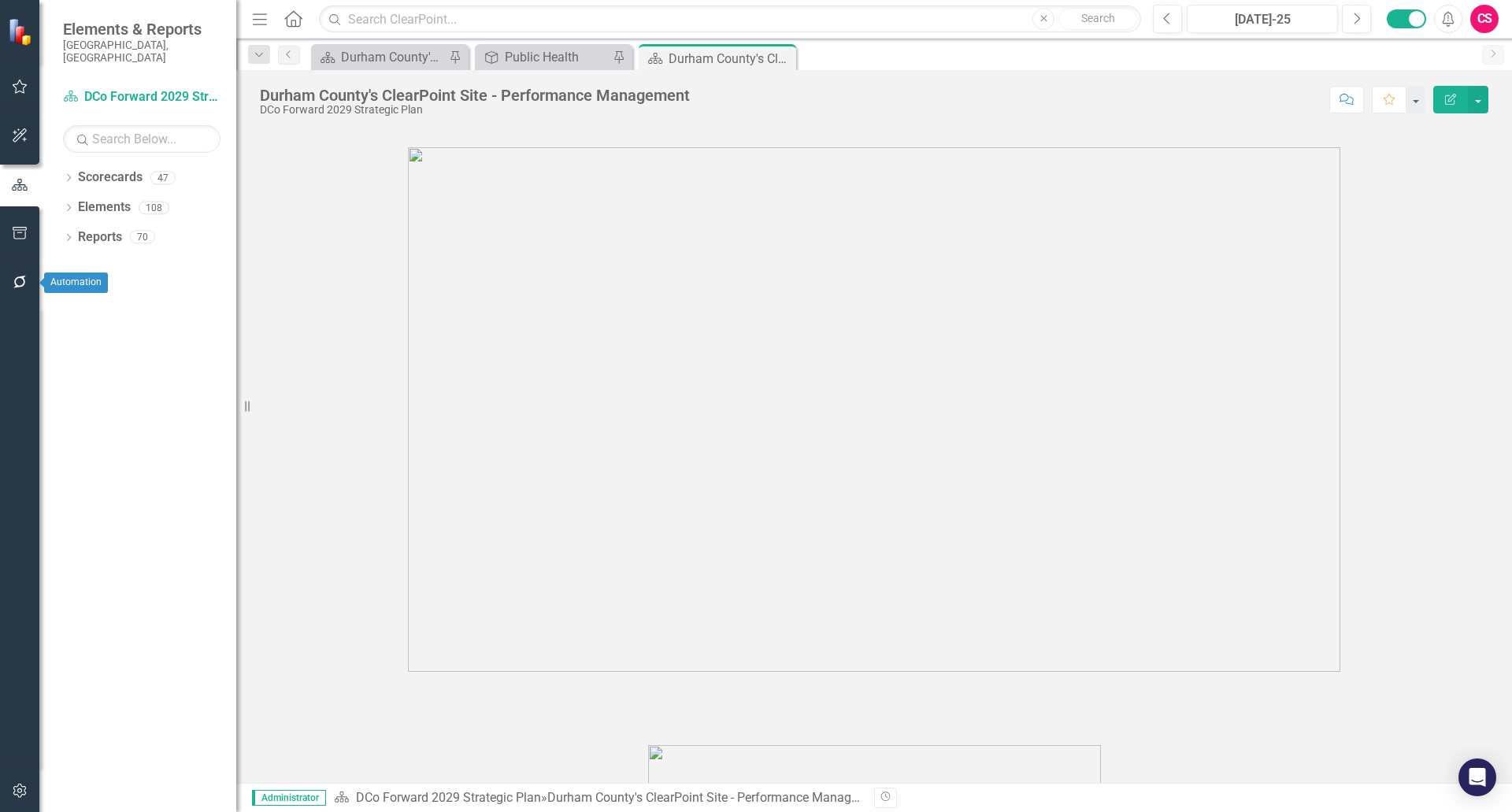
click at [21, 288] on icon "button" at bounding box center [20, 282] width 17 height 12
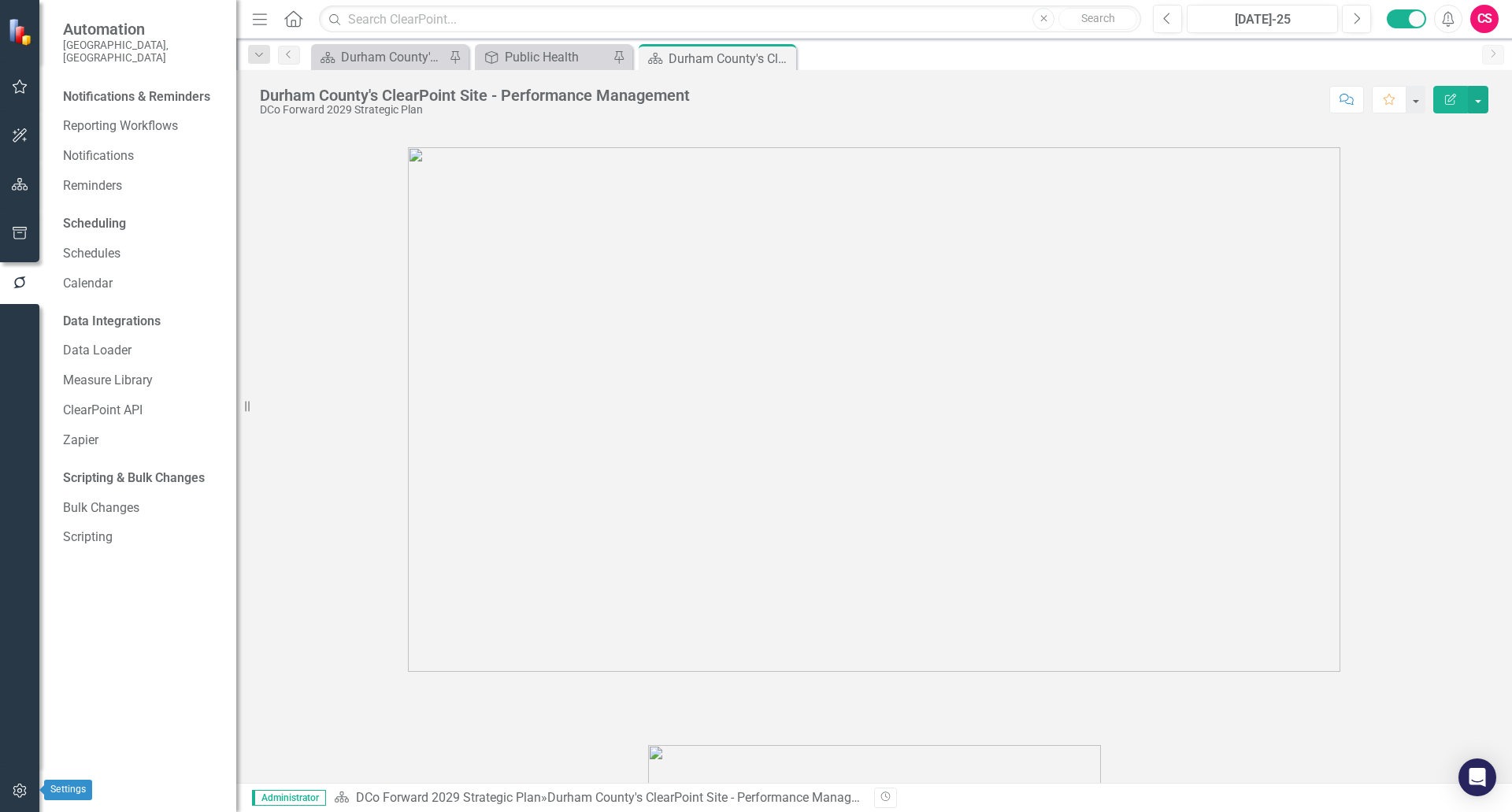
click at [24, 786] on icon "button" at bounding box center [20, 790] width 17 height 12
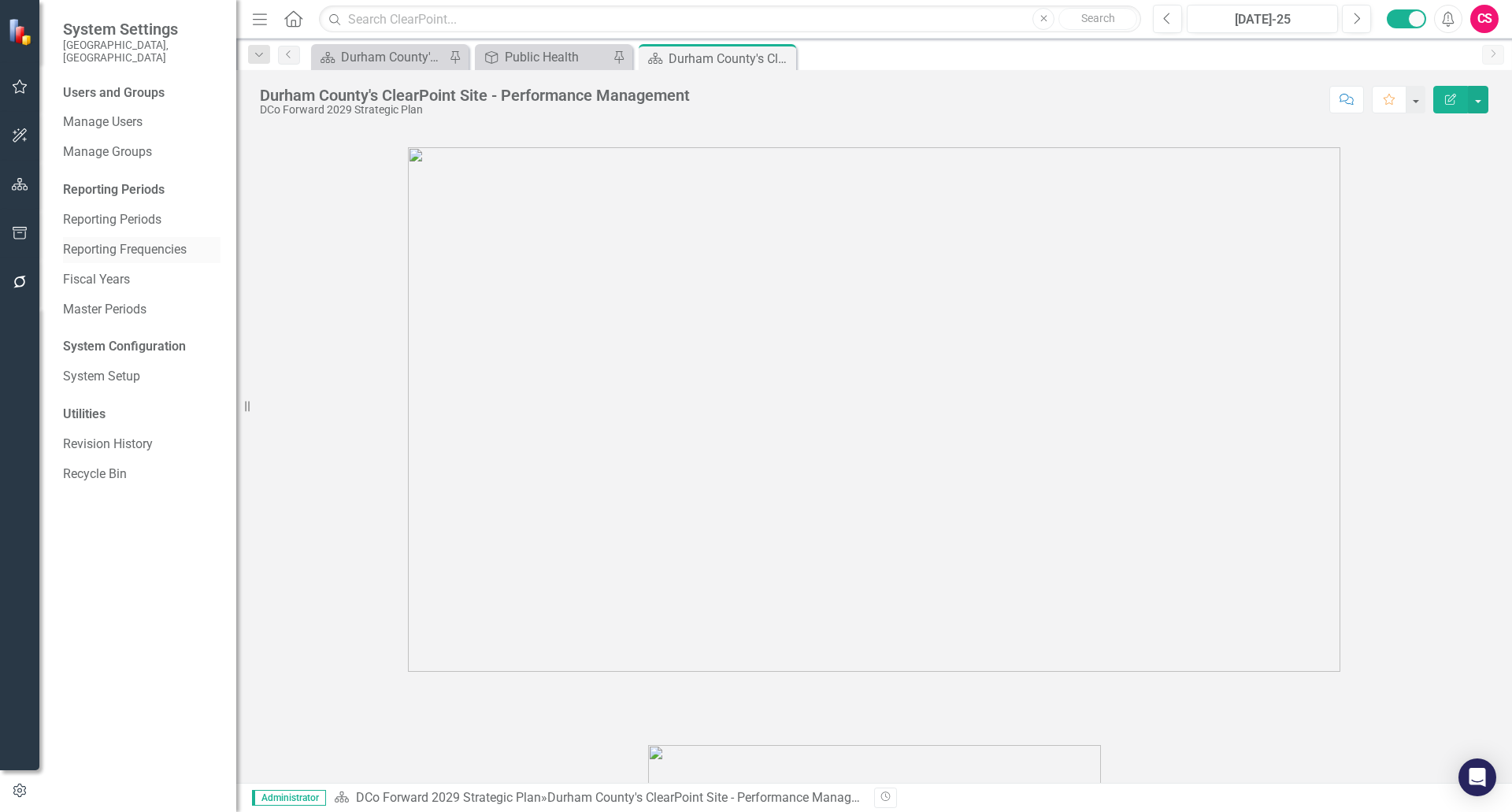
click at [101, 241] on link "Reporting Frequencies" at bounding box center [141, 250] width 158 height 18
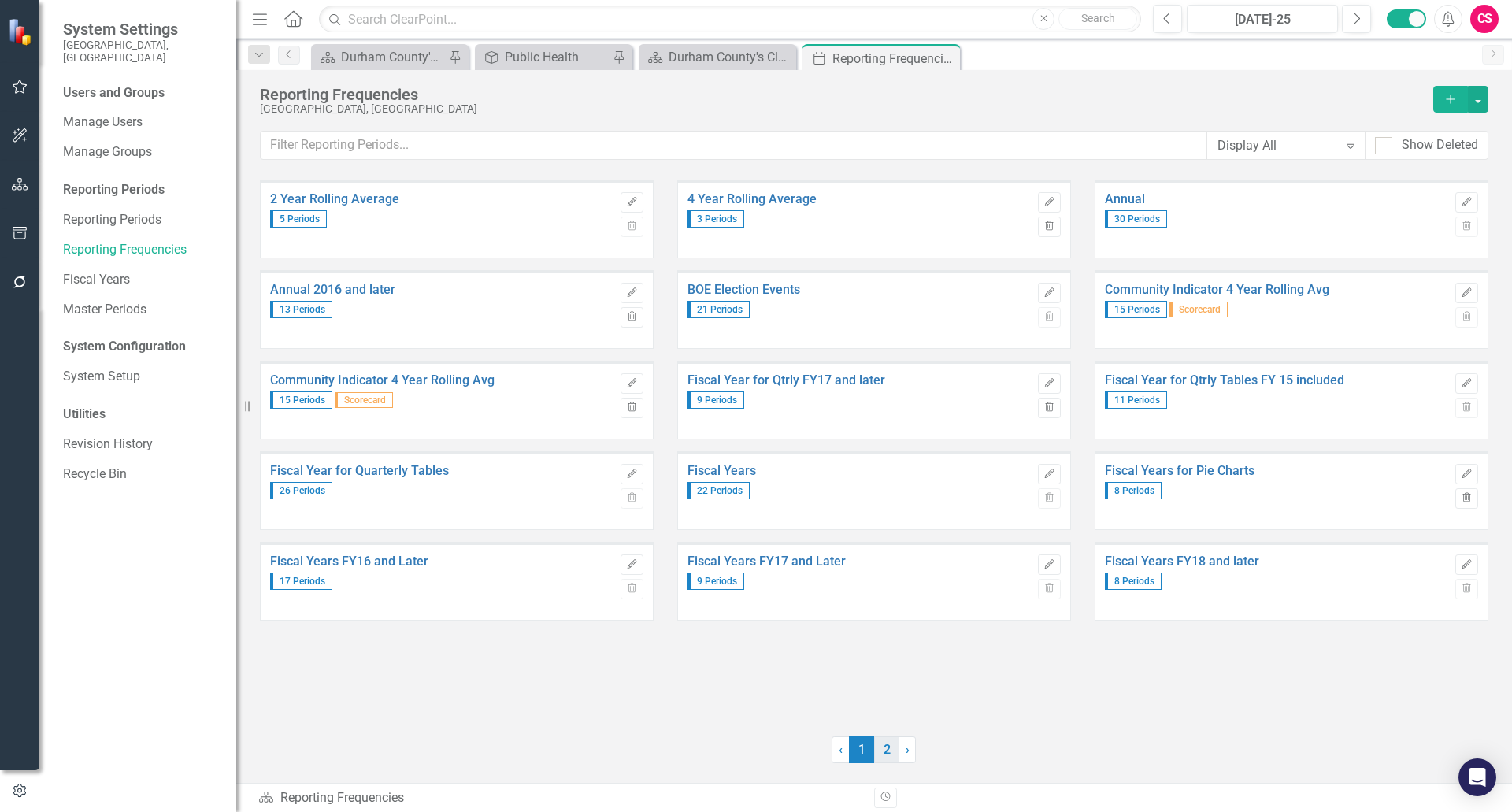
click at [885, 755] on link "2" at bounding box center [887, 749] width 26 height 26
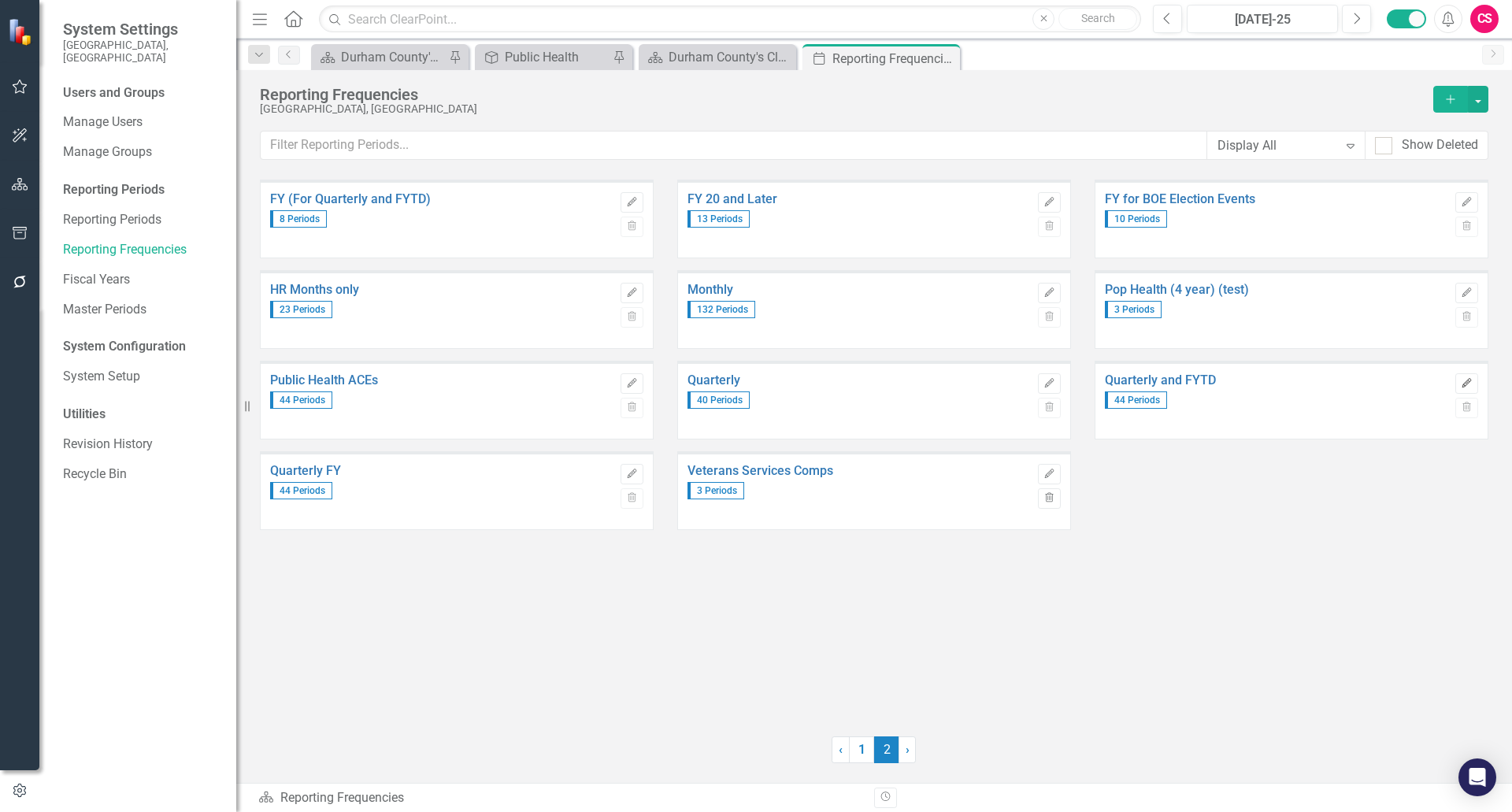
click at [1460, 390] on button "Edit" at bounding box center [1467, 383] width 23 height 21
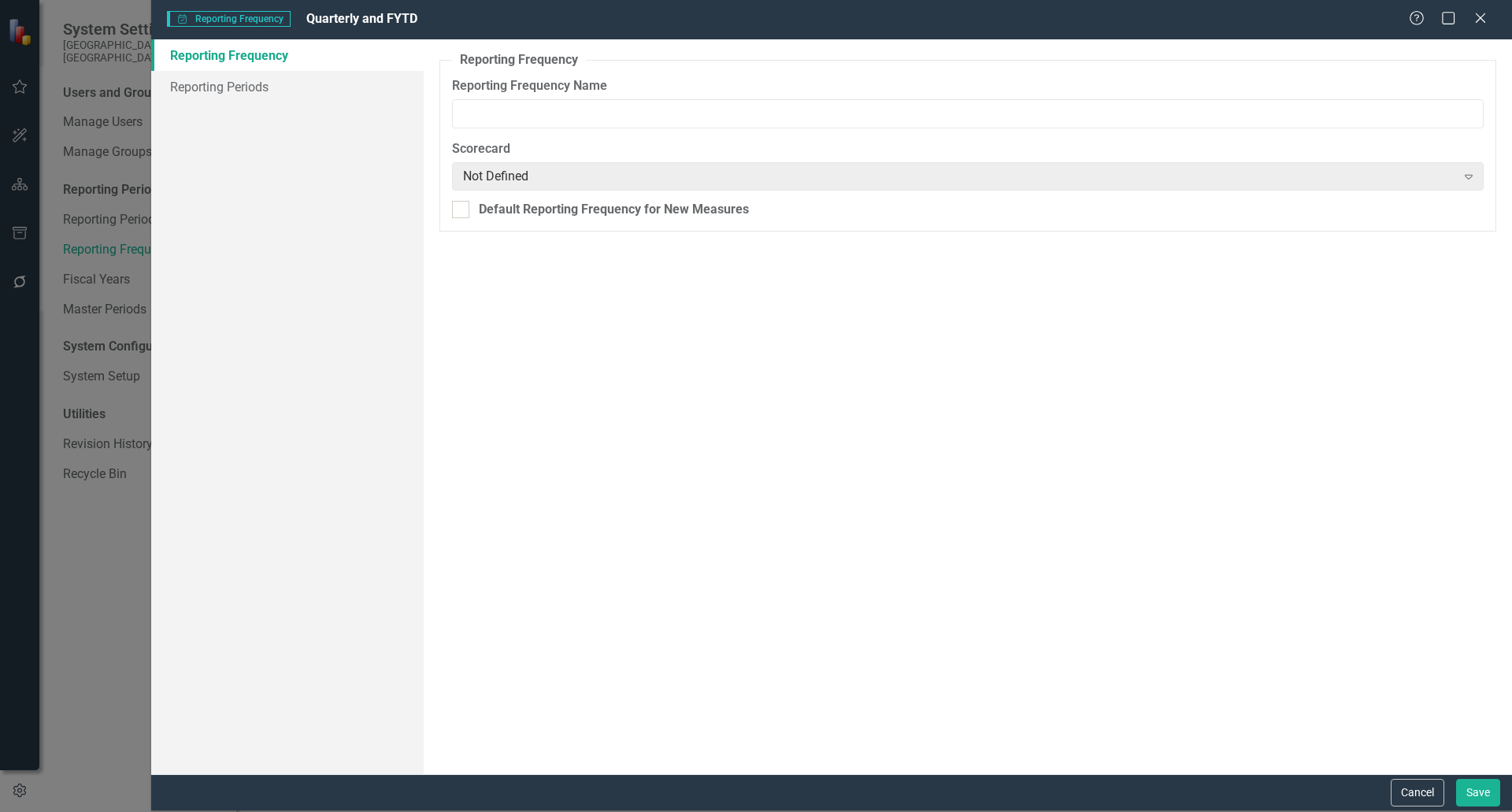
type input "Quarterly and FYTD"
click at [212, 88] on link "Reporting Periods" at bounding box center [288, 87] width 273 height 31
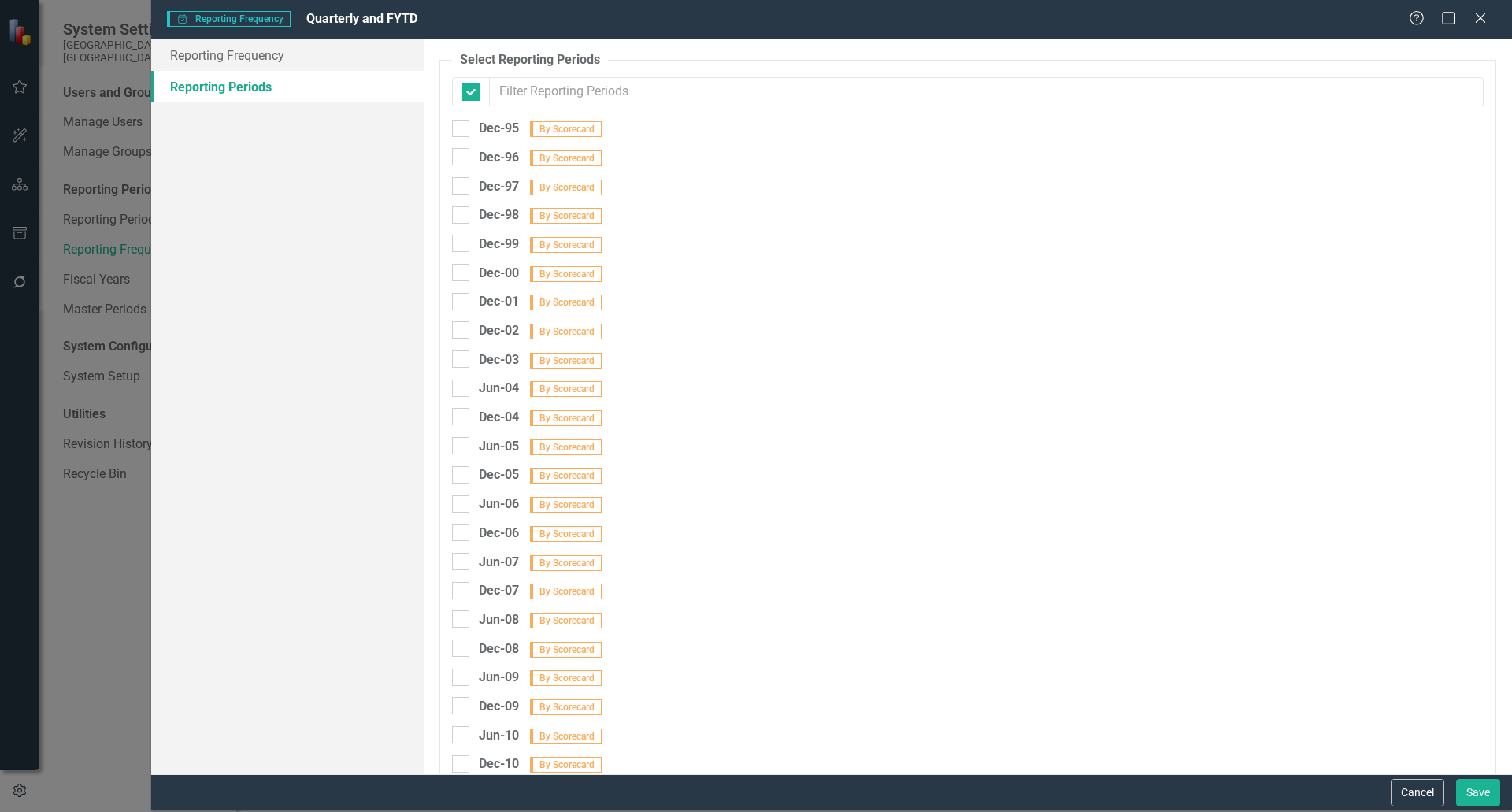
checkbox input "false"
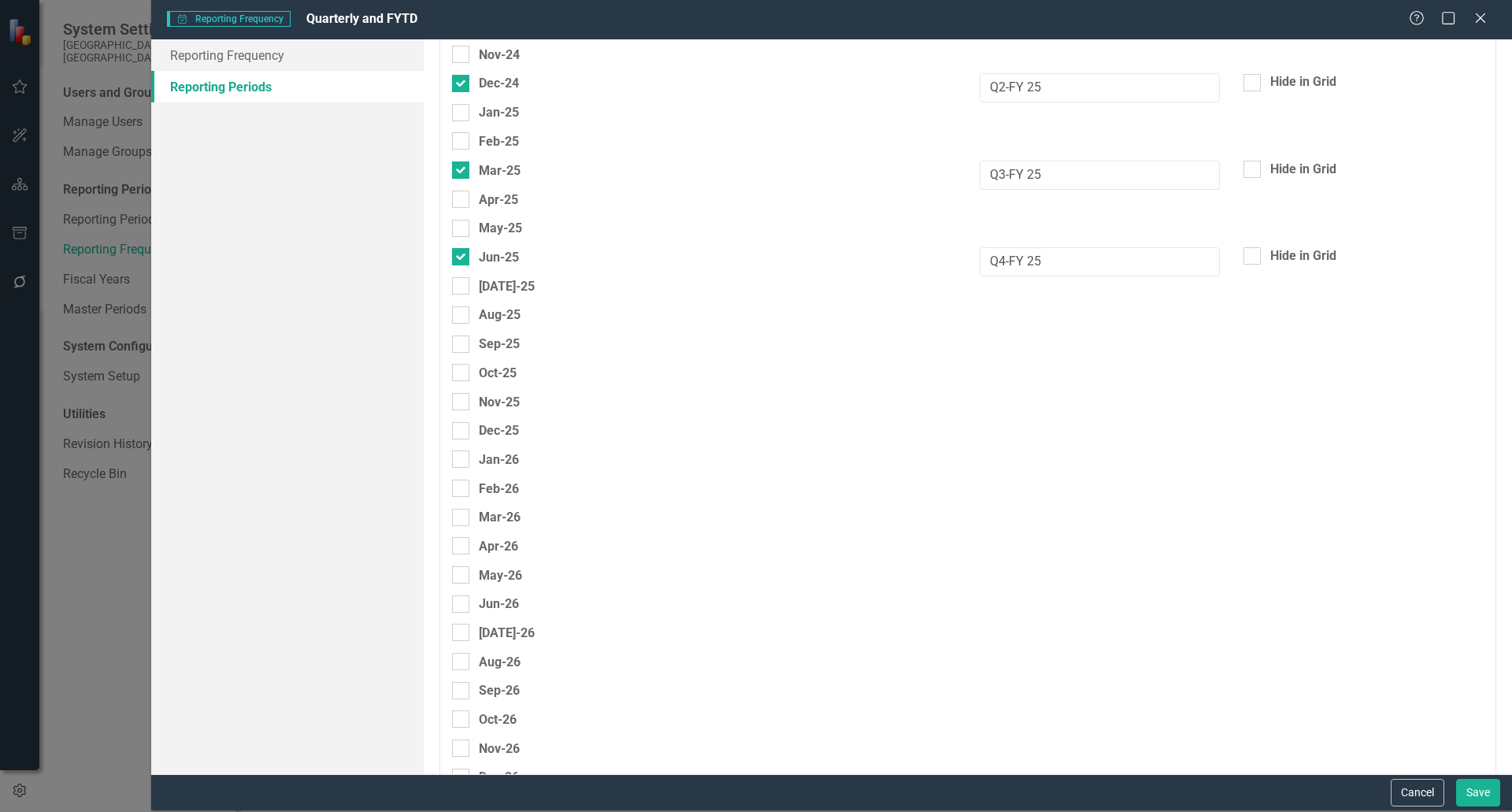
scroll to position [4882, 0]
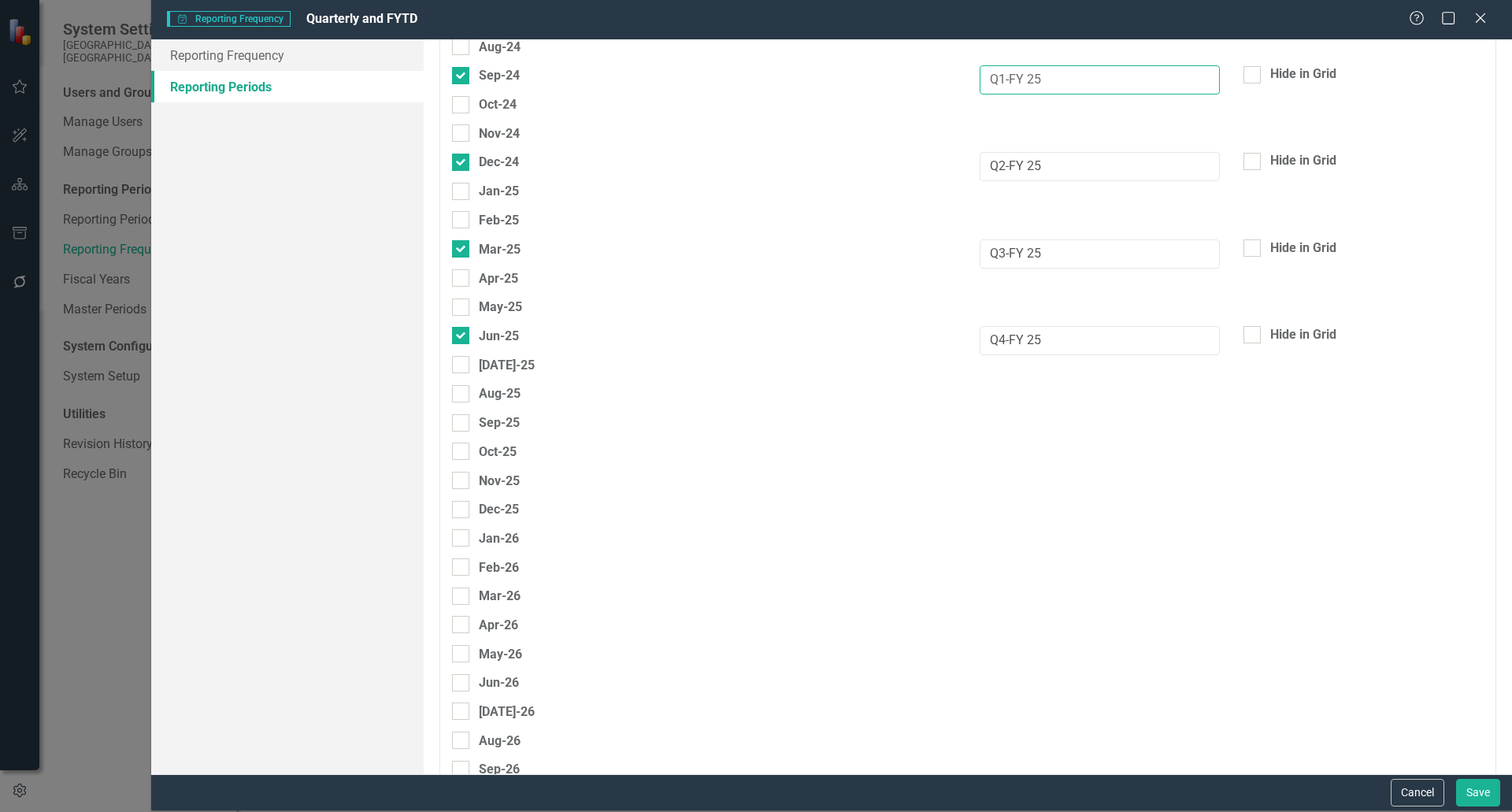
drag, startPoint x: 1047, startPoint y: 78, endPoint x: 922, endPoint y: 78, distance: 125.0
click at [925, 78] on div "Sep-24 Q1-FY 25 Hide in Grid" at bounding box center [968, 79] width 1055 height 29
click at [460, 420] on input "Sep-25" at bounding box center [457, 419] width 10 height 10
checkbox input "true"
click at [1077, 431] on input "text" at bounding box center [1100, 427] width 240 height 29
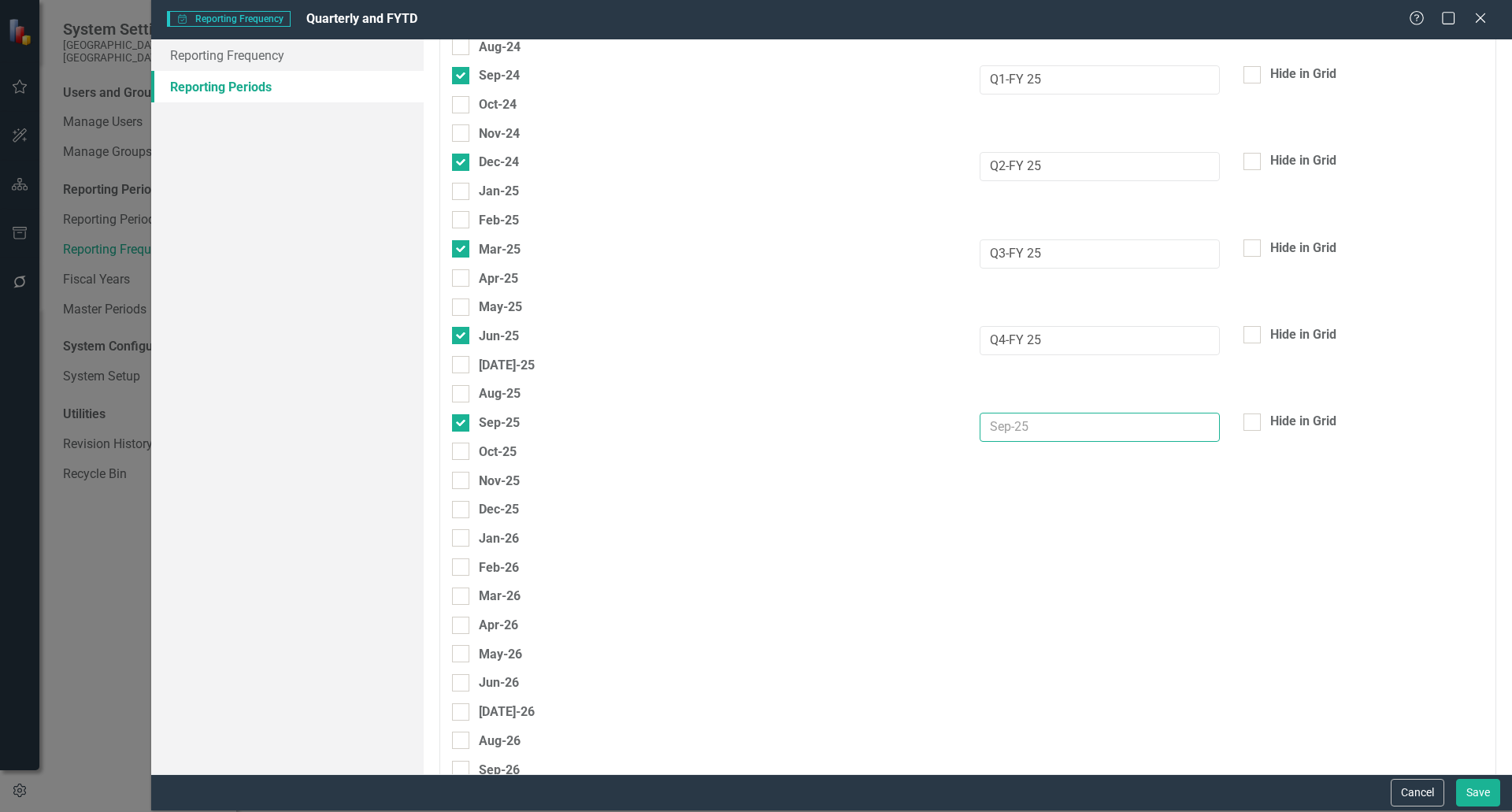
paste input "Q1-FY 25"
type input "Q1-FY 26"
drag, startPoint x: 1064, startPoint y: 174, endPoint x: 747, endPoint y: 152, distance: 317.8
click at [747, 152] on div "Dec-24 Q2-FY 25 Hide in Grid" at bounding box center [968, 166] width 1055 height 29
click at [454, 512] on div at bounding box center [460, 509] width 17 height 17
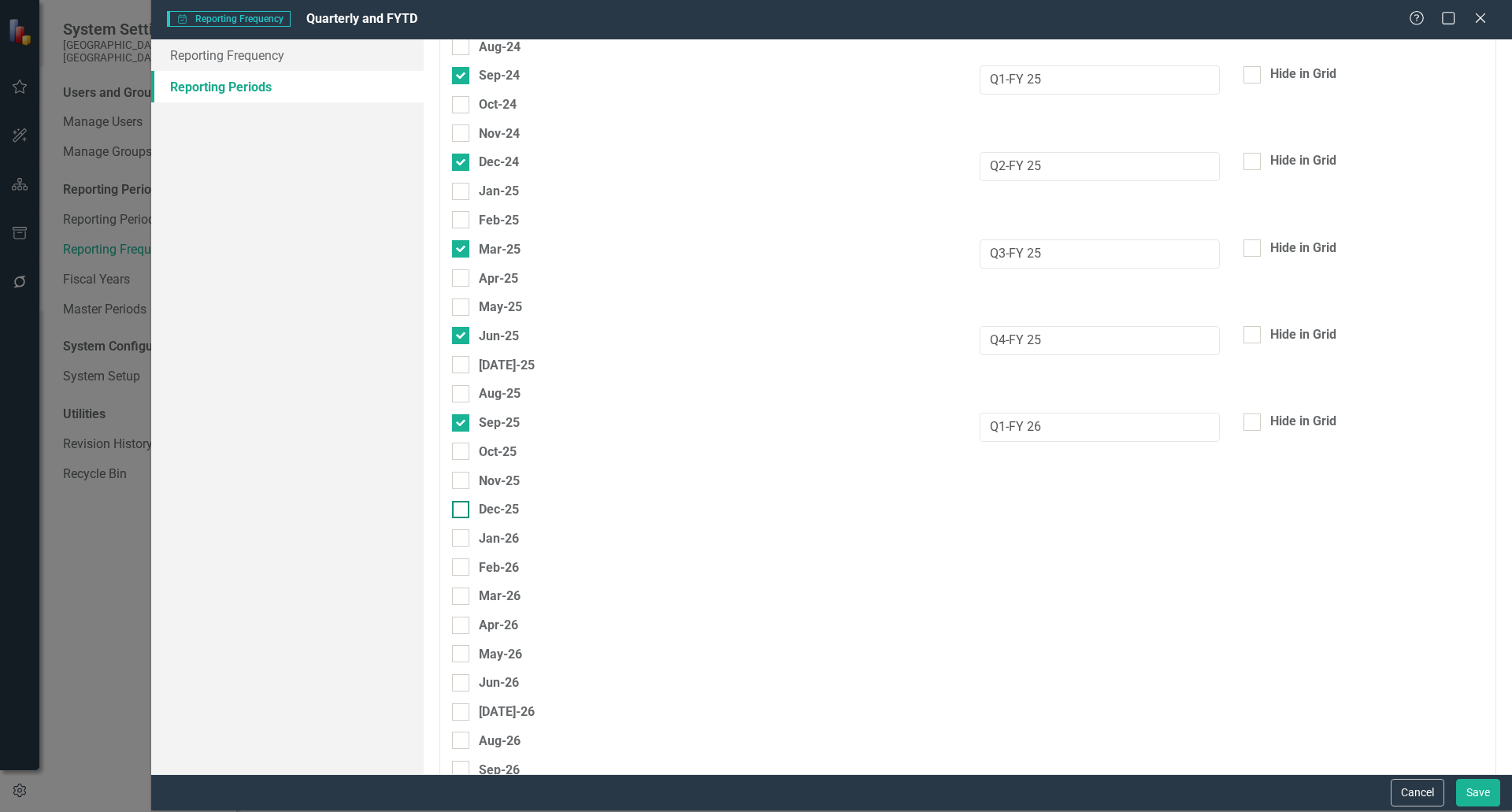
click at [454, 511] on input "Dec-25" at bounding box center [457, 506] width 10 height 10
checkbox input "true"
click at [1122, 520] on input "text" at bounding box center [1100, 513] width 240 height 29
paste input "Q2-FY 25"
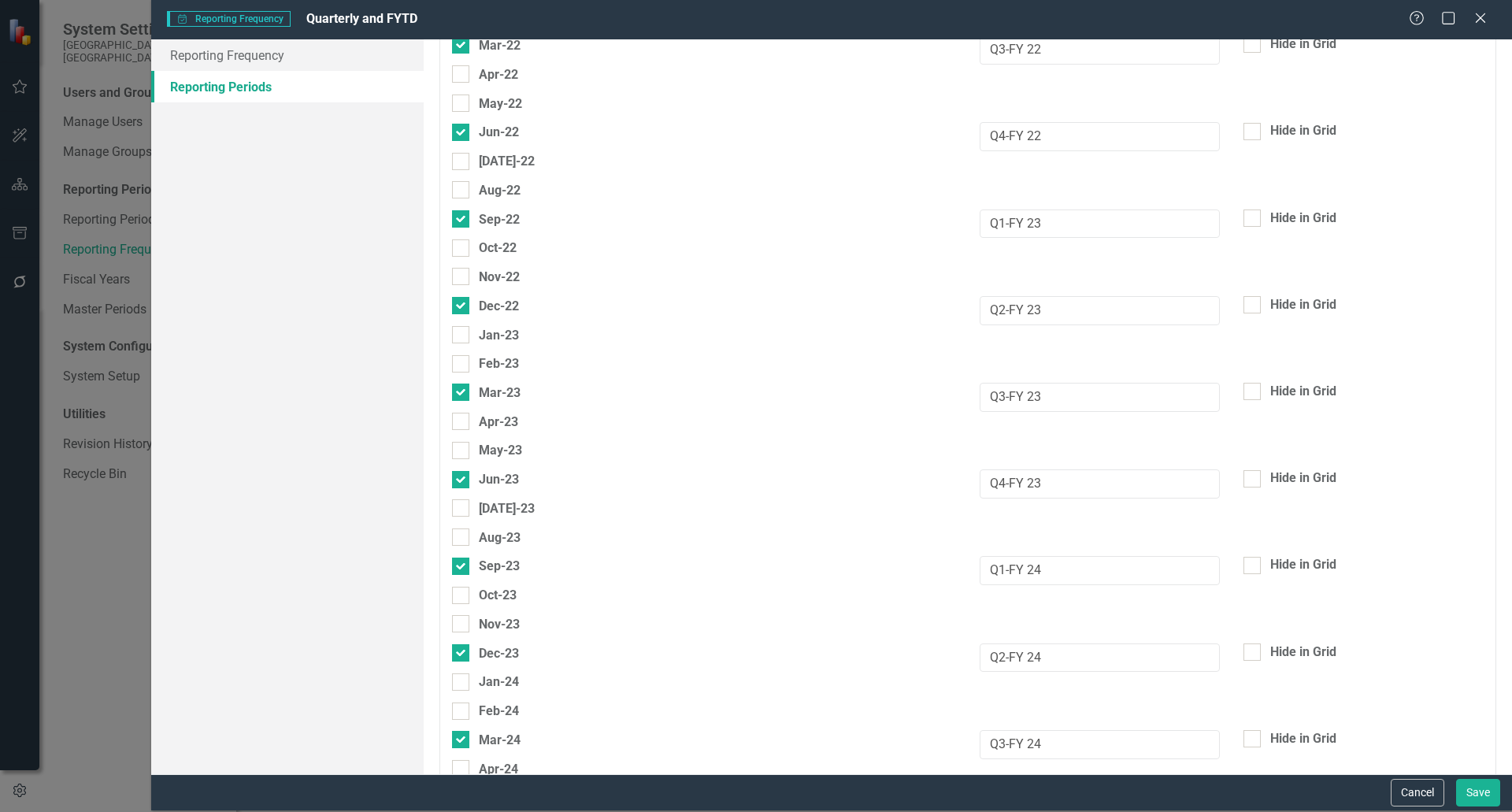
scroll to position [4173, 0]
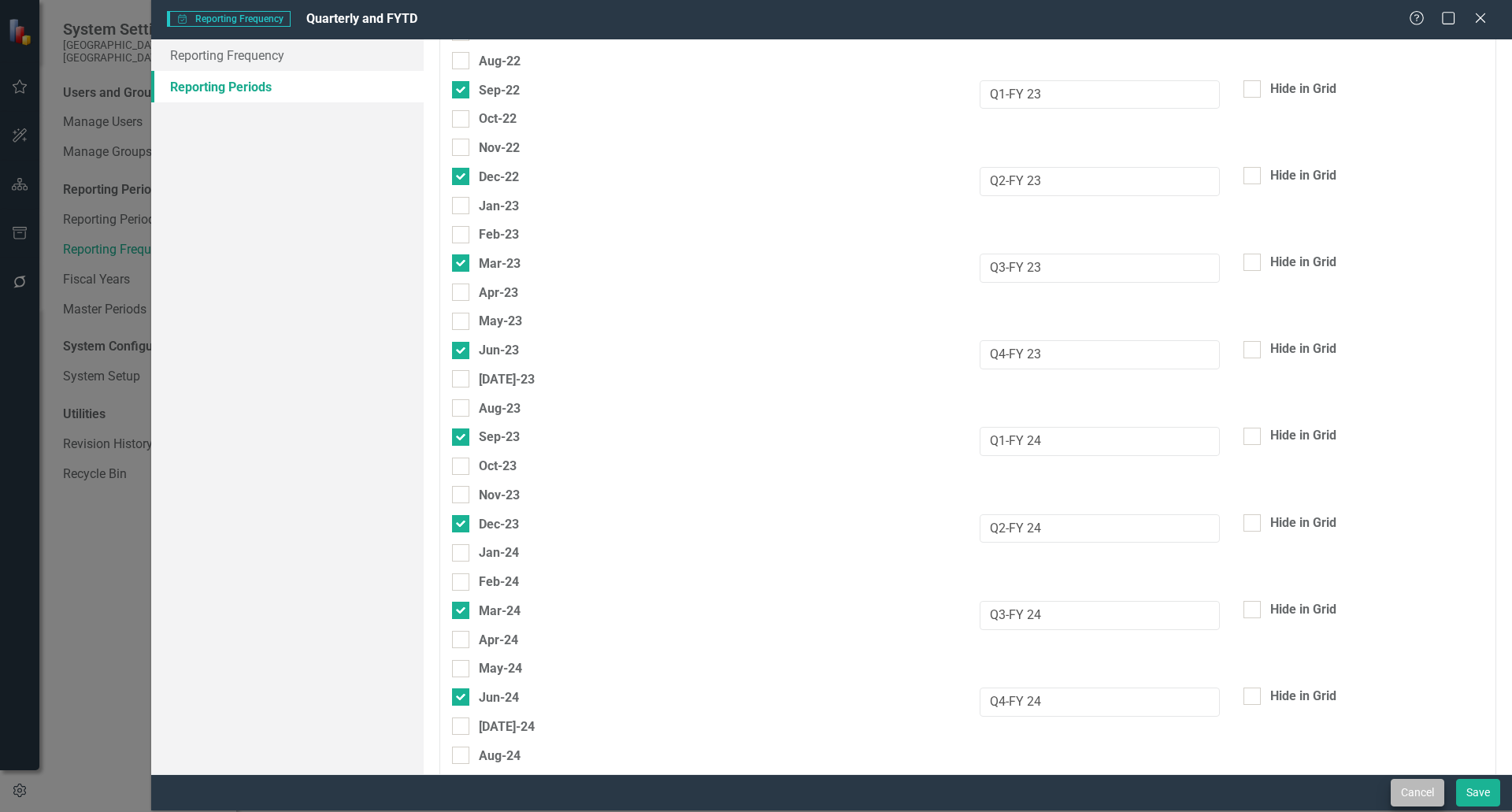
type input "Q2-FY 26"
click at [1398, 799] on button "Cancel" at bounding box center [1417, 792] width 54 height 27
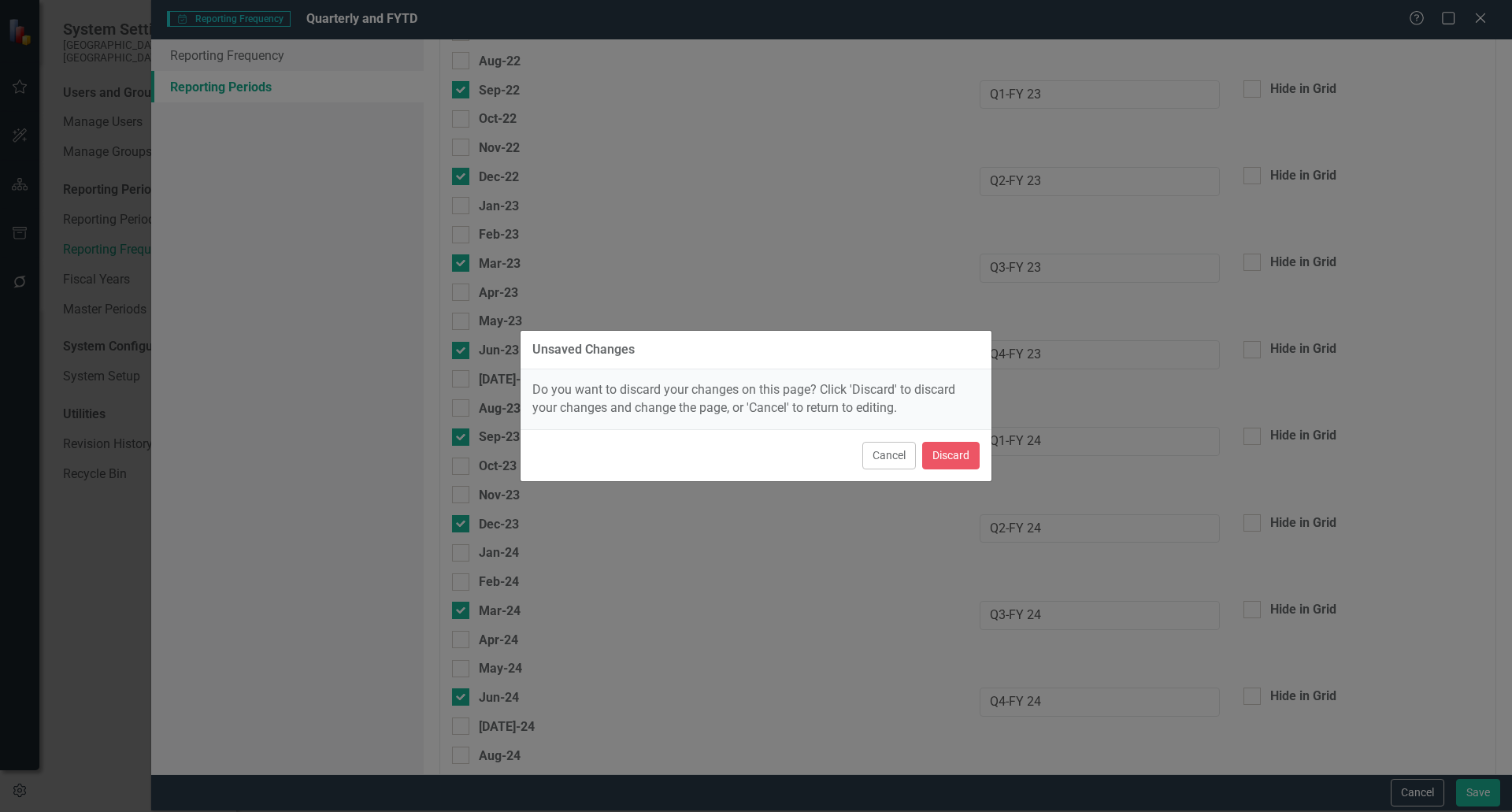
click at [938, 469] on div "Cancel Discard" at bounding box center [756, 455] width 471 height 52
click at [944, 447] on button "Discard" at bounding box center [951, 455] width 58 height 27
